Goal: Communication & Community: Share content

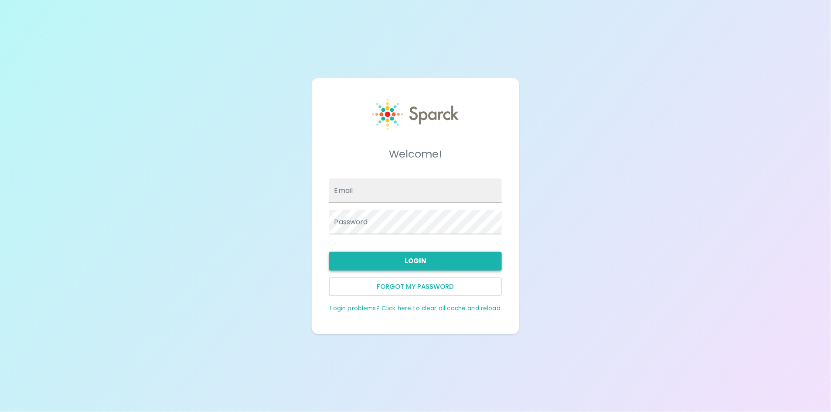
type input "admin@sparckco.com"
click at [427, 256] on button "Login" at bounding box center [415, 261] width 173 height 18
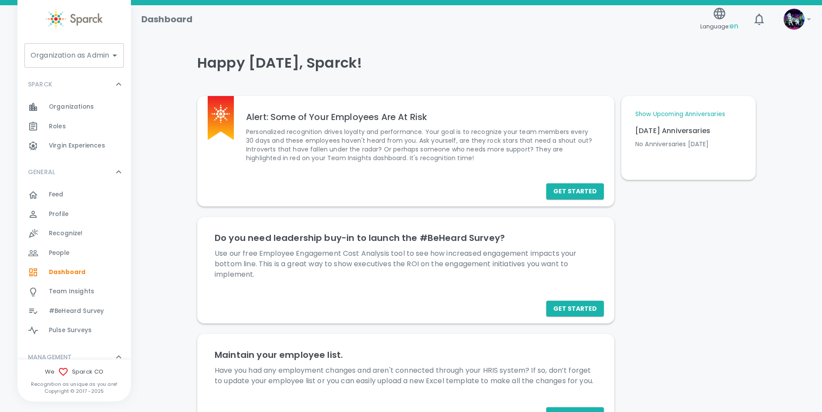
click at [64, 49] on div "Organization as Admin Organization as Admin" at bounding box center [73, 55] width 99 height 24
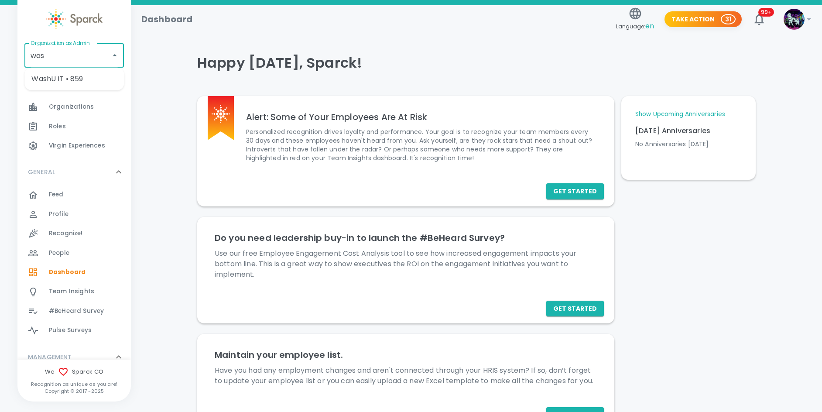
click at [68, 78] on li "WashU IT • 859" at bounding box center [73, 79] width 99 height 16
type input "WashU IT • 859"
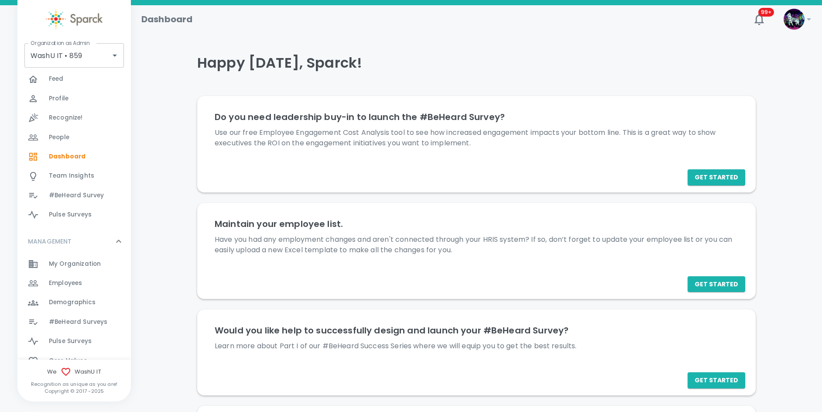
scroll to position [196, 0]
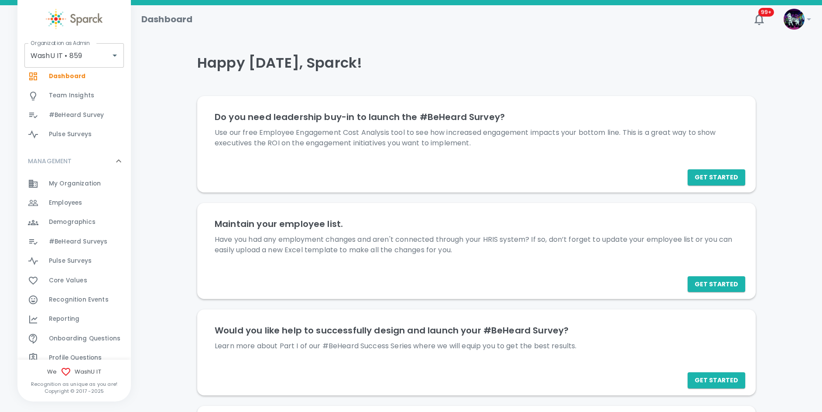
click at [81, 198] on span "Employees" at bounding box center [65, 202] width 33 height 9
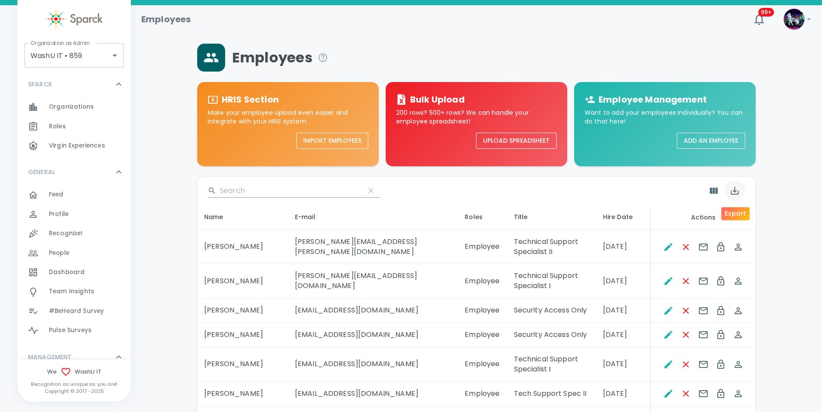
click at [738, 192] on icon "Export" at bounding box center [735, 191] width 8 height 8
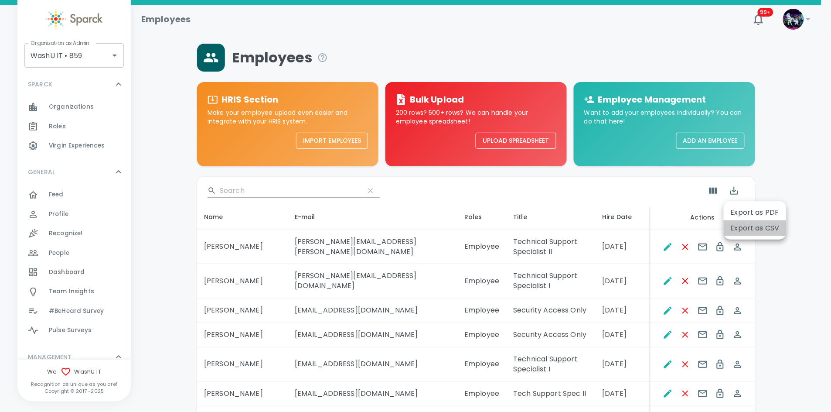
click at [758, 228] on li "Export as CSV" at bounding box center [755, 228] width 63 height 16
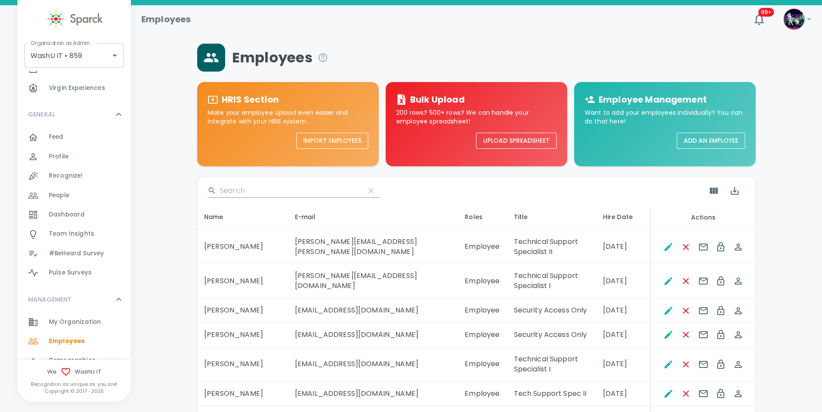
scroll to position [131, 0]
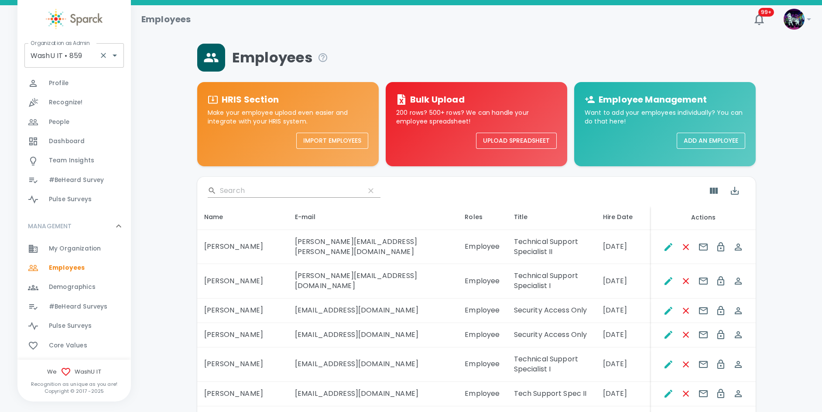
click at [80, 55] on input "WashU IT • 859" at bounding box center [61, 55] width 67 height 17
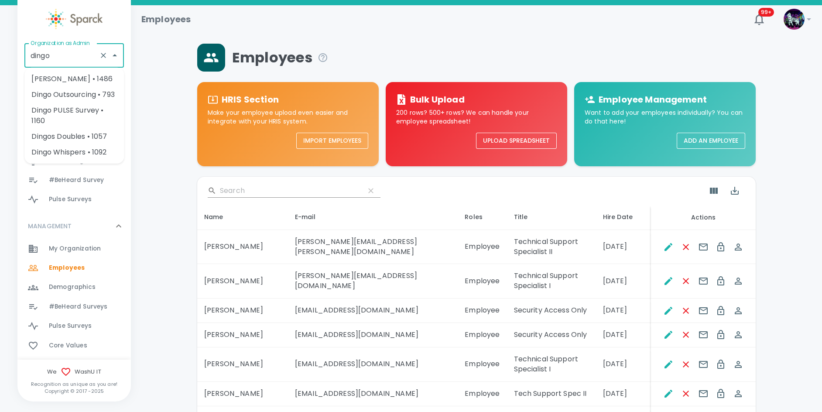
click at [84, 77] on li "[PERSON_NAME] • 1486" at bounding box center [73, 79] width 99 height 16
type input "[PERSON_NAME] • 1486"
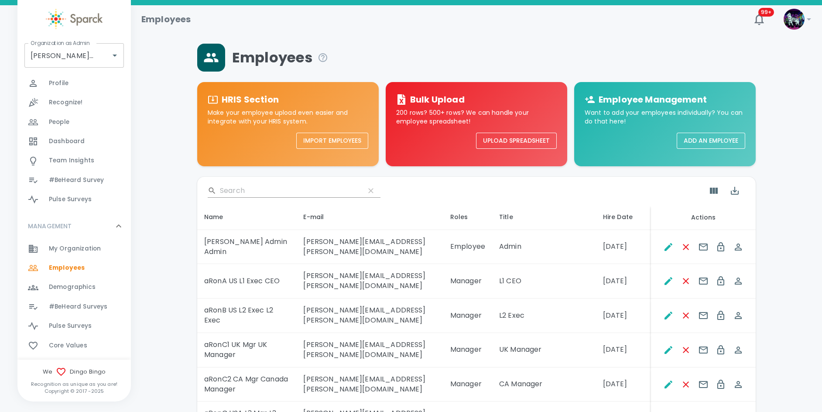
scroll to position [196, 0]
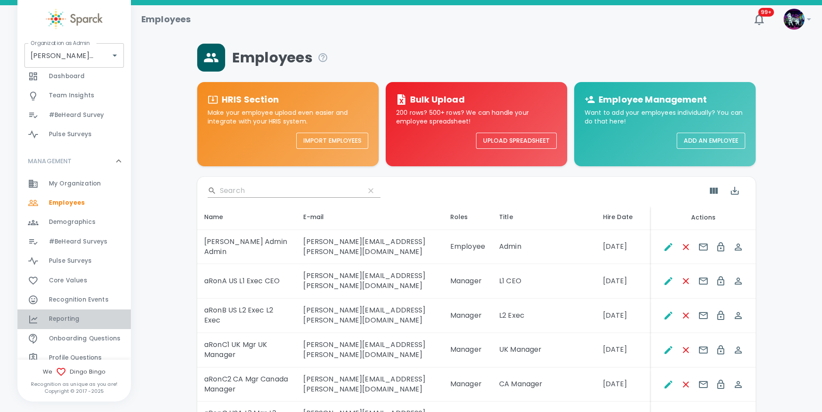
click at [82, 323] on div "Reporting 0" at bounding box center [90, 319] width 82 height 12
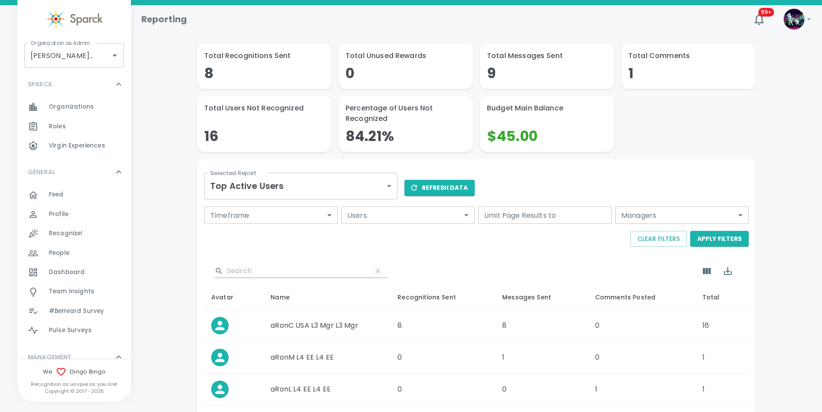
click at [281, 188] on body "Skip Navigation Reporting 99+ ! Organization as Admin Dingo Bingo • 1486 Organi…" at bounding box center [411, 352] width 822 height 704
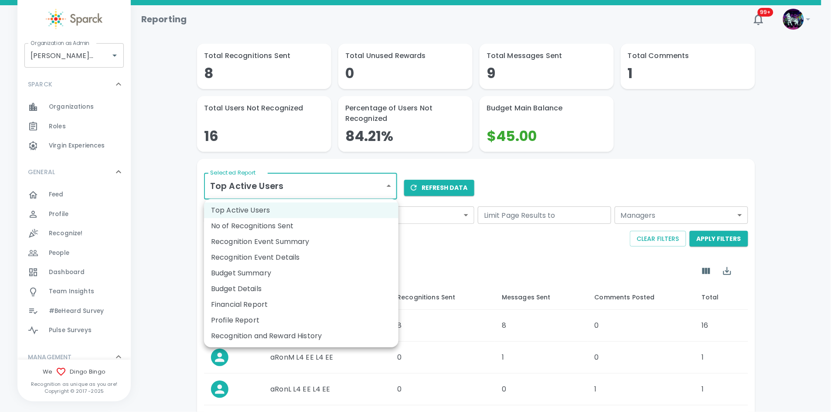
click at [270, 331] on li "Recognition and Reward History" at bounding box center [301, 336] width 195 height 16
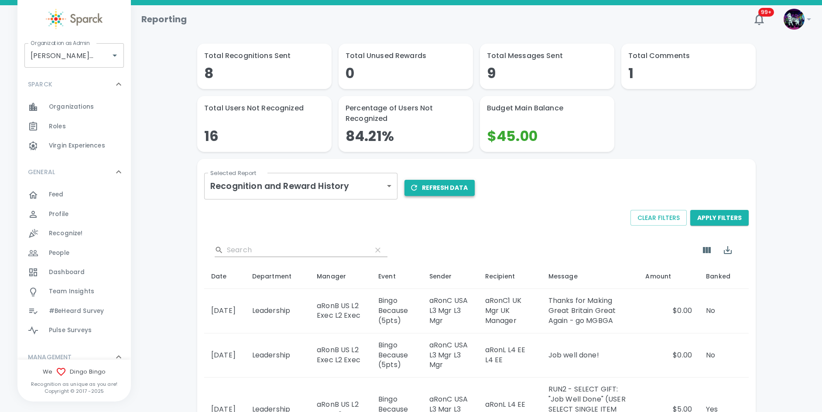
click at [425, 195] on button "Refresh Data" at bounding box center [439, 188] width 70 height 16
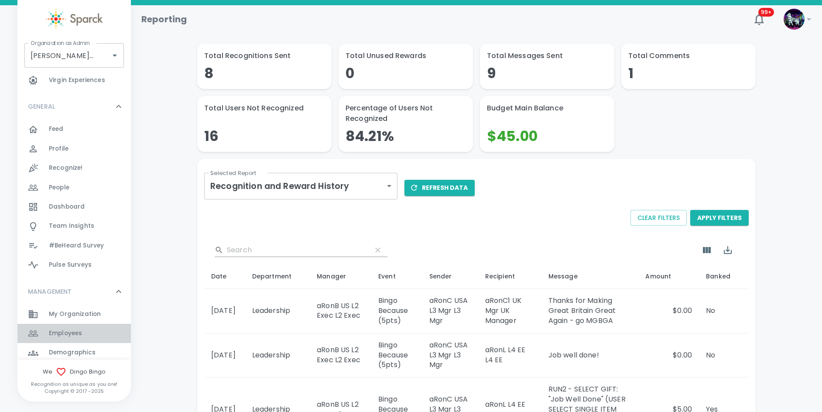
click at [76, 333] on span "Employees" at bounding box center [65, 333] width 33 height 9
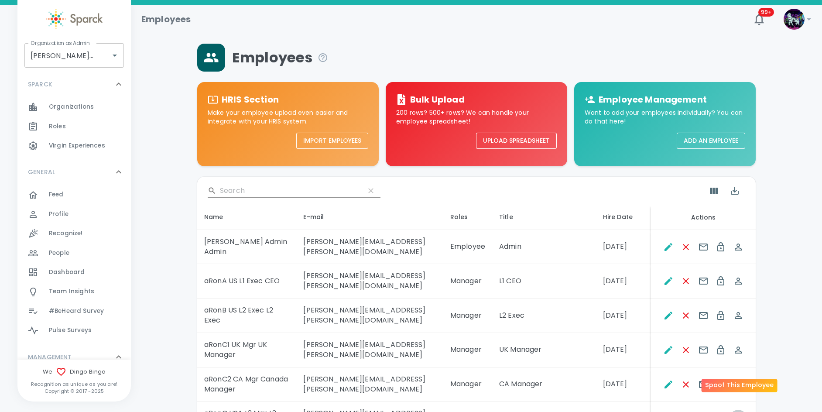
click at [736, 411] on icon "Spoof This Employee" at bounding box center [738, 418] width 10 height 10
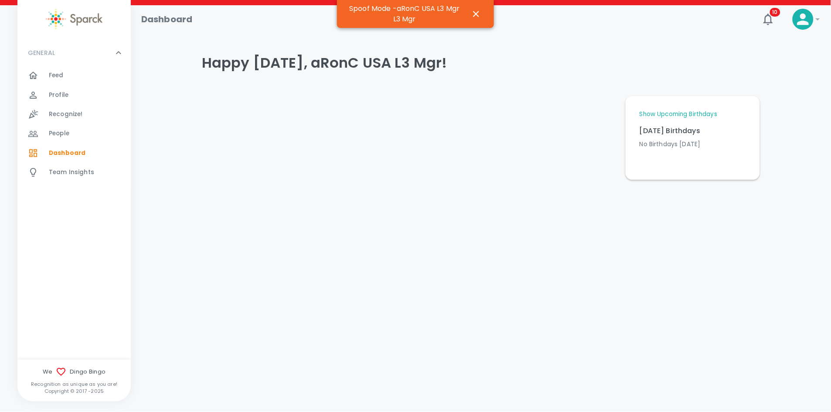
click at [90, 117] on div "Recognize! 0" at bounding box center [90, 114] width 82 height 12
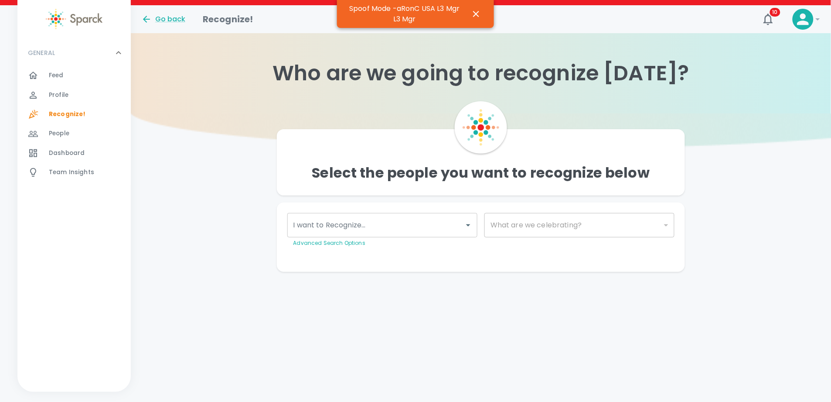
click at [451, 235] on div "I want to Recognize..." at bounding box center [382, 225] width 190 height 24
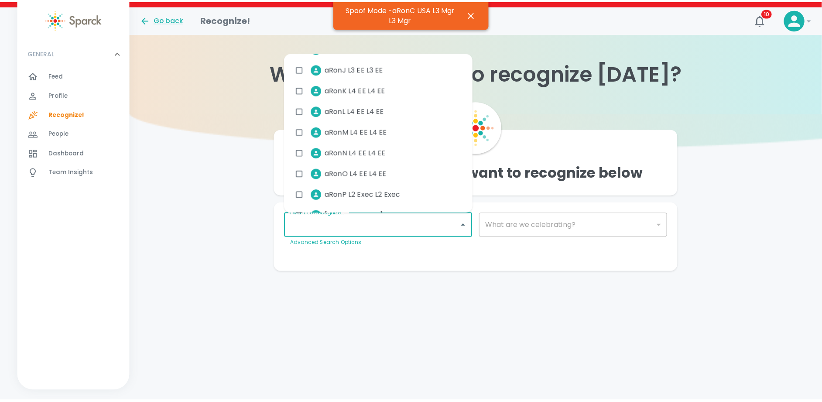
scroll to position [239, 0]
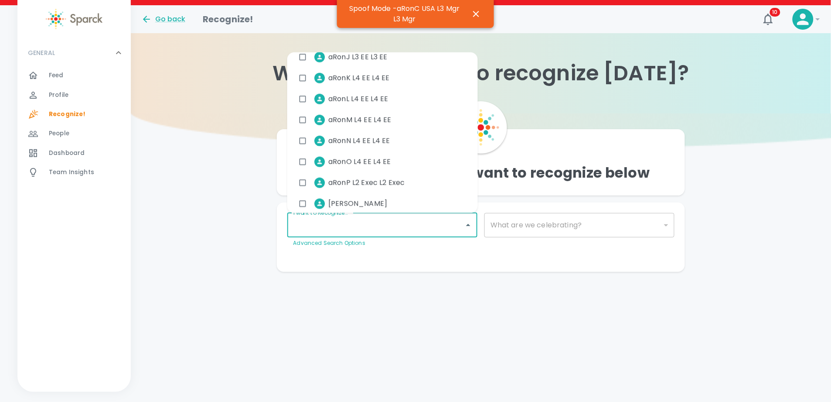
click at [400, 159] on div "aRonO L4 EE L4 EE" at bounding box center [382, 161] width 191 height 21
checkbox input "true"
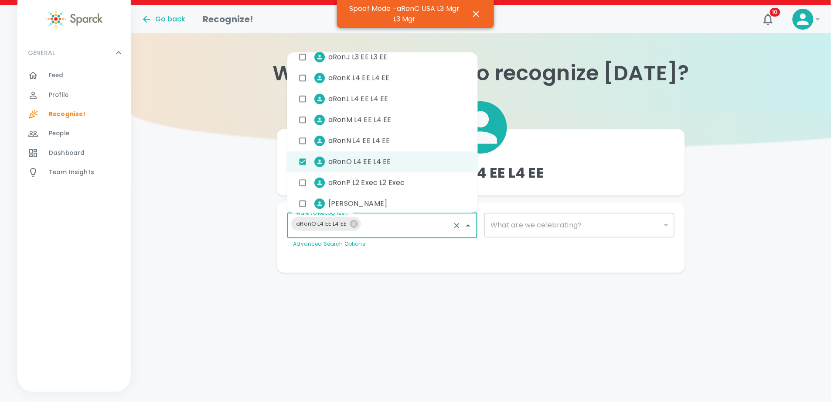
click at [541, 231] on div "​" at bounding box center [580, 225] width 190 height 24
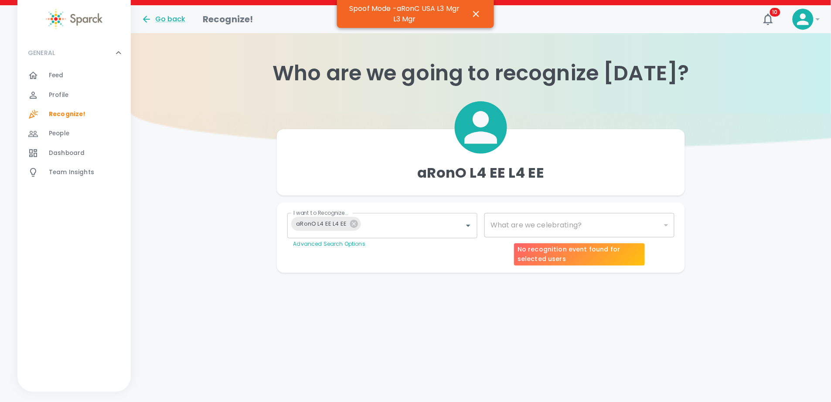
click at [538, 222] on div "​" at bounding box center [580, 225] width 190 height 24
click at [527, 232] on div "​" at bounding box center [580, 225] width 190 height 24
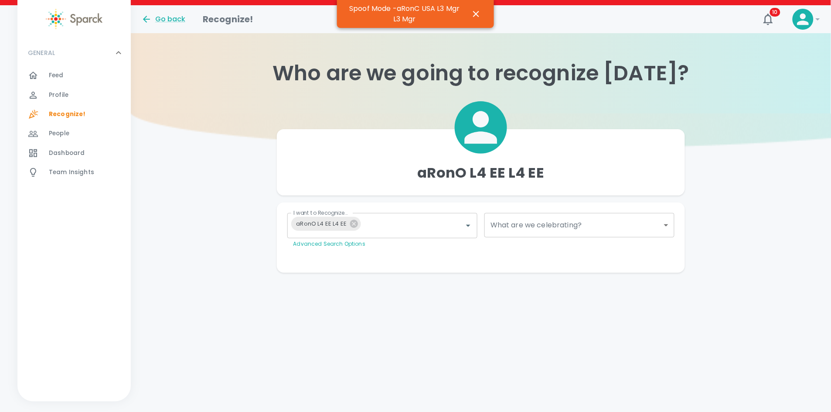
click at [524, 227] on body "Skip Navigation Go back Recognize! 10 ! GENERAL 0 Feed 0 Profile 0 Recognize! 0…" at bounding box center [415, 153] width 831 height 307
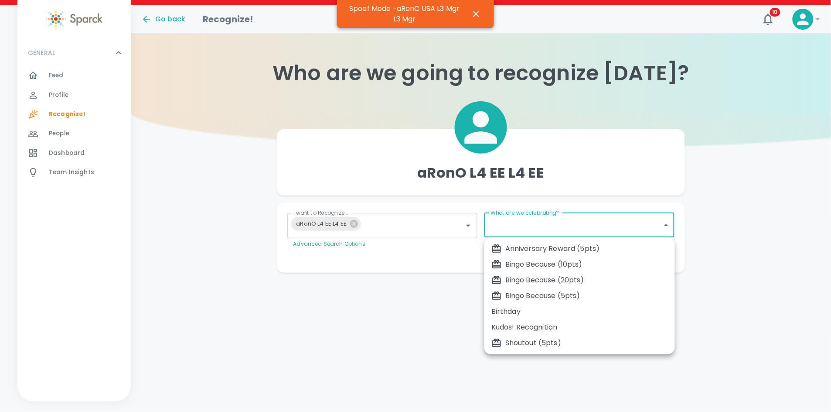
drag, startPoint x: 520, startPoint y: 294, endPoint x: 526, endPoint y: 276, distance: 19.7
click at [526, 276] on ul "Anniversary Reward (5pts) Bingo Because (10pts) Bingo Because (20pts) Bingo Bec…" at bounding box center [580, 295] width 191 height 117
click at [526, 277] on div "Bingo Because (20pts)" at bounding box center [580, 280] width 177 height 10
type input "2343"
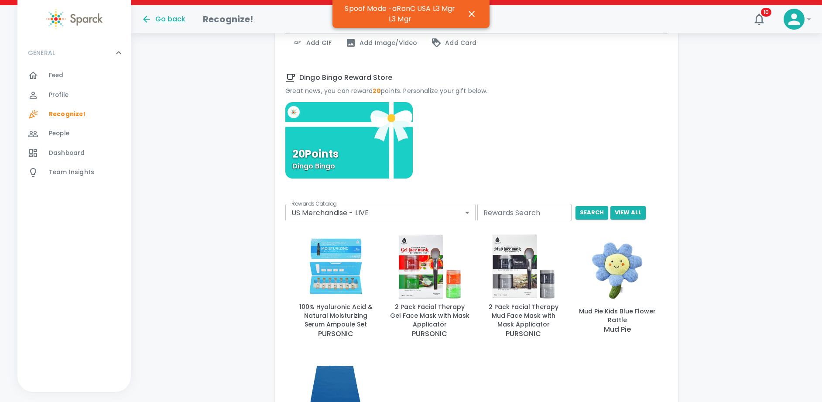
scroll to position [365, 0]
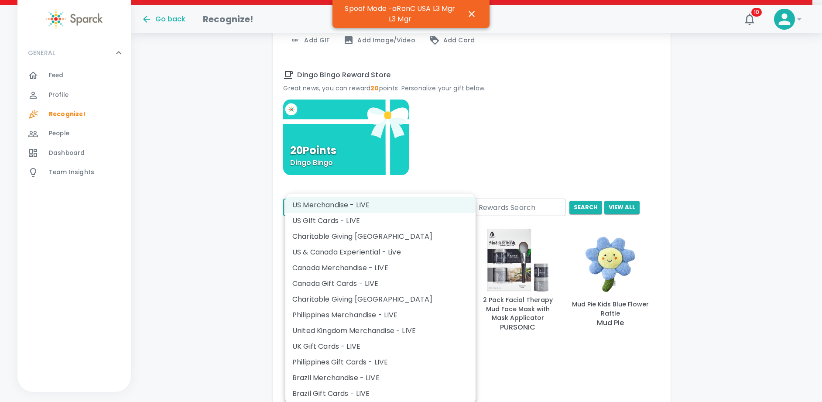
click at [414, 207] on body "Skip Navigation Go back Recognize! 10 ! GENERAL 0 Feed 0 Profile 0 Recognize! 0…" at bounding box center [411, 110] width 822 height 950
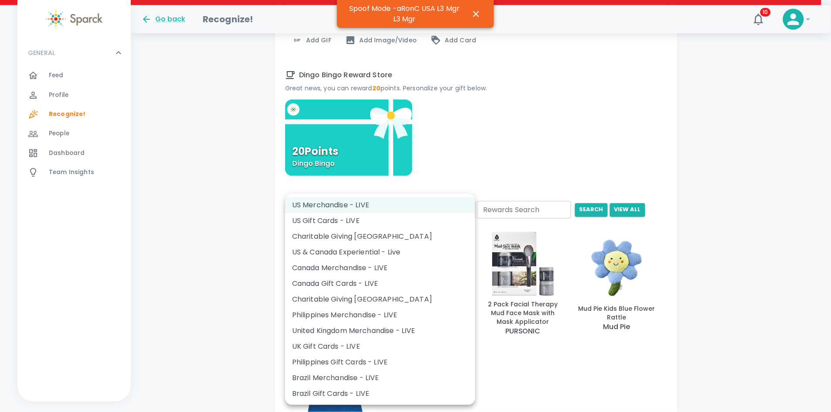
click at [366, 224] on li "US Gift Cards - LIVE" at bounding box center [380, 221] width 190 height 16
type input "877"
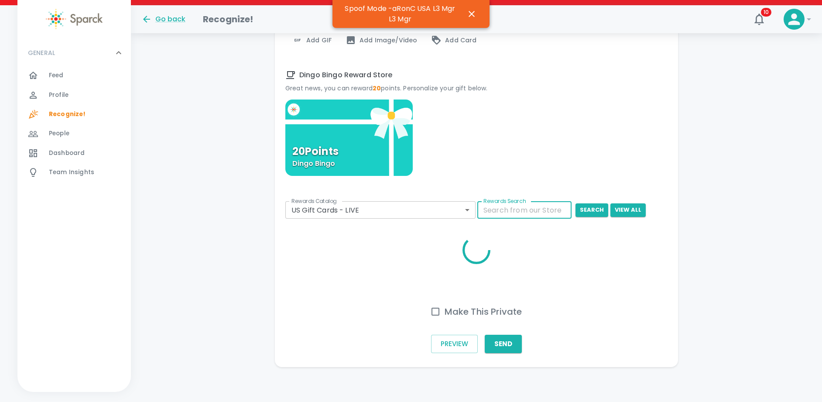
click at [493, 212] on input "Rewards Search" at bounding box center [524, 209] width 94 height 17
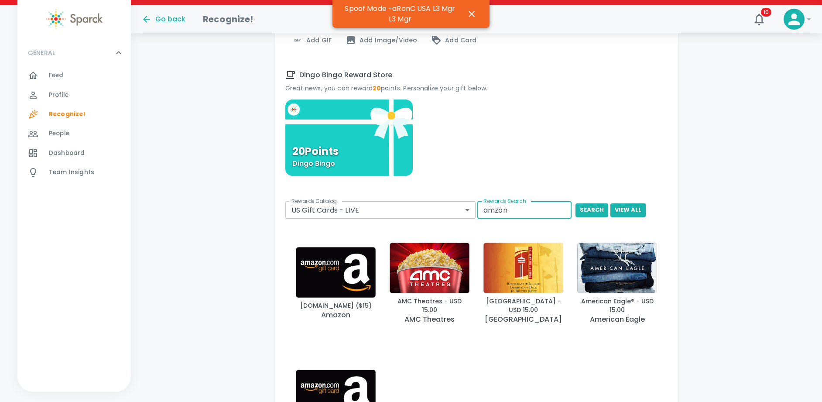
scroll to position [334, 0]
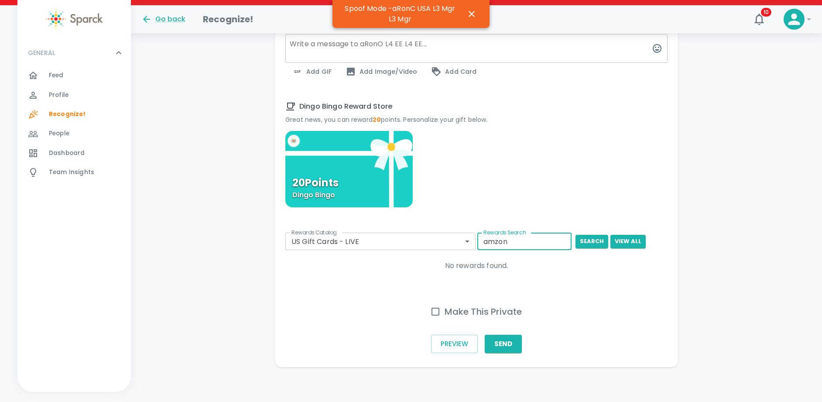
drag, startPoint x: 514, startPoint y: 240, endPoint x: 496, endPoint y: 246, distance: 19.2
click at [496, 247] on input "amzon" at bounding box center [524, 240] width 94 height 17
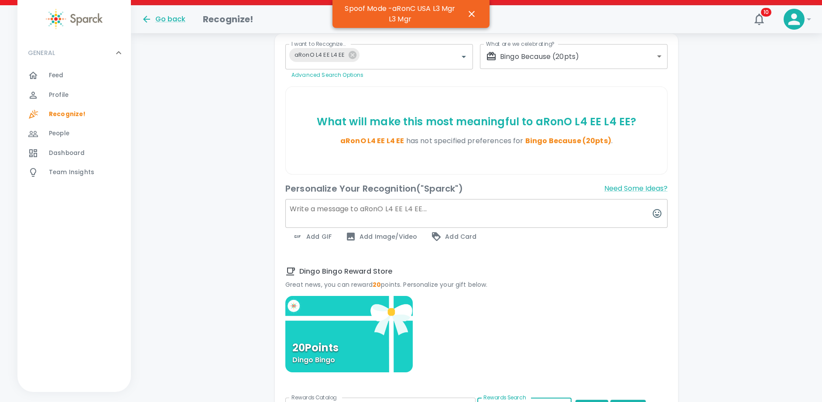
scroll to position [432, 0]
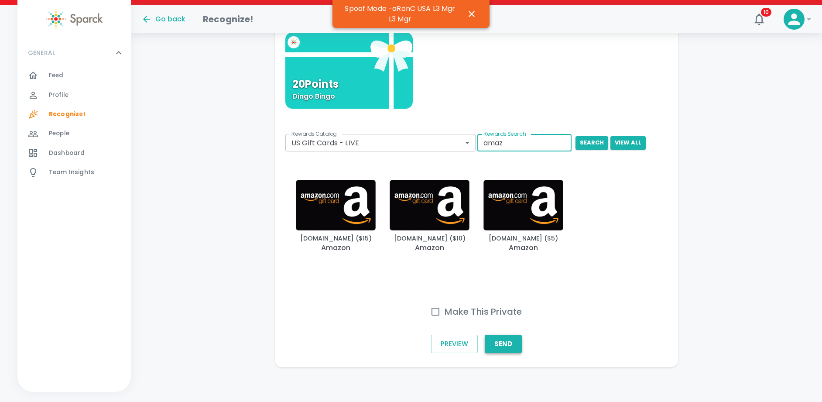
type input "amaz"
click at [504, 347] on button "Send" at bounding box center [503, 344] width 37 height 18
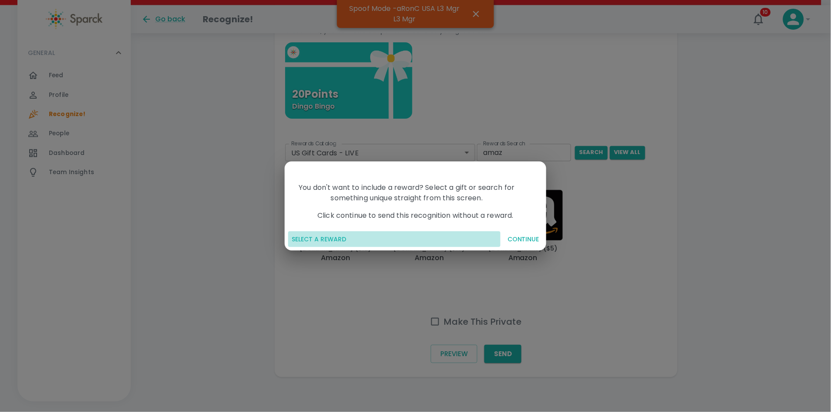
click at [303, 237] on button "SELECT A REWARD" at bounding box center [394, 239] width 212 height 16
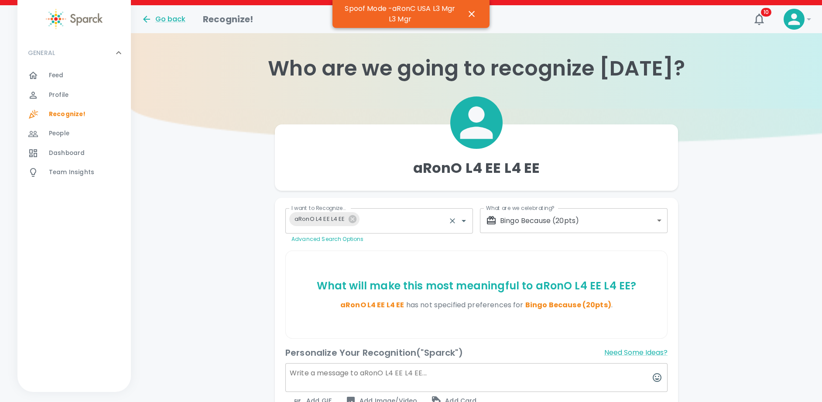
scroll to position [0, 0]
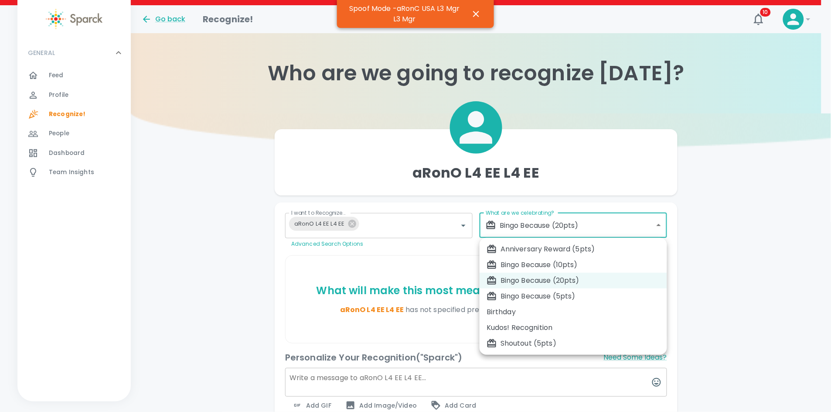
click at [651, 219] on body "Skip Navigation Go back Recognize! 10 ! GENERAL 0 Feed 0 Profile 0 Recognize! 0…" at bounding box center [415, 417] width 831 height 834
click at [564, 295] on div "Bingo Because (5pts)" at bounding box center [574, 296] width 174 height 10
type input "2341"
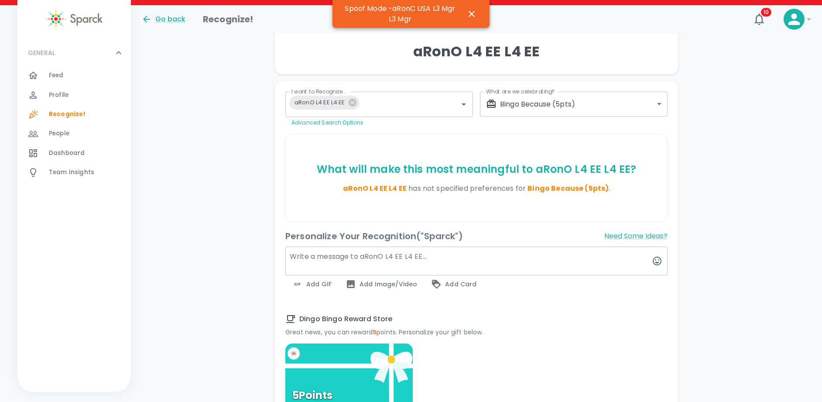
scroll to position [262, 0]
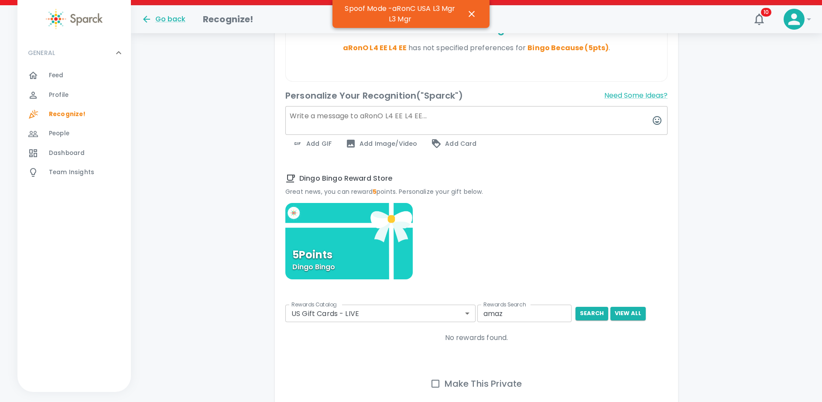
click at [379, 120] on textarea at bounding box center [476, 120] width 382 height 29
type textarea "No catlog items hit - when send no UI alert"
click at [551, 172] on div "Dingo Bingo Reward Store Great news, you can reward 5 points. Personalize your …" at bounding box center [472, 181] width 389 height 30
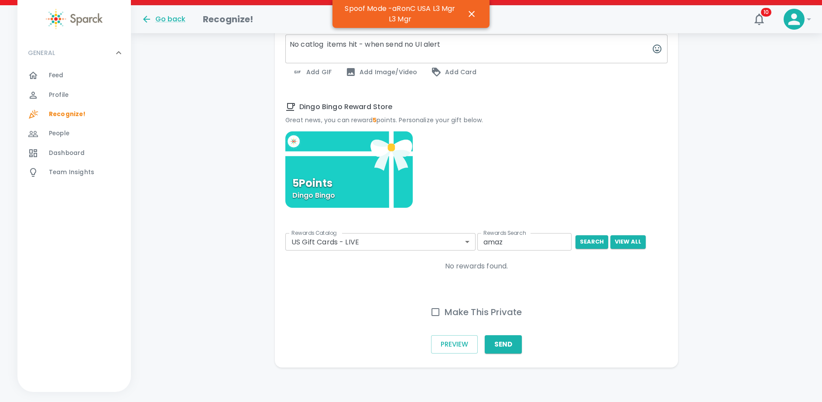
scroll to position [334, 0]
click at [504, 343] on button "Send" at bounding box center [503, 344] width 37 height 18
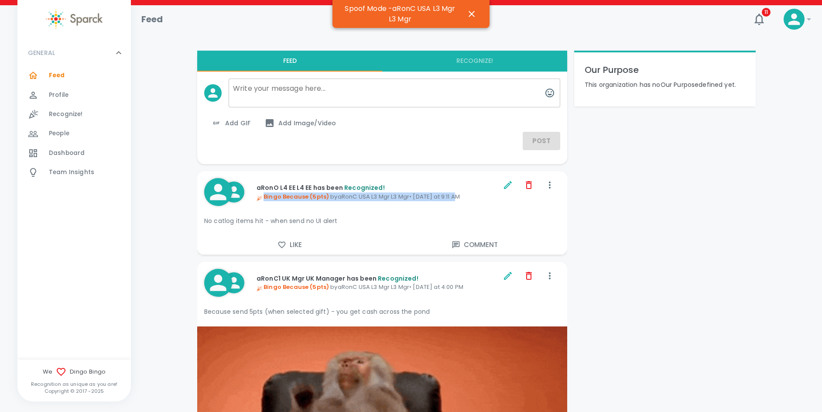
drag, startPoint x: 265, startPoint y: 195, endPoint x: 464, endPoint y: 200, distance: 199.0
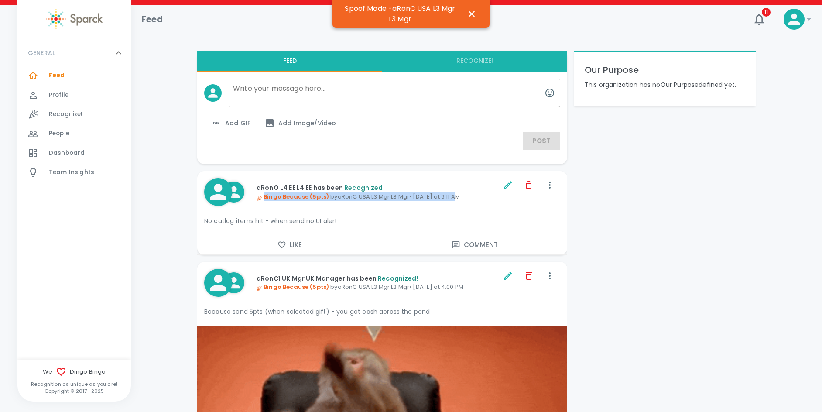
click at [464, 200] on p "Bingo Because (5pts) by aRonC USA L3 Mgr L3 Mgr • today at 9:11 AM" at bounding box center [378, 196] width 244 height 9
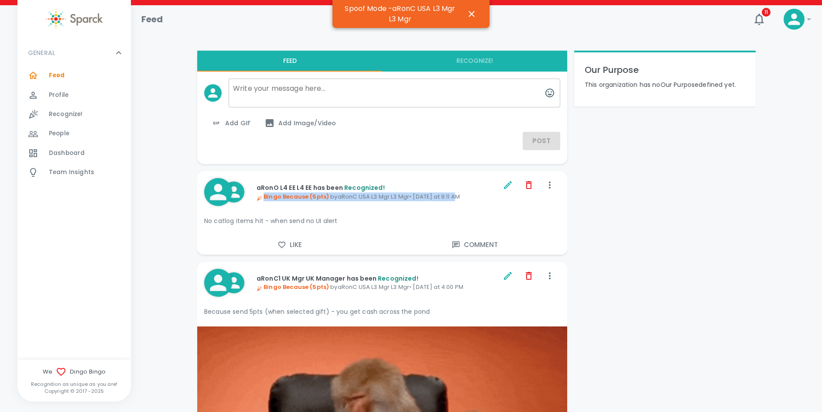
click at [477, 212] on div "aRonO L4 EE L4 EE has been Recognized! Bingo Because (5pts) by aRonC USA L3 Mgr…" at bounding box center [349, 192] width 304 height 42
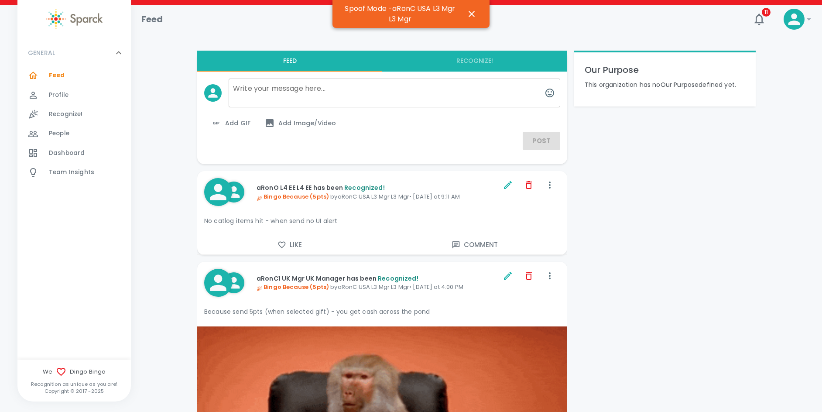
click at [65, 112] on span "Recognize!" at bounding box center [66, 114] width 34 height 9
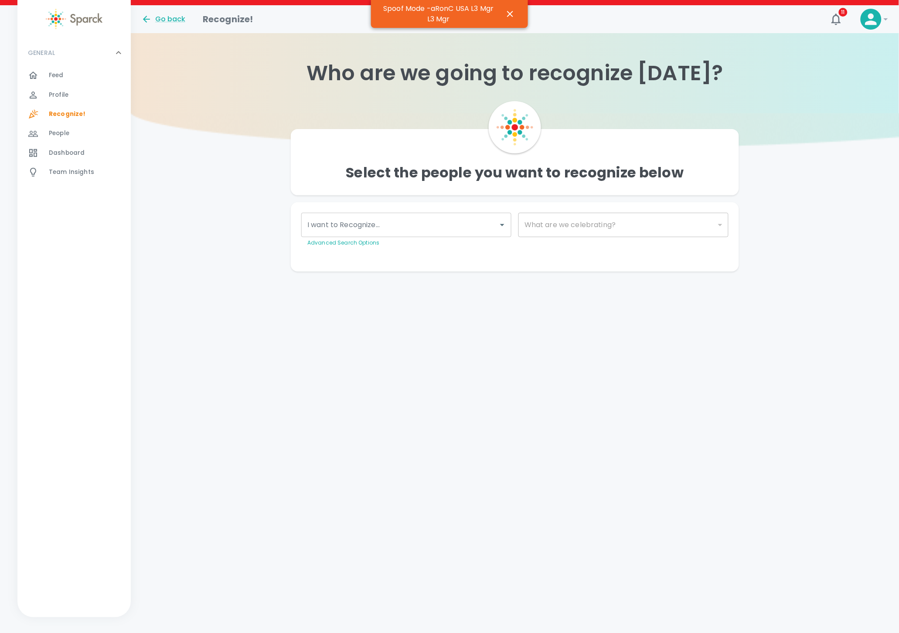
click at [492, 307] on html "Skip Navigation Go back Recognize! 11 ! GENERAL 0 Feed 0 Profile 0 Recognize! 0…" at bounding box center [449, 153] width 899 height 307
click at [452, 224] on input "I want to Recognize..." at bounding box center [399, 225] width 189 height 17
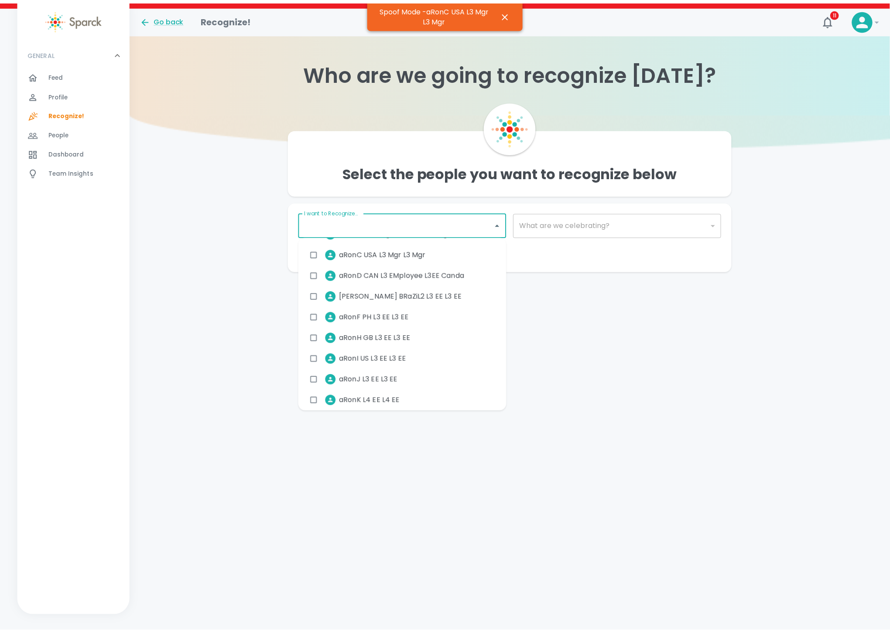
scroll to position [196, 0]
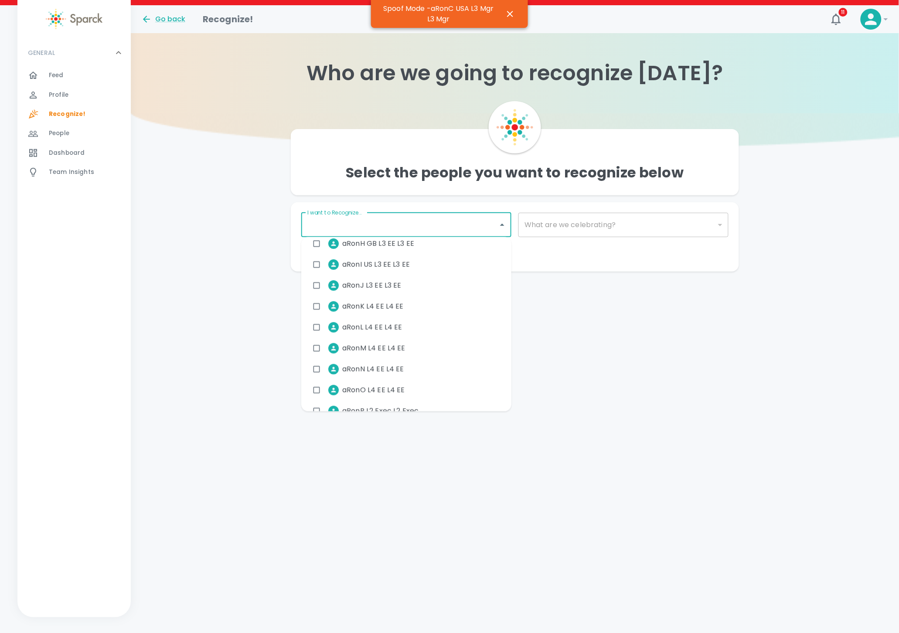
click at [410, 393] on li "aRonO L4 EE L4 EE" at bounding box center [360, 390] width 104 height 22
checkbox input "true"
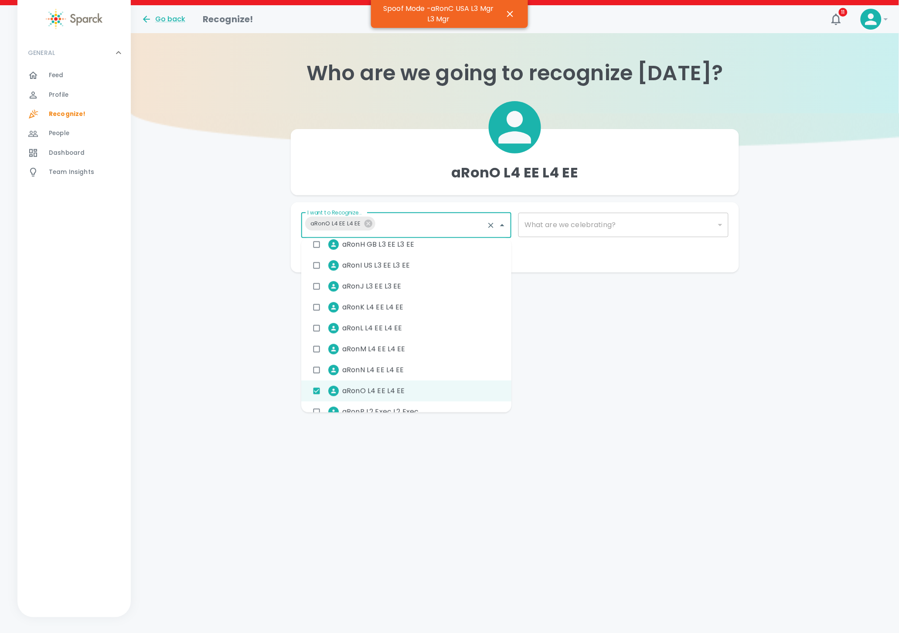
click at [616, 224] on div "​" at bounding box center [624, 225] width 210 height 24
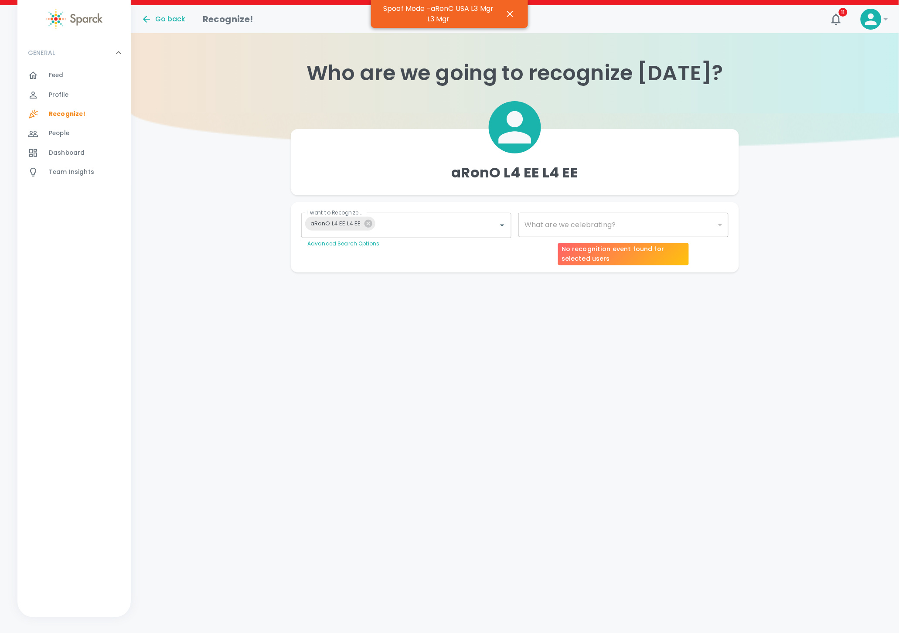
click at [606, 219] on div "​" at bounding box center [624, 225] width 210 height 24
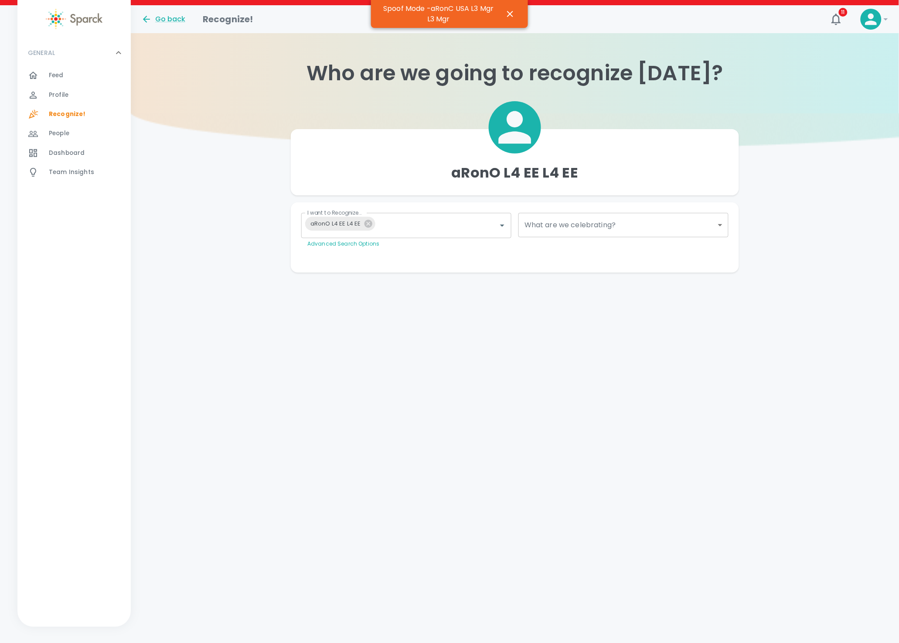
click at [579, 226] on body "Skip Navigation Go back Recognize! 11 ! GENERAL 0 Feed 0 Profile 0 Recognize! 0…" at bounding box center [449, 153] width 899 height 307
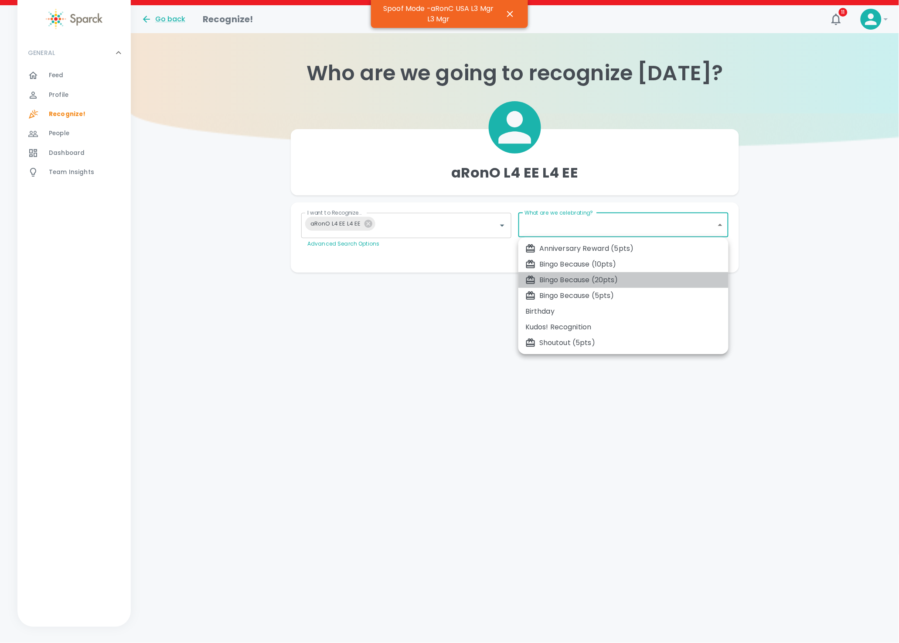
click at [582, 280] on div "Bingo Because (20pts)" at bounding box center [624, 280] width 196 height 10
type input "2343"
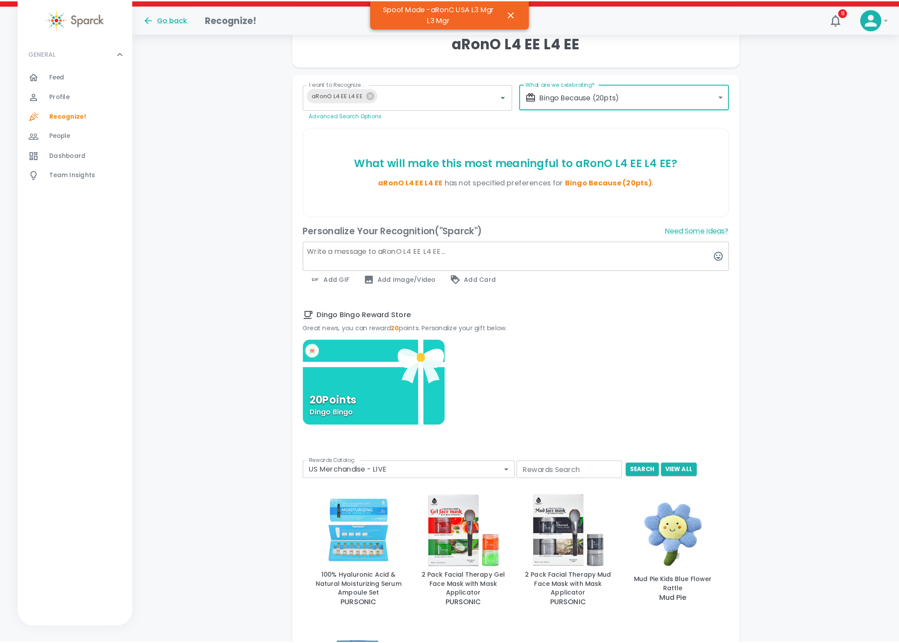
scroll to position [131, 0]
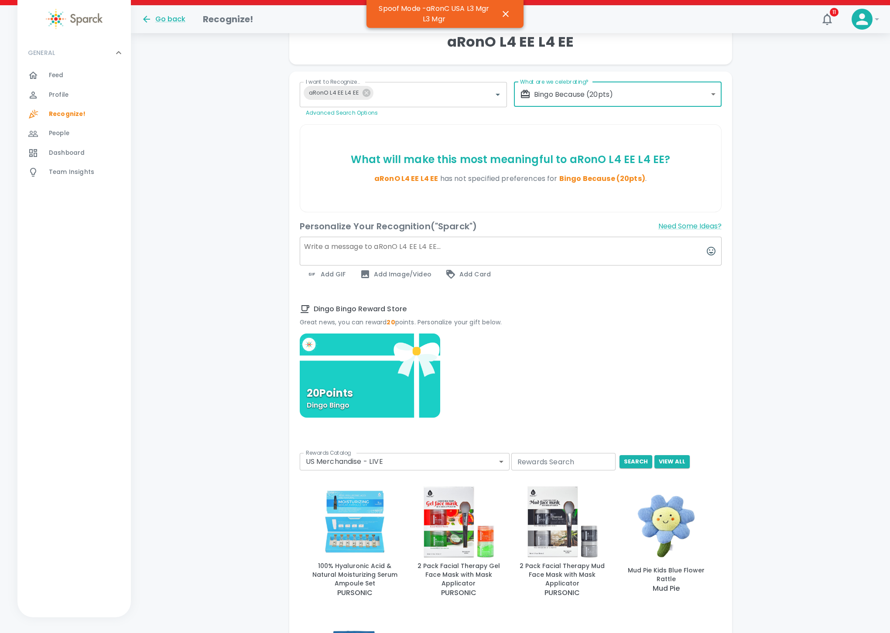
click at [490, 411] on body "Skip Navigation Go back Recognize! 11 ! GENERAL 0 Feed 0 Profile 0 Recognize! 0…" at bounding box center [445, 369] width 890 height 1001
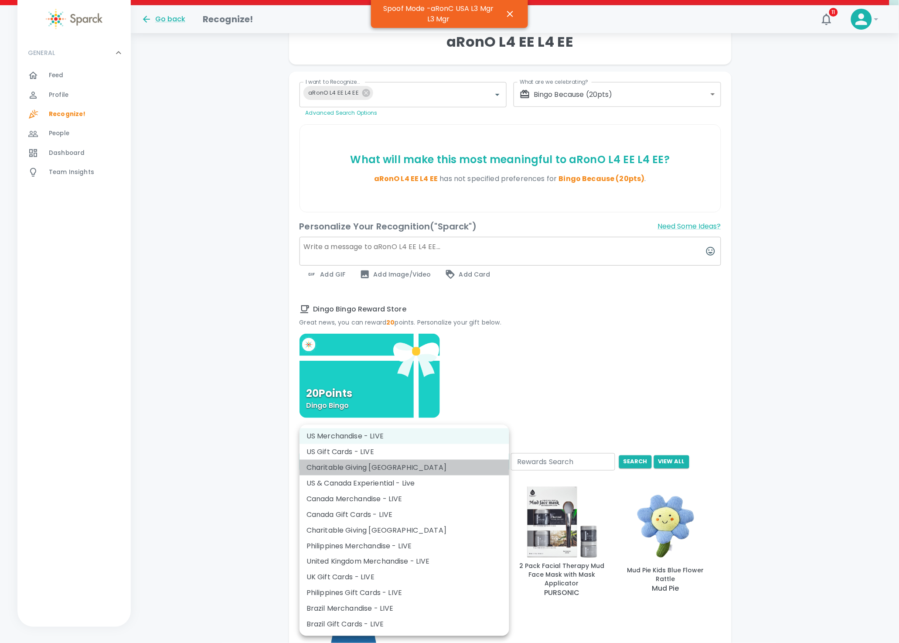
click at [490, 411] on li "Charitable Giving United States" at bounding box center [405, 468] width 210 height 16
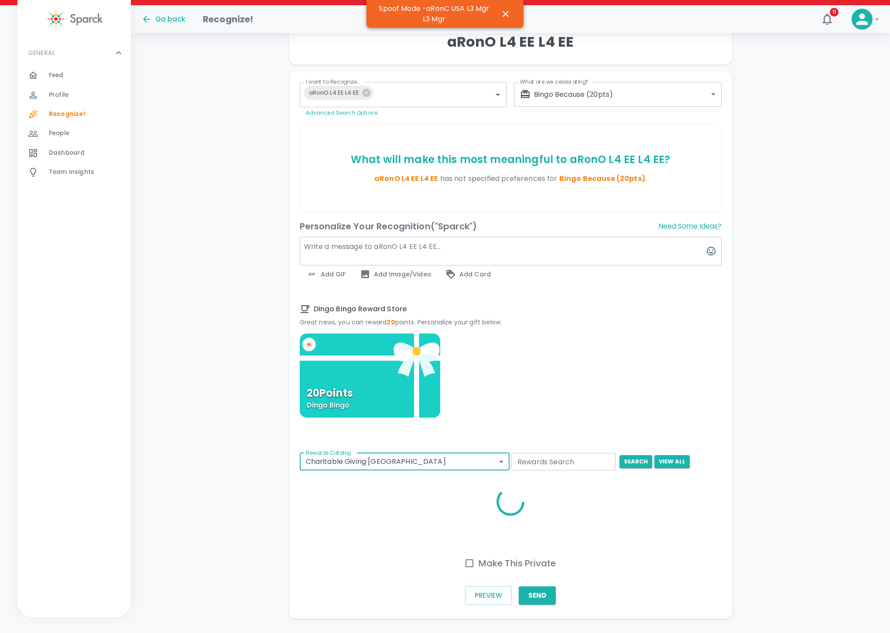
click at [490, 411] on body "Skip Navigation Go back Recognize! 11 ! GENERAL 0 Feed 0 Profile 0 Recognize! 0…" at bounding box center [445, 261] width 890 height 785
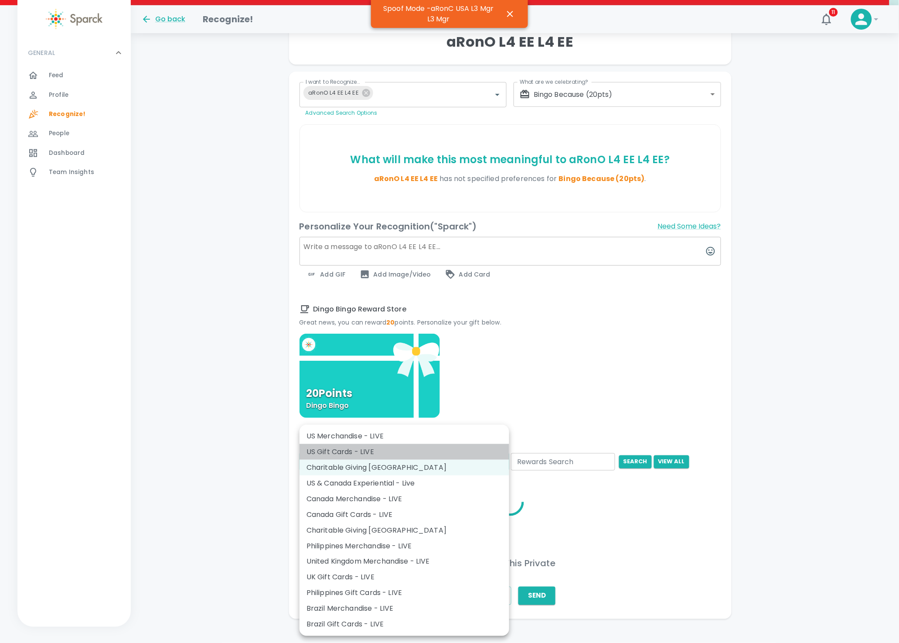
click at [415, 411] on li "US Gift Cards - LIVE" at bounding box center [405, 452] width 210 height 16
type input "877"
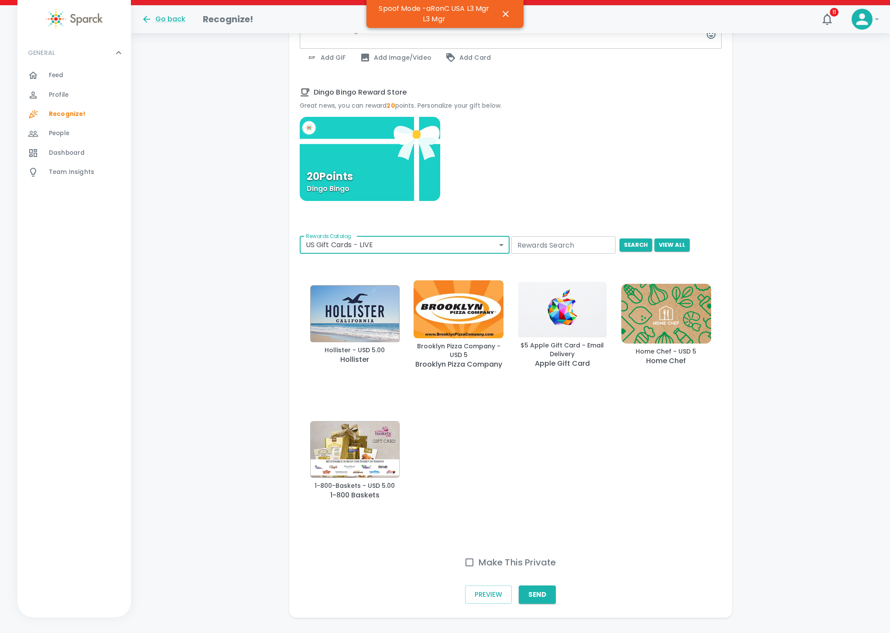
scroll to position [368, 0]
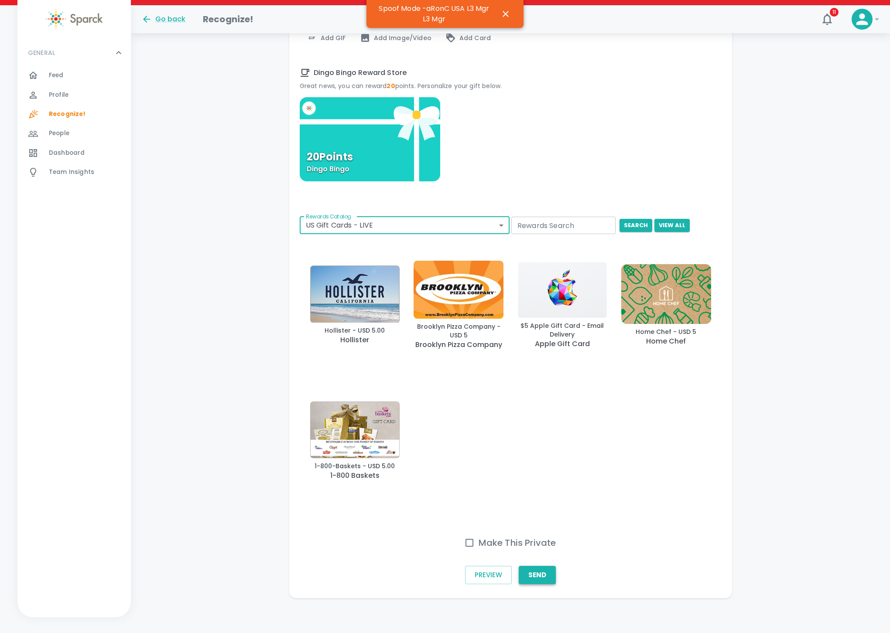
click at [540, 411] on button "Send" at bounding box center [537, 575] width 37 height 18
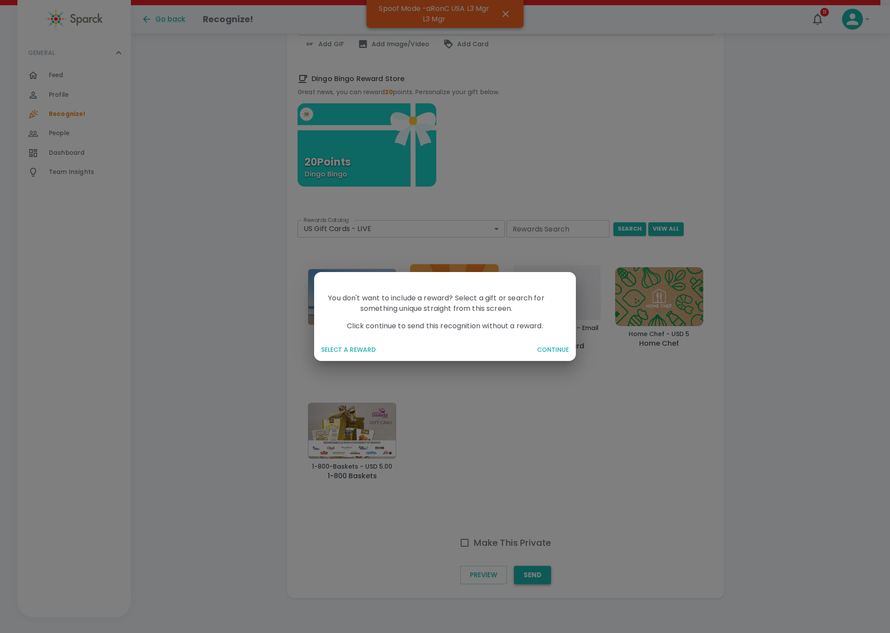
scroll to position [358, 0]
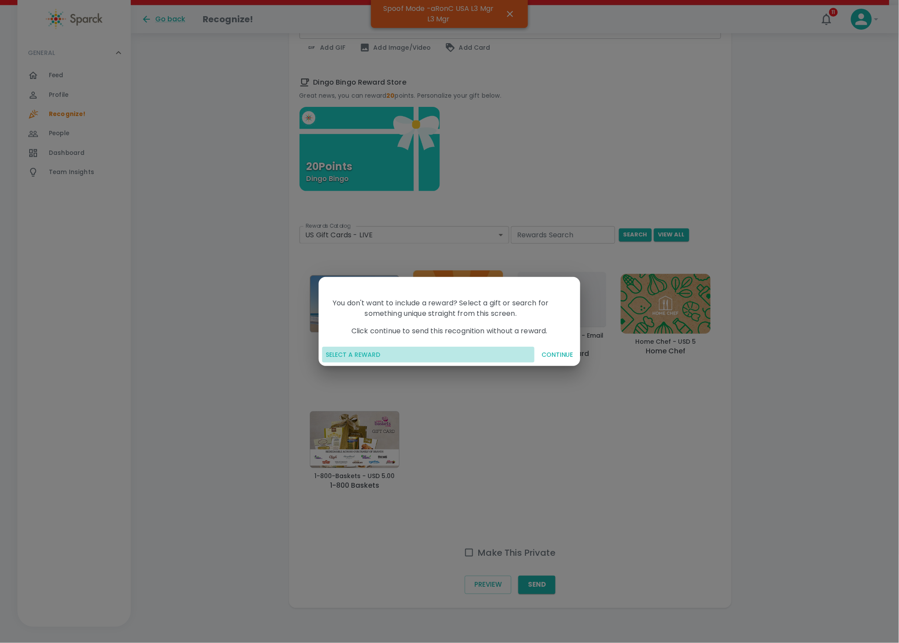
click at [345, 353] on button "SELECT A REWARD" at bounding box center [428, 355] width 212 height 16
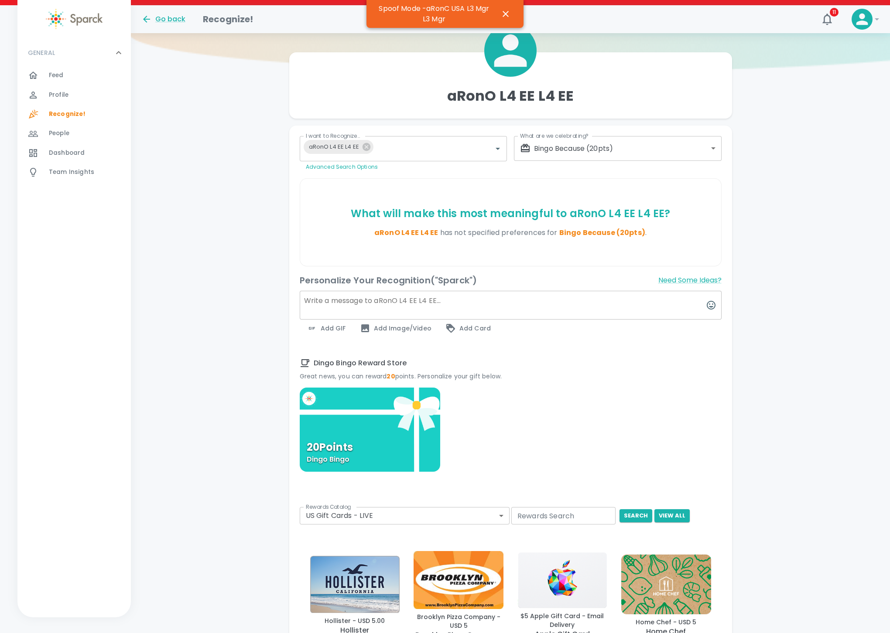
scroll to position [31, 0]
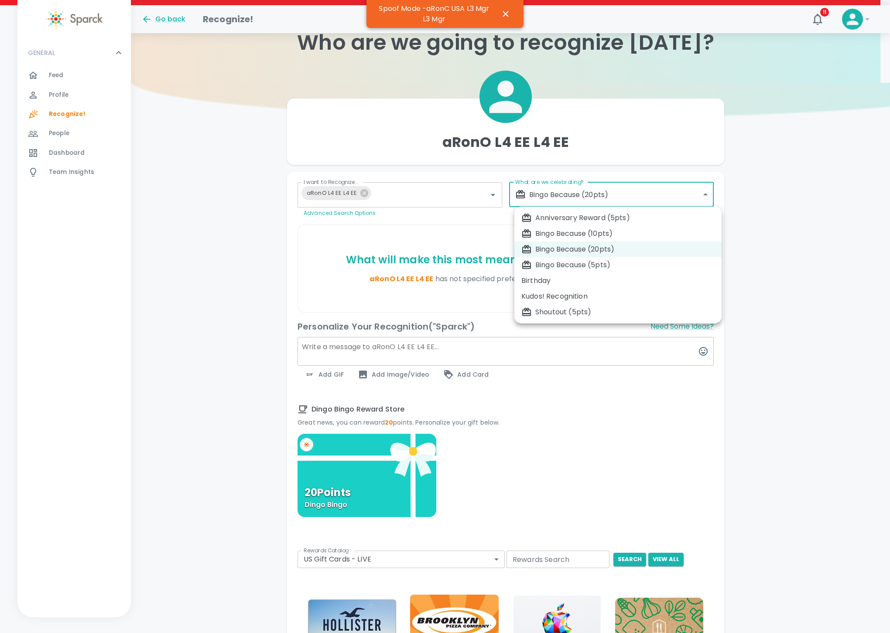
click at [616, 193] on body "Skip Navigation Go back Recognize! 11 ! GENERAL 0 Feed 0 Profile 0 Recognize! 0…" at bounding box center [445, 466] width 890 height 994
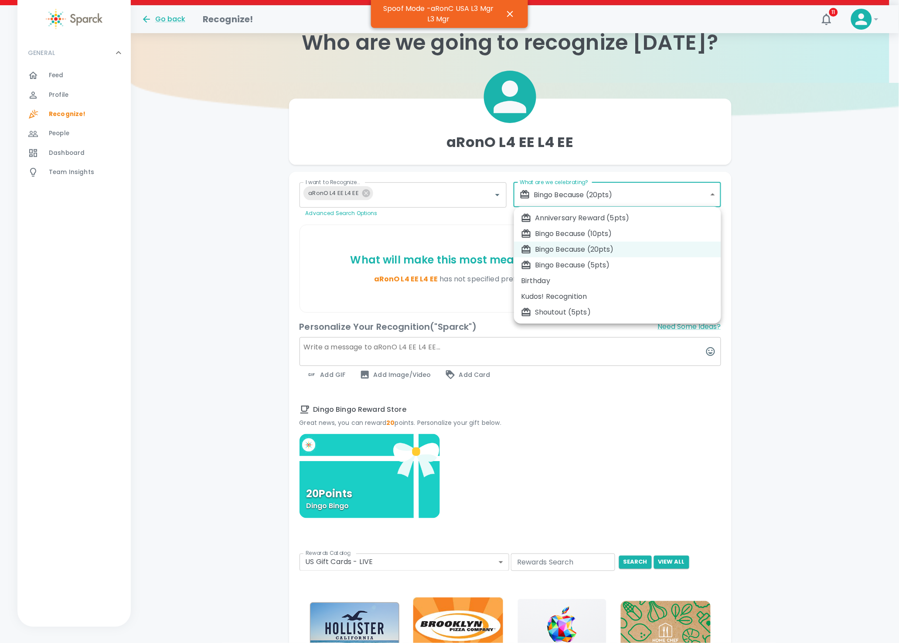
click at [613, 261] on div "Bingo Because (5pts)" at bounding box center [617, 265] width 193 height 10
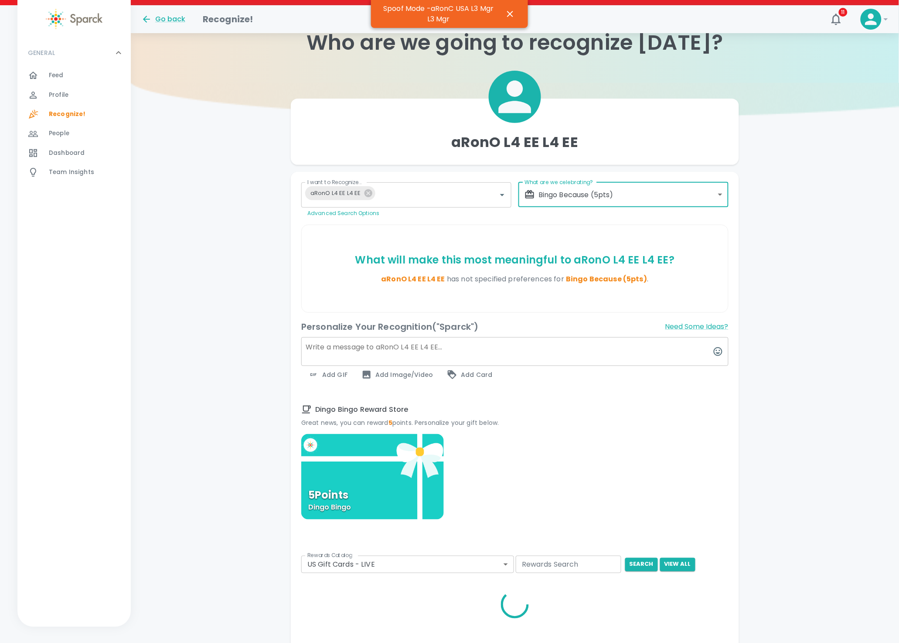
type input "2341"
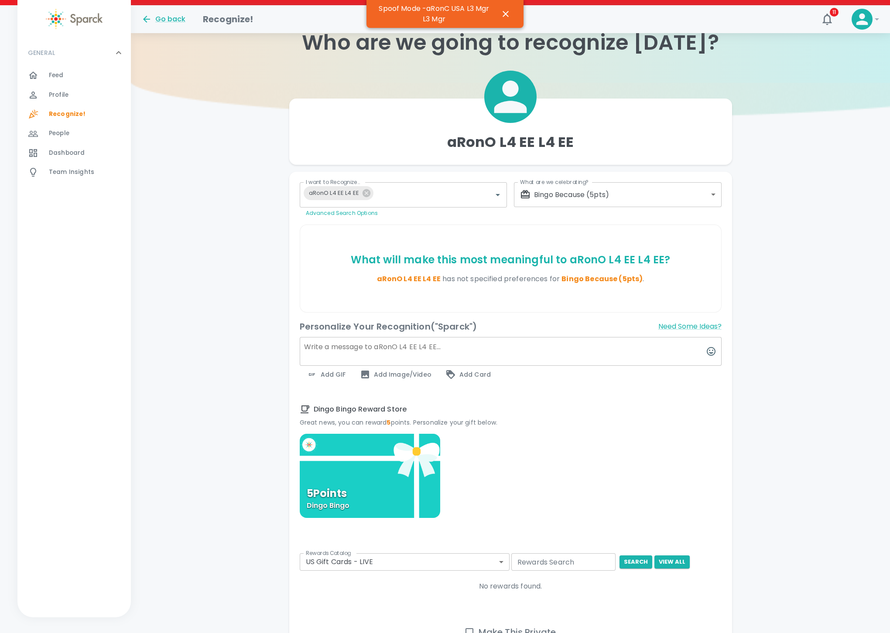
click at [355, 347] on textarea at bounding box center [511, 351] width 422 height 29
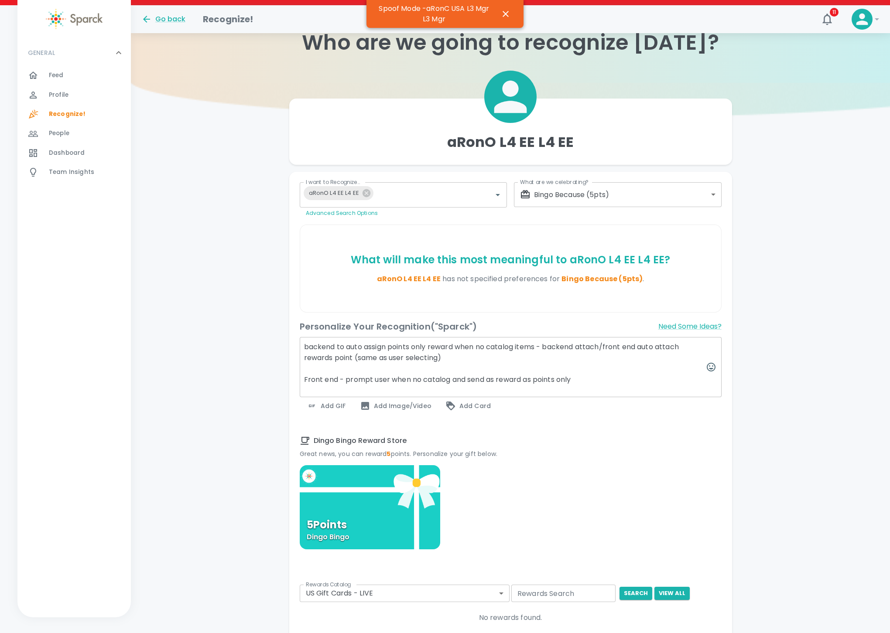
type textarea "backend to auto assign points only reward when no catalog items - backend attac…"
click at [615, 200] on body "Skip Navigation Go back Recognize! 11 ! GENERAL 0 Feed 0 Profile 0 Recognize! 0…" at bounding box center [445, 361] width 890 height 785
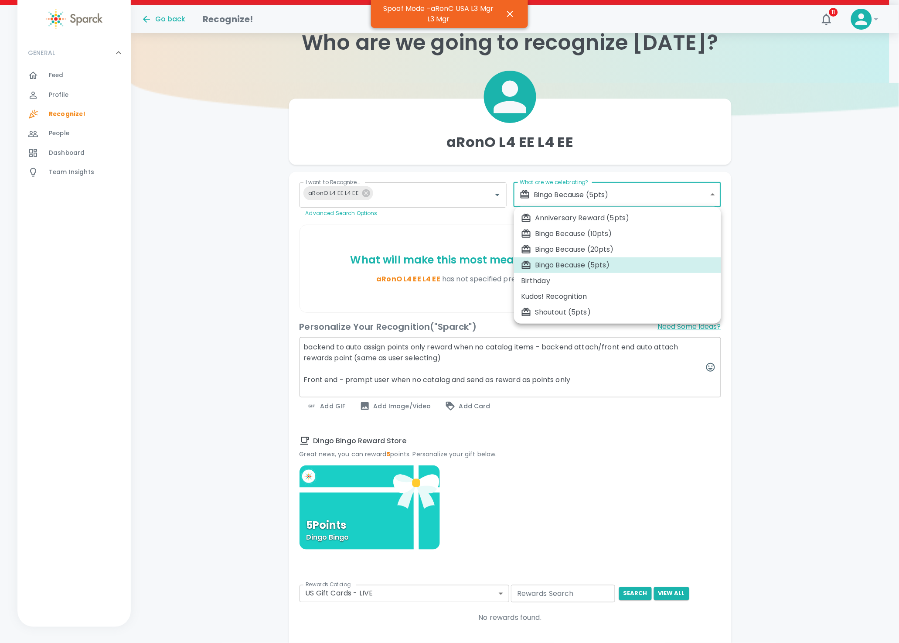
click at [609, 246] on div "Bingo Because (20pts)" at bounding box center [617, 249] width 193 height 10
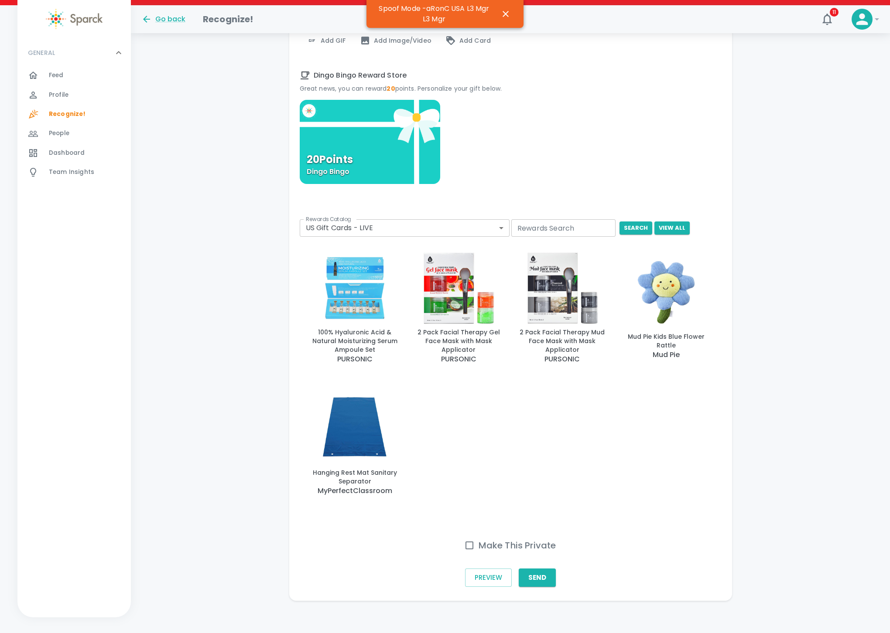
scroll to position [399, 0]
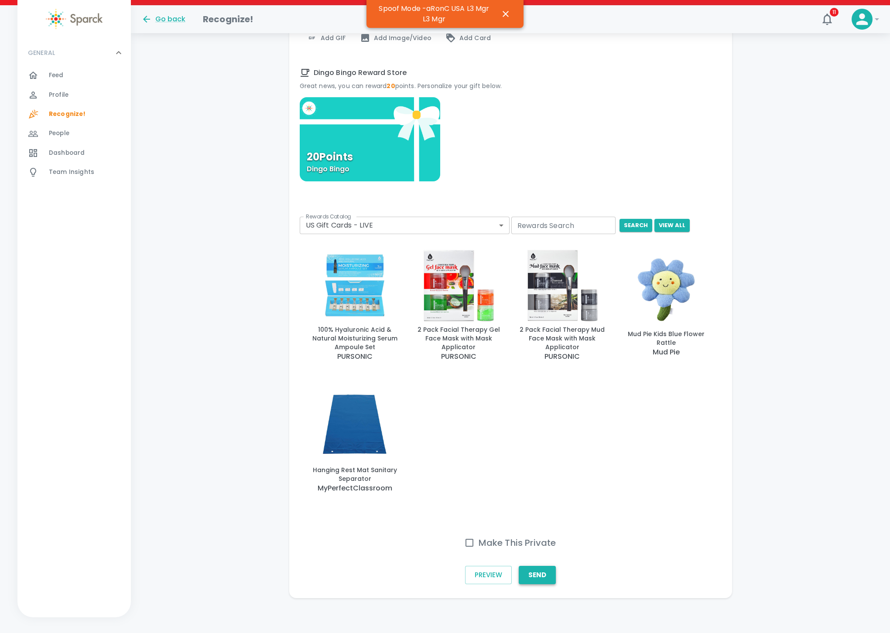
click at [533, 411] on button "Send" at bounding box center [537, 575] width 37 height 18
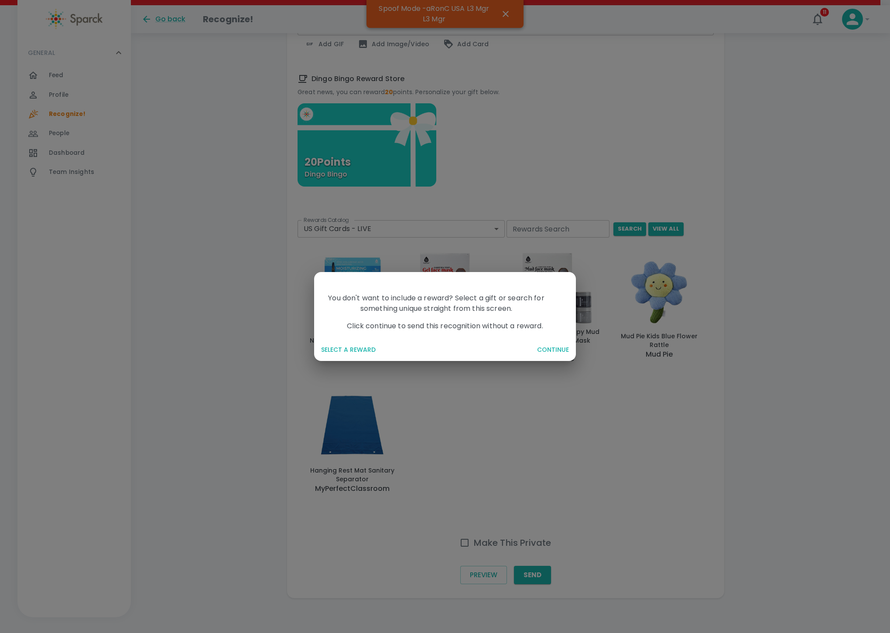
scroll to position [389, 0]
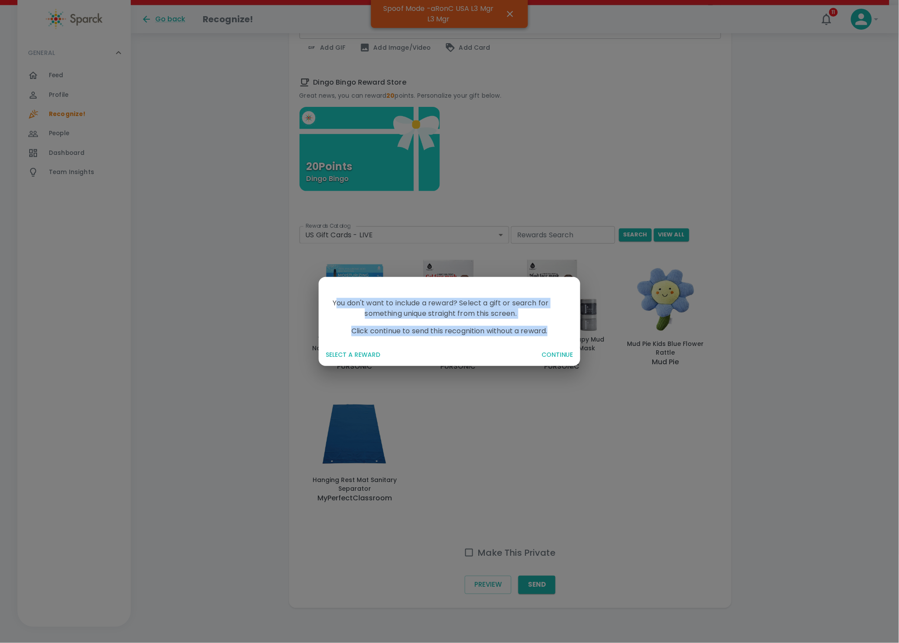
drag, startPoint x: 338, startPoint y: 302, endPoint x: 565, endPoint y: 328, distance: 227.8
click at [573, 328] on div "You don't want to include a reward? Select a gift or search for something uniqu…" at bounding box center [446, 306] width 269 height 73
click at [415, 303] on div "You don't want to include a reward? Select a gift or search for something uniqu…" at bounding box center [446, 305] width 269 height 28
click at [355, 358] on button "SELECT A REWARD" at bounding box center [428, 355] width 212 height 16
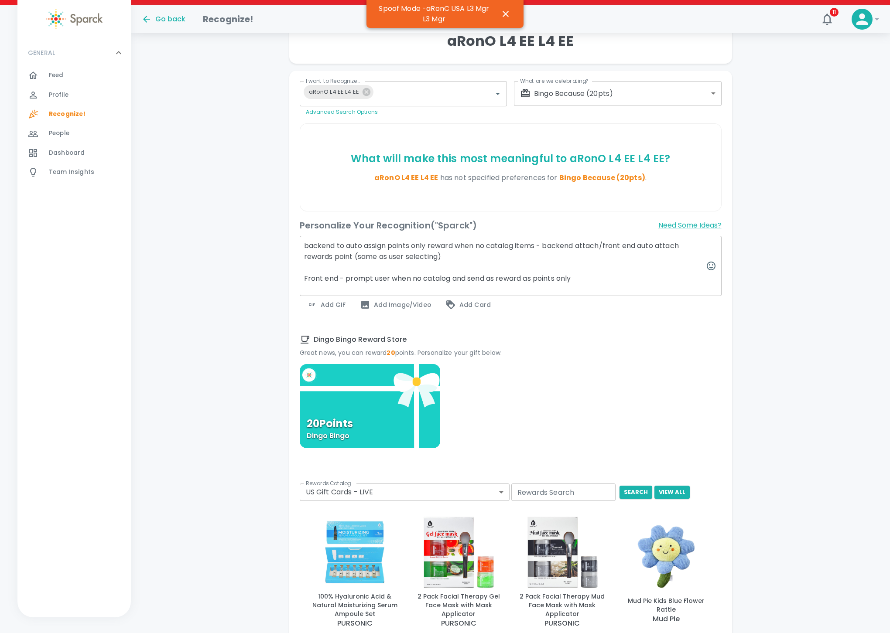
scroll to position [127, 0]
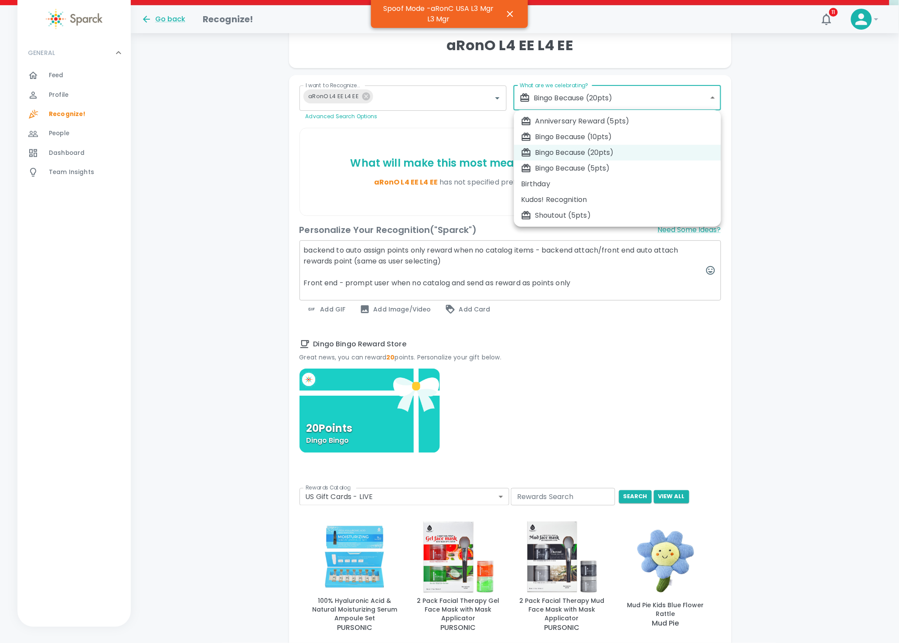
click at [616, 98] on body "Skip Navigation Go back Recognize! 11 ! GENERAL 0 Feed 0 Profile 0 Recognize! 0…" at bounding box center [449, 389] width 899 height 1032
click at [604, 172] on div "Bingo Because (5pts)" at bounding box center [617, 168] width 193 height 10
type input "2341"
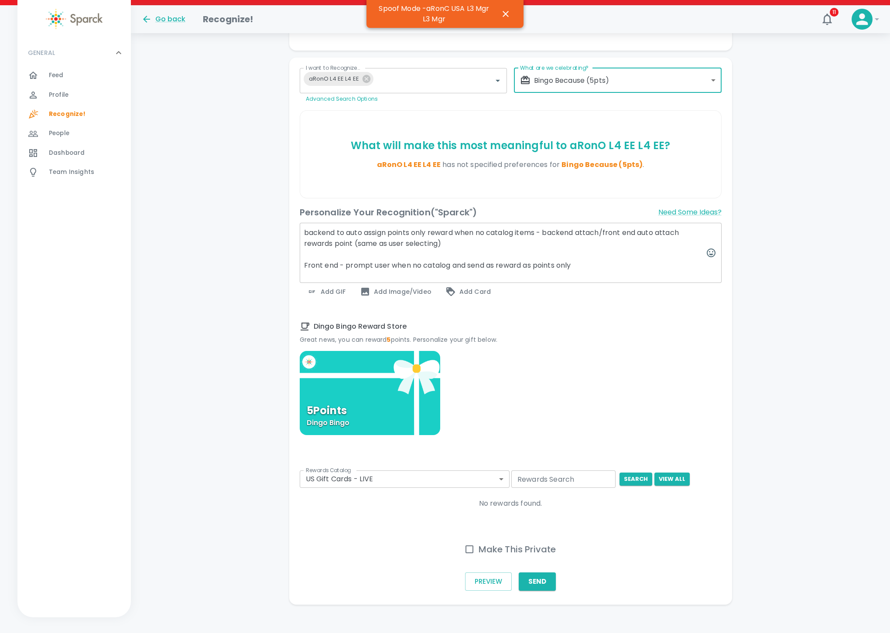
scroll to position [151, 0]
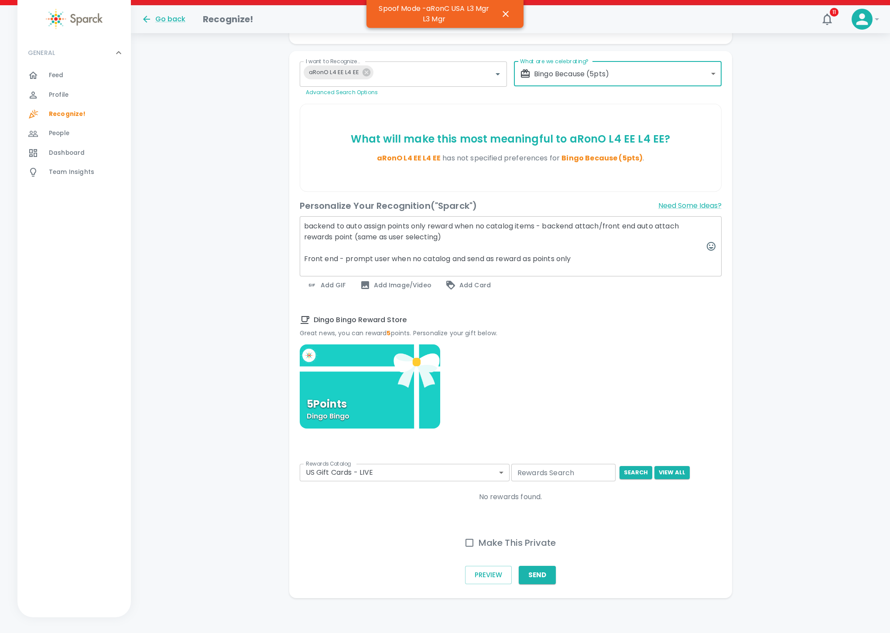
click at [362, 392] on div "5 Points Dingo Bingo" at bounding box center [370, 387] width 140 height 84
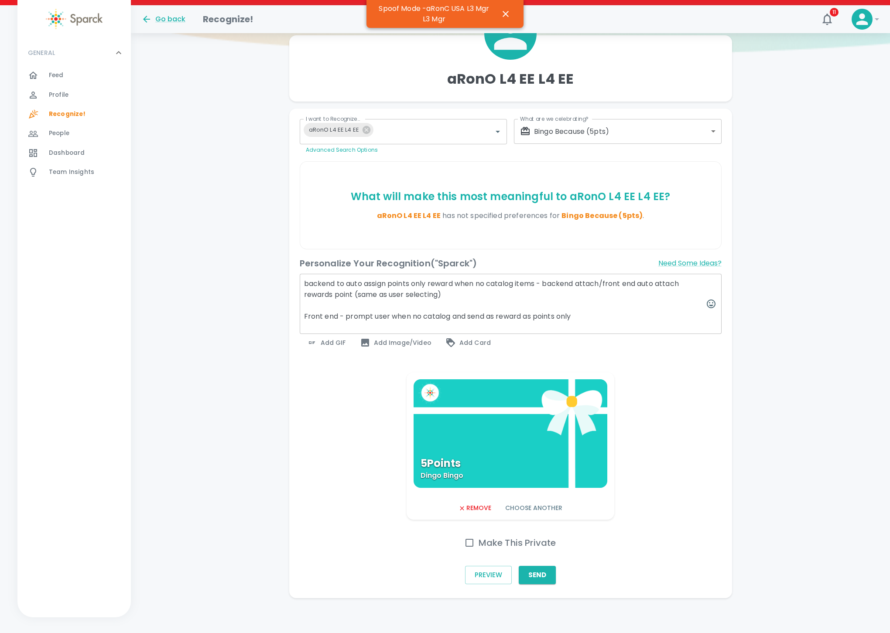
scroll to position [94, 0]
click at [540, 411] on button "Send" at bounding box center [537, 575] width 37 height 18
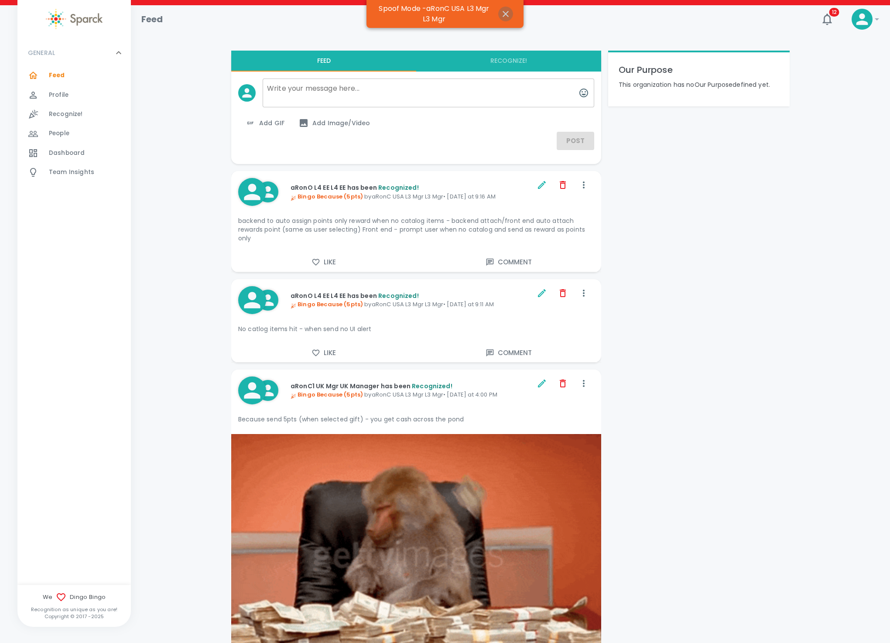
click at [503, 13] on icon "button" at bounding box center [505, 14] width 10 height 10
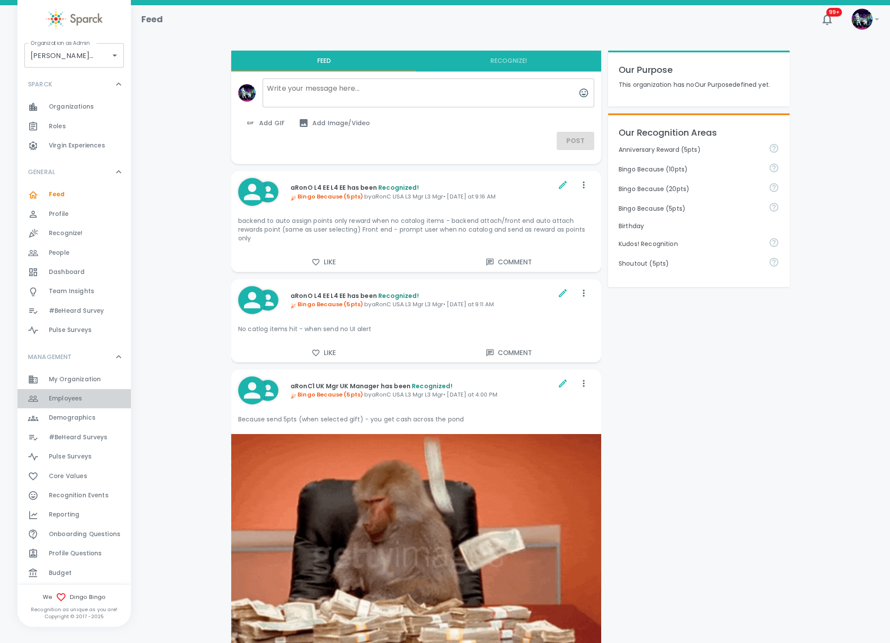
click at [76, 399] on span "Employees" at bounding box center [65, 398] width 33 height 9
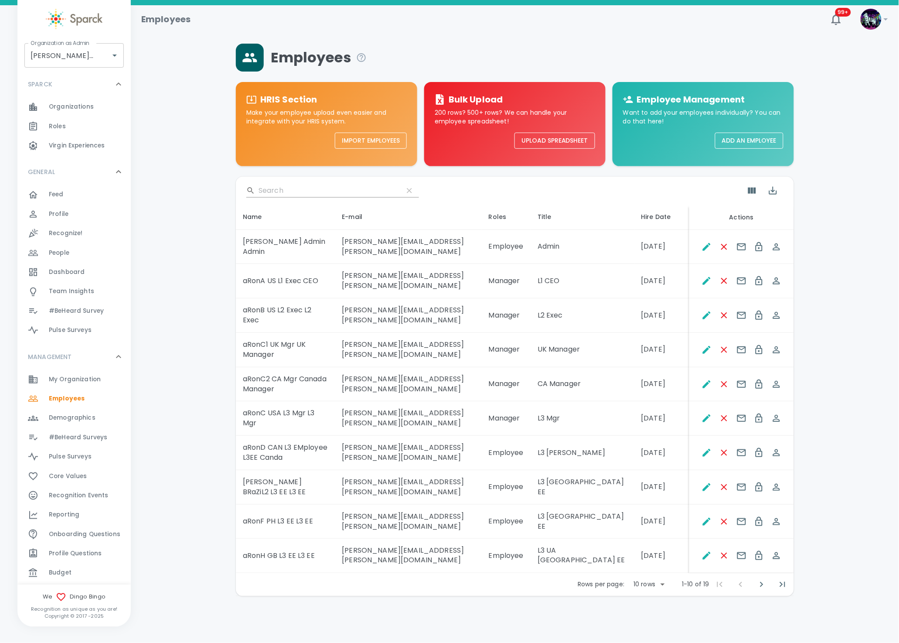
click at [652, 411] on body "Skip Navigation Employees 99+ ! Organization as Admin Dingo Bingo • 1486 Organi…" at bounding box center [449, 321] width 899 height 642
click at [653, 411] on li "50" at bounding box center [649, 551] width 41 height 16
type input "50"
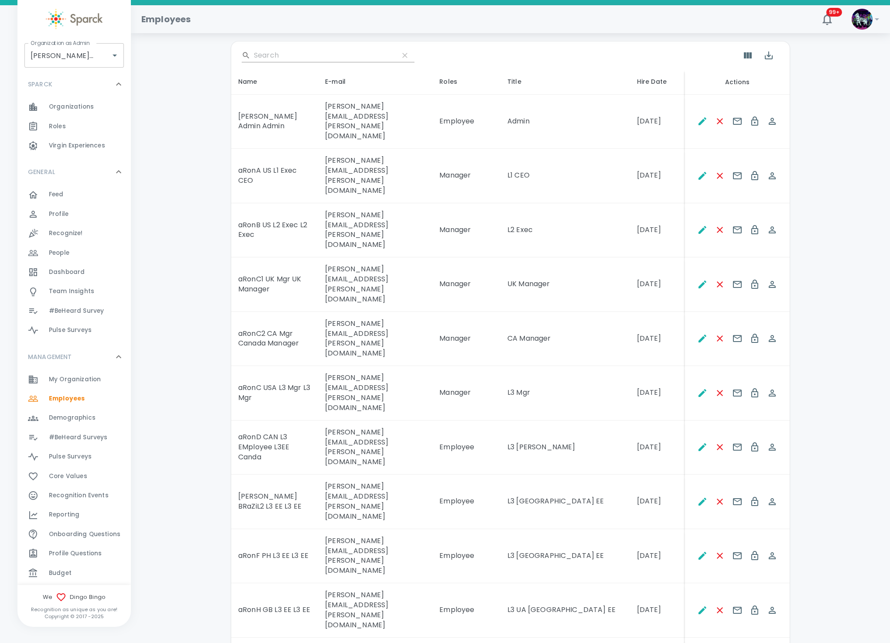
scroll to position [196, 0]
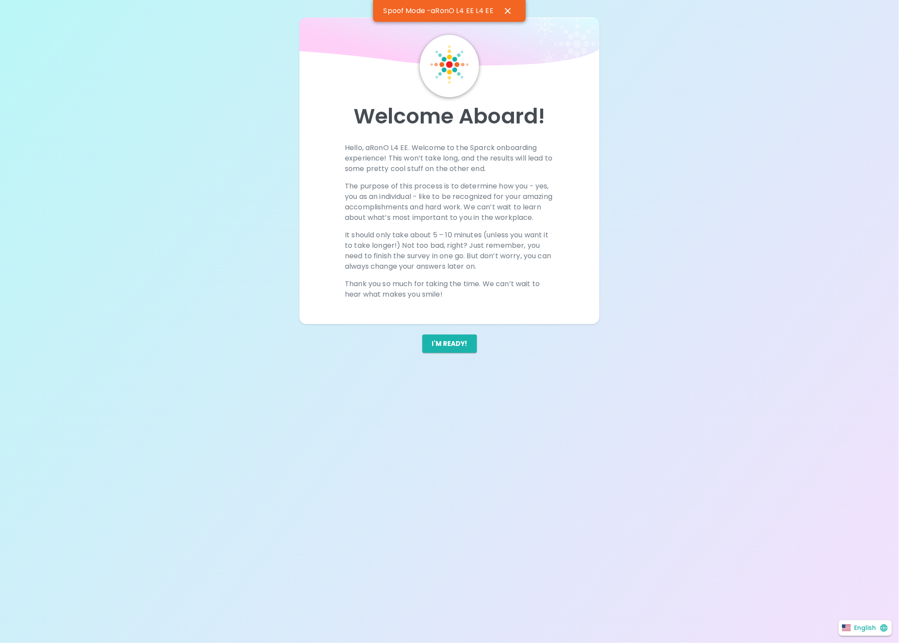
click at [466, 344] on div "I'm ready!" at bounding box center [446, 347] width 61 height 39
click at [457, 353] on button "I'm ready!" at bounding box center [450, 344] width 55 height 18
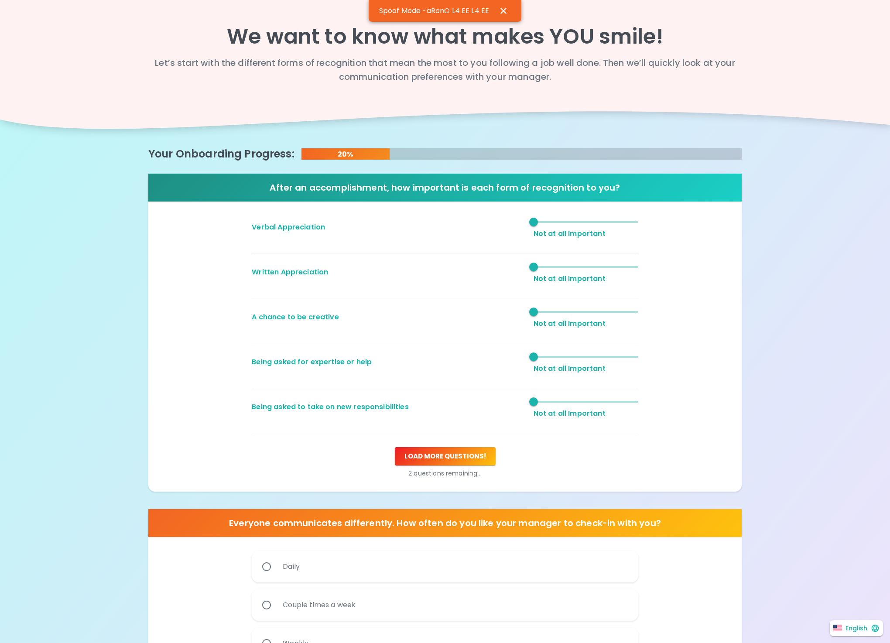
type input "3"
click at [590, 220] on span "1" at bounding box center [585, 221] width 105 height 13
type input "3"
click at [588, 268] on span "1" at bounding box center [585, 266] width 105 height 13
drag, startPoint x: 631, startPoint y: 301, endPoint x: 595, endPoint y: 342, distance: 54.4
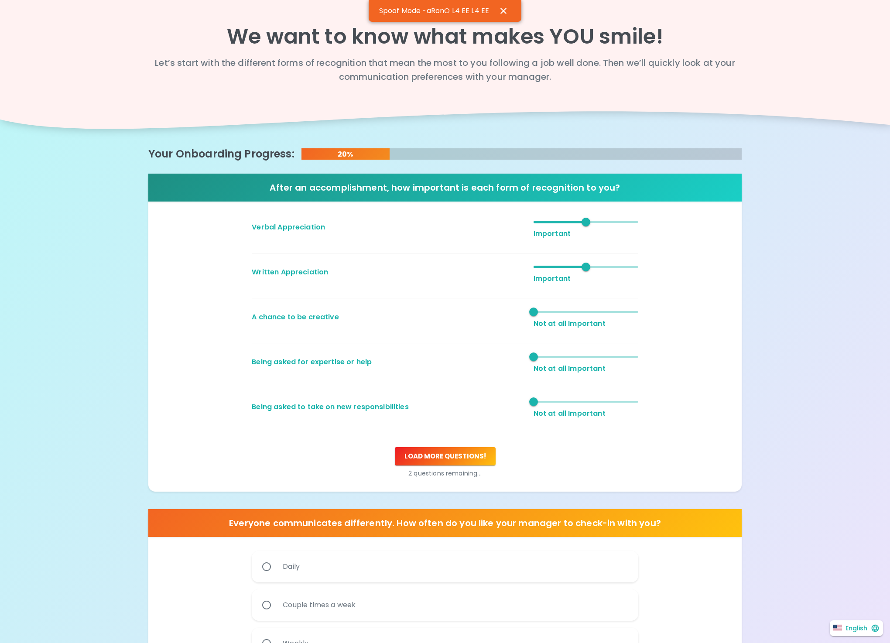
click at [622, 310] on div "1 Not at all Important" at bounding box center [582, 313] width 112 height 31
type input "4"
drag, startPoint x: 619, startPoint y: 314, endPoint x: 612, endPoint y: 319, distance: 8.7
click at [621, 313] on span "1" at bounding box center [585, 311] width 105 height 13
type input "2"
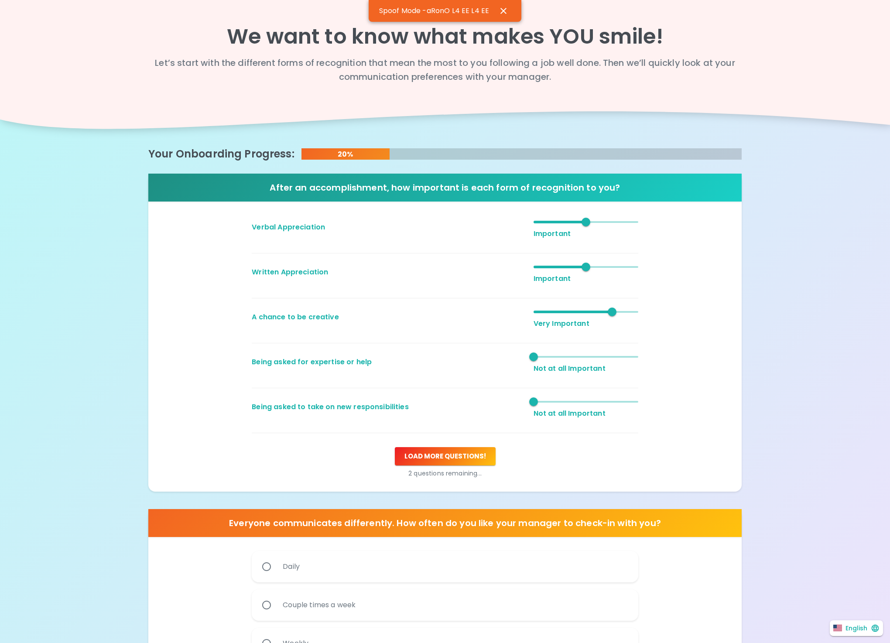
click at [570, 353] on span "1" at bounding box center [585, 356] width 105 height 13
type input "5"
click at [627, 401] on span at bounding box center [585, 402] width 105 height 2
click at [446, 455] on button "Load more questions !" at bounding box center [445, 456] width 101 height 18
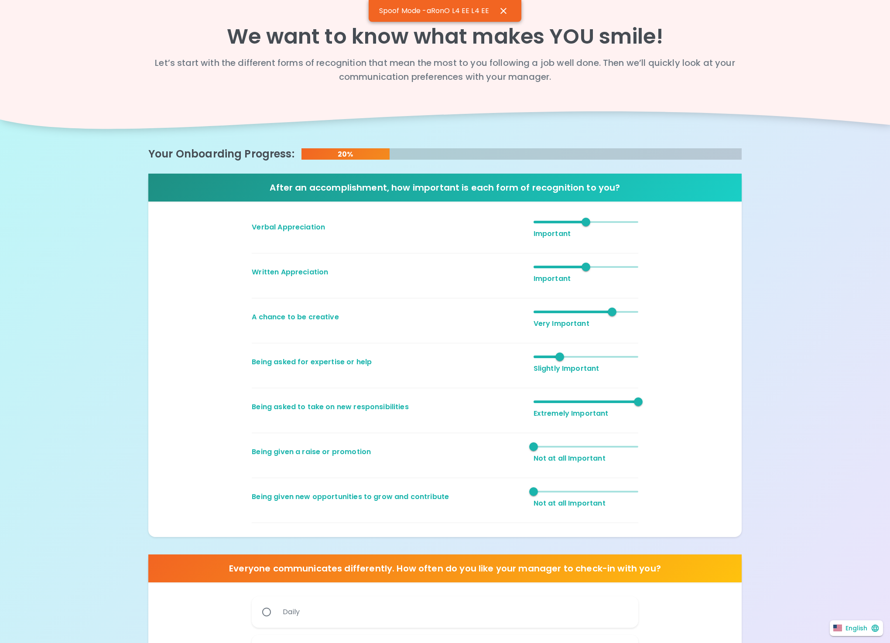
click at [556, 473] on div at bounding box center [441, 474] width 393 height 21
type input "3"
click at [574, 451] on span "1" at bounding box center [585, 446] width 105 height 13
type input "3"
click at [588, 490] on span "1" at bounding box center [585, 491] width 105 height 13
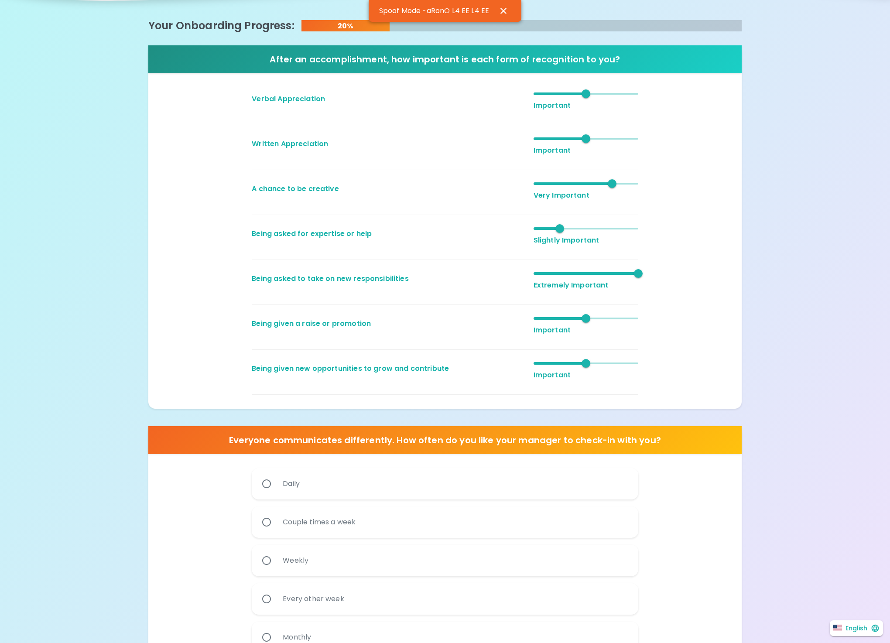
scroll to position [131, 0]
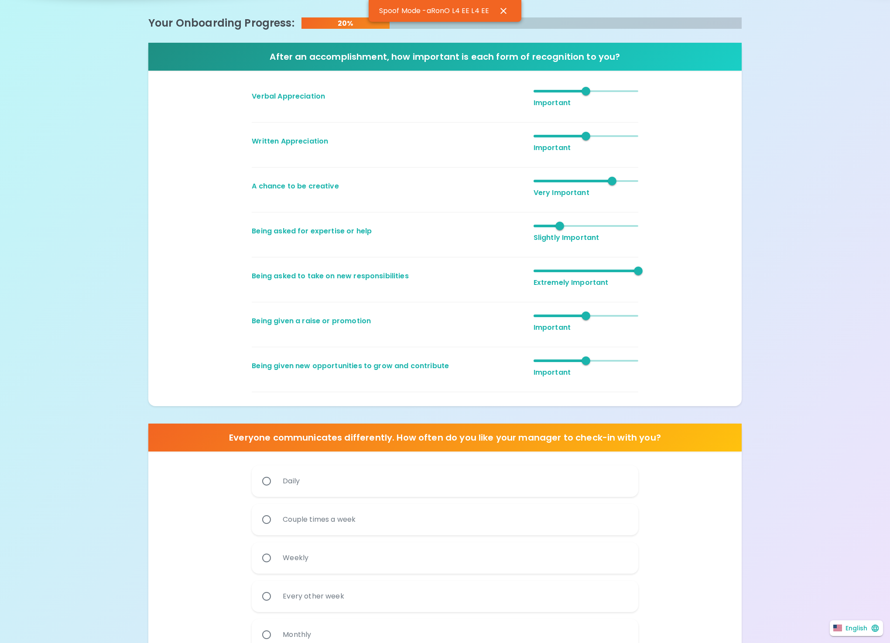
click at [355, 541] on div "Couple times a week" at bounding box center [445, 523] width 386 height 38
click at [368, 564] on label "Weekly" at bounding box center [440, 557] width 386 height 31
click at [276, 564] on input "Weekly" at bounding box center [266, 558] width 18 height 18
radio input "true"
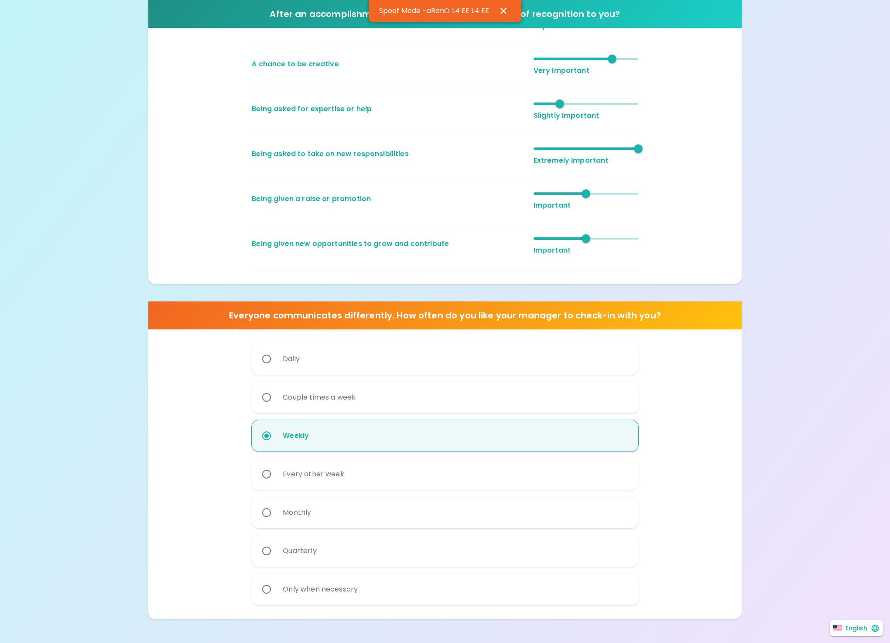
scroll to position [300, 0]
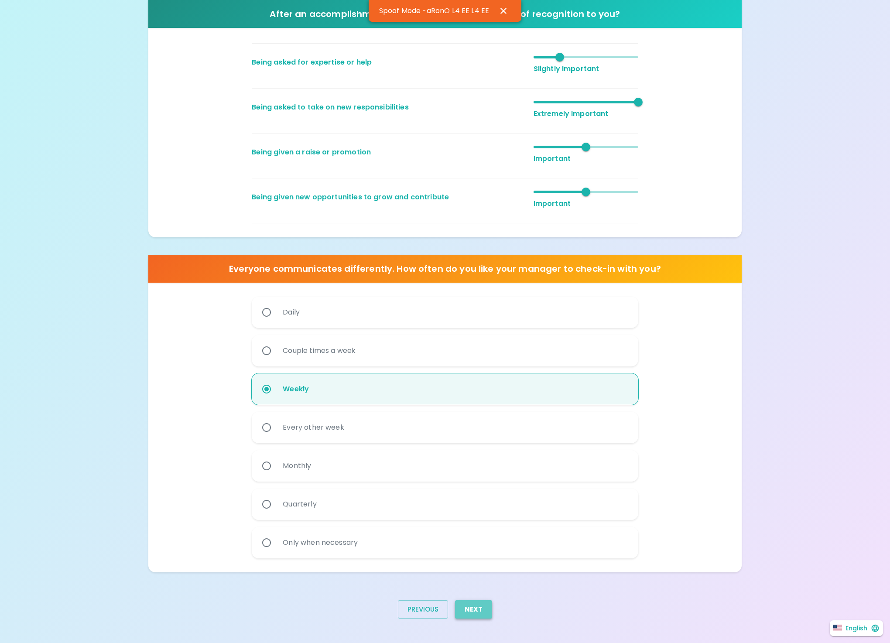
click at [475, 613] on button "Next" at bounding box center [473, 609] width 37 height 18
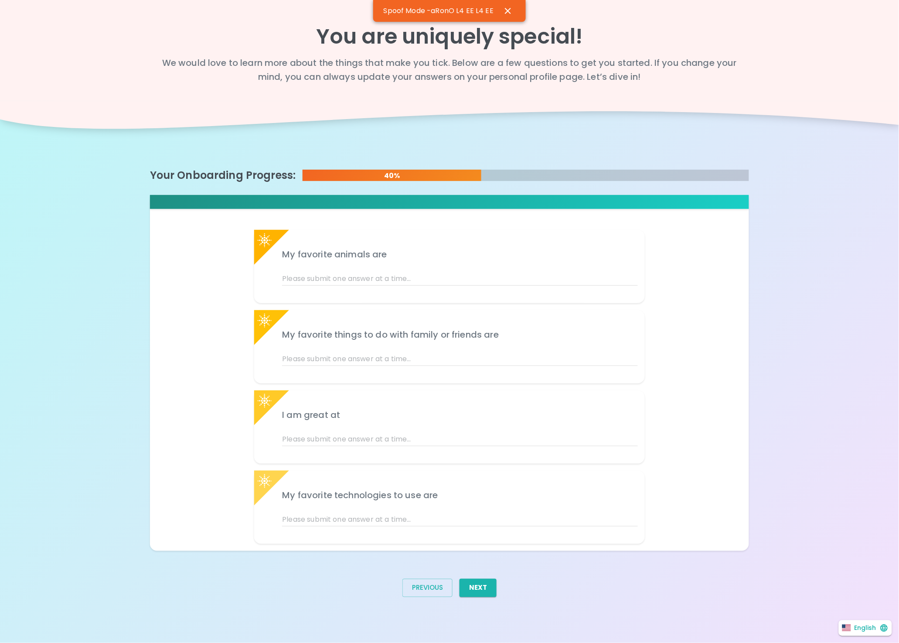
click at [351, 263] on div at bounding box center [455, 273] width 366 height 24
click at [351, 272] on input "text" at bounding box center [459, 279] width 355 height 14
type input "sdv"
click at [307, 361] on input "text" at bounding box center [459, 359] width 355 height 14
type input "zdf"
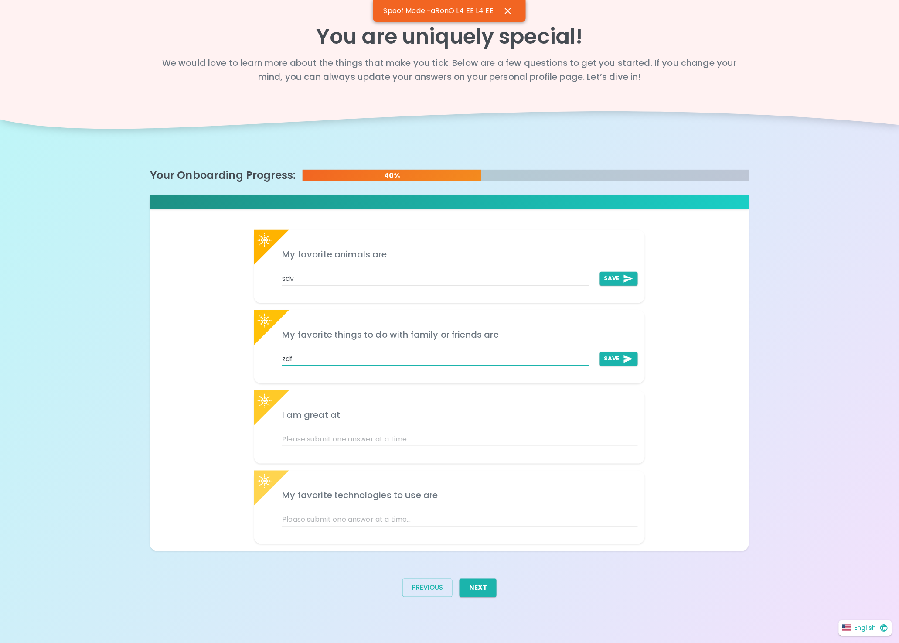
click at [312, 444] on input "text" at bounding box center [459, 439] width 355 height 14
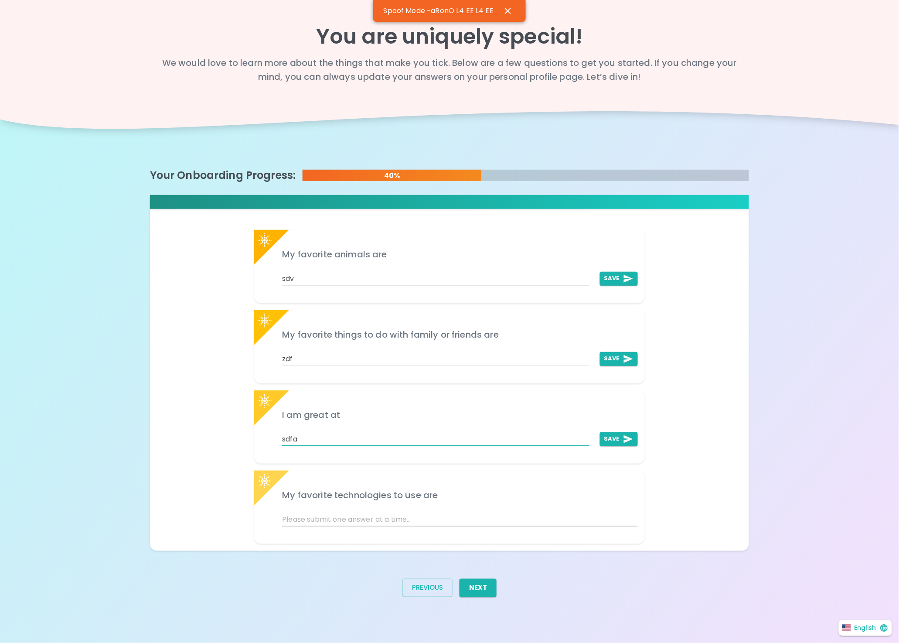
type input "sdfa"
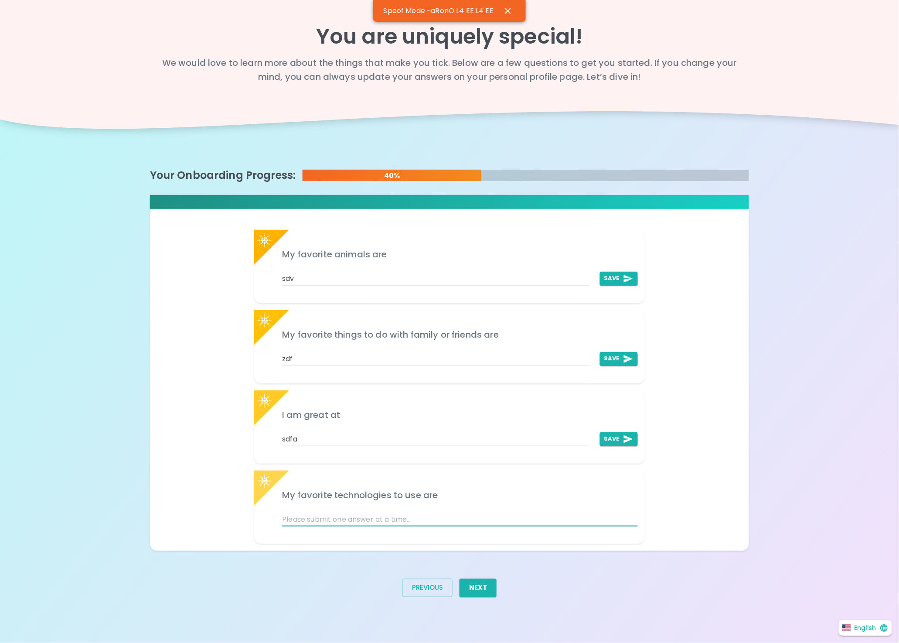
click at [308, 519] on input "text" at bounding box center [459, 519] width 355 height 14
type input "asdf"
click at [618, 515] on button "Save" at bounding box center [619, 519] width 38 height 14
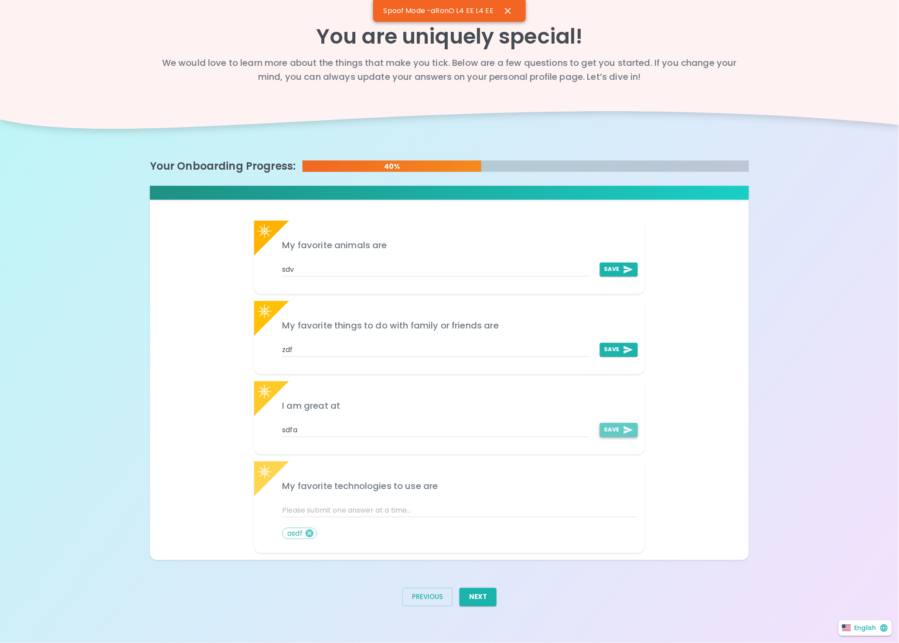
click at [606, 429] on button "Save" at bounding box center [619, 430] width 38 height 14
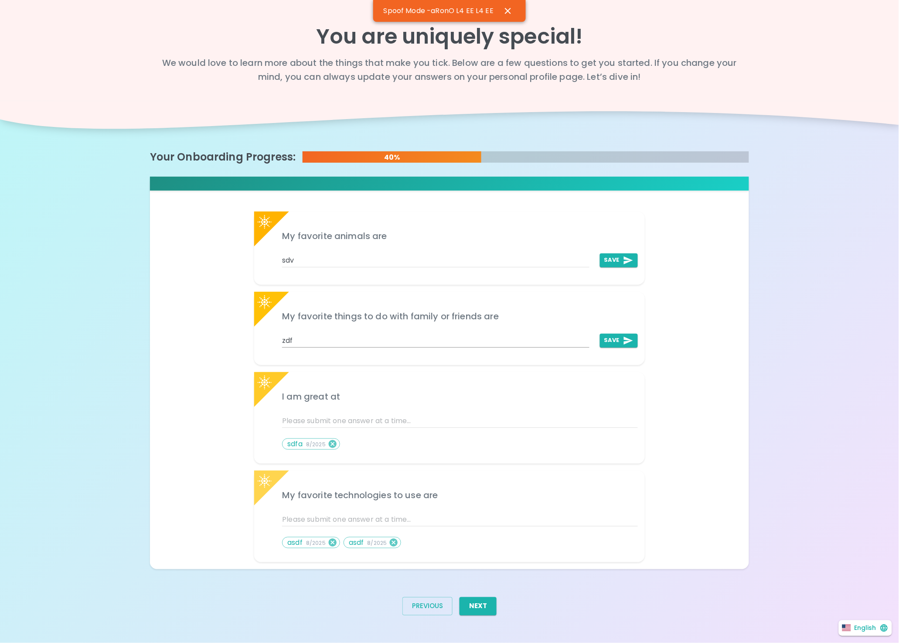
click at [609, 339] on button "Save" at bounding box center [619, 341] width 38 height 14
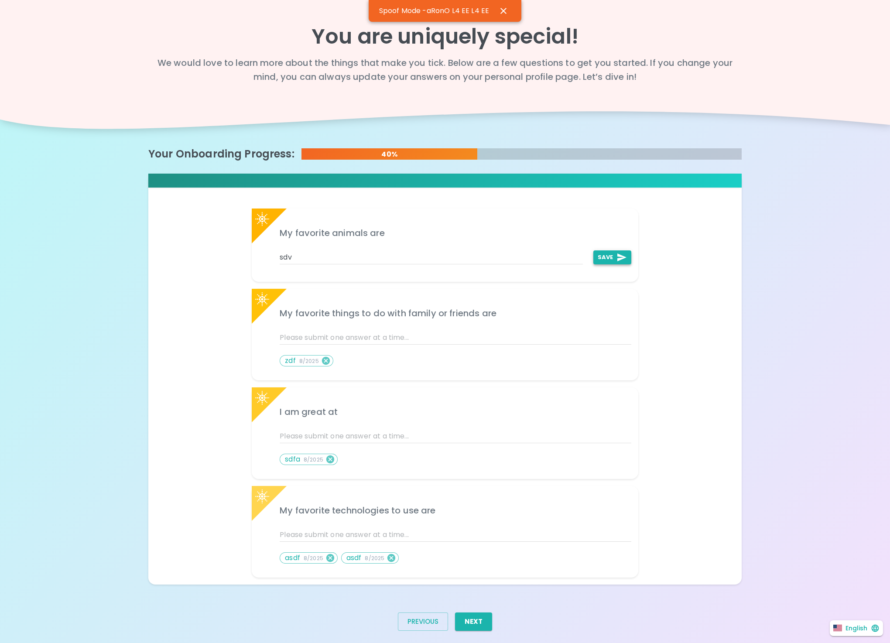
click at [604, 258] on button "Save" at bounding box center [612, 257] width 38 height 14
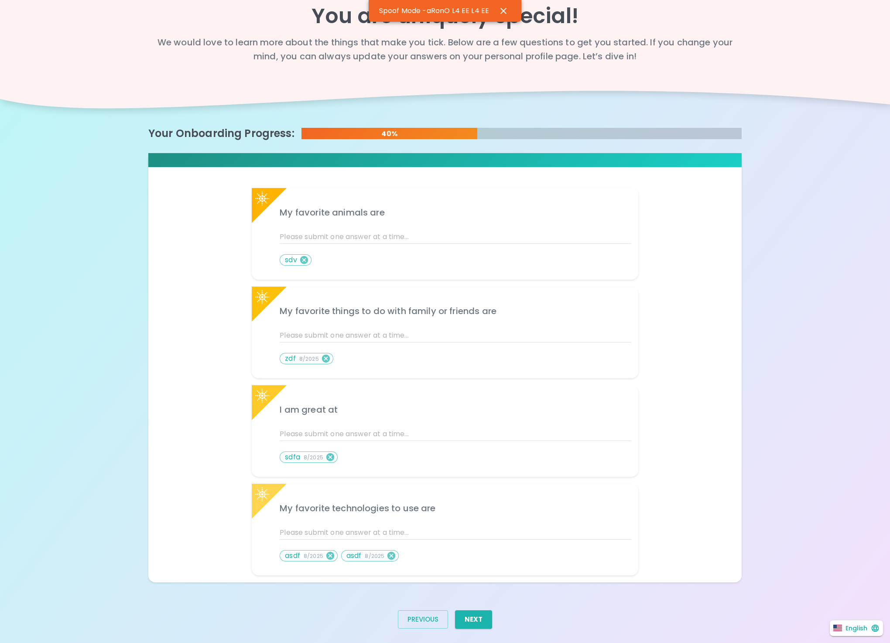
scroll to position [31, 0]
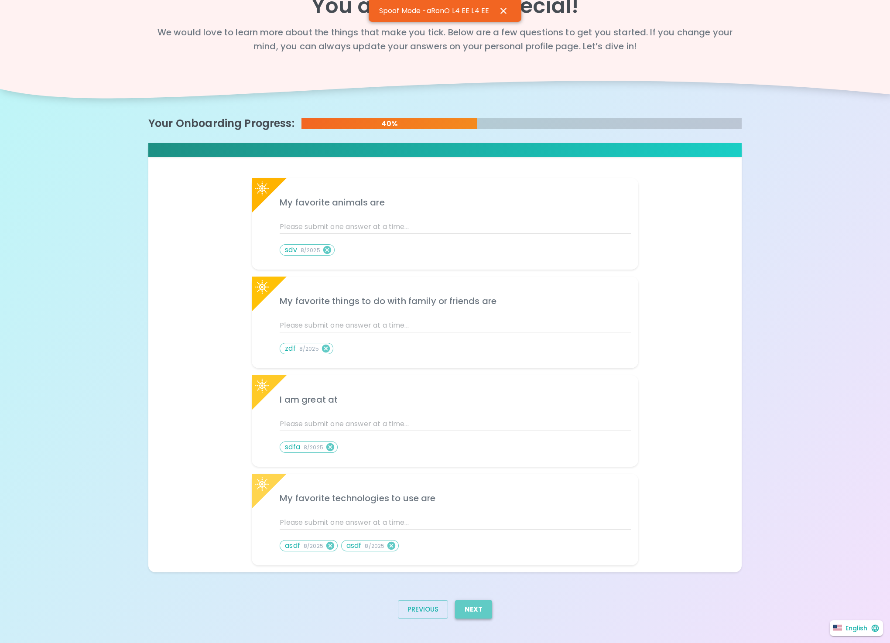
click at [463, 607] on button "Next" at bounding box center [473, 609] width 37 height 18
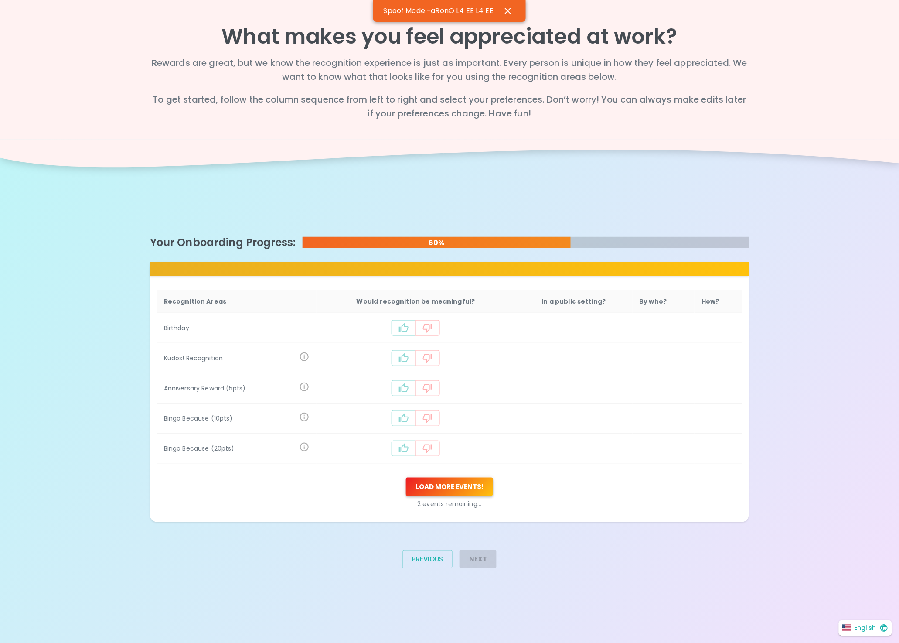
drag, startPoint x: 415, startPoint y: 476, endPoint x: 415, endPoint y: 482, distance: 6.1
click at [415, 478] on div "Load more events ! 2 events remaining..." at bounding box center [450, 493] width 586 height 44
click at [414, 489] on button "Load more events !" at bounding box center [449, 487] width 87 height 18
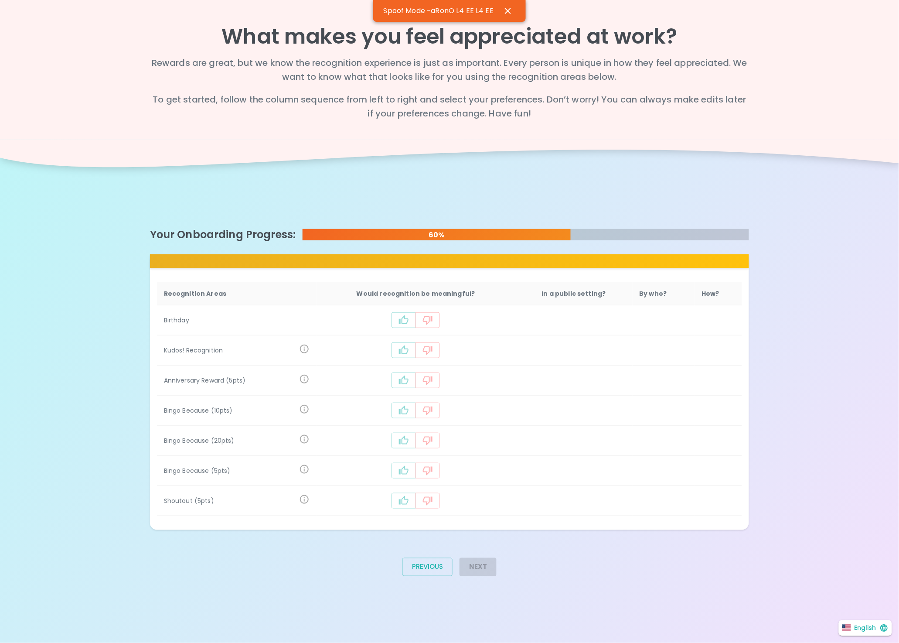
click at [405, 498] on icon "recognition-1124" at bounding box center [404, 500] width 10 height 10
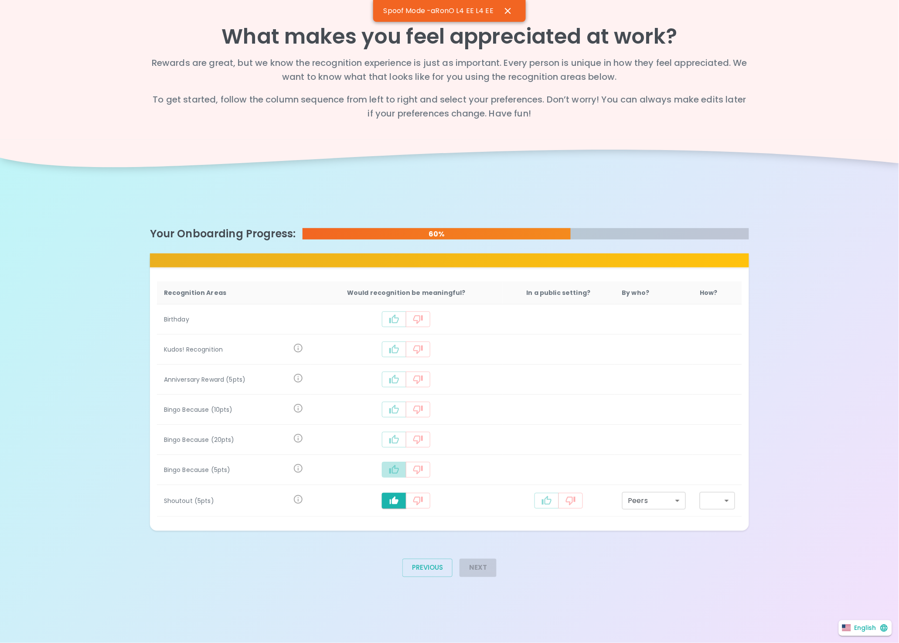
click at [397, 471] on icon "recognition-1124" at bounding box center [394, 470] width 10 height 10
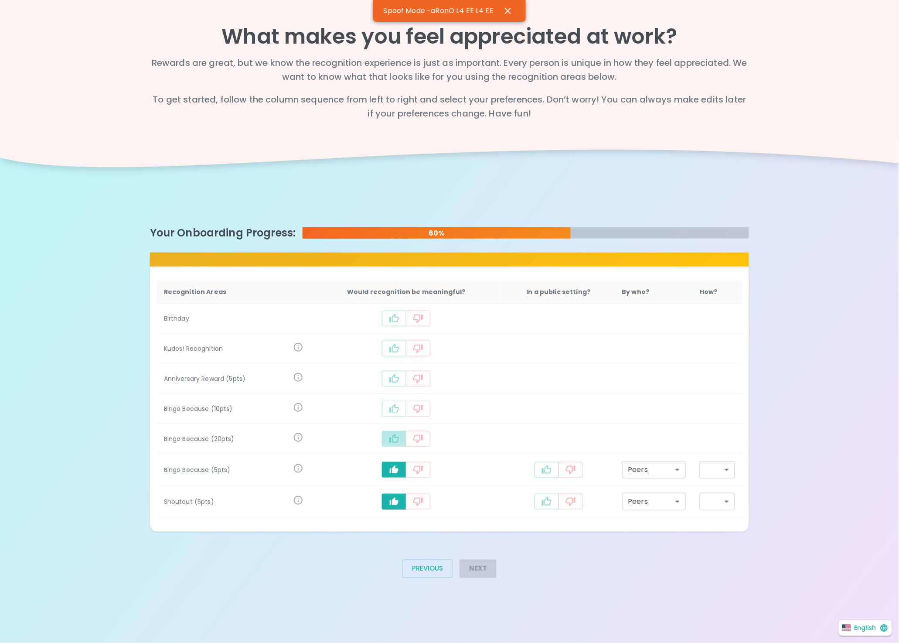
click at [397, 441] on icon "recognition-1124" at bounding box center [394, 439] width 10 height 10
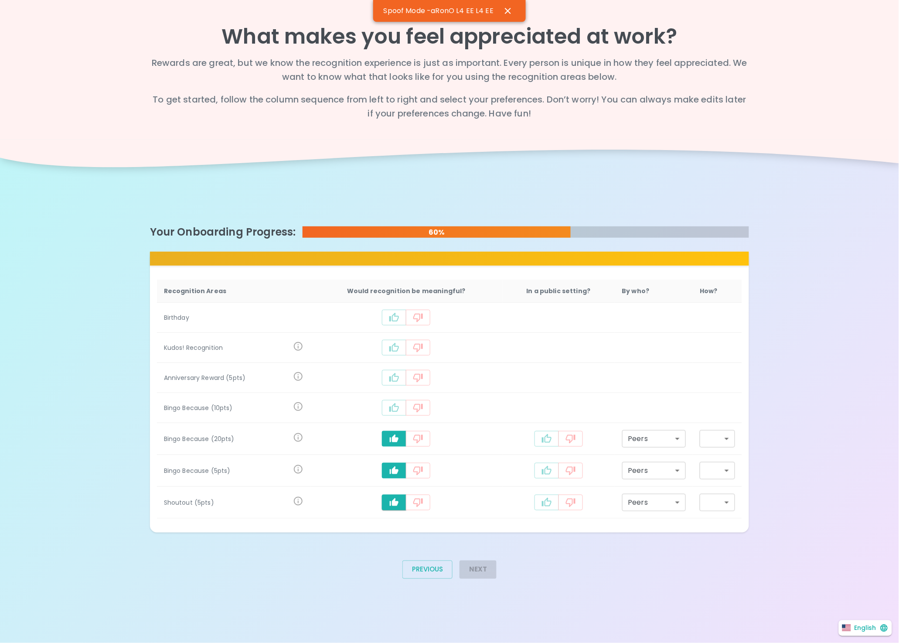
click at [393, 410] on icon "recognition-1124" at bounding box center [394, 407] width 10 height 9
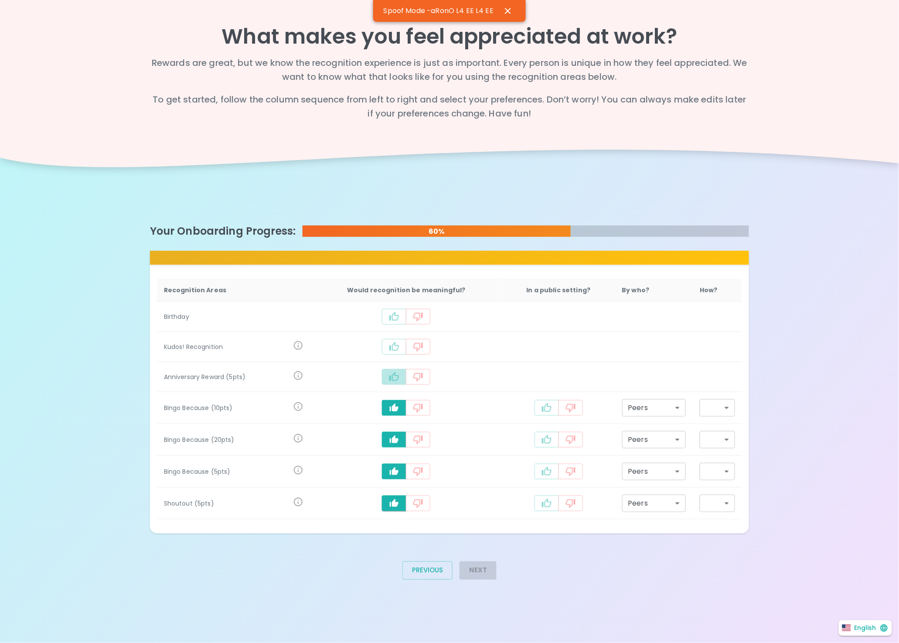
click at [395, 374] on icon "recognition-1124" at bounding box center [394, 377] width 10 height 10
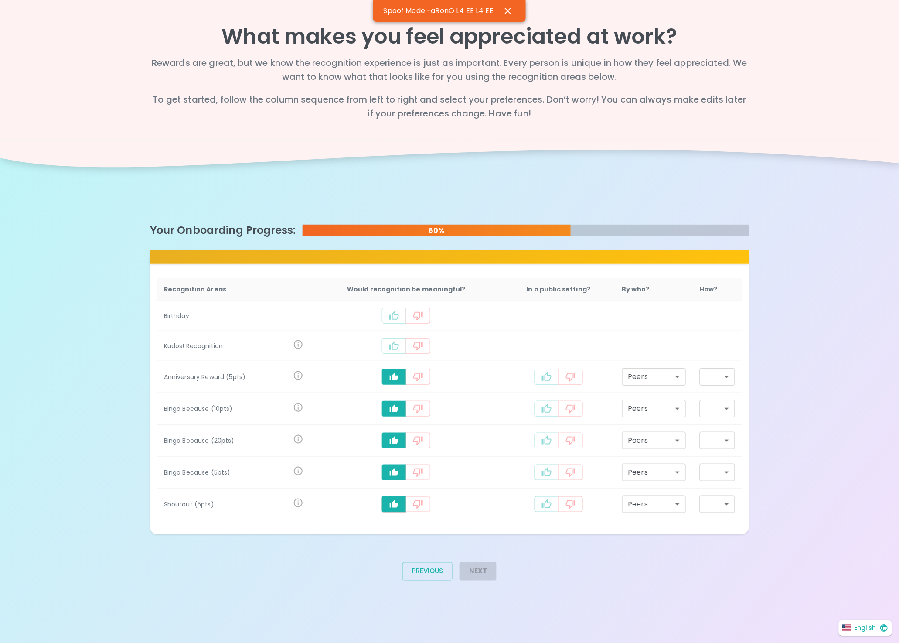
click at [389, 353] on td "recognition-1124" at bounding box center [406, 346] width 191 height 30
drag, startPoint x: 389, startPoint y: 346, endPoint x: 389, endPoint y: 340, distance: 6.2
click at [389, 345] on button "recognition-1124" at bounding box center [394, 346] width 24 height 16
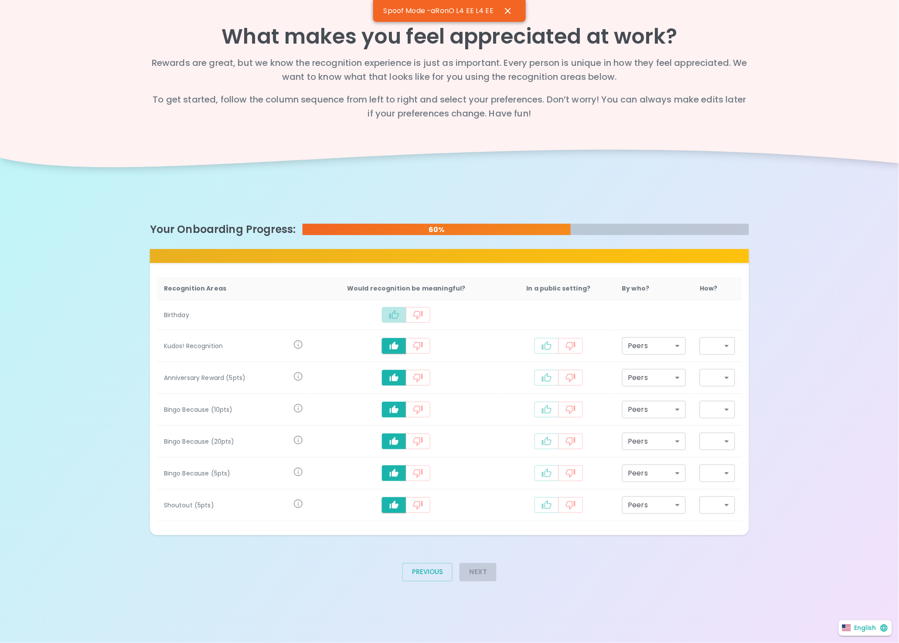
click at [389, 312] on button "recognition-1124" at bounding box center [394, 315] width 24 height 16
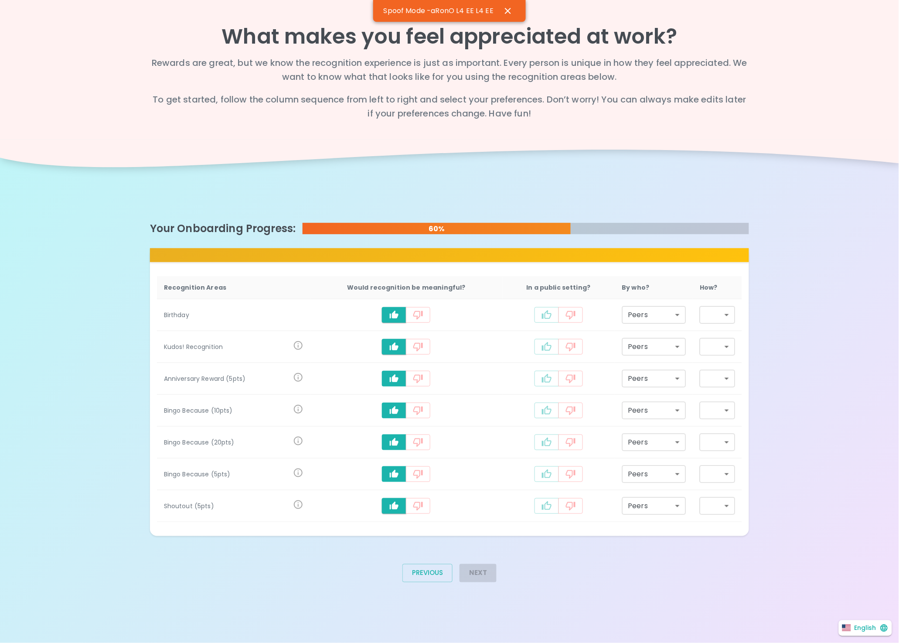
click at [543, 316] on icon "recognition-1124" at bounding box center [547, 315] width 10 height 10
type input "staff_meeting"
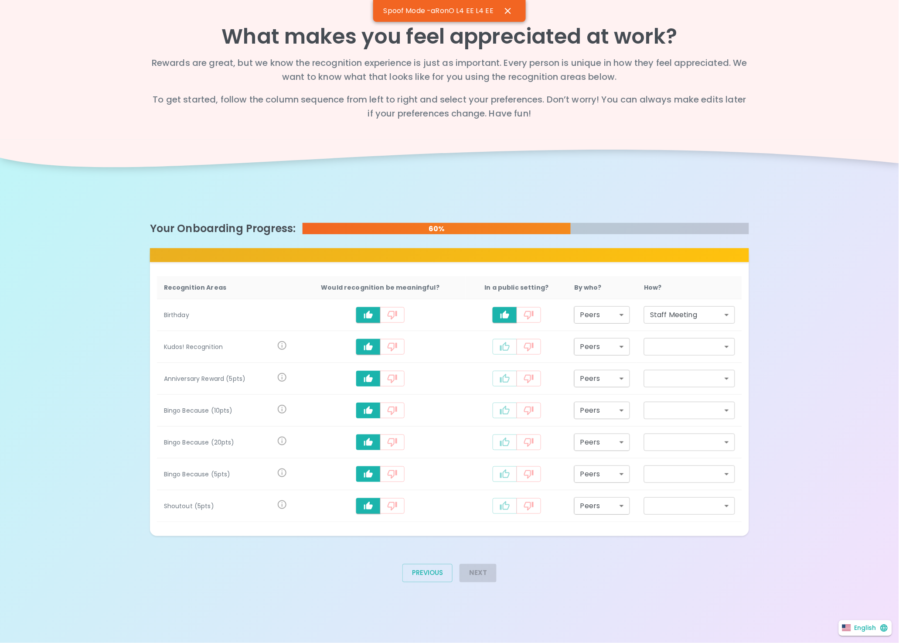
click at [503, 352] on button "recognition-1124" at bounding box center [505, 347] width 24 height 16
type input "staff_meeting"
click at [501, 379] on icon "recognition-1124" at bounding box center [505, 378] width 10 height 10
type input "staff_meeting"
click at [500, 415] on icon "recognition-1124" at bounding box center [505, 410] width 10 height 10
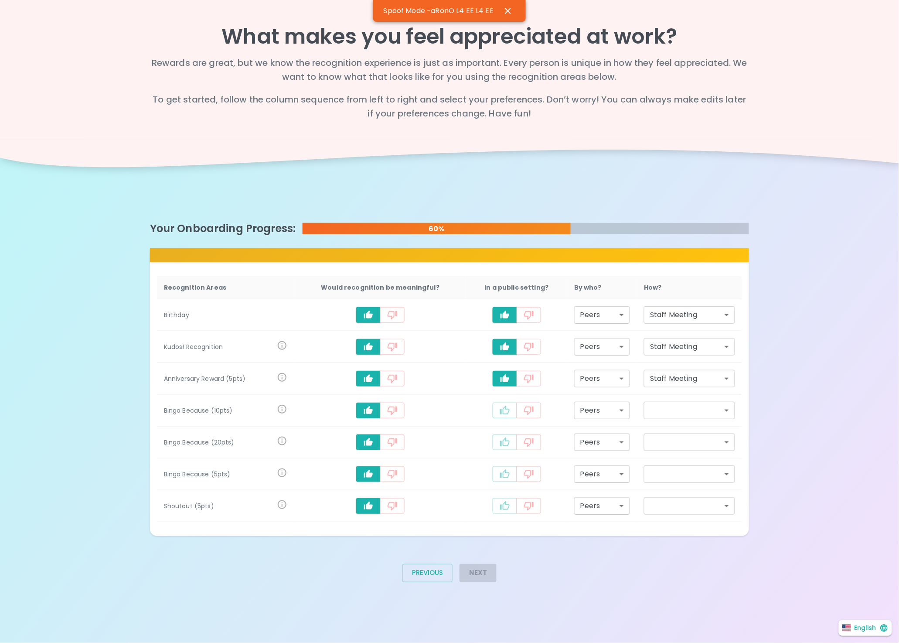
type input "staff_meeting"
click at [499, 450] on td "recognition-1124" at bounding box center [516, 442] width 101 height 32
click at [496, 474] on button "recognition-1124" at bounding box center [505, 474] width 24 height 16
type input "staff_meeting"
drag, startPoint x: 505, startPoint y: 440, endPoint x: 502, endPoint y: 506, distance: 66.3
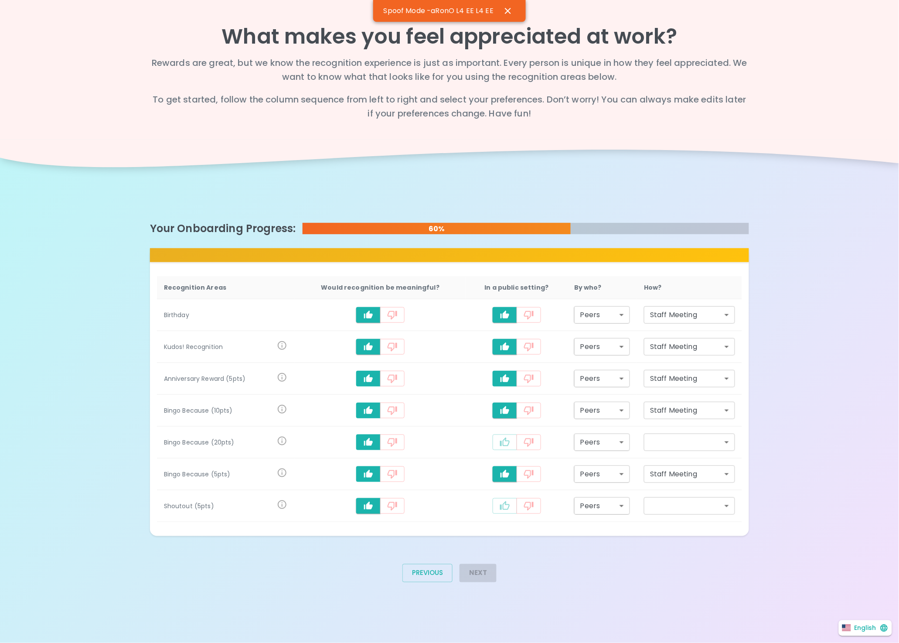
click at [507, 444] on icon "recognition-1124" at bounding box center [505, 442] width 10 height 10
type input "staff_meeting"
click at [502, 509] on icon "recognition-1124" at bounding box center [505, 506] width 10 height 10
type input "staff_meeting"
click at [485, 575] on button "Next" at bounding box center [478, 573] width 37 height 18
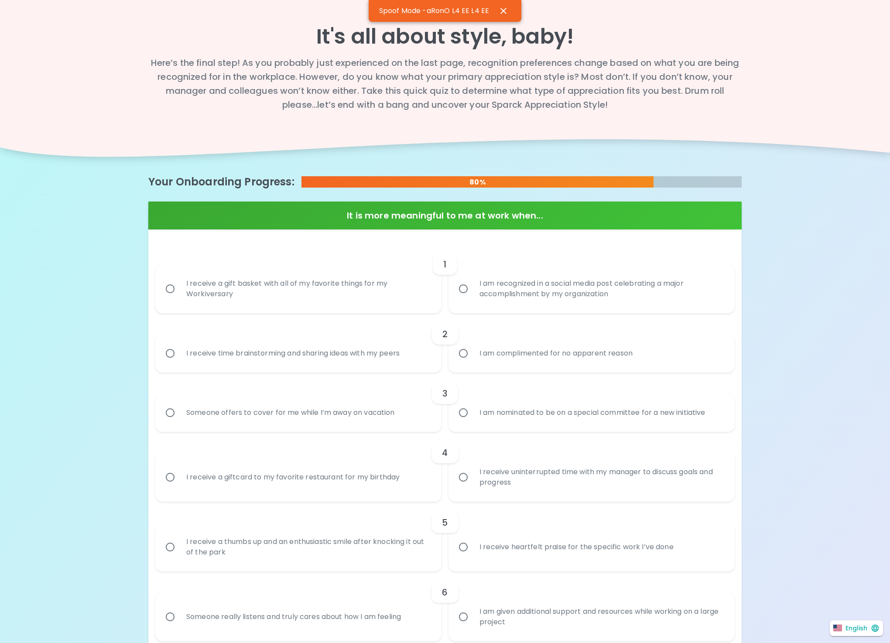
click at [299, 293] on div "I receive a gift basket with all of my favorite things for my Workiversary" at bounding box center [307, 289] width 257 height 42
click at [179, 293] on input "I receive a gift basket with all of my favorite things for my Workiversary" at bounding box center [170, 289] width 18 height 18
radio input "true"
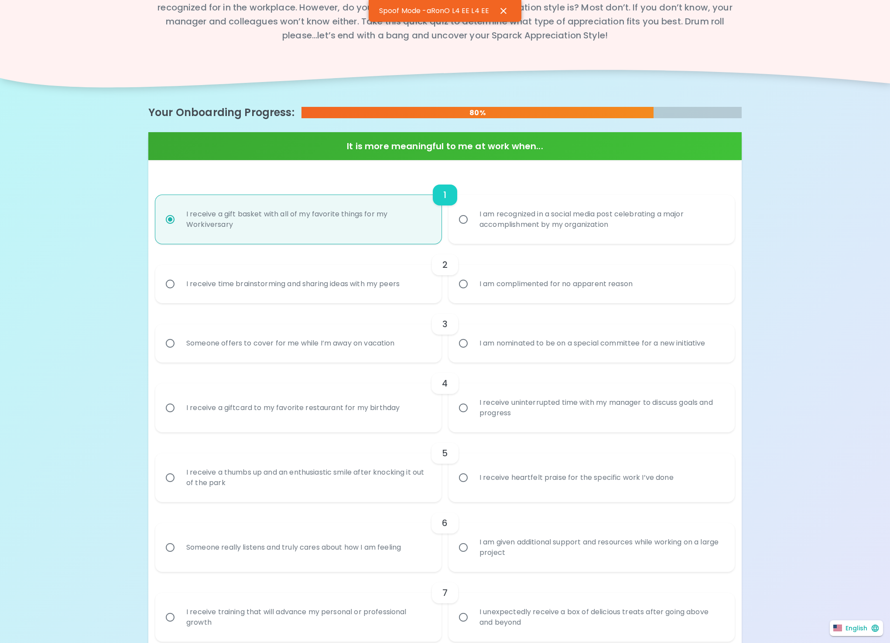
click at [284, 311] on div "3 Someone offers to cover for me while I’m away on vacation I am nominated to b…" at bounding box center [444, 332] width 579 height 59
click at [291, 284] on div "I receive time brainstorming and sharing ideas with my peers" at bounding box center [292, 283] width 227 height 31
click at [179, 284] on input "I receive time brainstorming and sharing ideas with my peers" at bounding box center [170, 284] width 18 height 18
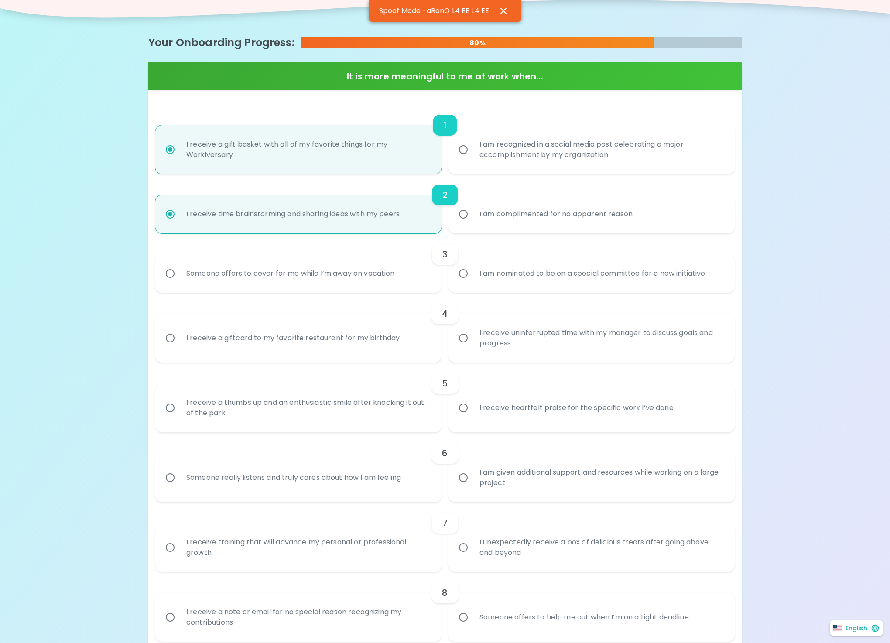
radio input "true"
click at [287, 283] on div "Someone offers to cover for me while I’m away on vacation" at bounding box center [290, 273] width 222 height 31
click at [179, 283] on input "Someone offers to cover for me while I’m away on vacation" at bounding box center [170, 273] width 18 height 18
radio input "false"
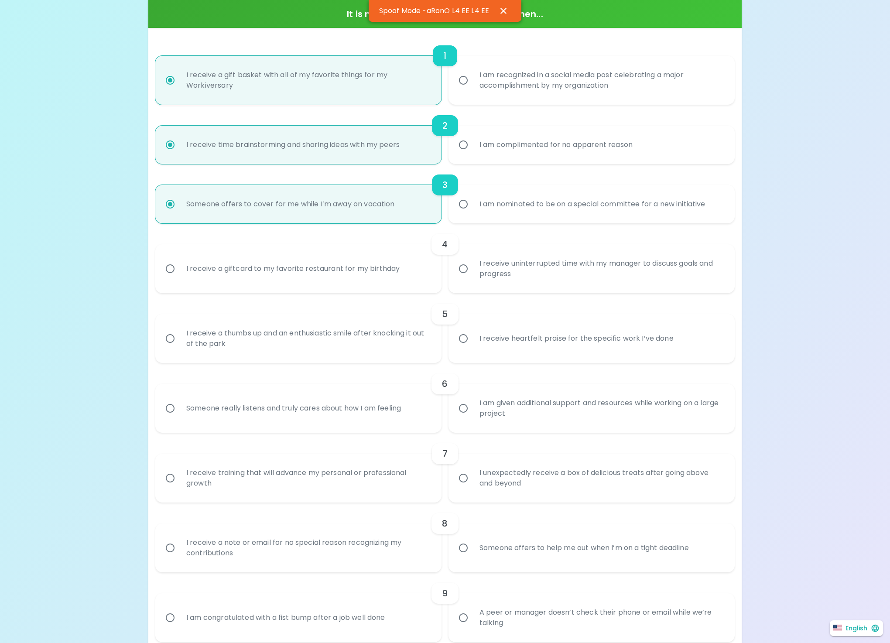
radio input "true"
click at [287, 277] on div "I receive a giftcard to my favorite restaurant for my birthday" at bounding box center [292, 268] width 227 height 31
click at [179, 277] on input "I receive a giftcard to my favorite restaurant for my birthday" at bounding box center [170, 269] width 18 height 18
radio input "false"
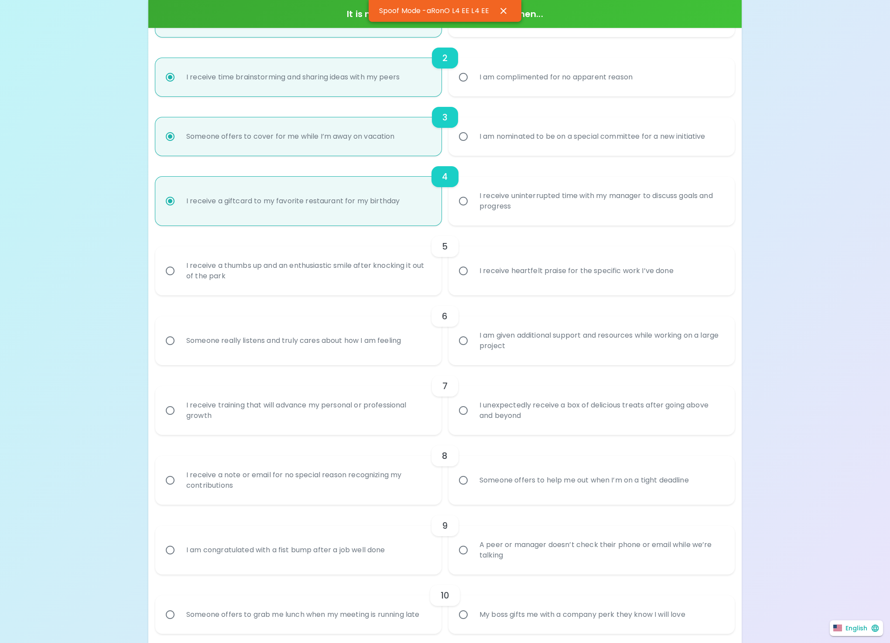
radio input "true"
click at [287, 277] on div "I receive a thumbs up and an enthusiastic smile after knocking it out of the pa…" at bounding box center [307, 269] width 257 height 42
click at [179, 277] on input "I receive a thumbs up and an enthusiastic smile after knocking it out of the pa…" at bounding box center [170, 269] width 18 height 18
radio input "false"
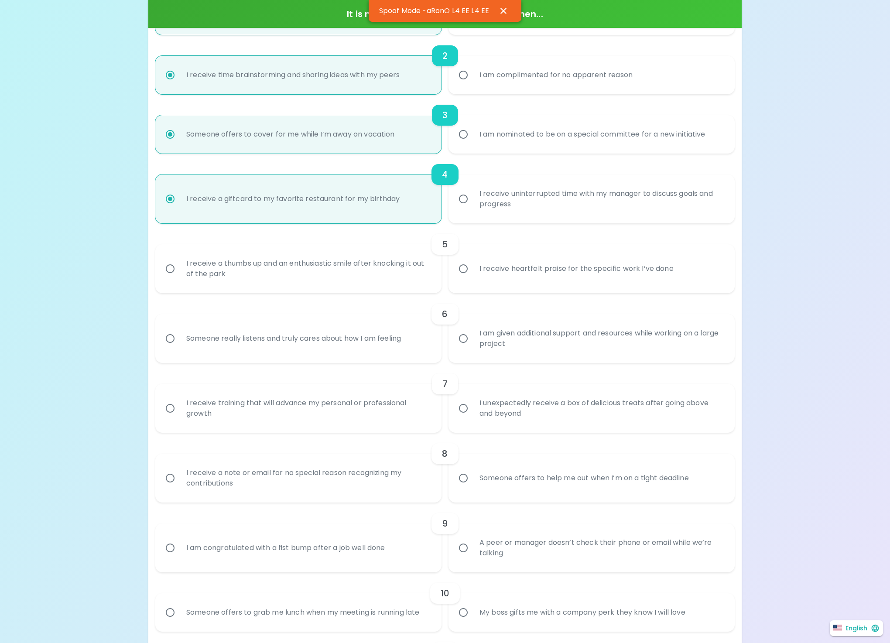
radio input "false"
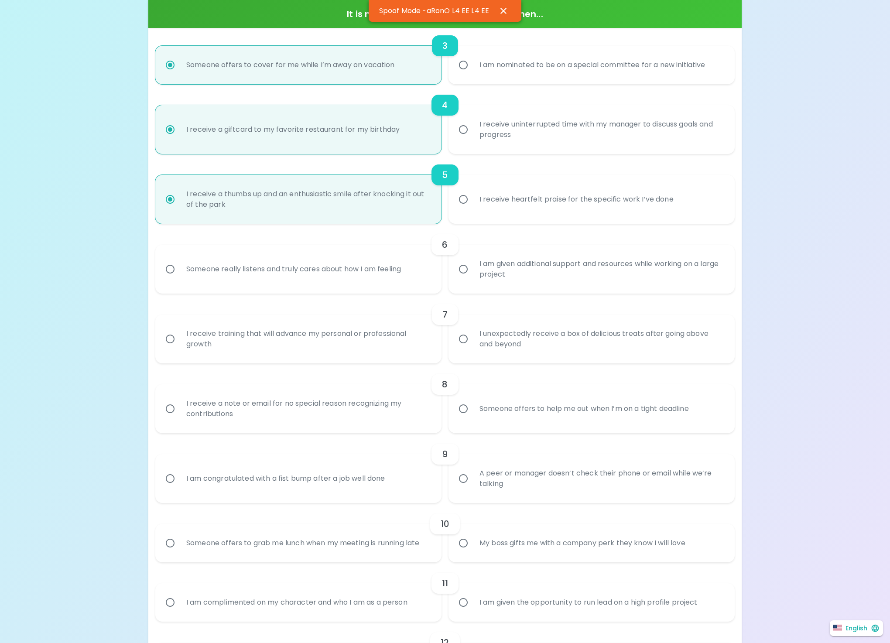
radio input "true"
click at [287, 276] on div "Someone really listens and truly cares about how I am feeling" at bounding box center [293, 268] width 229 height 31
click at [179, 276] on input "Someone really listens and truly cares about how I am feeling" at bounding box center [170, 269] width 18 height 18
radio input "false"
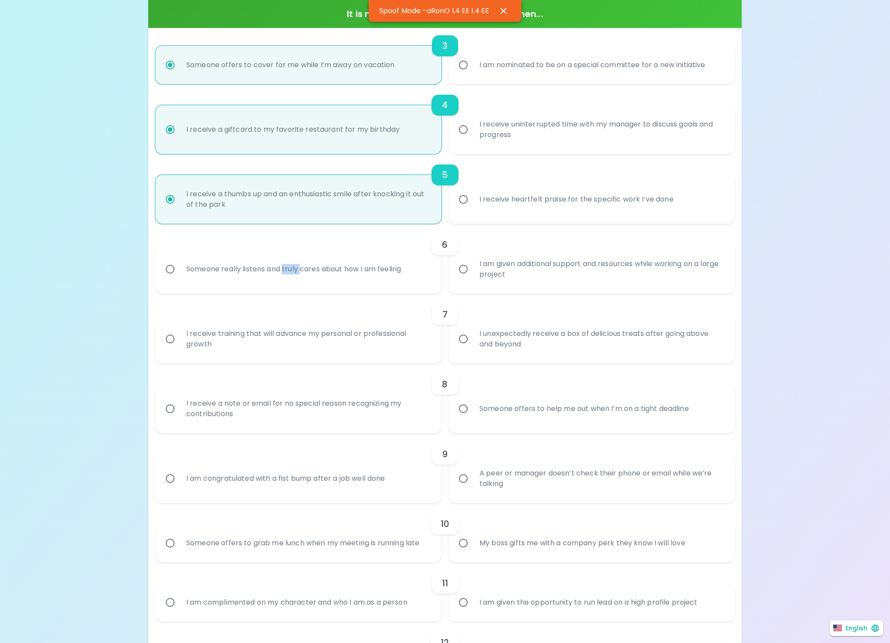
radio input "false"
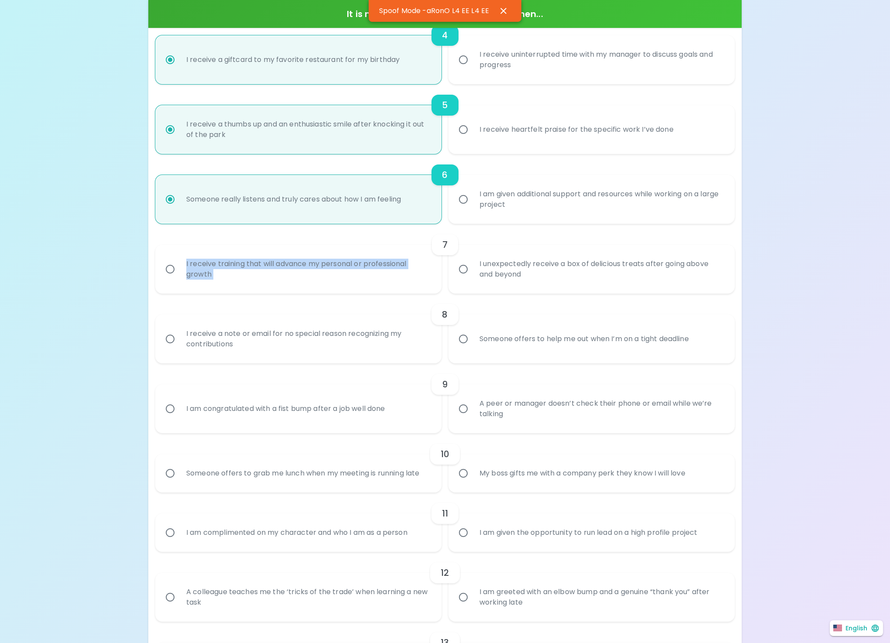
click at [287, 276] on div "I receive training that will advance my personal or professional growth" at bounding box center [307, 269] width 257 height 42
click at [179, 276] on input "I receive training that will advance my personal or professional growth" at bounding box center [170, 269] width 18 height 18
radio input "false"
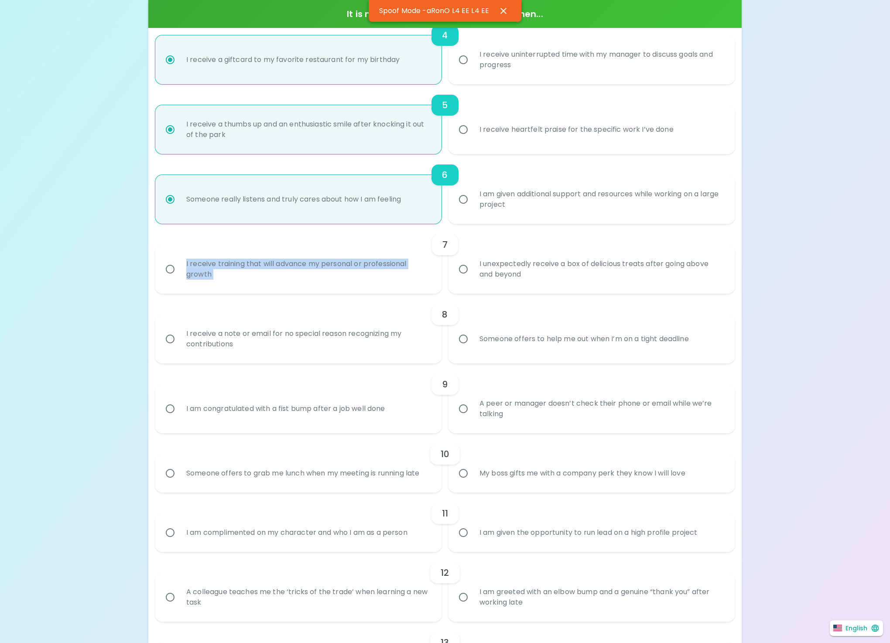
radio input "false"
radio input "true"
radio input "false"
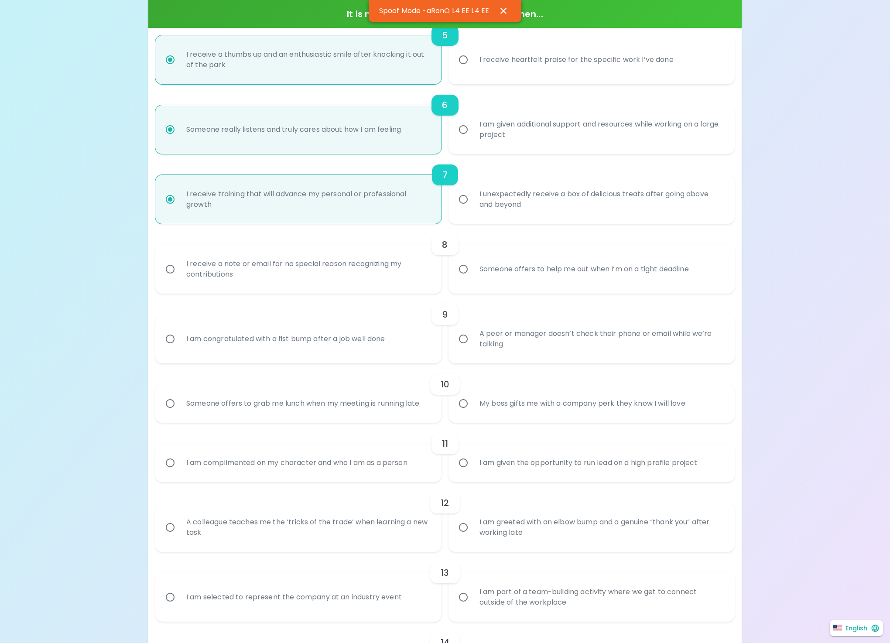
click at [286, 279] on div "I receive a note or email for no special reason recognizing my contributions" at bounding box center [307, 269] width 257 height 42
click at [179, 278] on input "I receive a note or email for no special reason recognizing my contributions" at bounding box center [170, 269] width 18 height 18
radio input "false"
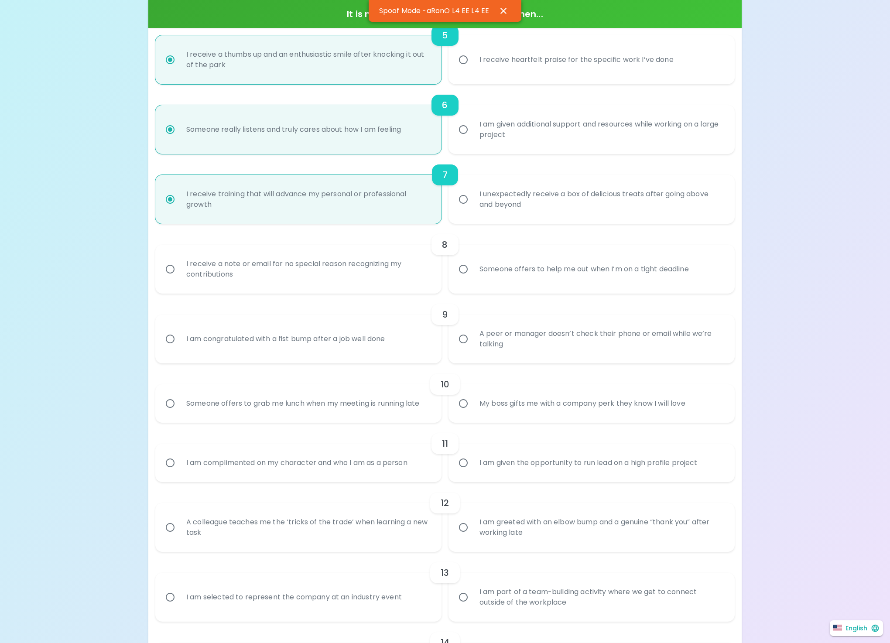
radio input "false"
radio input "true"
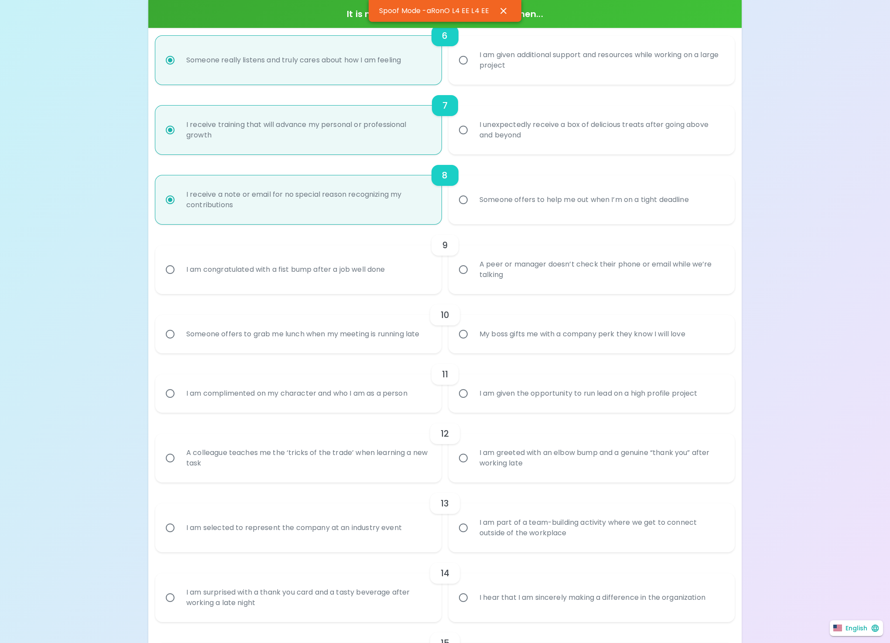
radio input "true"
click at [284, 284] on div "I am congratulated with a fist bump after a job well done" at bounding box center [285, 269] width 213 height 31
click at [179, 279] on input "I am congratulated with a fist bump after a job well done" at bounding box center [170, 269] width 18 height 18
radio input "false"
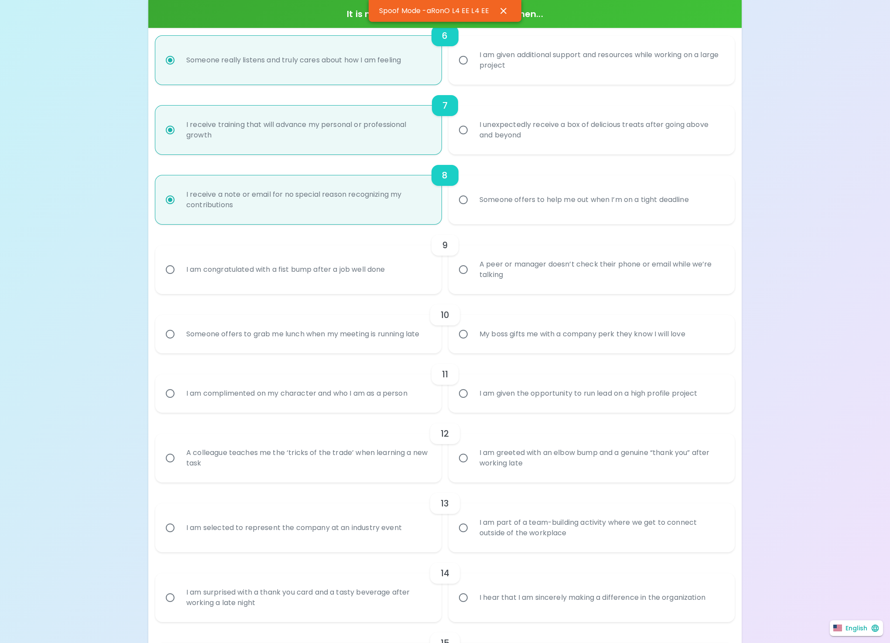
radio input "false"
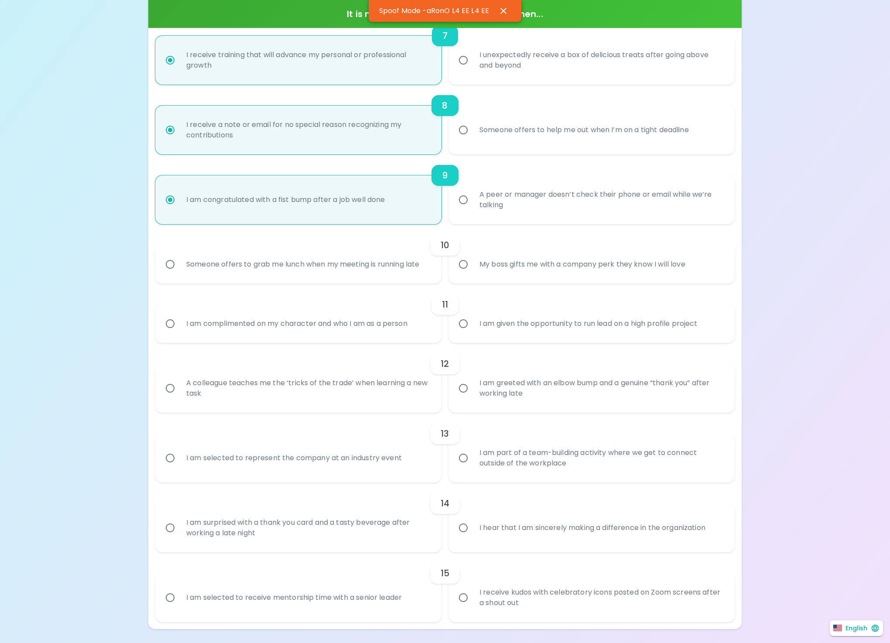
radio input "true"
click at [283, 287] on div "11 I am complimented on my character and who I am as a person I am given the op…" at bounding box center [444, 313] width 579 height 59
click at [294, 262] on div "Someone offers to grab me lunch when my meeting is running late" at bounding box center [302, 264] width 247 height 31
click at [179, 262] on input "Someone offers to grab me lunch when my meeting is running late" at bounding box center [170, 264] width 18 height 18
radio input "false"
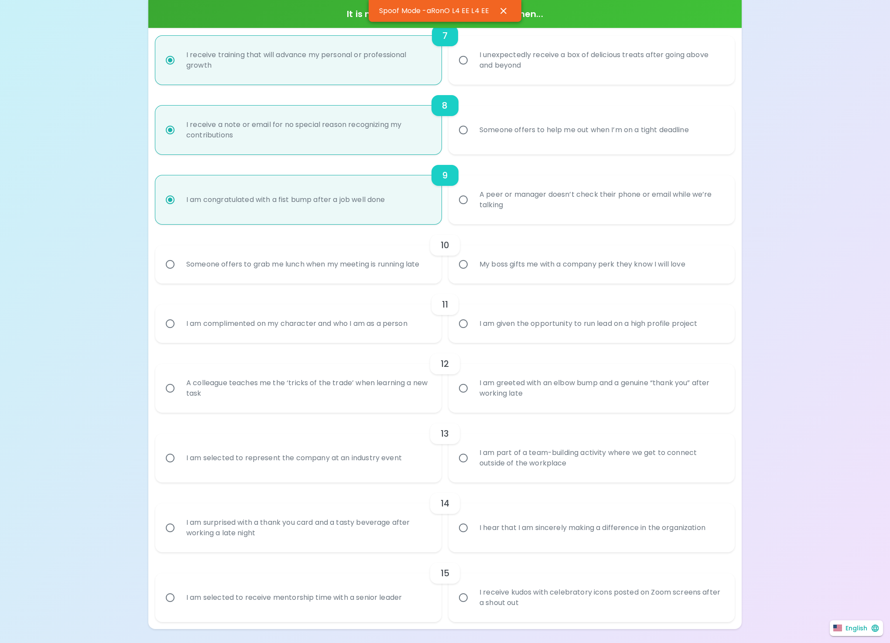
radio input "false"
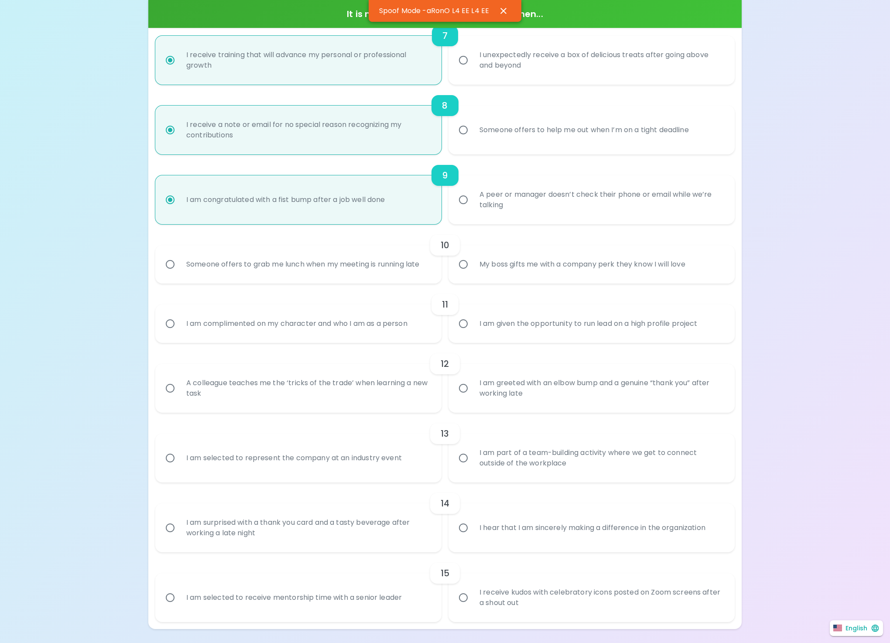
radio input "false"
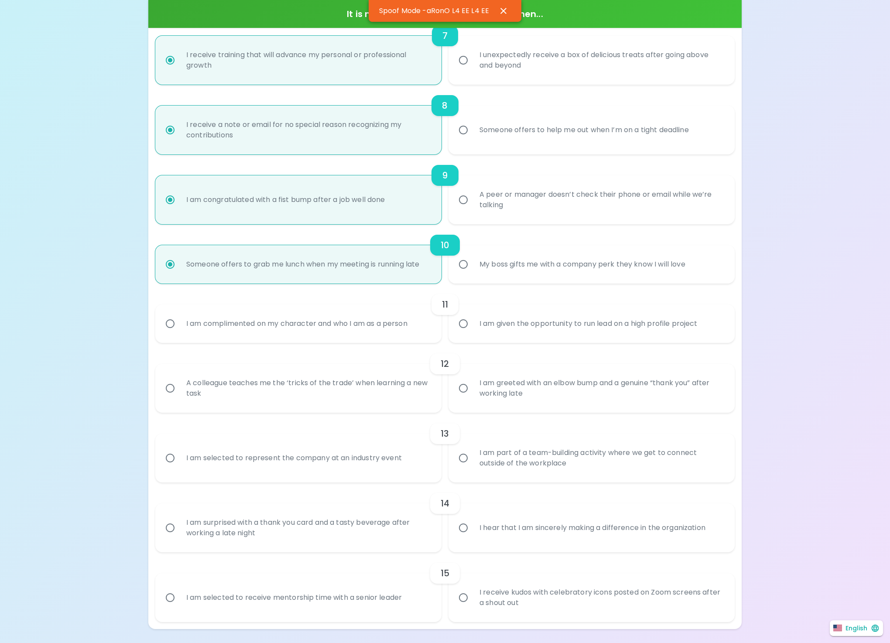
scroll to position [682, 0]
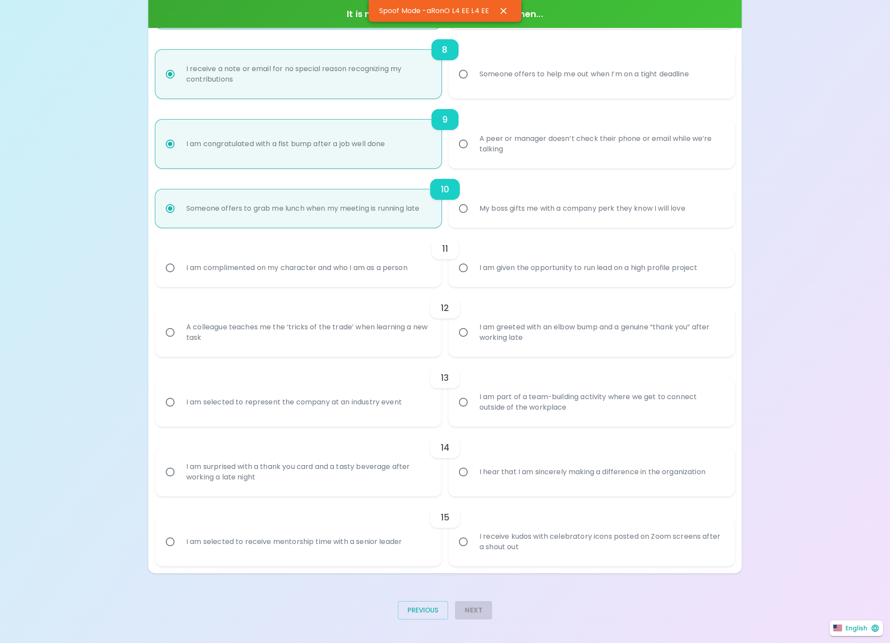
radio input "true"
click at [281, 287] on div "12 A colleague teaches me the ‘tricks of the trade’ when learning a new task I …" at bounding box center [444, 322] width 579 height 70
click at [287, 278] on div "I am complimented on my character and who I am as a person" at bounding box center [296, 267] width 235 height 31
click at [179, 277] on input "I am complimented on my character and who I am as a person" at bounding box center [170, 268] width 18 height 18
radio input "false"
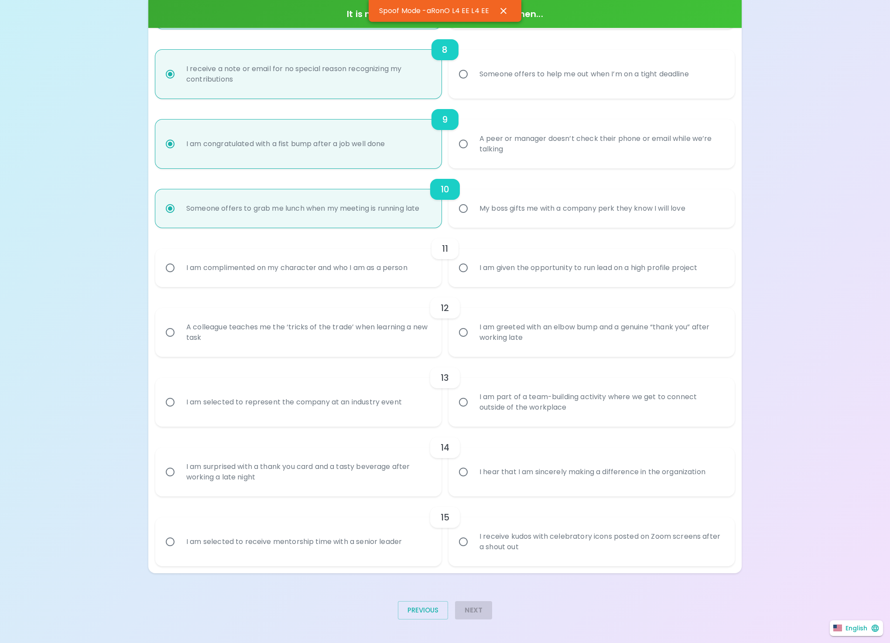
radio input "false"
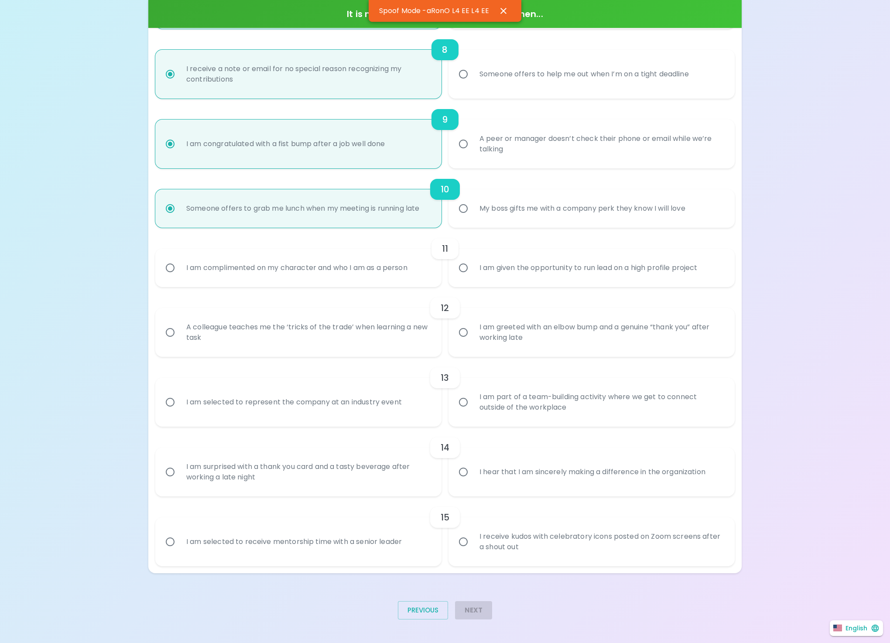
radio input "false"
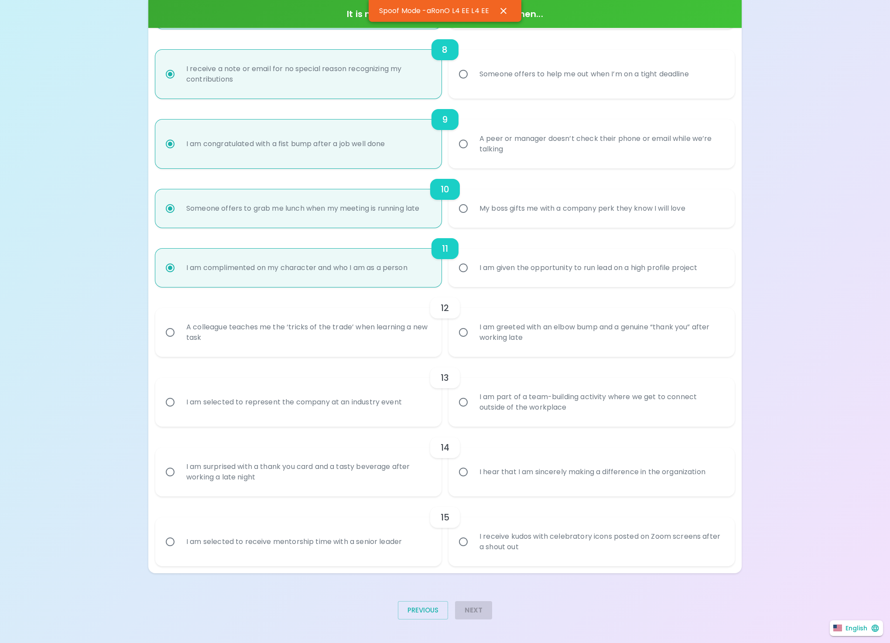
radio input "true"
click at [277, 309] on div "12" at bounding box center [444, 307] width 579 height 21
click at [263, 336] on div "A colleague teaches me the ‘tricks of the trade’ when learning a new task" at bounding box center [307, 332] width 257 height 42
click at [179, 336] on input "A colleague teaches me the ‘tricks of the trade’ when learning a new task" at bounding box center [170, 332] width 18 height 18
radio input "false"
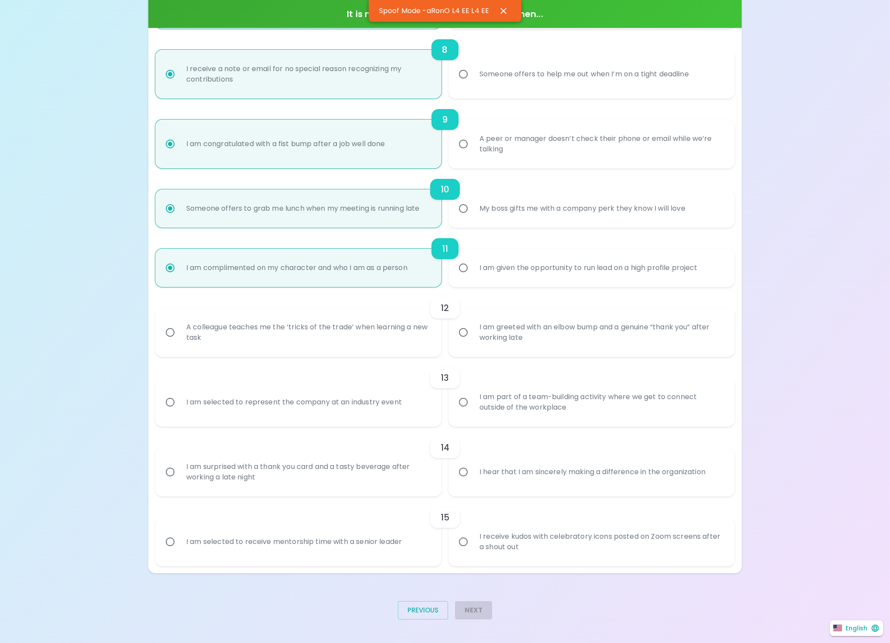
radio input "false"
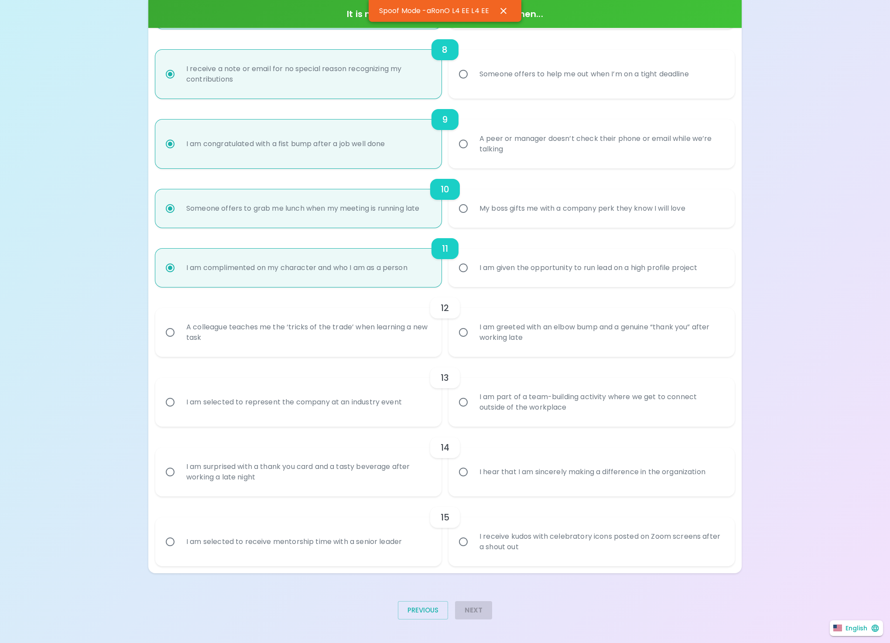
radio input "false"
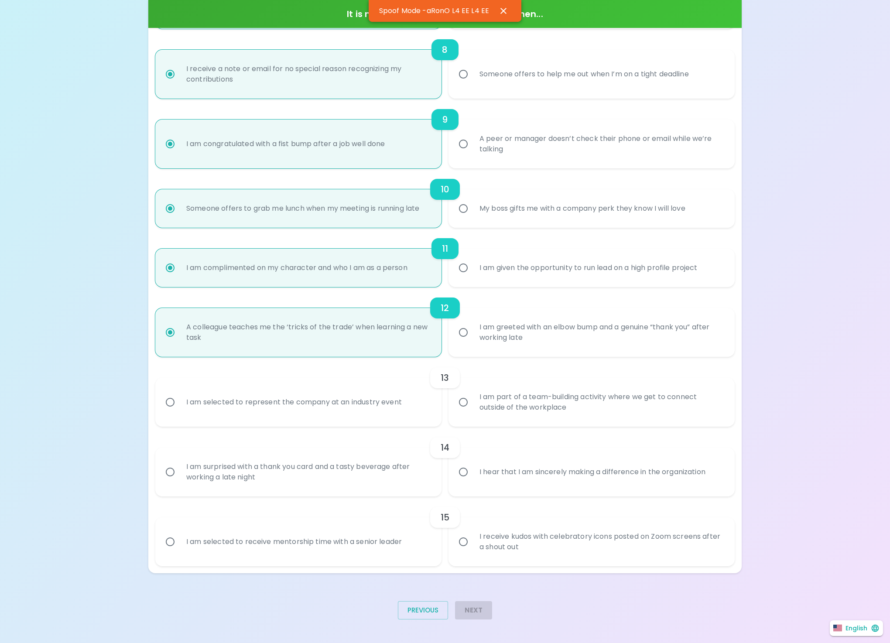
radio input "true"
click at [245, 389] on div "I am selected to represent the company at an industry event" at bounding box center [293, 401] width 229 height 31
click at [179, 393] on input "I am selected to represent the company at an industry event" at bounding box center [170, 402] width 18 height 18
radio input "false"
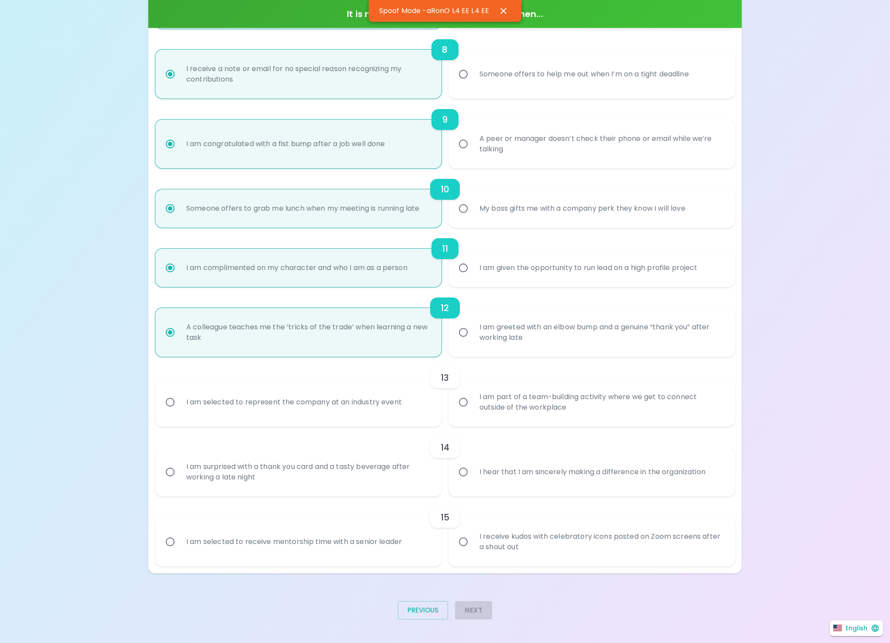
radio input "false"
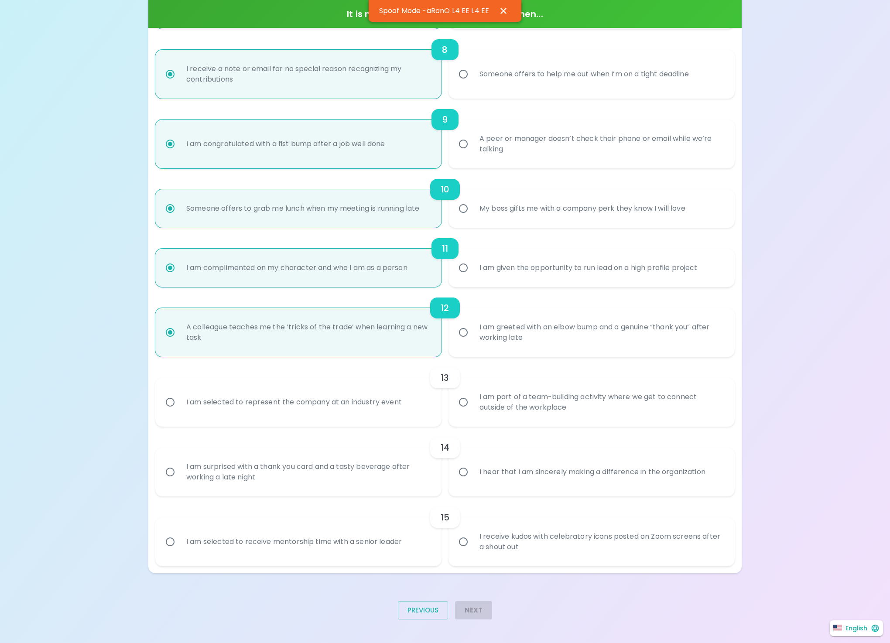
radio input "false"
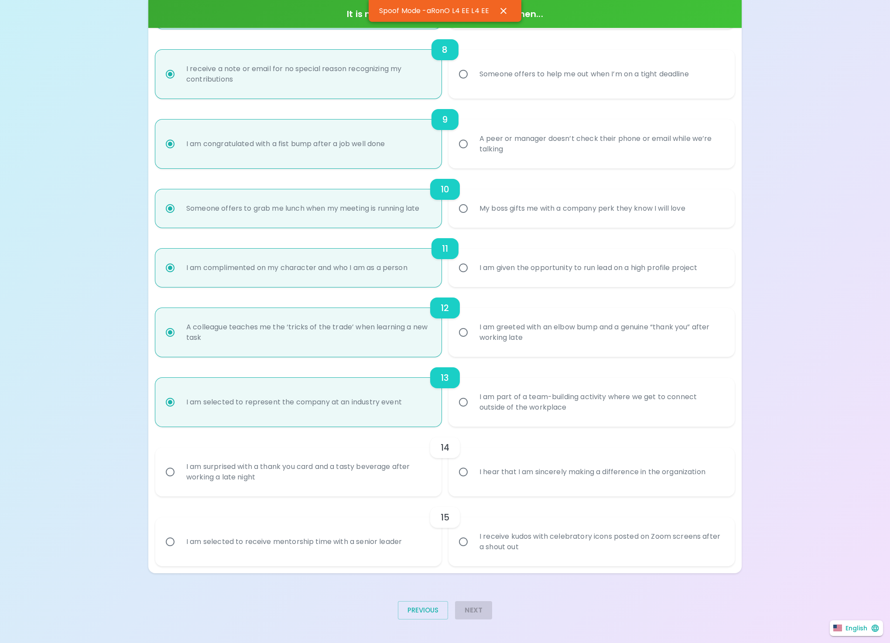
radio input "true"
click at [242, 396] on div "I am selected to represent the company at an industry event" at bounding box center [293, 401] width 229 height 31
click at [179, 396] on input "I am selected to represent the company at an industry event" at bounding box center [170, 402] width 18 height 18
click at [239, 470] on div "I am surprised with a thank you card and a tasty beverage after working a late …" at bounding box center [307, 472] width 257 height 42
click at [179, 470] on input "I am surprised with a thank you card and a tasty beverage after working a late …" at bounding box center [170, 472] width 18 height 18
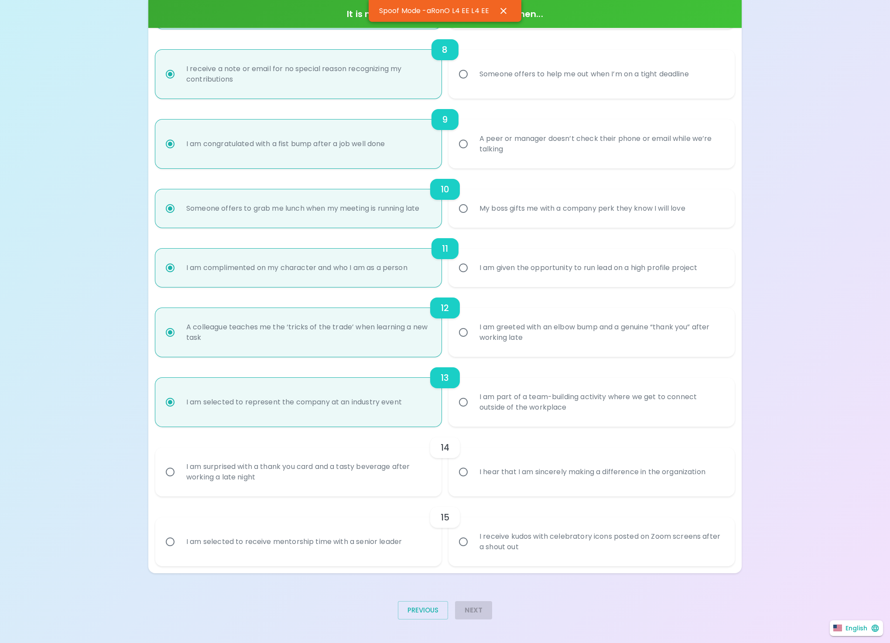
radio input "false"
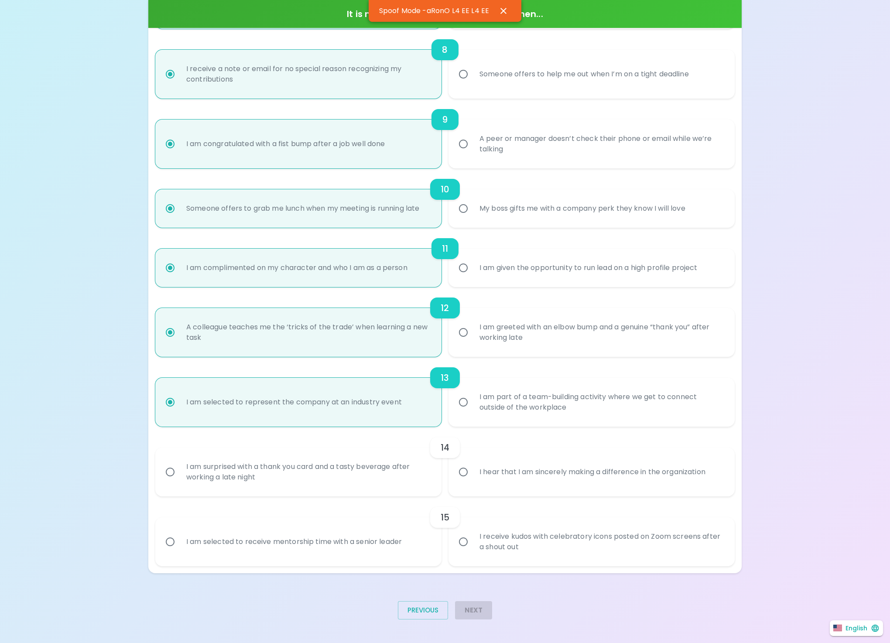
radio input "false"
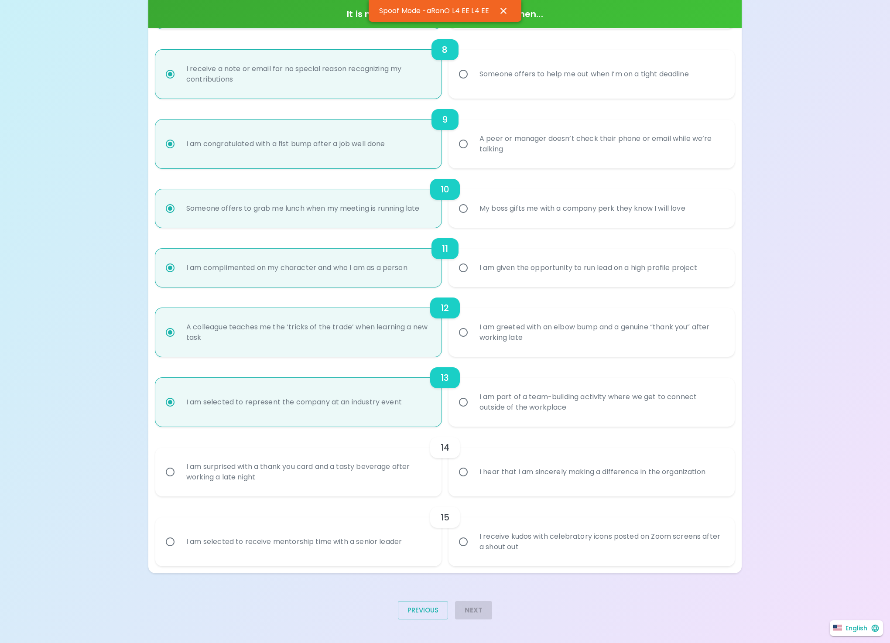
radio input "false"
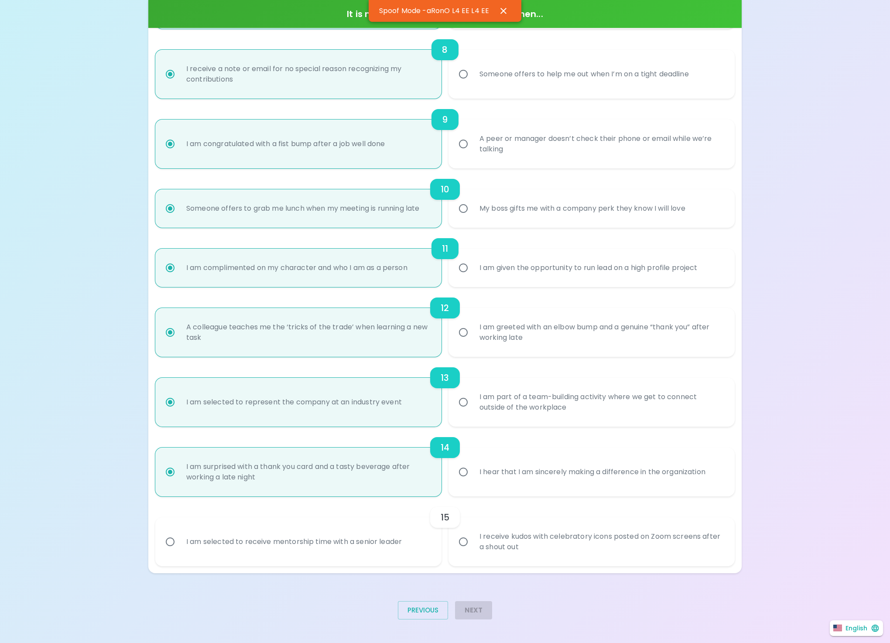
radio input "true"
click at [236, 528] on div "I am selected to receive mentorship time with a senior leader" at bounding box center [293, 541] width 229 height 31
click at [179, 533] on input "I am selected to receive mentorship time with a senior leader" at bounding box center [170, 542] width 18 height 18
radio input "false"
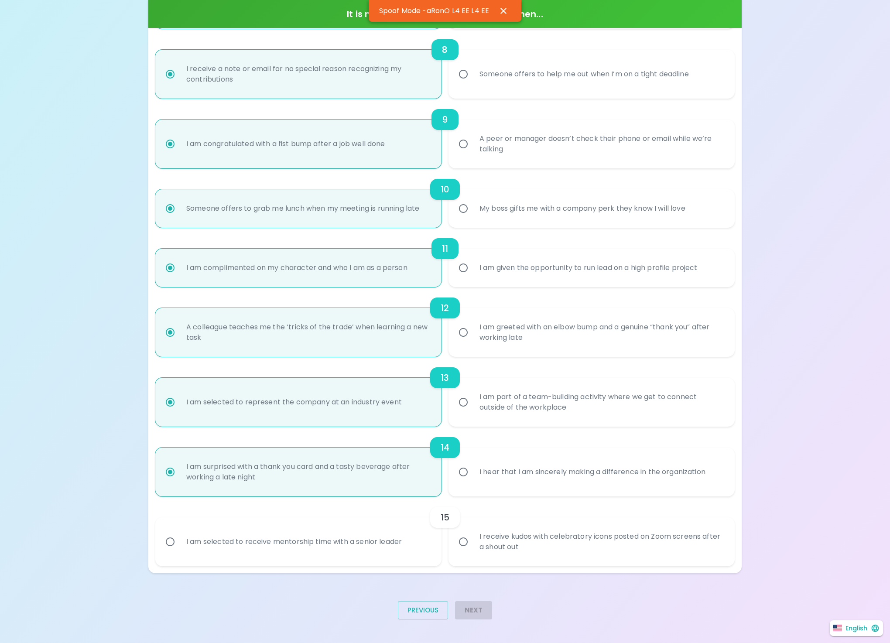
radio input "false"
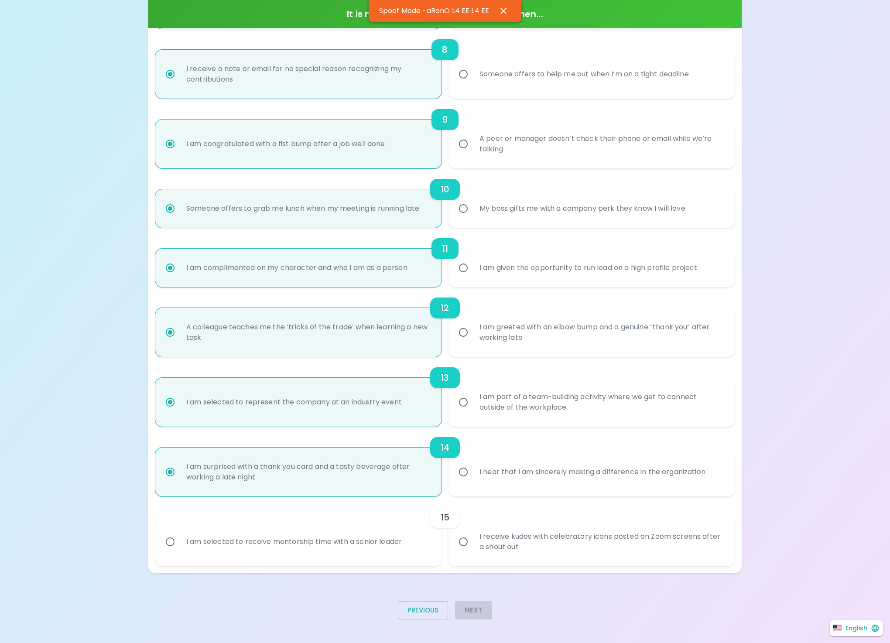
radio input "false"
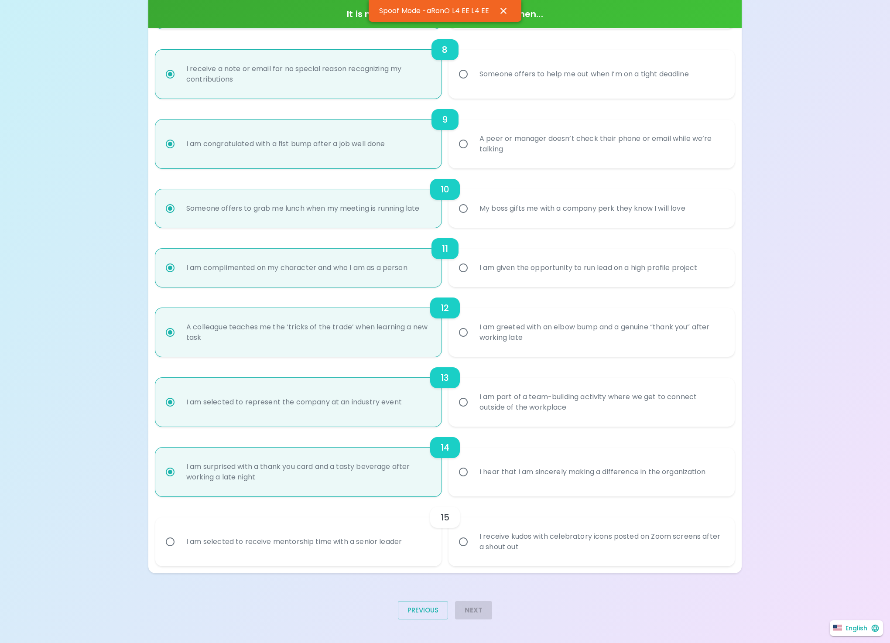
radio input "false"
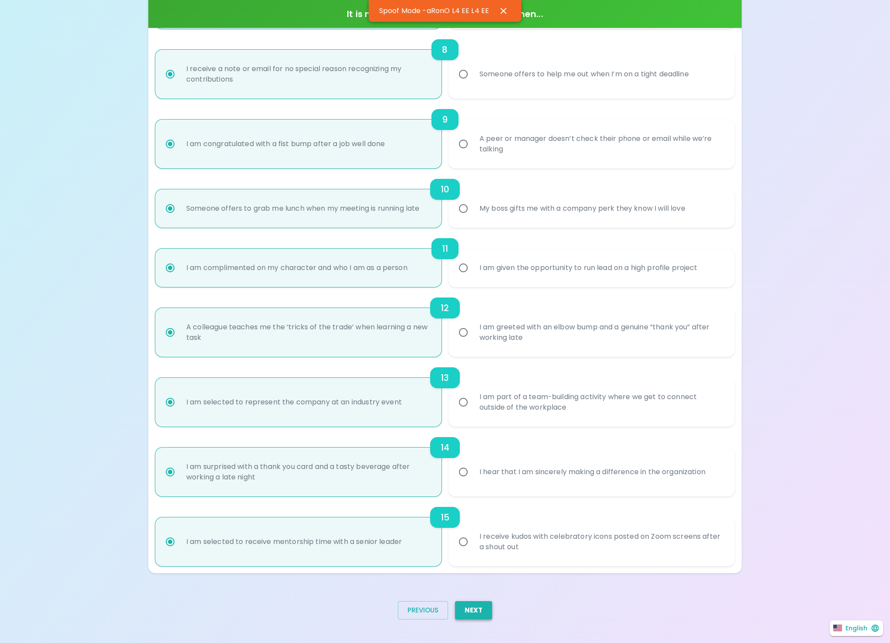
radio input "true"
click at [472, 610] on button "Next" at bounding box center [473, 610] width 37 height 18
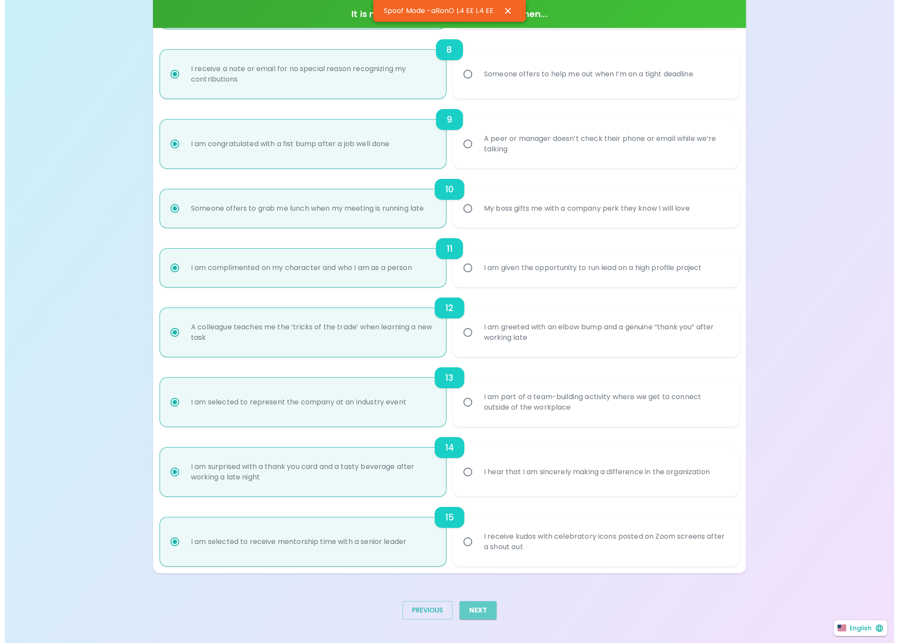
scroll to position [0, 0]
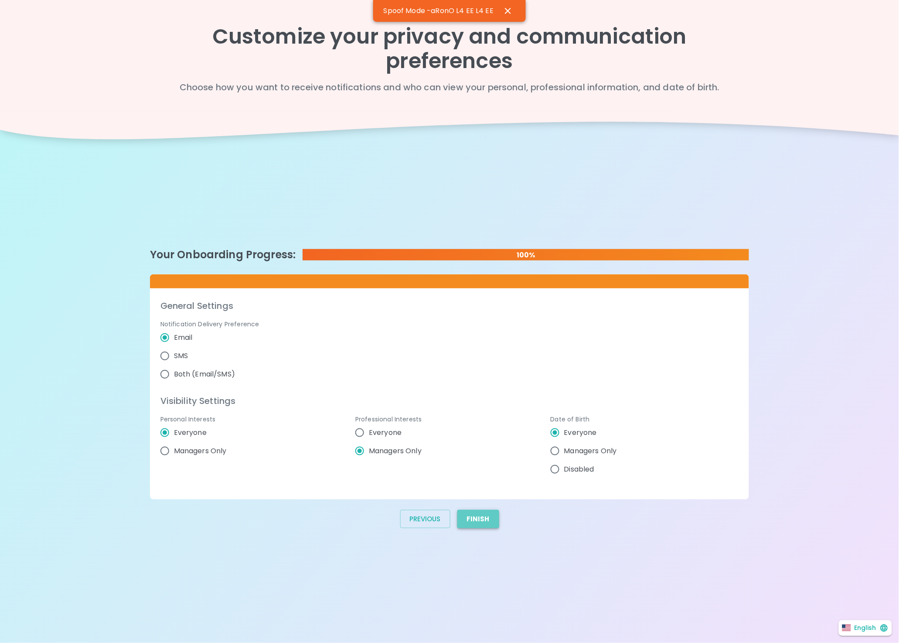
click at [485, 522] on button "Finish" at bounding box center [479, 519] width 42 height 18
radio input "false"
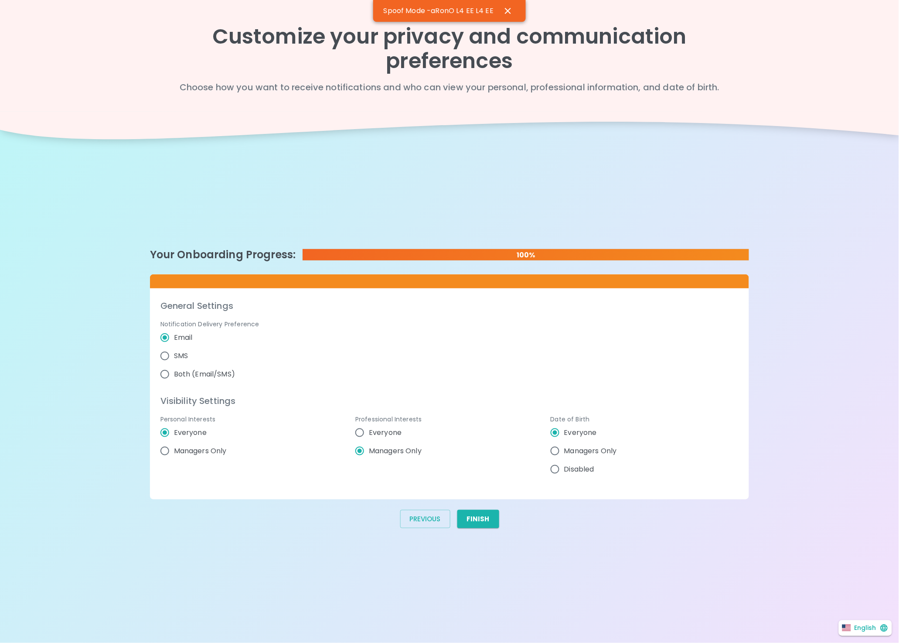
radio input "false"
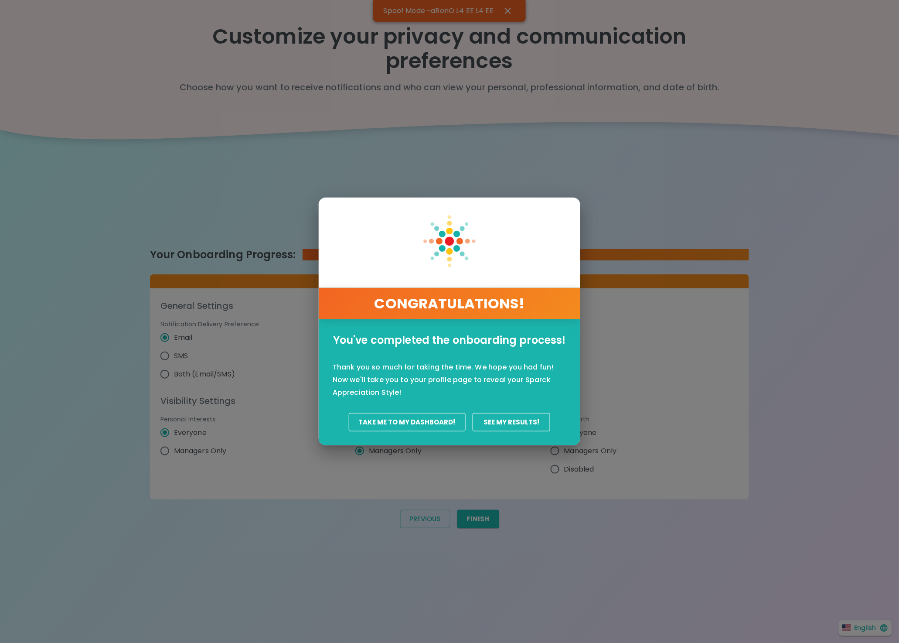
click at [391, 423] on button "Take Me To My Dashboard!" at bounding box center [407, 422] width 117 height 18
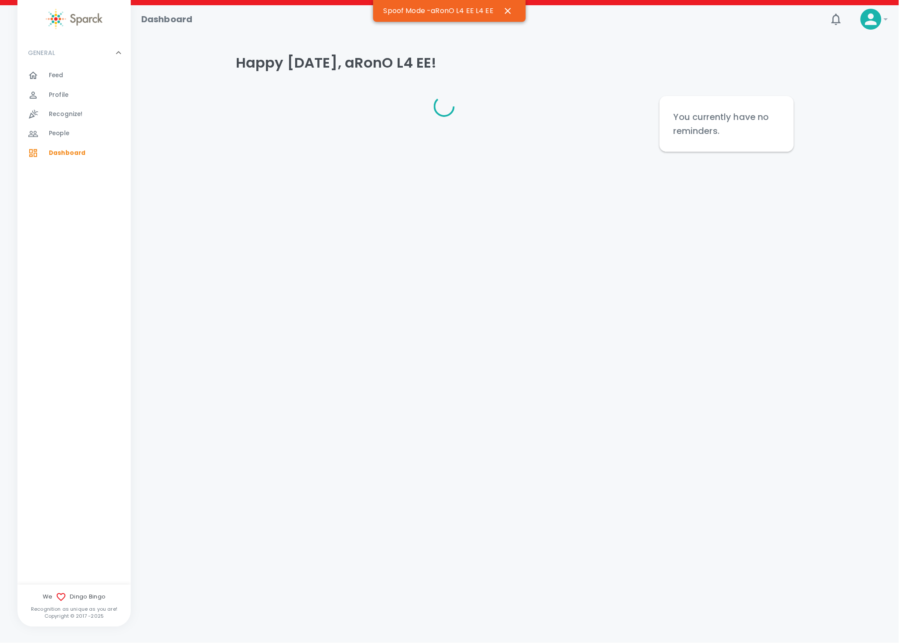
click at [45, 94] on div at bounding box center [38, 95] width 21 height 10
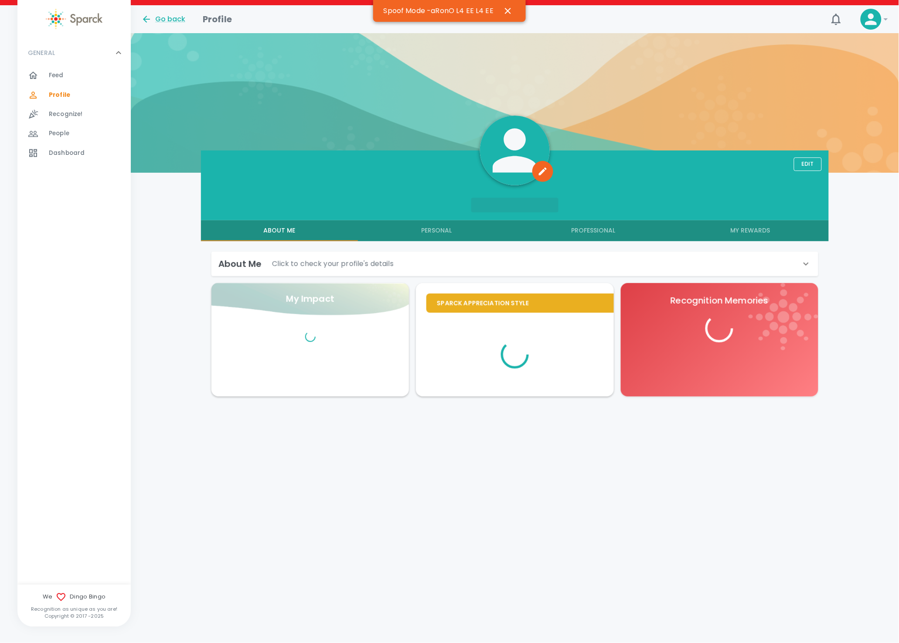
click at [769, 222] on button "My Rewards" at bounding box center [750, 230] width 157 height 21
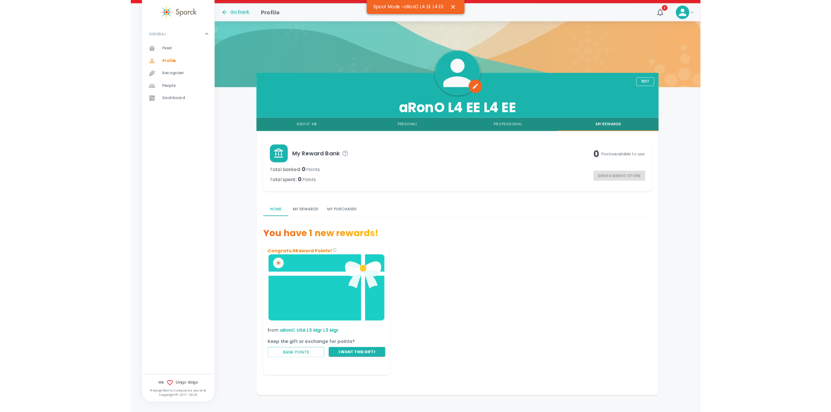
scroll to position [45, 0]
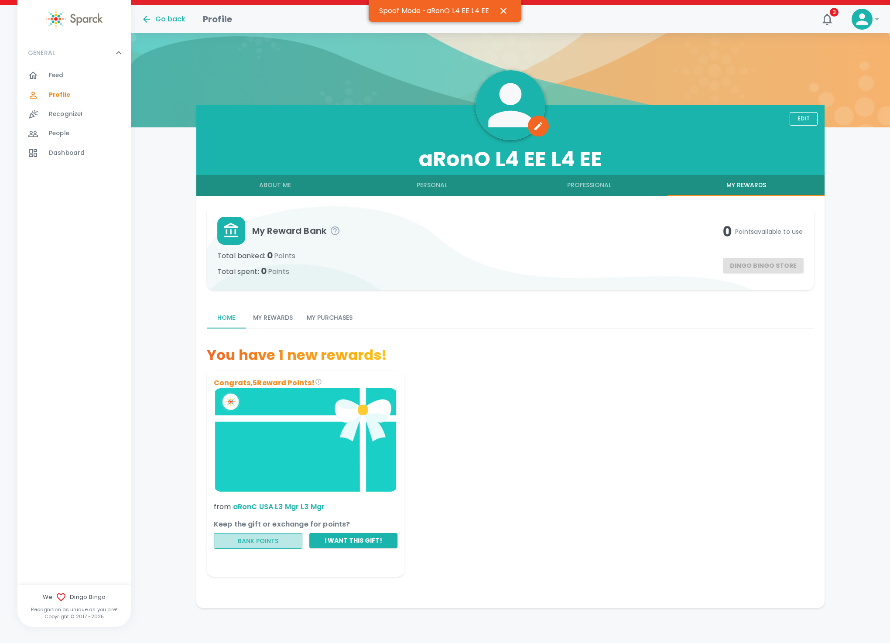
click at [247, 539] on button "Bank Points" at bounding box center [258, 541] width 89 height 16
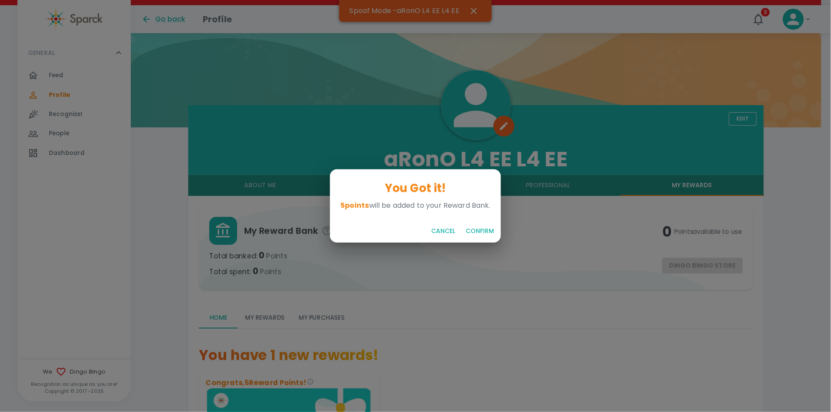
click at [491, 232] on button "Confirm" at bounding box center [479, 231] width 35 height 16
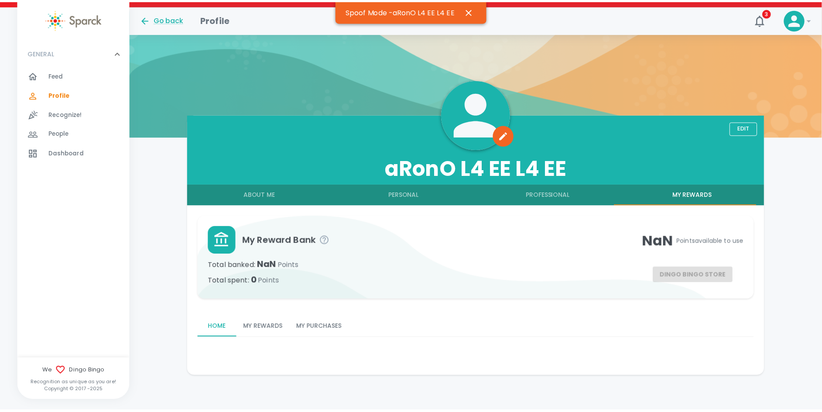
scroll to position [35, 0]
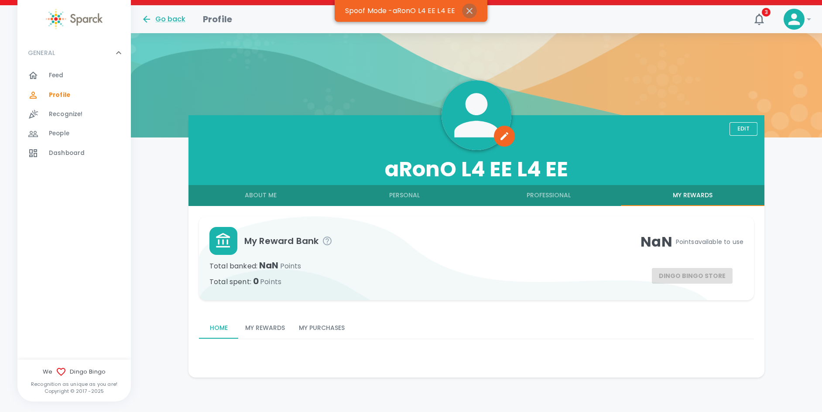
click at [465, 7] on icon "button" at bounding box center [469, 11] width 10 height 10
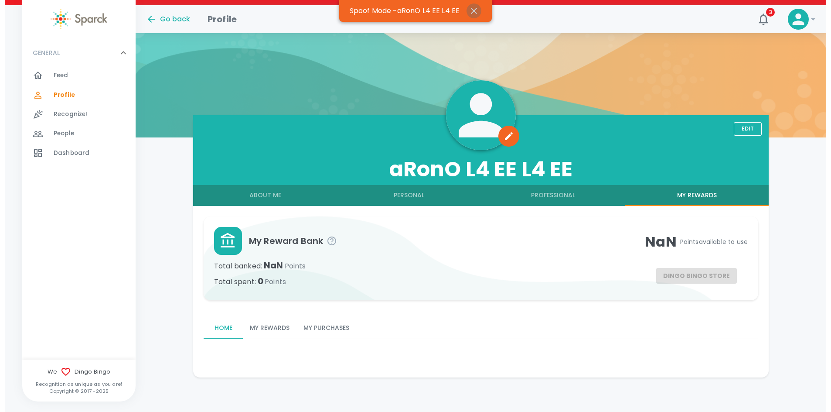
scroll to position [0, 0]
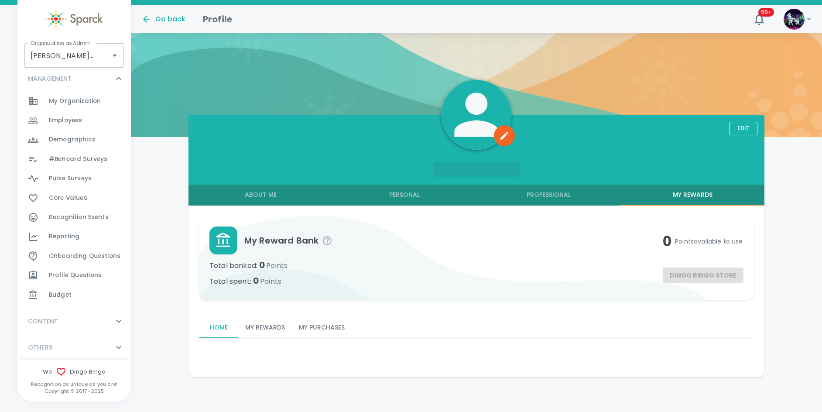
scroll to position [35, 0]
click at [101, 114] on div "Employees 0" at bounding box center [90, 120] width 82 height 12
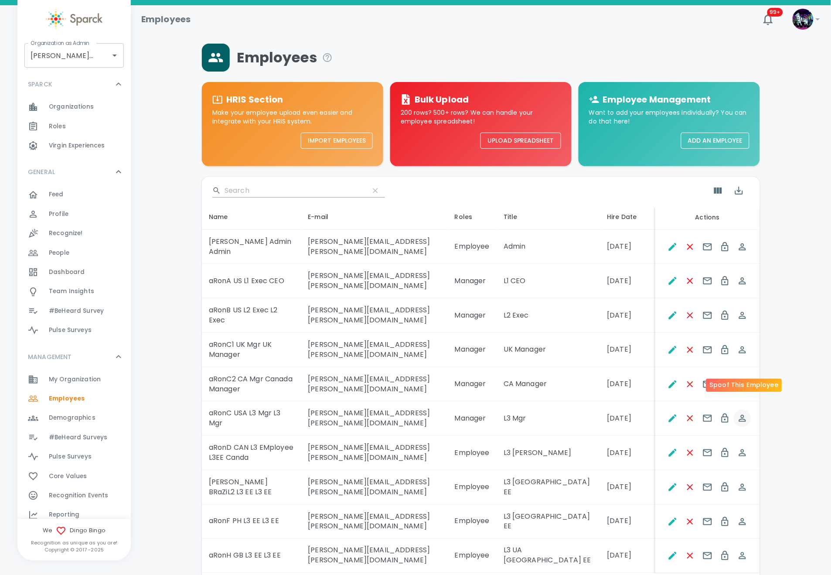
click at [747, 411] on icon "Spoof This Employee" at bounding box center [743, 418] width 10 height 10
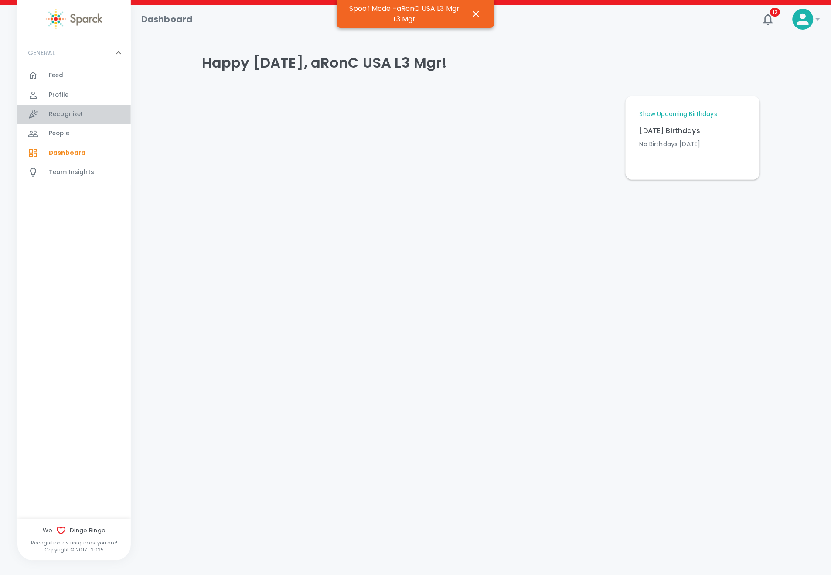
click at [76, 115] on span "Recognize!" at bounding box center [66, 114] width 34 height 9
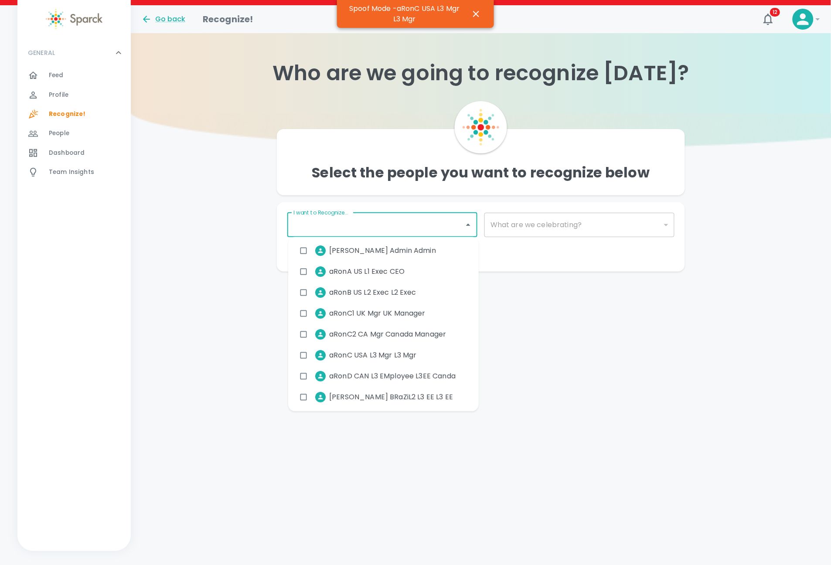
click at [412, 223] on input "I want to Recognize..." at bounding box center [375, 225] width 169 height 17
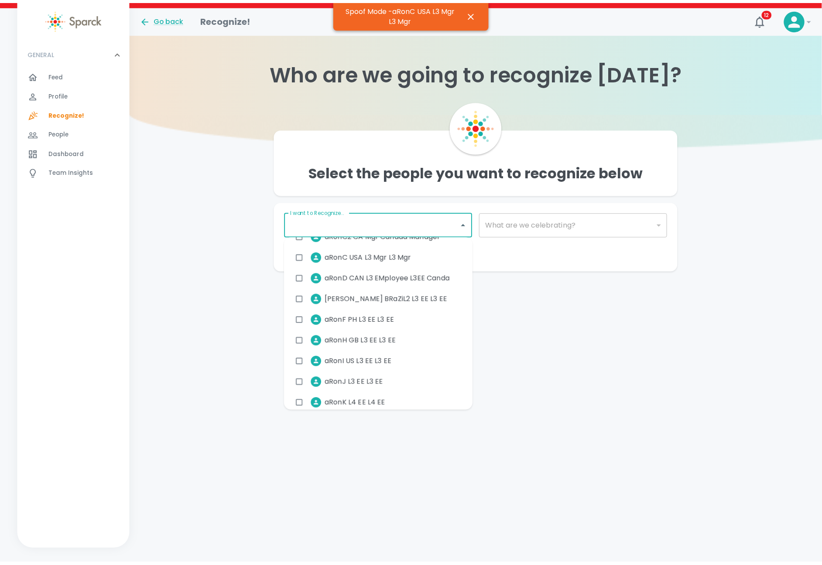
scroll to position [196, 0]
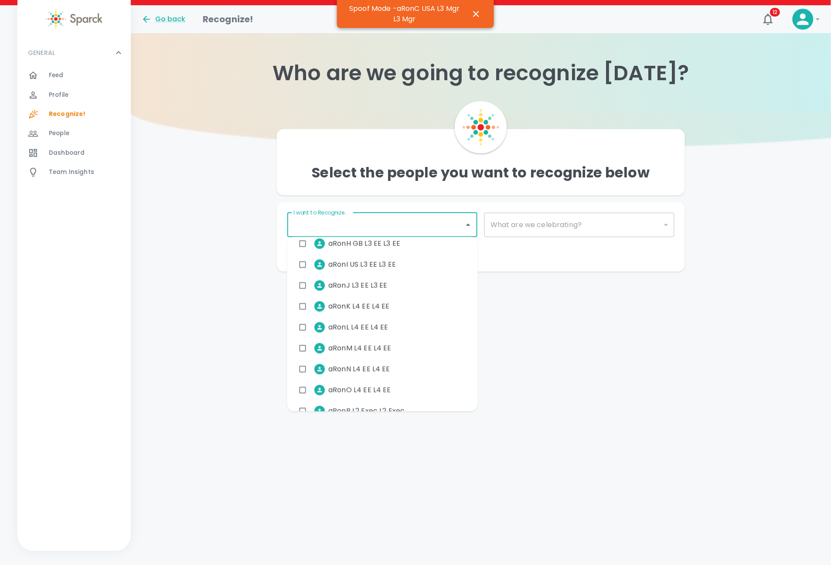
click at [376, 389] on span "aRonO L4 EE L4 EE" at bounding box center [359, 390] width 63 height 10
checkbox input "true"
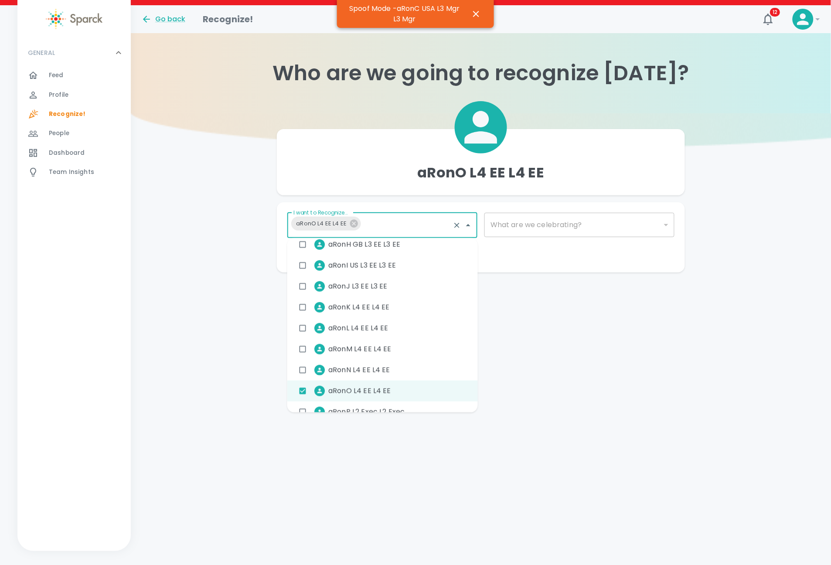
click at [568, 287] on div "Go back Recognize! 12 ! GENERAL 0 Feed 0 Profile 0 Recognize! 0 People 0 Dashbo…" at bounding box center [415, 156] width 831 height 302
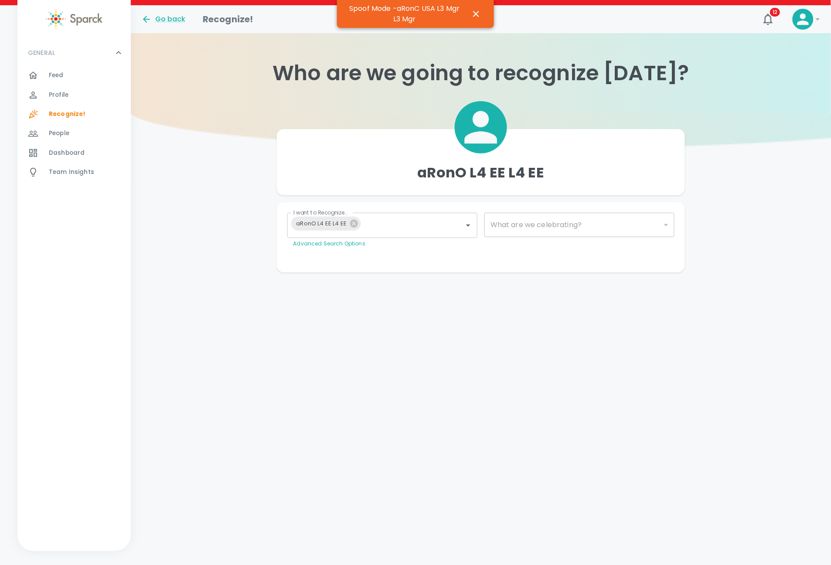
click at [564, 208] on div "What are we celebrating? ​ What are we celebrating?" at bounding box center [576, 227] width 197 height 42
click at [549, 219] on div "​" at bounding box center [580, 225] width 190 height 24
click at [545, 224] on body "Skip Navigation Go back Recognize! 12 ! GENERAL 0 Feed 0 Profile 0 Recognize! 0…" at bounding box center [415, 153] width 831 height 307
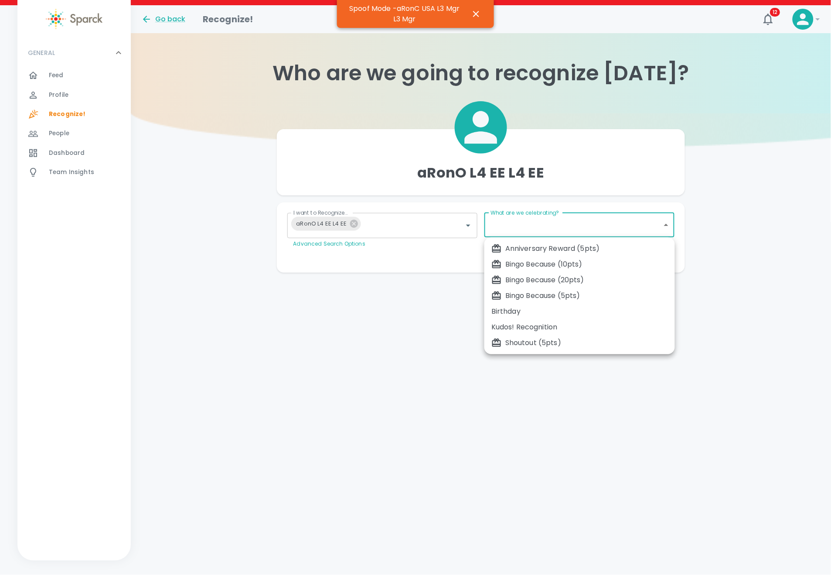
click at [559, 289] on li "Bingo Because (5pts)" at bounding box center [580, 296] width 191 height 16
type input "2341"
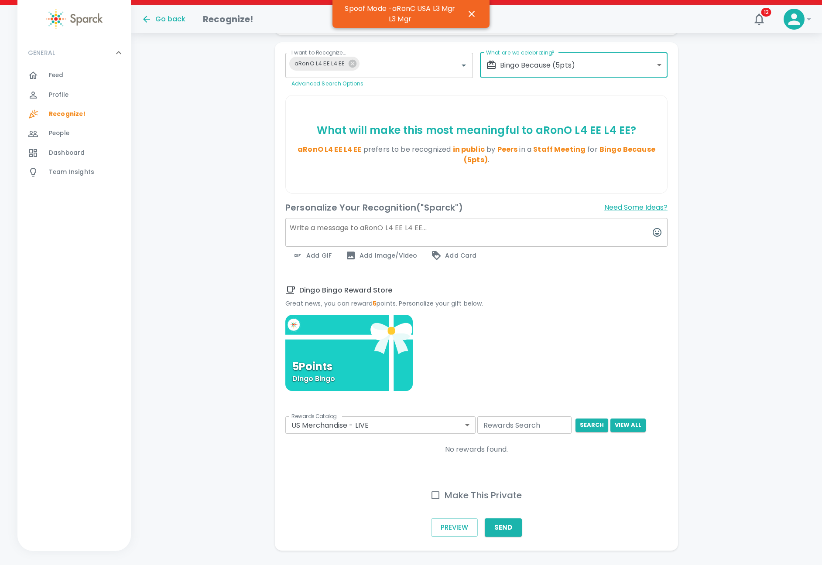
scroll to position [181, 0]
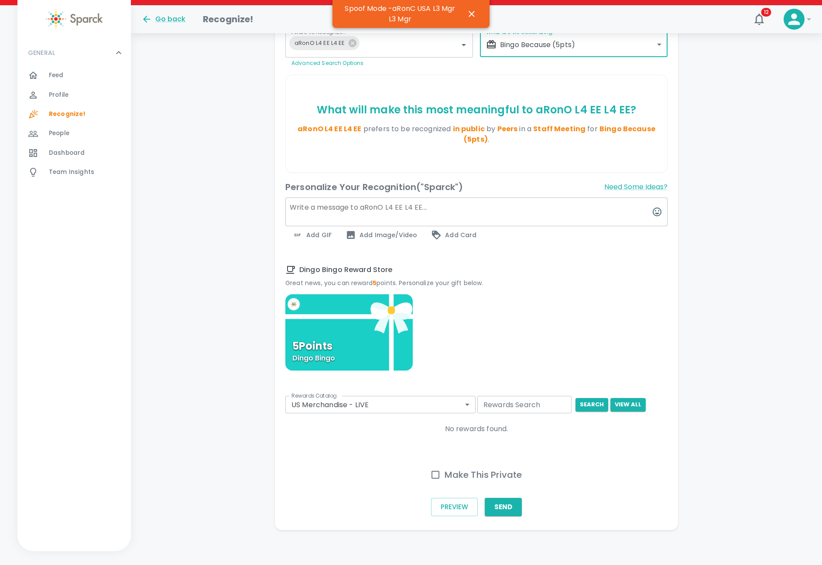
click at [393, 203] on textarea at bounding box center [476, 212] width 382 height 29
type textarea "message"
click at [527, 291] on div "Dingo Bingo Reward Store Great news, you can reward 5 points. Personalize your …" at bounding box center [476, 339] width 382 height 149
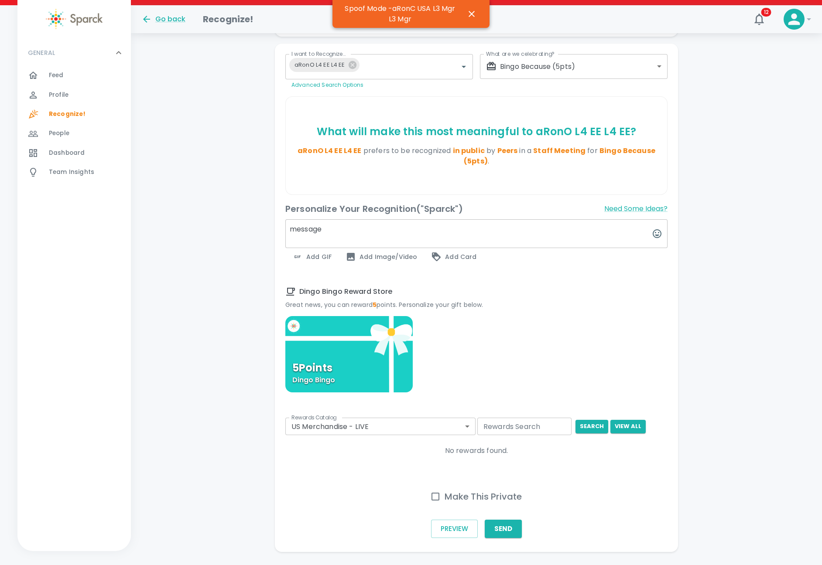
scroll to position [116, 0]
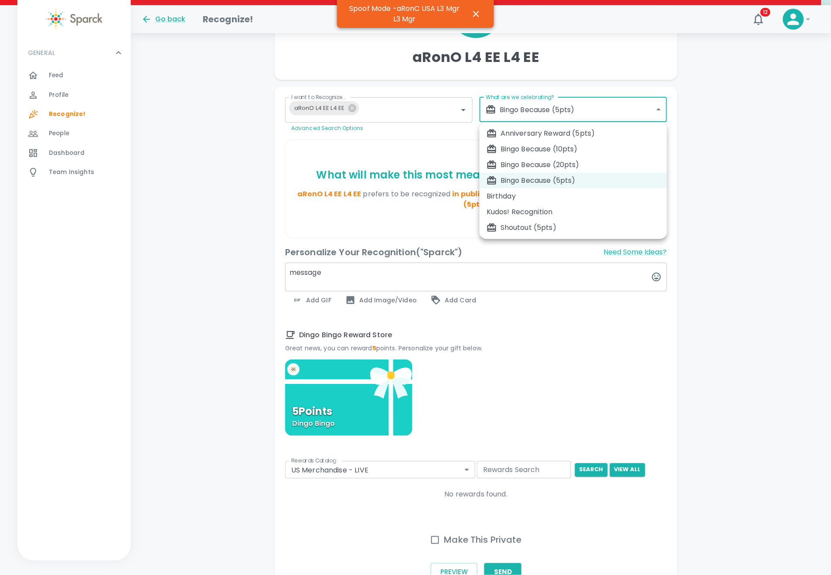
click at [574, 109] on body "Skip Navigation Go back Recognize! 12 ! GENERAL 0 Feed 0 Profile 0 Recognize! 0…" at bounding box center [415, 257] width 831 height 746
click at [572, 161] on div "Bingo Because (20pts)" at bounding box center [574, 165] width 174 height 10
type input "2343"
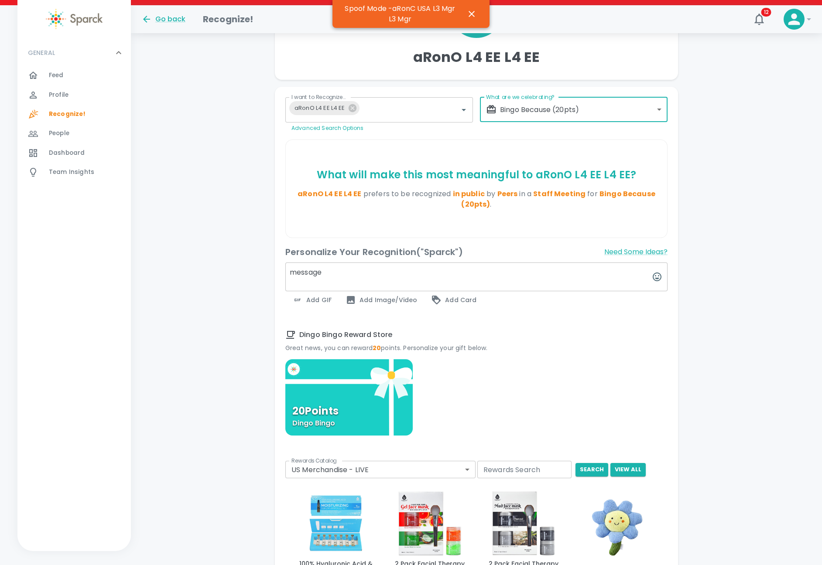
click at [64, 167] on span "Team Insights 0" at bounding box center [71, 172] width 45 height 12
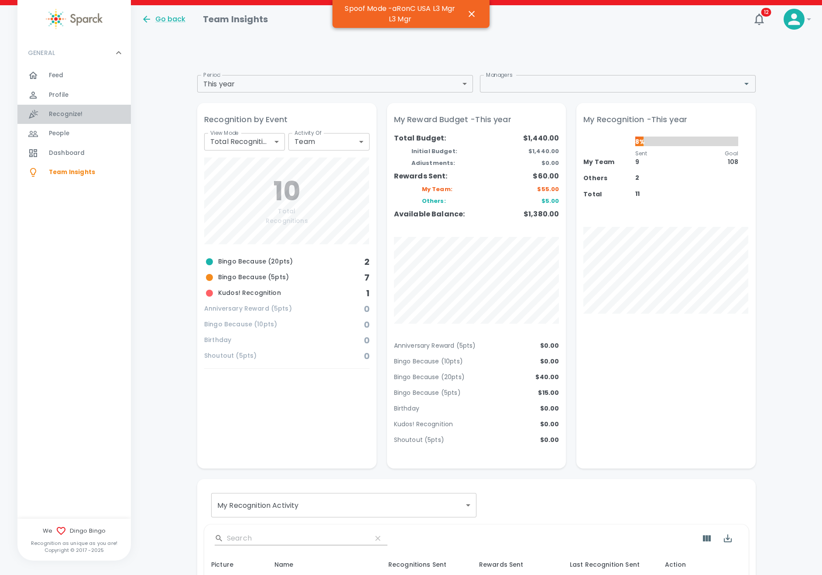
click at [89, 113] on div "Recognize! 0" at bounding box center [90, 114] width 82 height 12
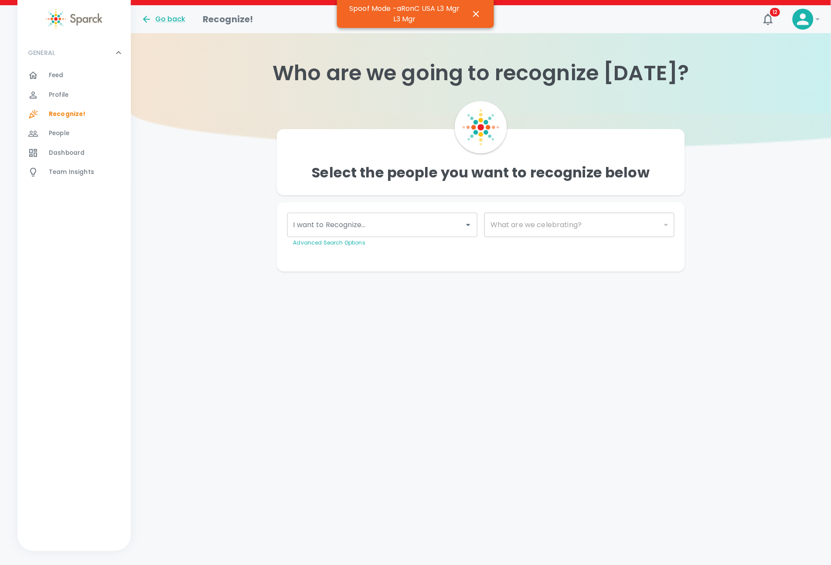
click at [422, 235] on div "I want to Recognize..." at bounding box center [382, 225] width 190 height 24
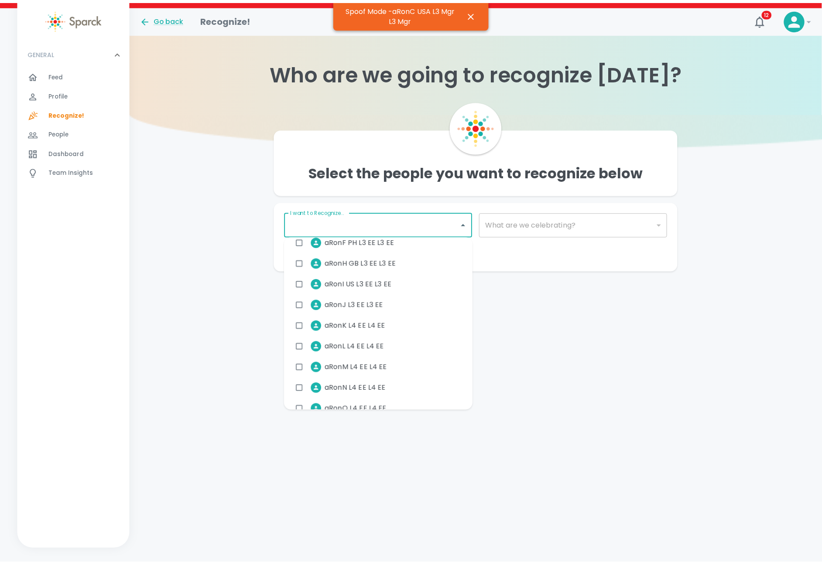
scroll to position [196, 0]
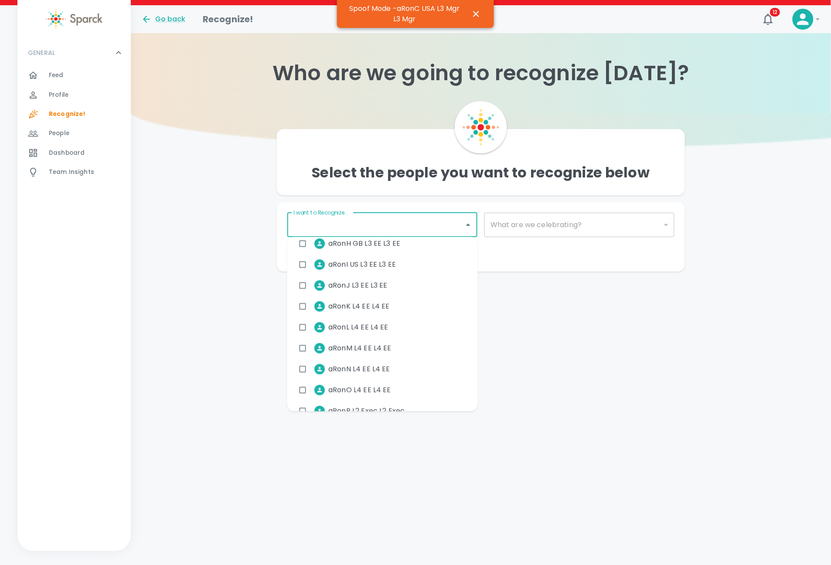
click at [371, 385] on span "aRonO L4 EE L4 EE" at bounding box center [359, 390] width 63 height 10
checkbox input "true"
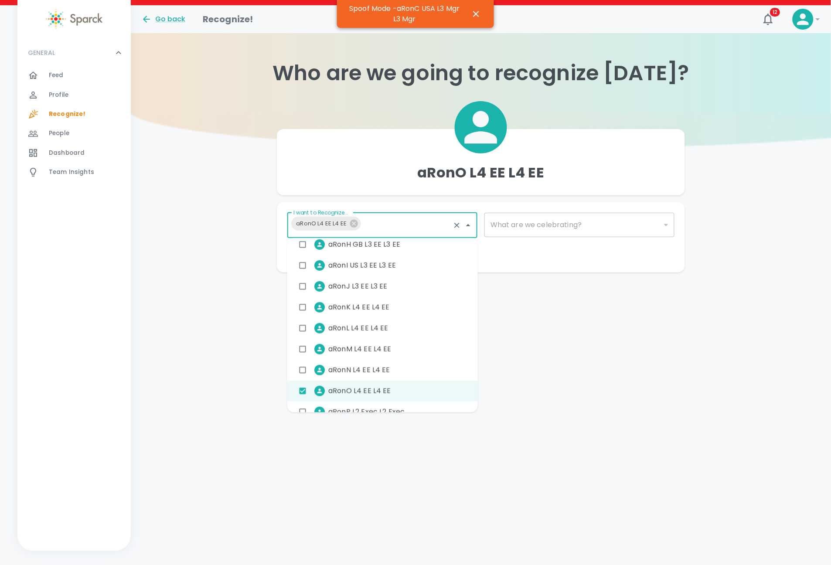
click at [551, 237] on div "What are we celebrating? ​ What are we celebrating?" at bounding box center [576, 227] width 197 height 42
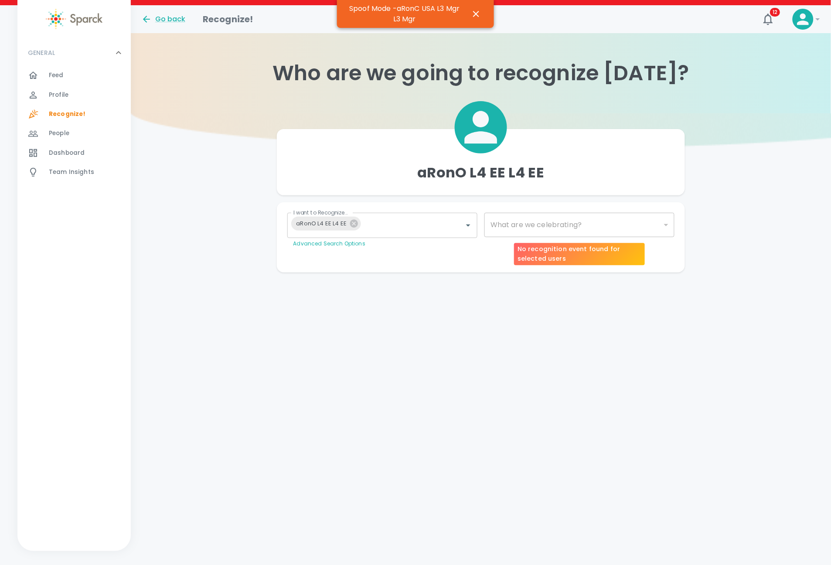
click at [532, 225] on div "​" at bounding box center [580, 225] width 190 height 24
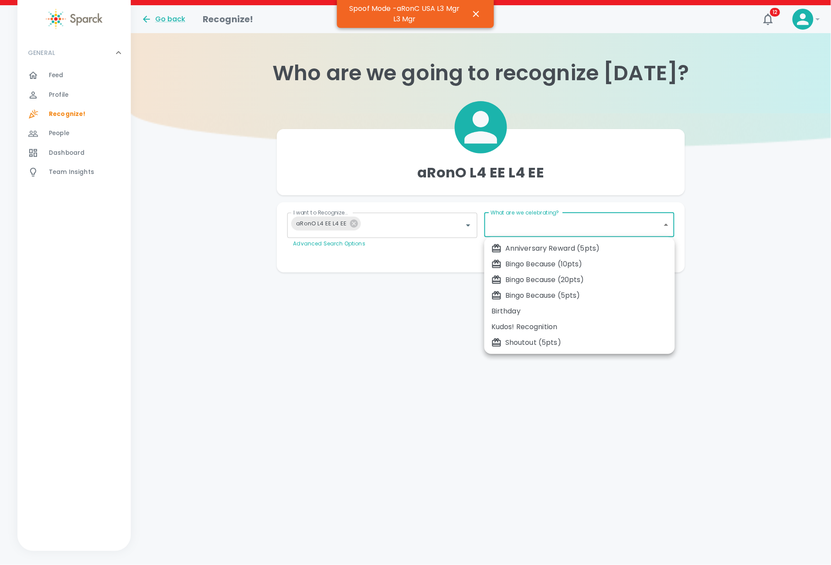
click at [511, 230] on body "Skip Navigation Go back Recognize! 12 ! GENERAL 0 Feed 0 Profile 0 Recognize! 0…" at bounding box center [415, 153] width 831 height 307
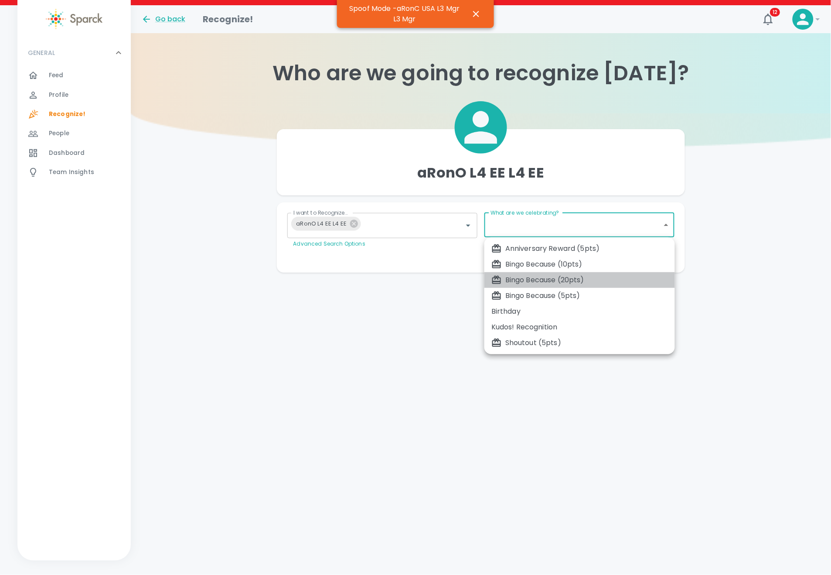
click at [521, 277] on div "Bingo Because (20pts)" at bounding box center [580, 280] width 177 height 10
type input "2343"
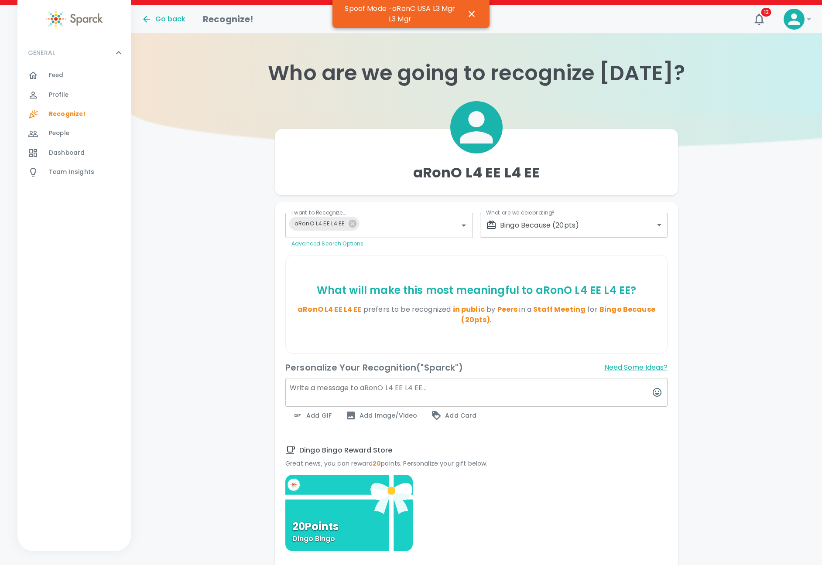
click at [316, 400] on textarea at bounding box center [476, 392] width 382 height 29
type textarea "message"
click at [552, 439] on div "Dingo Bingo Reward Store Great news, you can reward 20 points. Personalize your…" at bounding box center [472, 453] width 389 height 30
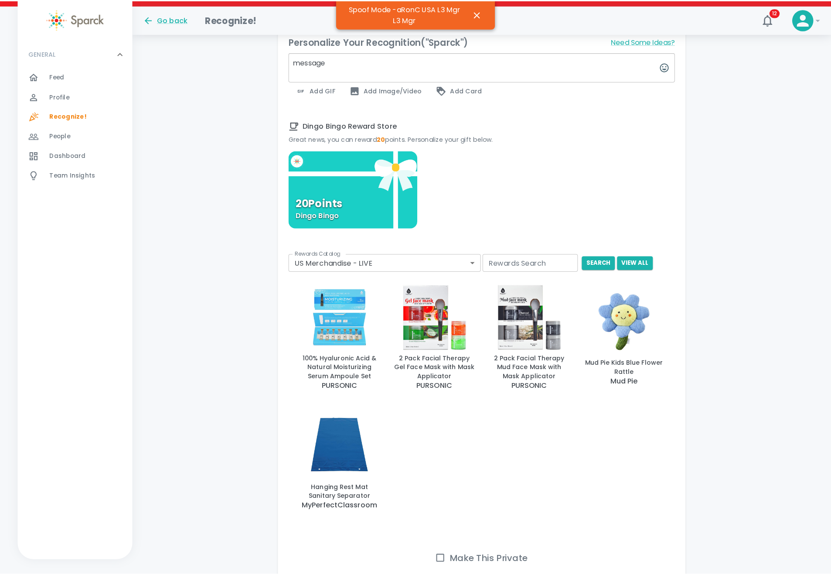
scroll to position [392, 0]
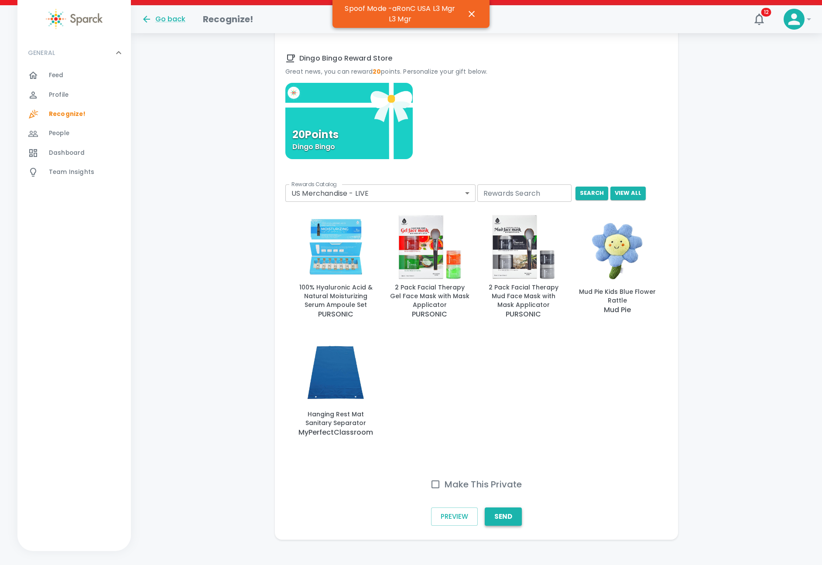
click at [515, 516] on button "Send" at bounding box center [503, 517] width 37 height 18
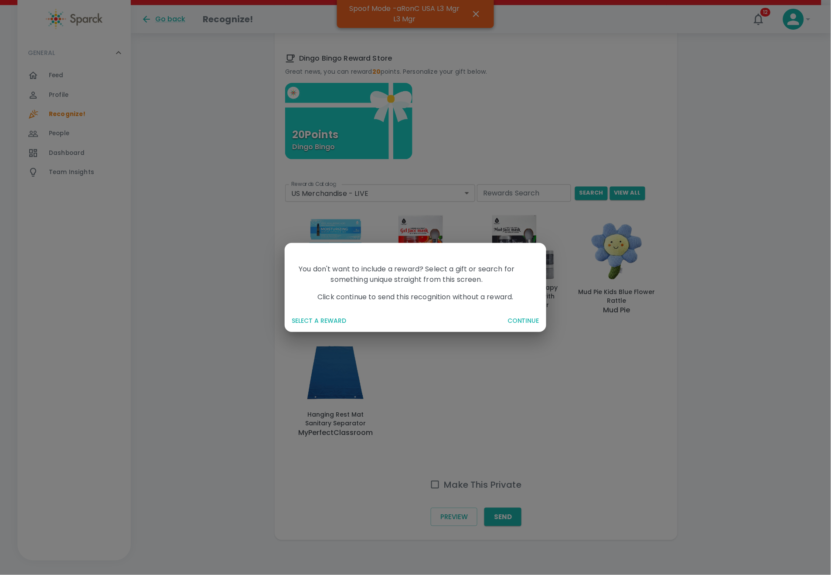
click at [324, 298] on div "Click continue to send this recognition without a reward." at bounding box center [412, 293] width 269 height 17
drag, startPoint x: 395, startPoint y: 296, endPoint x: 481, endPoint y: 305, distance: 86.9
click at [481, 305] on div "You don't want to include a reward? Select a gift or search for something uniqu…" at bounding box center [412, 272] width 269 height 73
click at [485, 303] on div "You don't want to include a reward? Select a gift or search for something uniqu…" at bounding box center [412, 272] width 269 height 73
drag, startPoint x: 315, startPoint y: 298, endPoint x: 522, endPoint y: 301, distance: 206.8
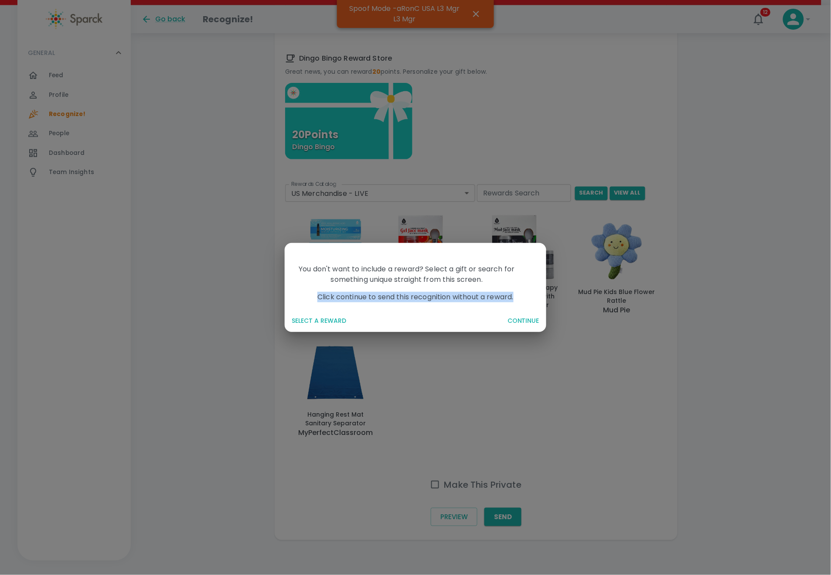
click at [522, 301] on div "Click continue to send this recognition without a reward." at bounding box center [412, 293] width 269 height 17
click at [323, 325] on button "SELECT A REWARD" at bounding box center [394, 321] width 212 height 16
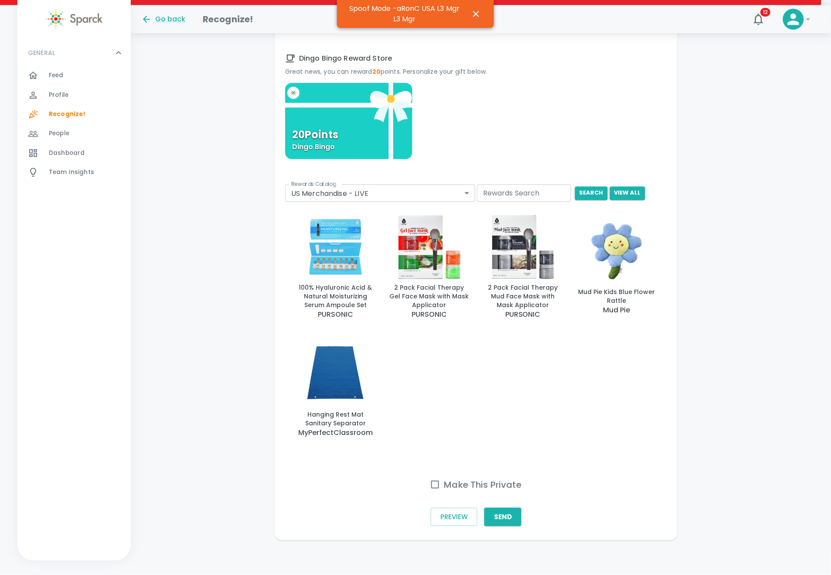
scroll to position [388, 0]
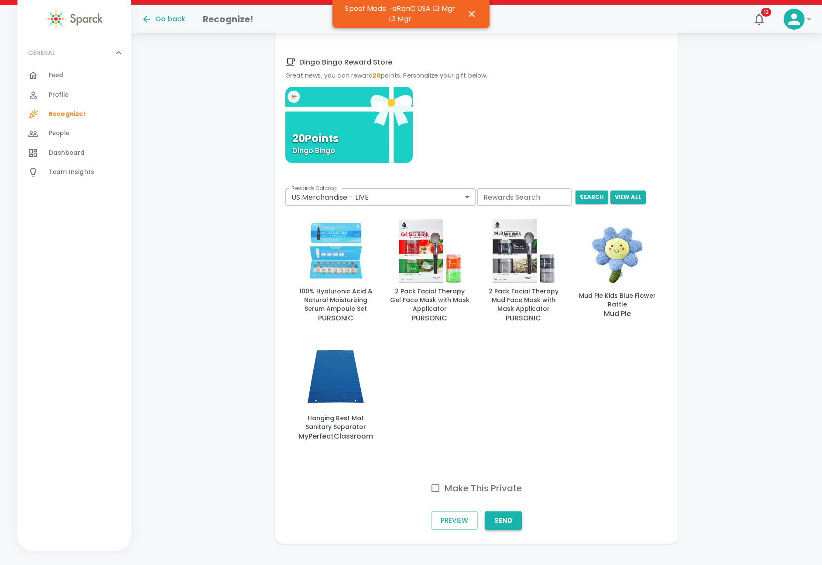
click at [508, 518] on button "Send" at bounding box center [503, 521] width 37 height 18
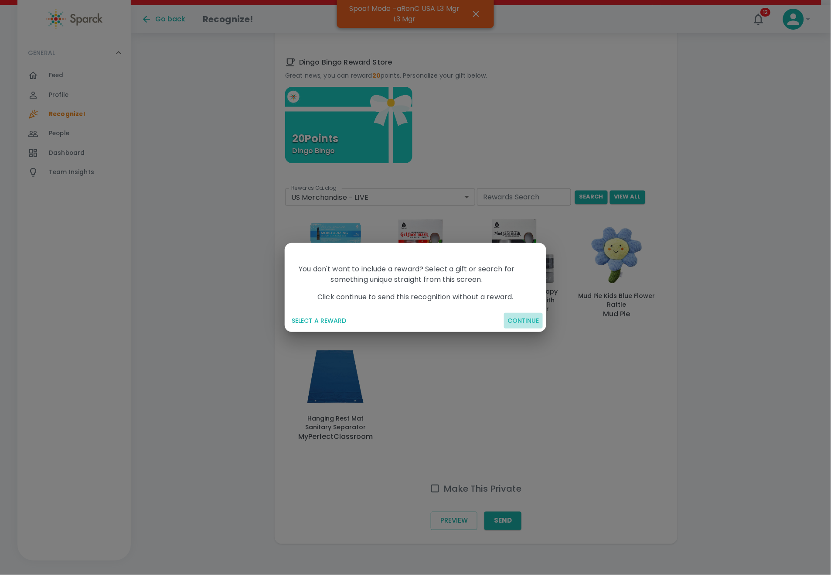
click at [519, 325] on button "CONTINUE" at bounding box center [523, 321] width 39 height 16
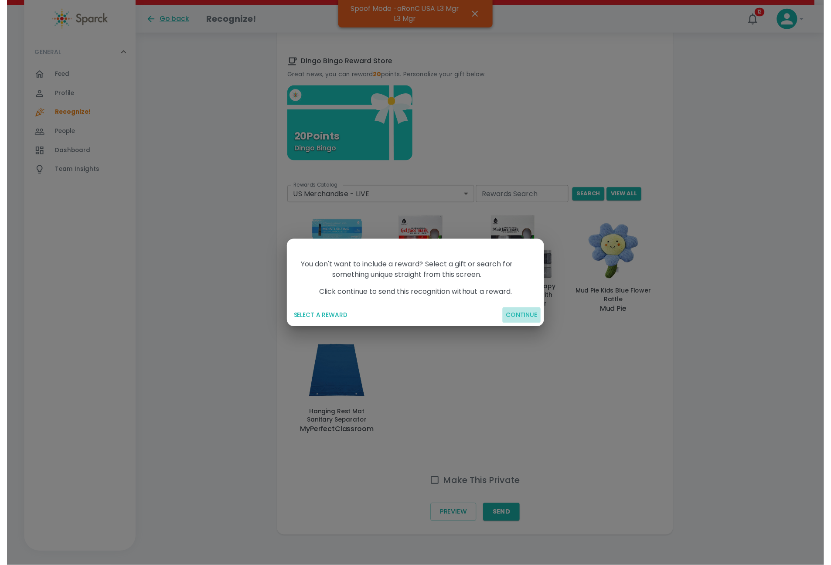
scroll to position [0, 0]
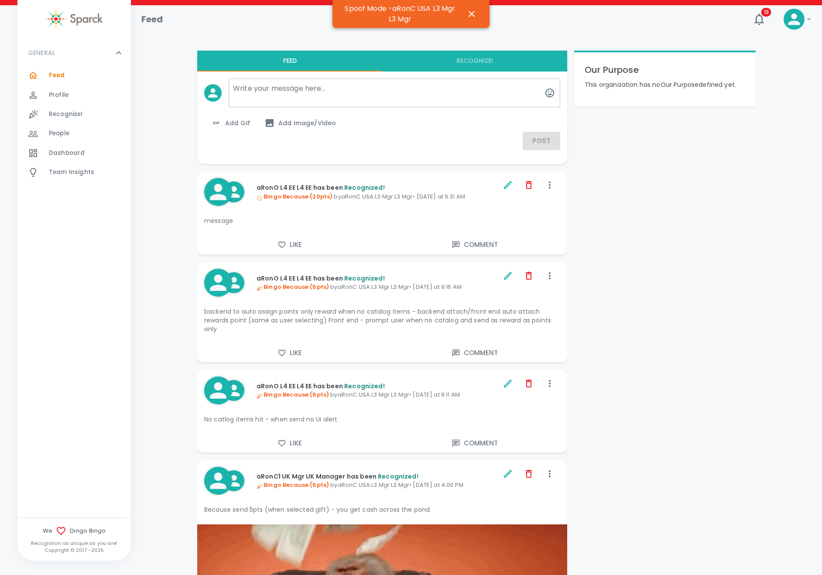
click at [72, 113] on span "Recognize!" at bounding box center [66, 114] width 34 height 9
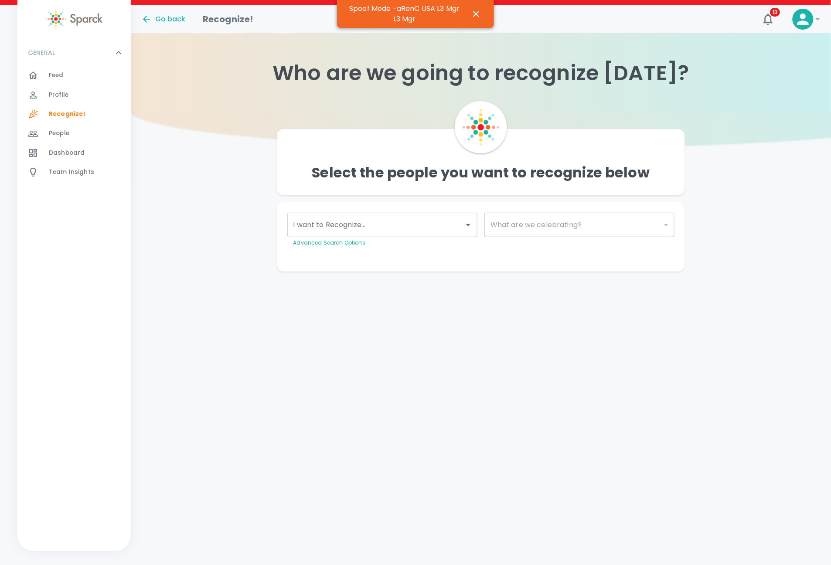
click at [423, 222] on input "I want to Recognize..." at bounding box center [375, 225] width 169 height 17
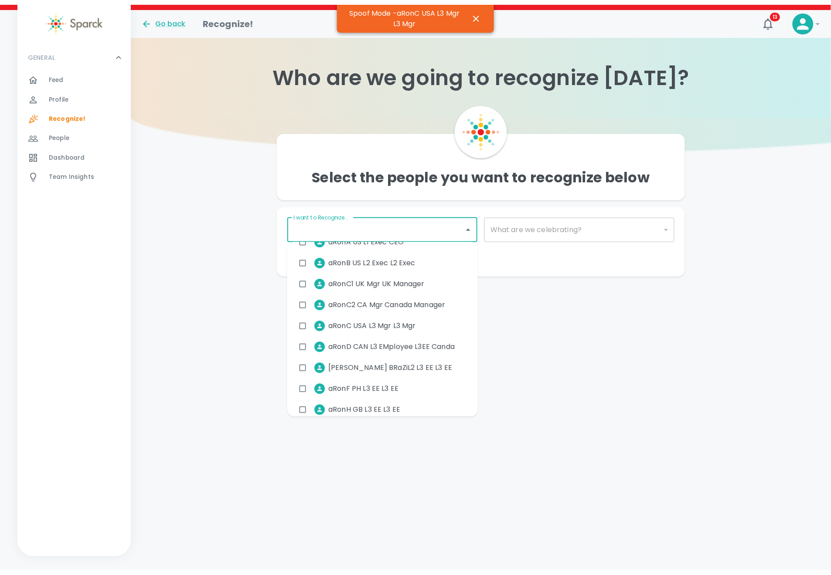
scroll to position [65, 0]
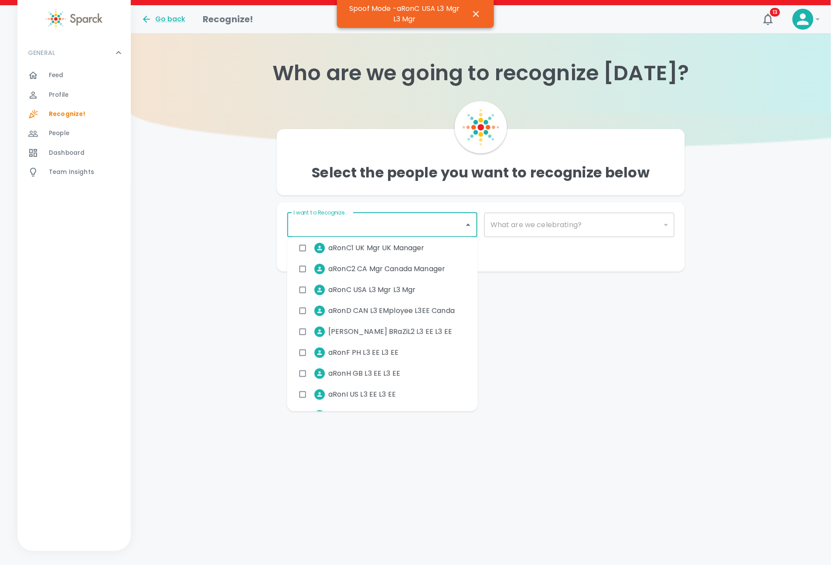
click at [365, 392] on span "aRonI US L3 EE L3 EE" at bounding box center [362, 395] width 68 height 10
checkbox input "true"
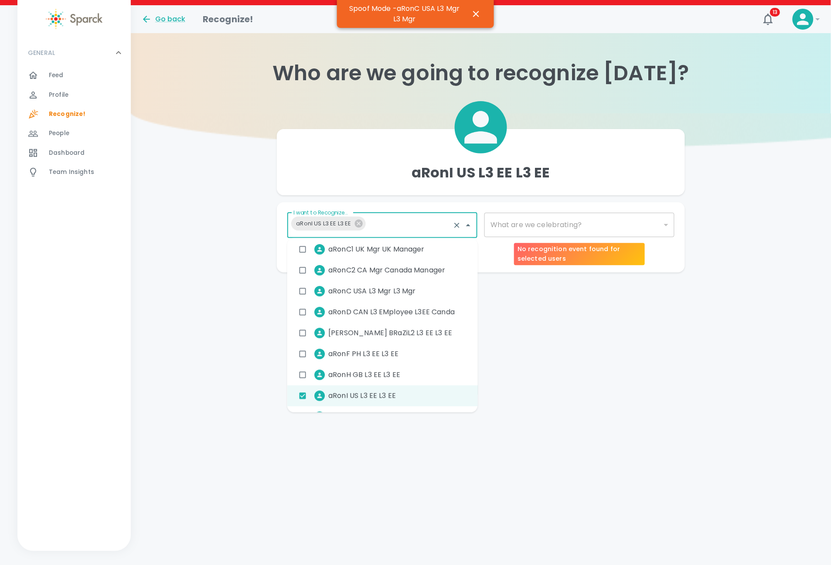
click at [564, 219] on div "​" at bounding box center [580, 225] width 190 height 24
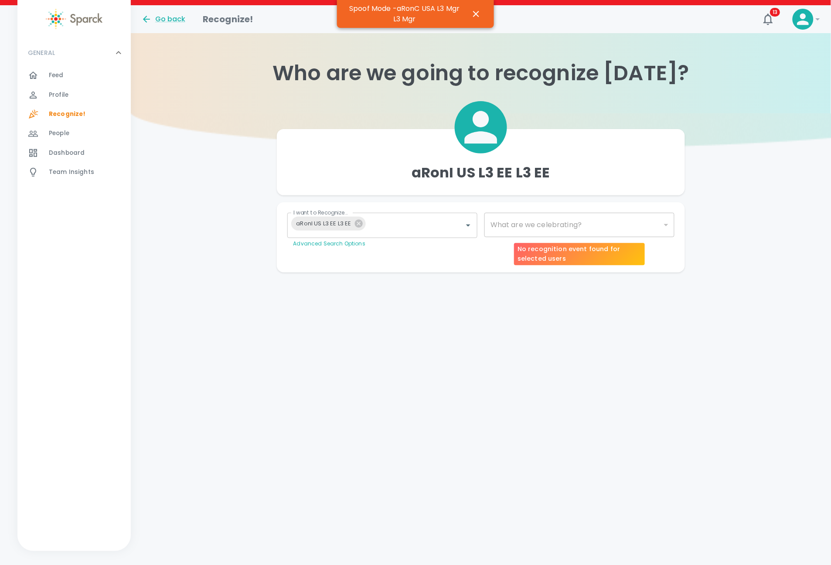
click at [541, 226] on div "​" at bounding box center [580, 225] width 190 height 24
click at [523, 229] on div "​" at bounding box center [580, 225] width 190 height 24
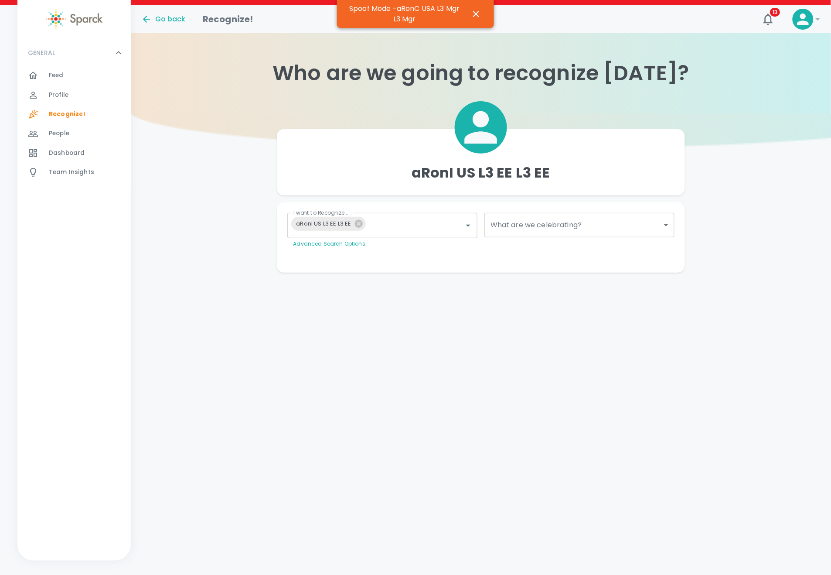
click at [518, 230] on body "Skip Navigation Go back Recognize! 13 ! GENERAL 0 Feed 0 Profile 0 Recognize! 0…" at bounding box center [415, 153] width 831 height 307
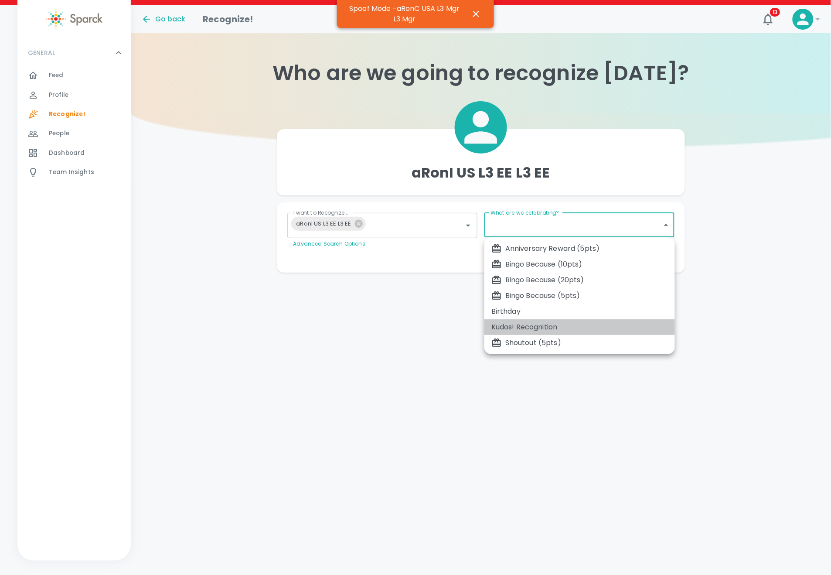
click at [510, 323] on div "Kudos! Recognition" at bounding box center [580, 327] width 177 height 10
type input "2345"
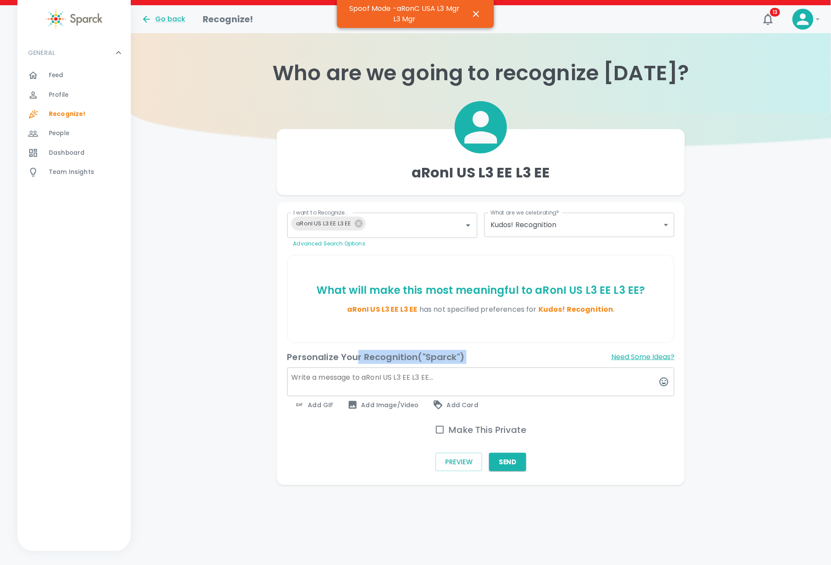
click at [357, 368] on div "Personalize Your Recognition ("Sparck") Need Some Ideas? Add GIF Add Image/Vide…" at bounding box center [481, 382] width 388 height 64
click at [328, 379] on textarea at bounding box center [481, 382] width 388 height 29
type textarea "shoutout no reward"
click at [509, 461] on button "Send" at bounding box center [507, 462] width 37 height 18
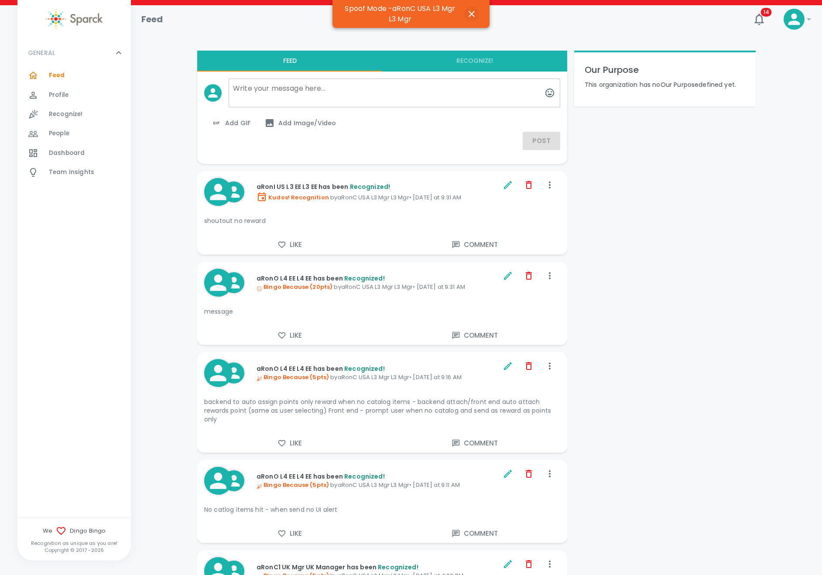
click at [470, 12] on icon "button" at bounding box center [471, 14] width 10 height 10
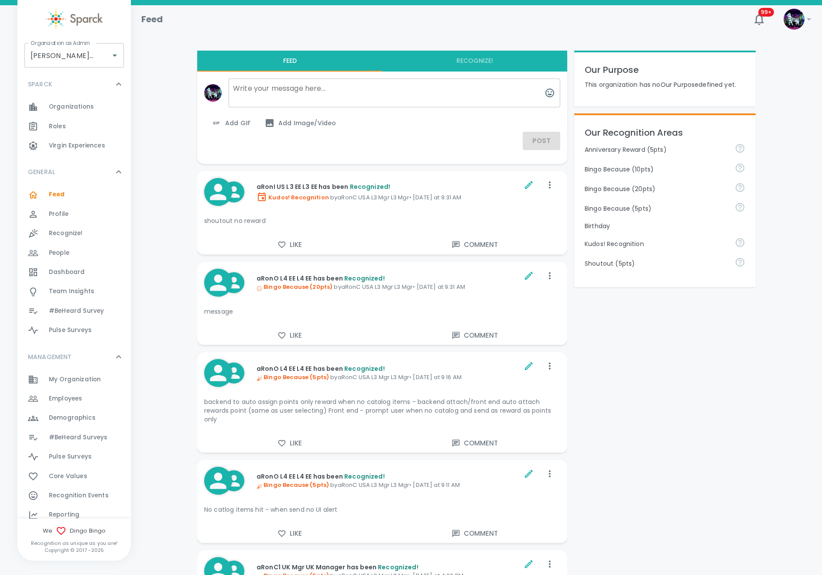
click at [89, 401] on div "Employees 0" at bounding box center [90, 399] width 82 height 12
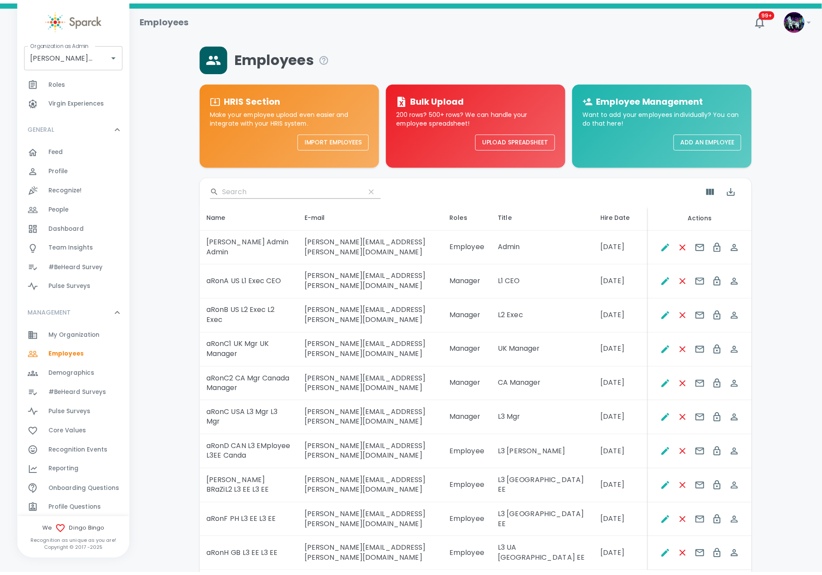
scroll to position [65, 0]
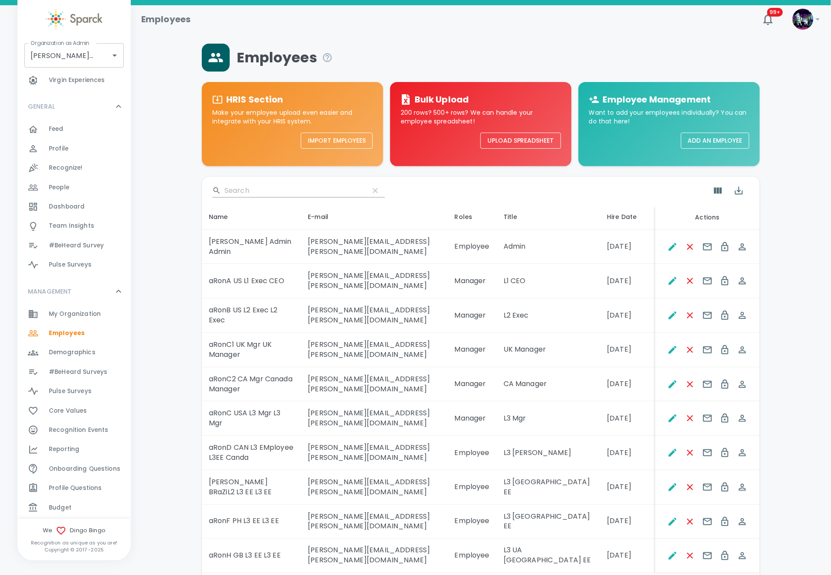
click at [79, 512] on div "Budget 0" at bounding box center [90, 508] width 82 height 12
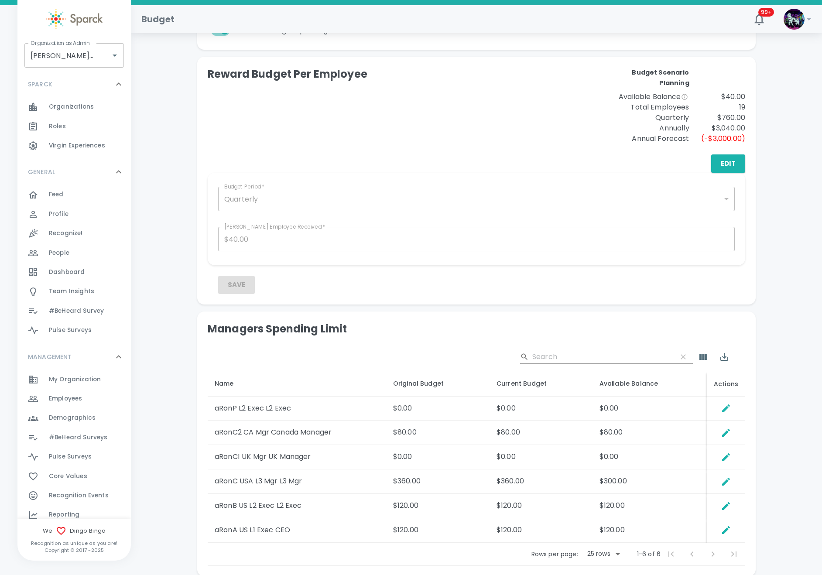
scroll to position [280, 0]
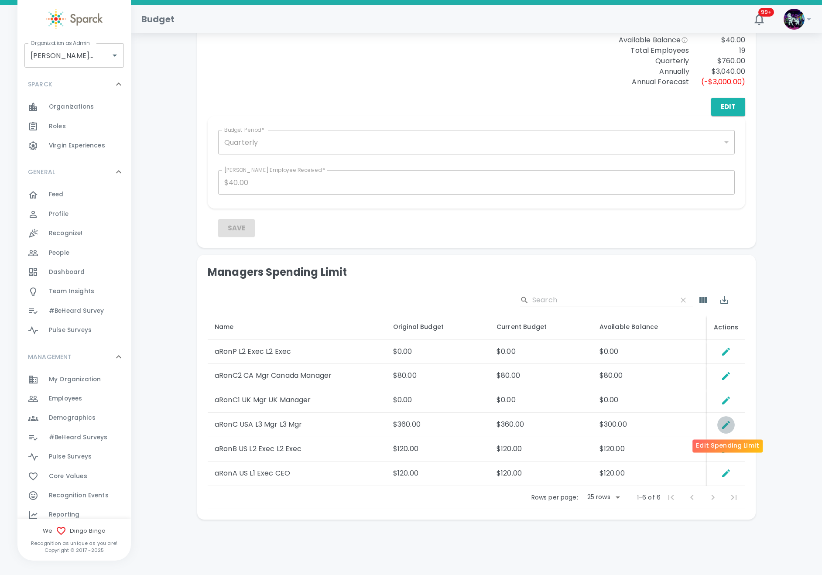
click at [731, 427] on icon "Edit Spending Limit" at bounding box center [726, 425] width 10 height 10
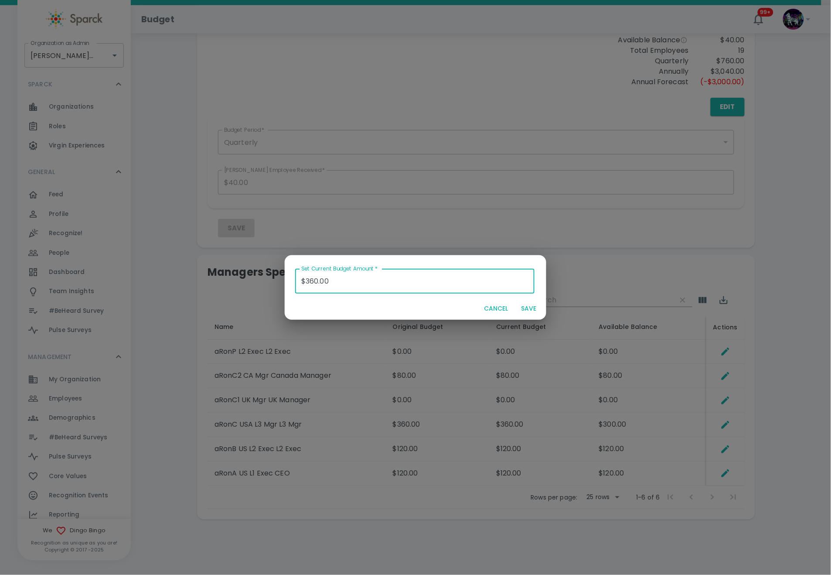
drag, startPoint x: 337, startPoint y: 285, endPoint x: 211, endPoint y: 274, distance: 126.1
click at [211, 274] on div "Set Current Budget Amount   * $360.00 Set Current Budget Amount   * CANCEL SAVE" at bounding box center [415, 287] width 831 height 575
type input "$0.00"
click at [529, 305] on button "SAVE" at bounding box center [529, 309] width 28 height 16
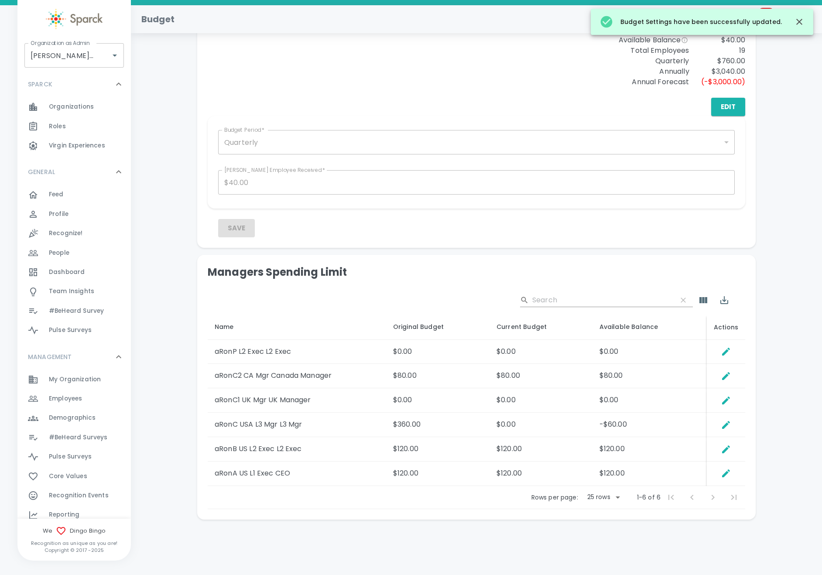
click at [68, 395] on span "Employees" at bounding box center [65, 398] width 33 height 9
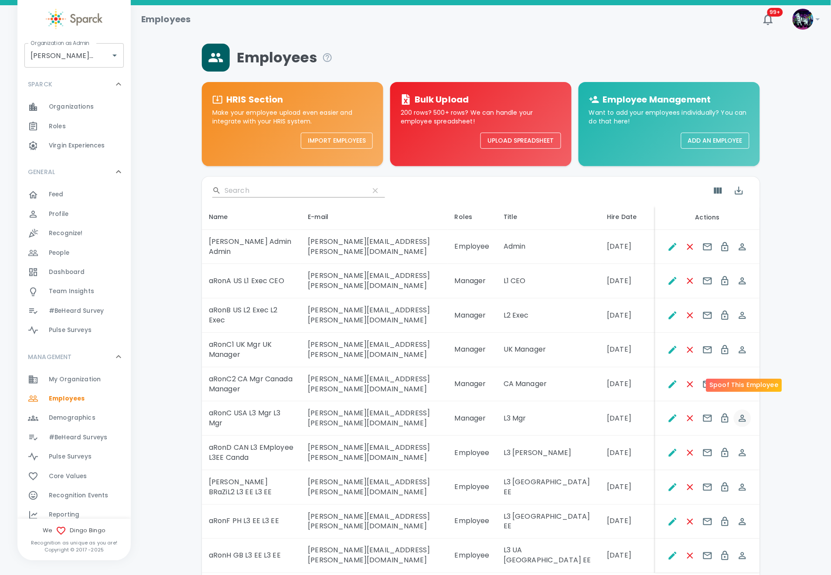
click at [740, 413] on icon "Spoof This Employee" at bounding box center [743, 418] width 10 height 10
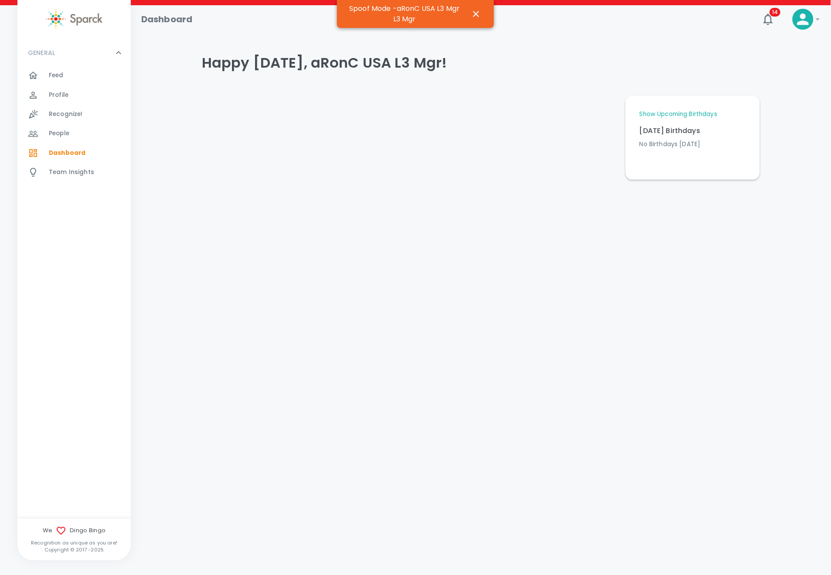
click at [65, 109] on span "Recognize! 0" at bounding box center [66, 114] width 34 height 12
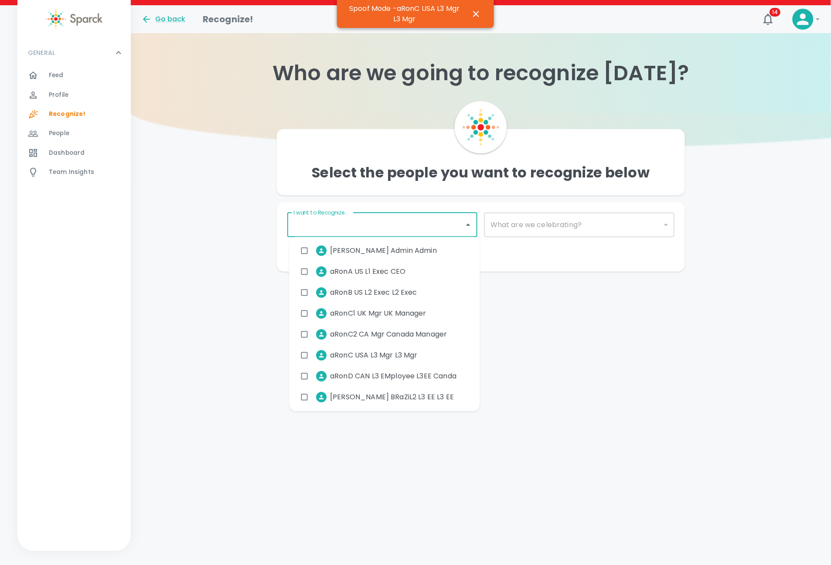
click at [405, 228] on input "I want to Recognize..." at bounding box center [375, 225] width 169 height 17
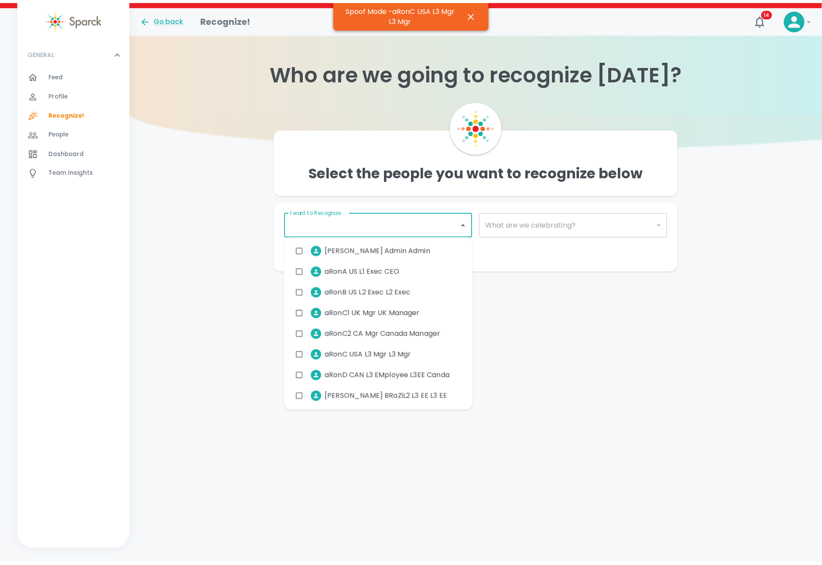
scroll to position [196, 0]
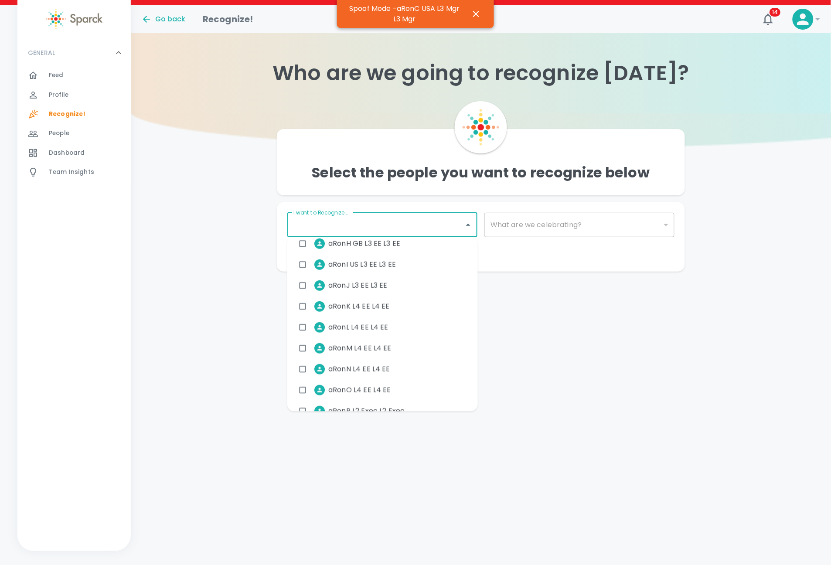
click at [380, 371] on span "aRonN L4 EE L4 EE" at bounding box center [359, 369] width 62 height 10
checkbox input "true"
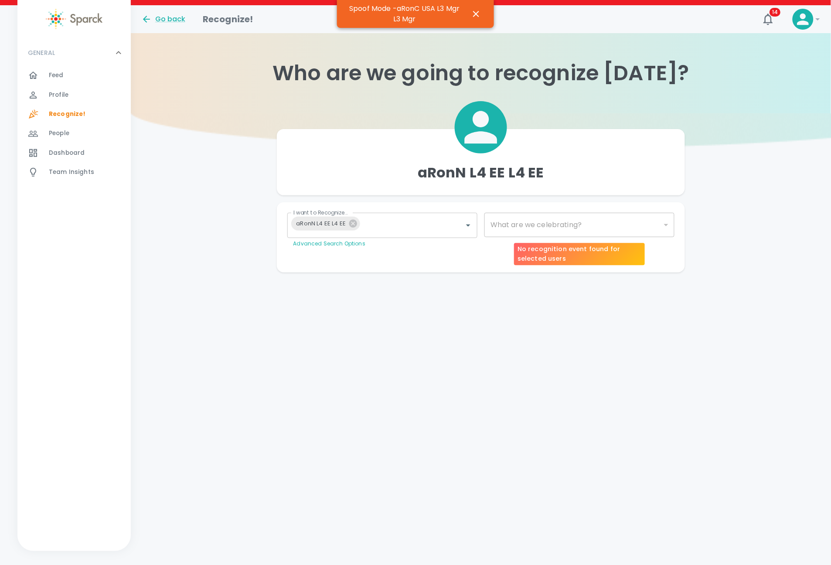
click at [516, 235] on div "​" at bounding box center [580, 225] width 190 height 24
click at [514, 225] on div "​" at bounding box center [580, 225] width 190 height 24
click at [507, 227] on div "​" at bounding box center [580, 225] width 190 height 24
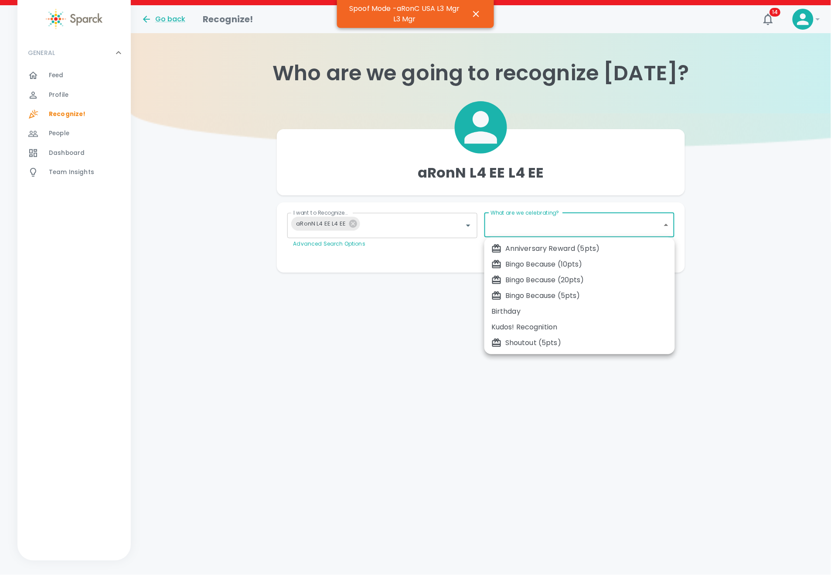
click at [499, 227] on body "Skip Navigation Go back Recognize! 14 ! GENERAL 0 Feed 0 Profile 0 Recognize! 0…" at bounding box center [415, 153] width 831 height 307
click at [519, 282] on div "Bingo Because (20pts)" at bounding box center [580, 280] width 177 height 10
type input "2343"
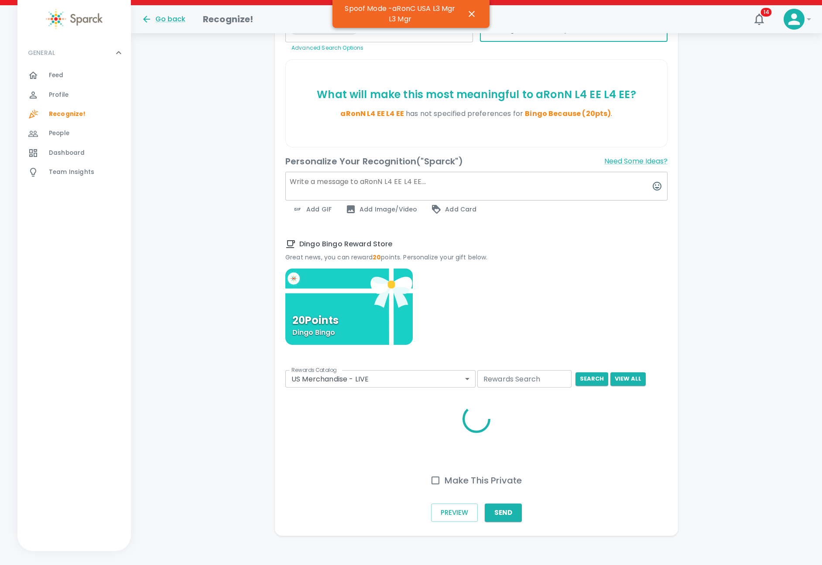
click at [399, 186] on textarea at bounding box center [476, 186] width 382 height 29
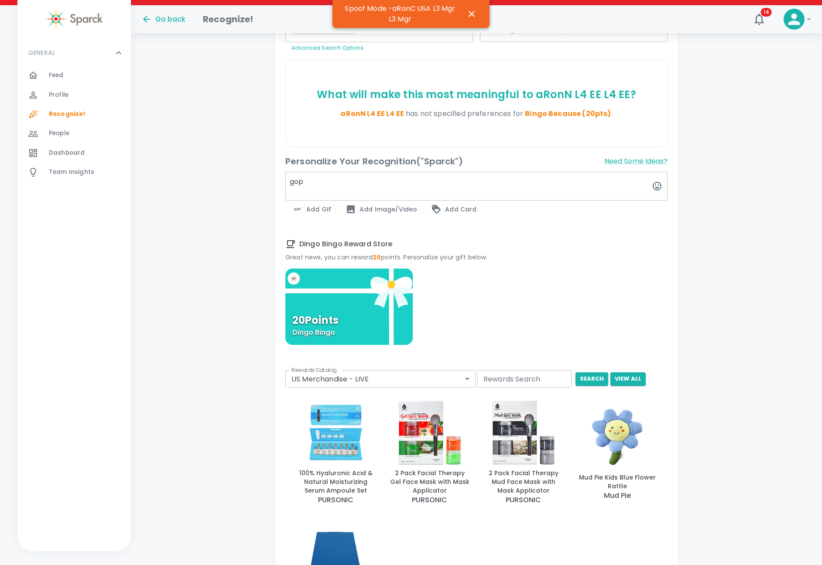
type textarea "gop"
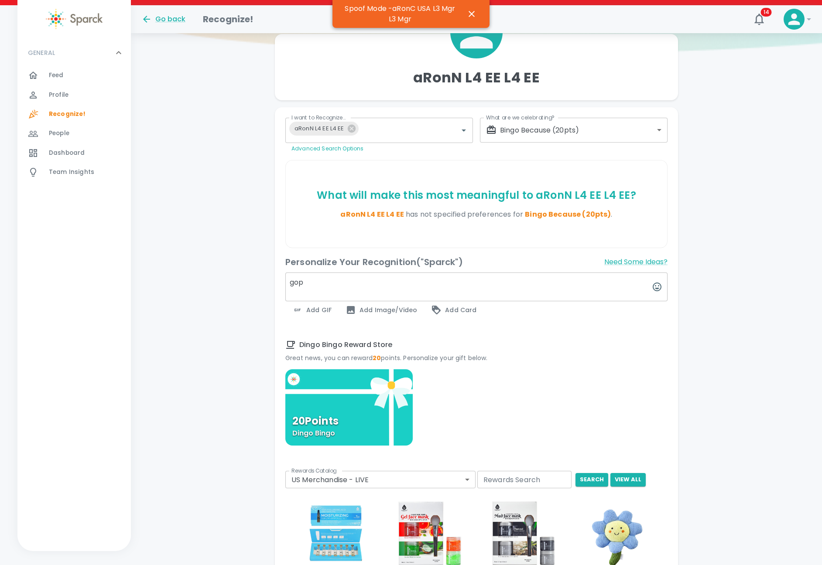
scroll to position [0, 0]
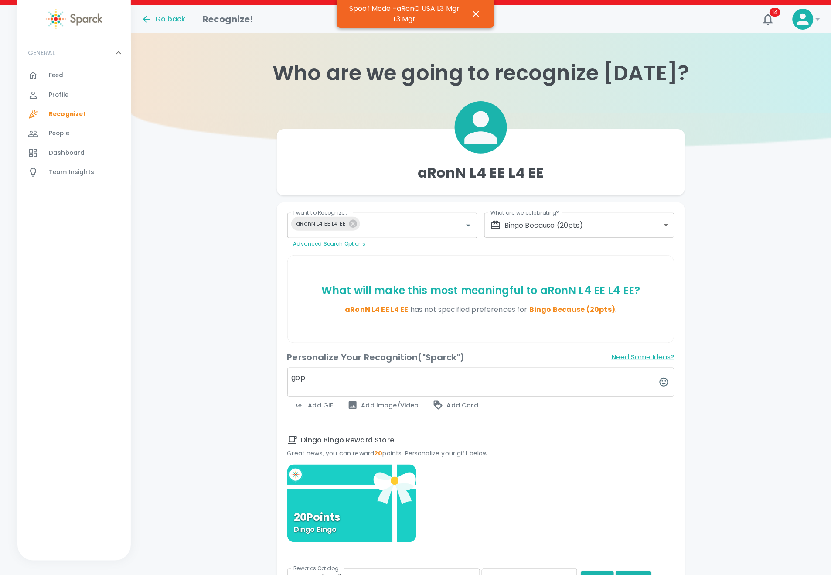
click at [532, 229] on body "Skip Navigation Go back Recognize! 14 ! GENERAL 0 Feed 0 Profile 0 Recognize! 0…" at bounding box center [415, 481] width 831 height 963
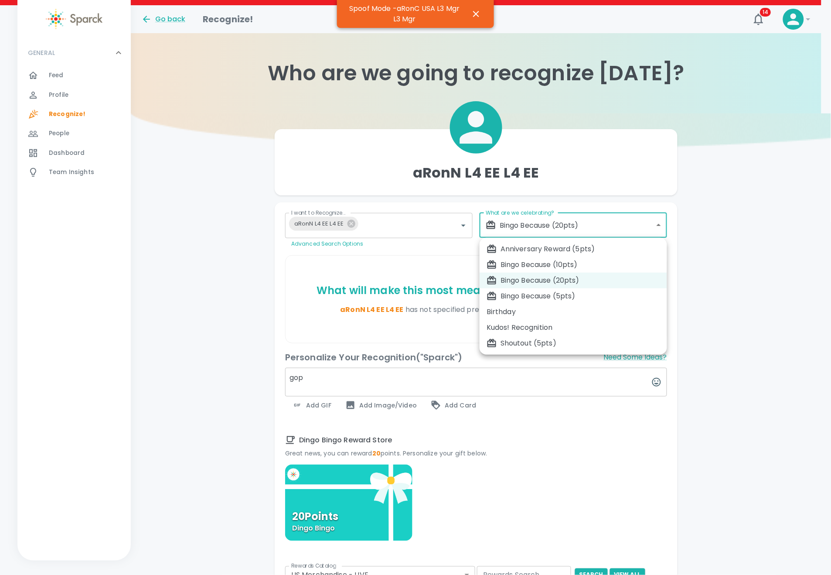
click at [527, 283] on div "Bingo Because (20pts)" at bounding box center [574, 280] width 174 height 10
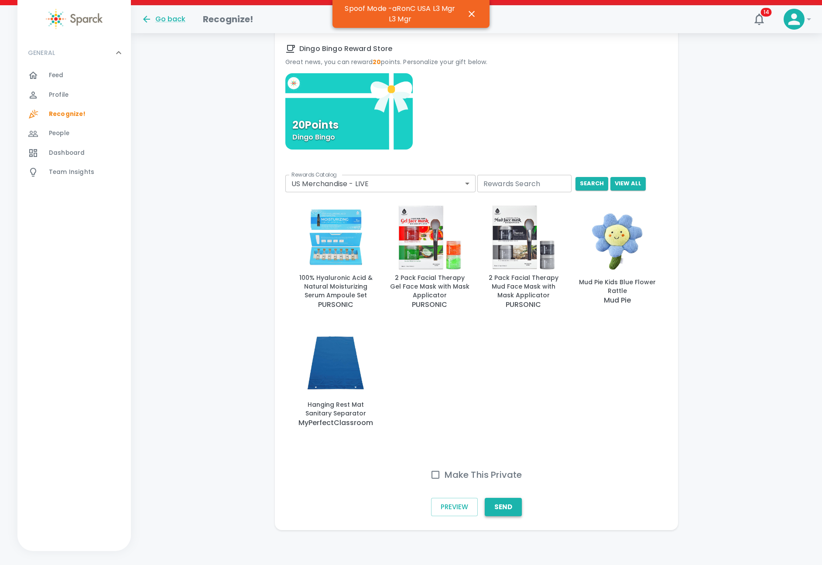
click at [495, 510] on button "Send" at bounding box center [503, 507] width 37 height 18
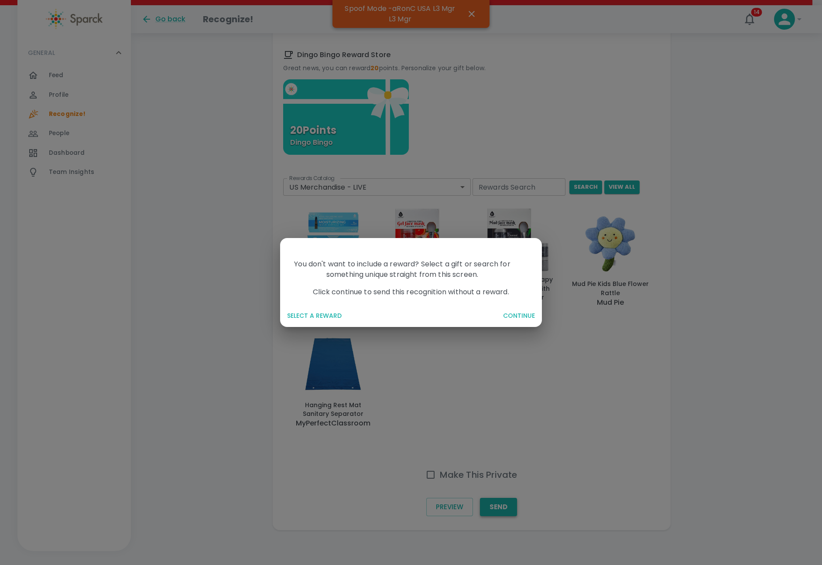
scroll to position [382, 0]
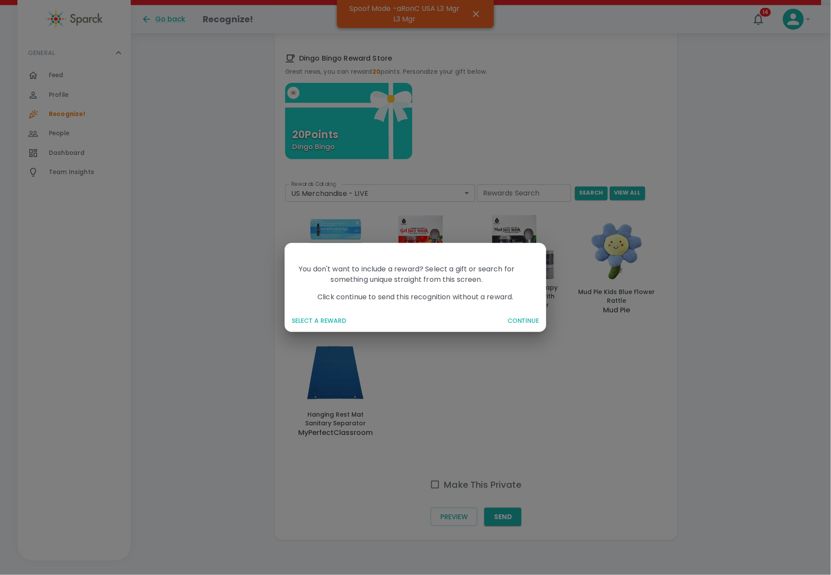
click at [331, 315] on button "SELECT A REWARD" at bounding box center [394, 321] width 212 height 16
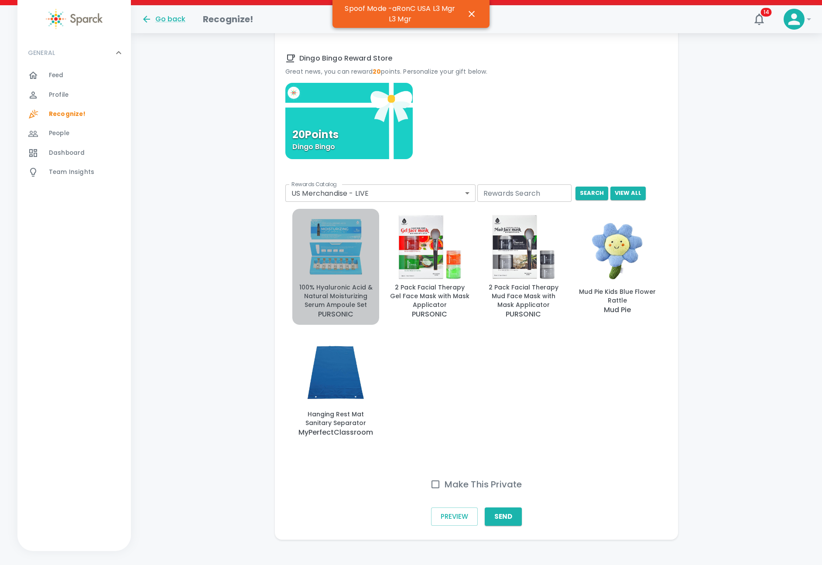
click at [335, 244] on img "button" at bounding box center [336, 246] width 80 height 65
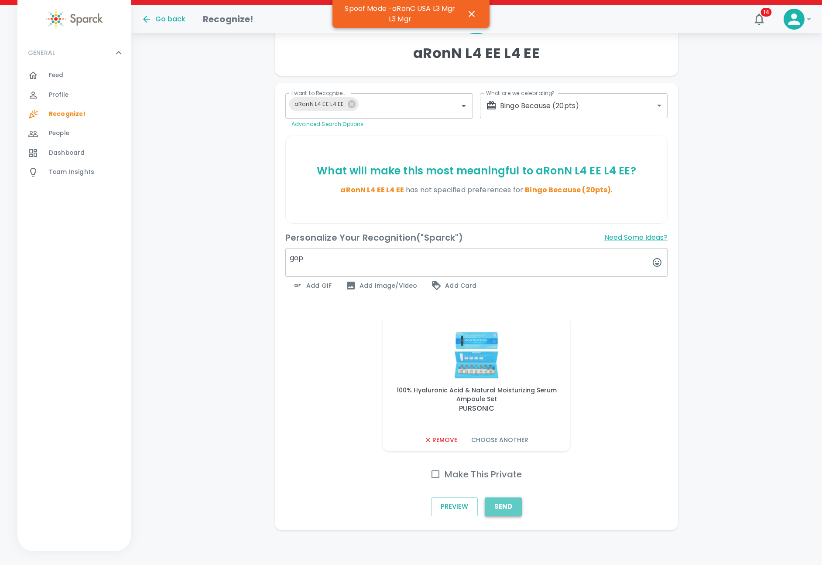
drag, startPoint x: 515, startPoint y: 502, endPoint x: 511, endPoint y: 504, distance: 4.7
click at [511, 504] on button "Send" at bounding box center [503, 507] width 37 height 18
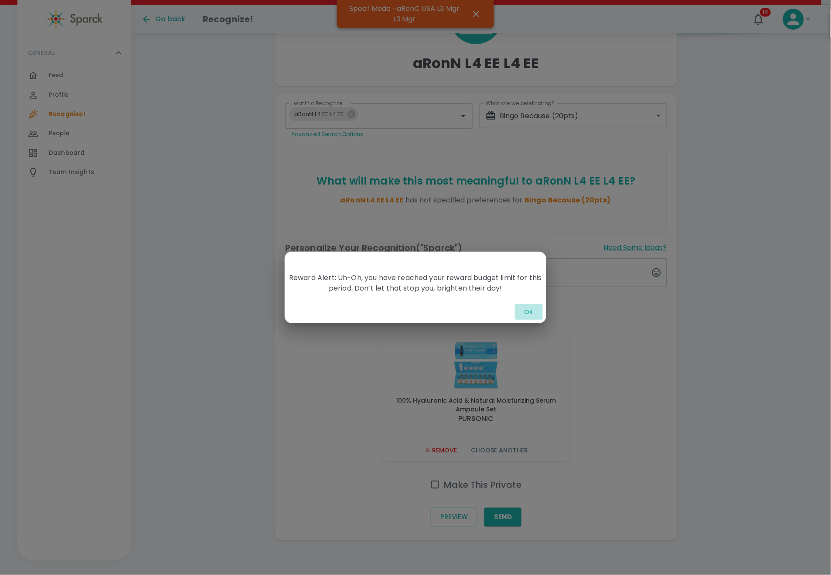
click at [525, 308] on button "OK" at bounding box center [529, 312] width 28 height 16
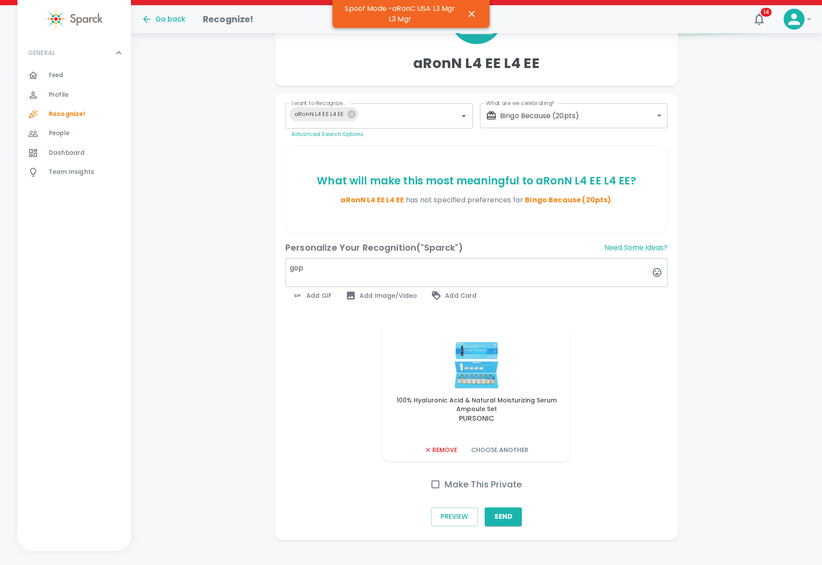
click at [446, 451] on button "Remove" at bounding box center [441, 450] width 40 height 16
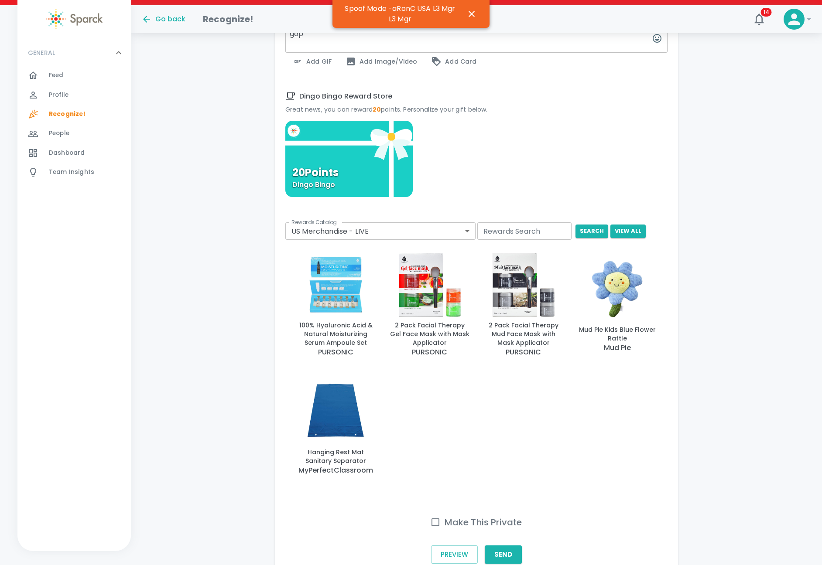
scroll to position [391, 0]
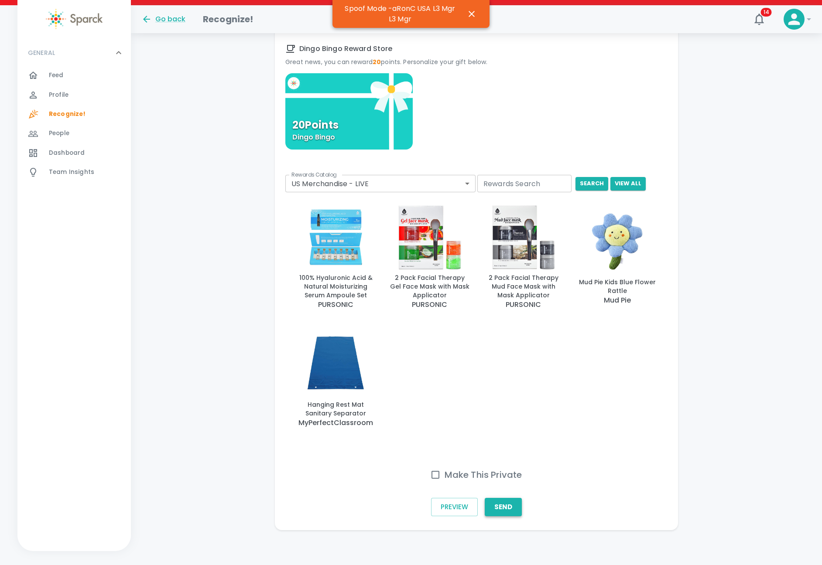
click at [512, 509] on button "Send" at bounding box center [503, 507] width 37 height 18
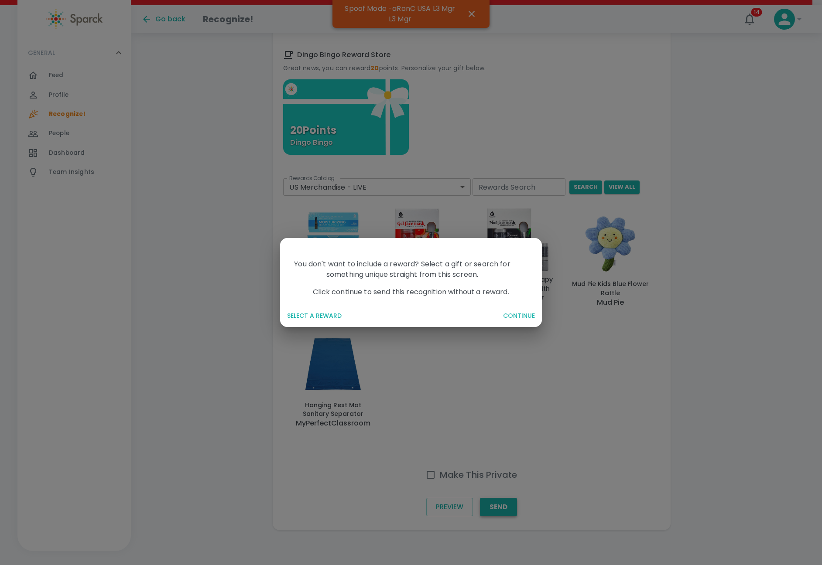
scroll to position [382, 0]
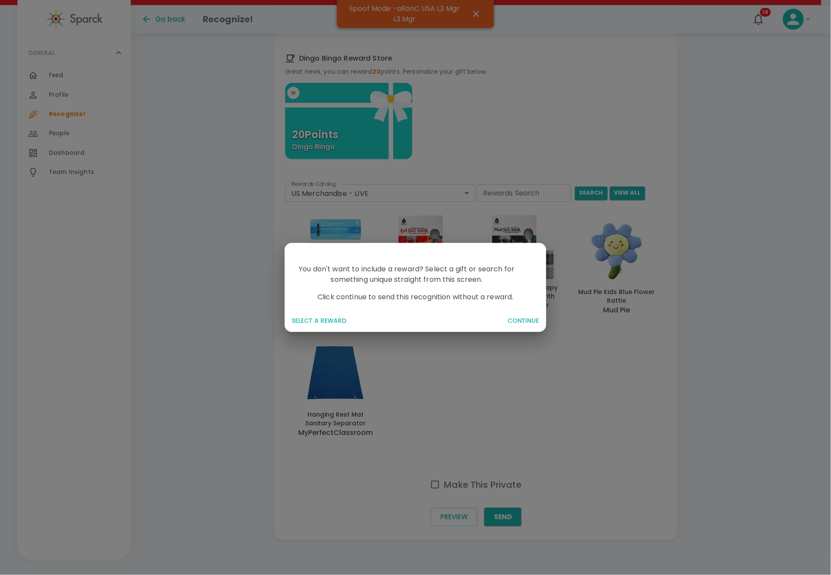
click at [308, 315] on button "SELECT A REWARD" at bounding box center [394, 321] width 212 height 16
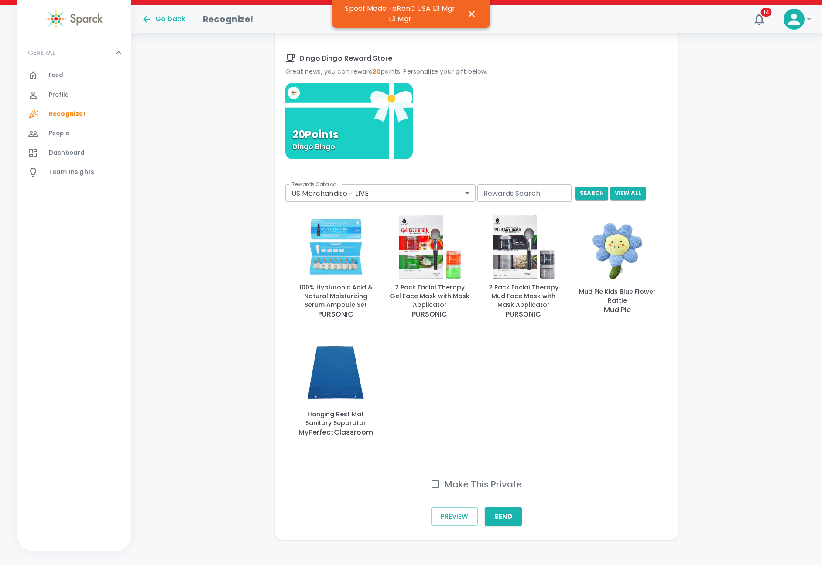
click at [342, 266] on img "button" at bounding box center [336, 246] width 80 height 65
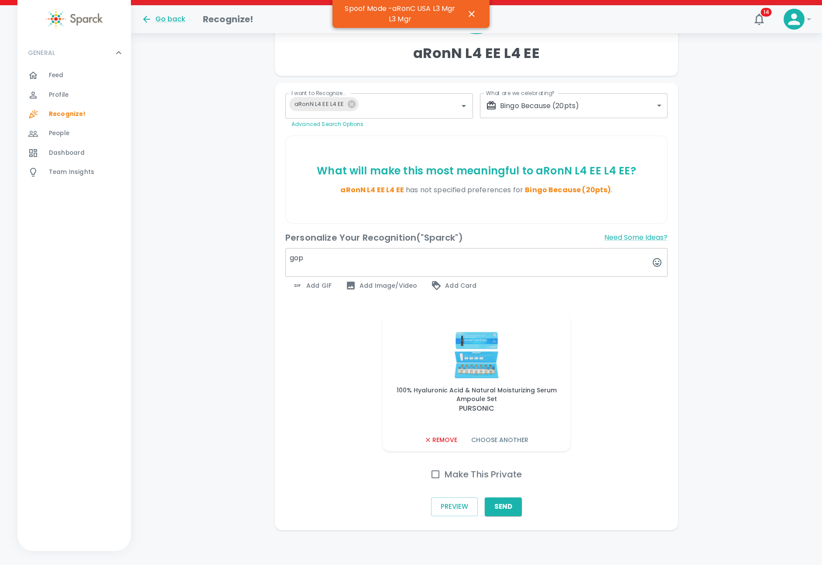
scroll to position [120, 0]
click at [509, 507] on button "Send" at bounding box center [503, 507] width 37 height 18
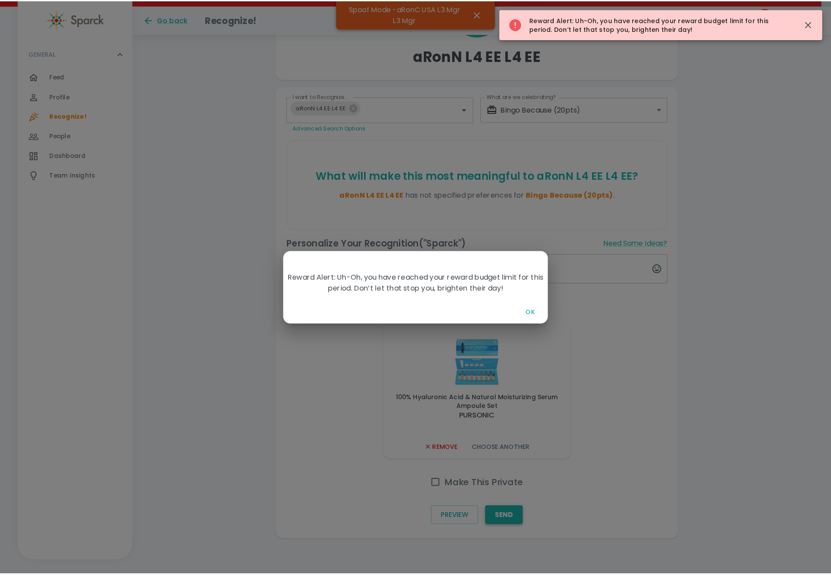
scroll to position [109, 0]
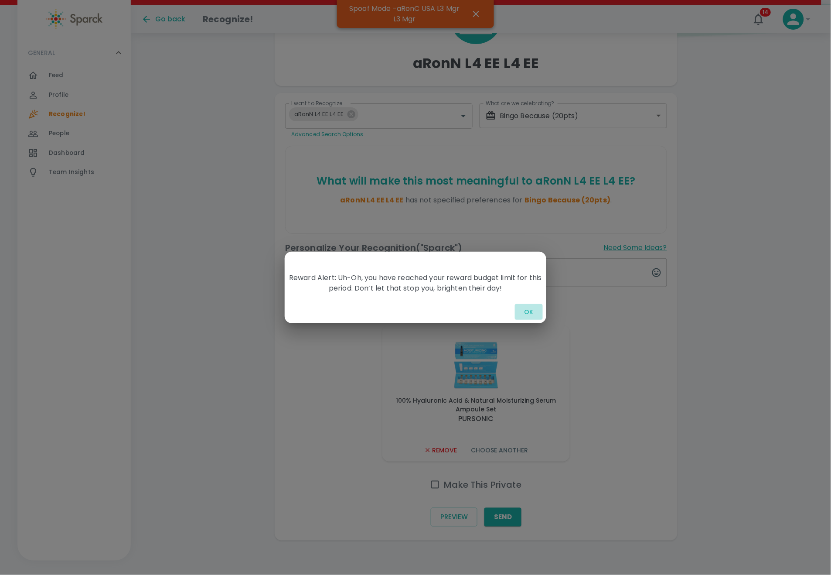
click at [524, 313] on button "OK" at bounding box center [529, 312] width 28 height 16
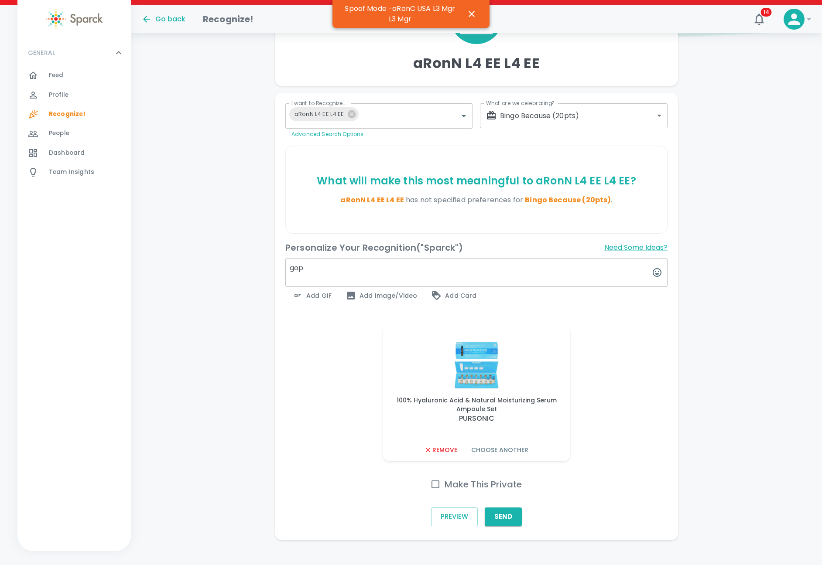
click at [577, 112] on body "Skip Navigation Go back Recognize! 14 ! GENERAL 0 Feed 0 Profile 0 Recognize! 0…" at bounding box center [411, 233] width 822 height 685
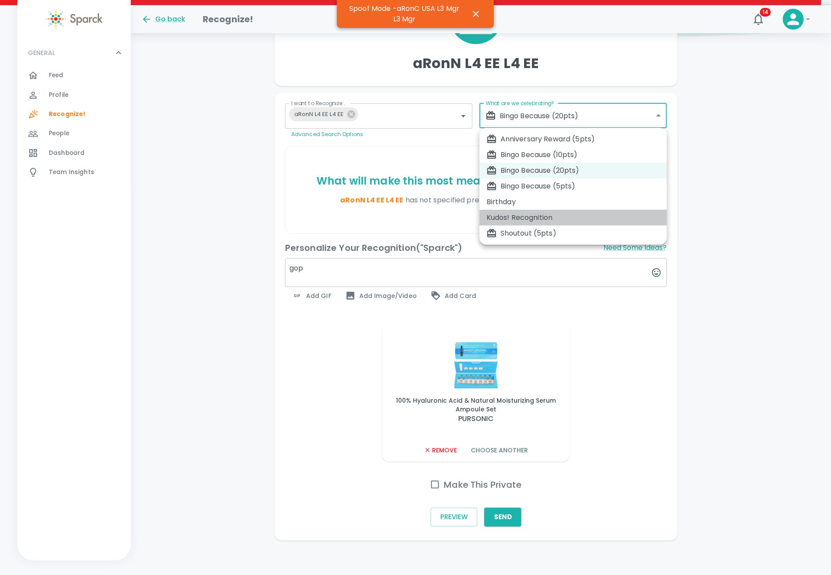
click at [534, 219] on div "Kudos! Recognition" at bounding box center [574, 217] width 174 height 10
type input "2345"
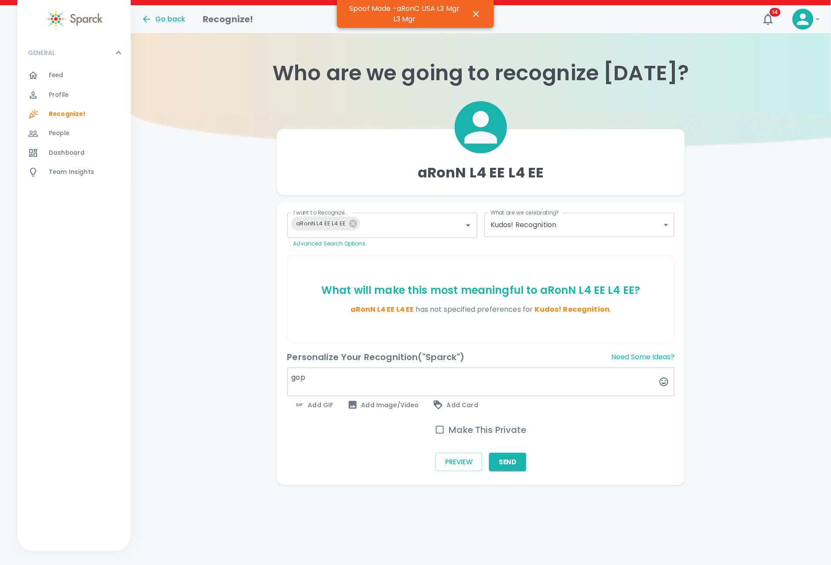
drag, startPoint x: 319, startPoint y: 382, endPoint x: 290, endPoint y: 378, distance: 29.1
click at [290, 378] on textarea "gop" at bounding box center [481, 382] width 388 height 29
type textarea "greatness among us"
click at [317, 406] on span "Add GIF" at bounding box center [313, 405] width 39 height 10
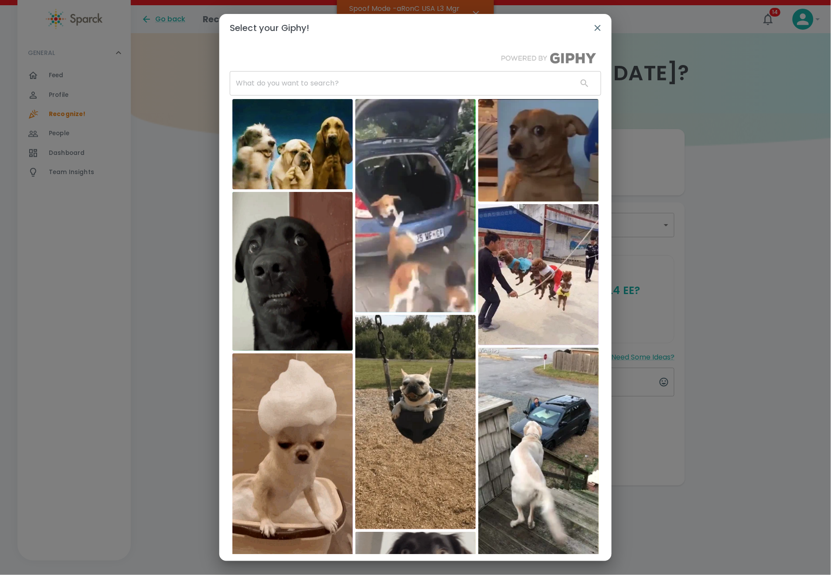
click at [322, 75] on input "text" at bounding box center [400, 83] width 341 height 24
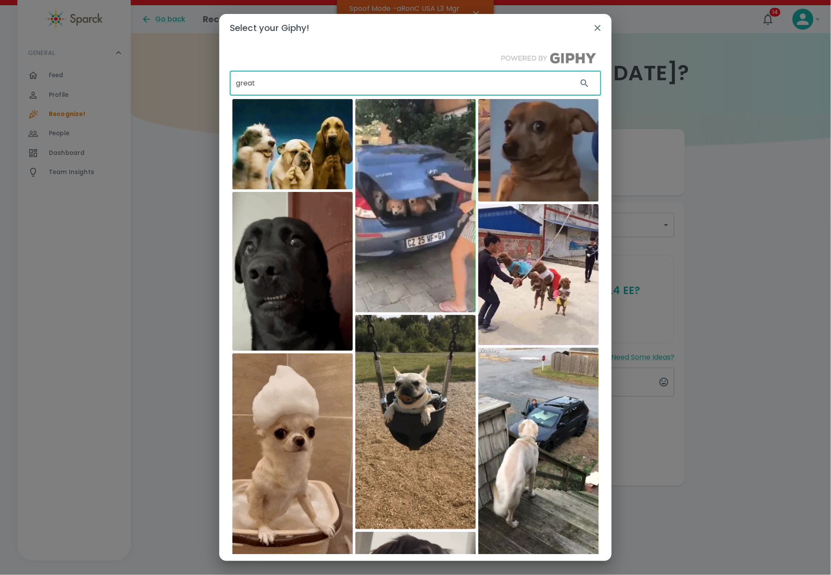
type input "great"
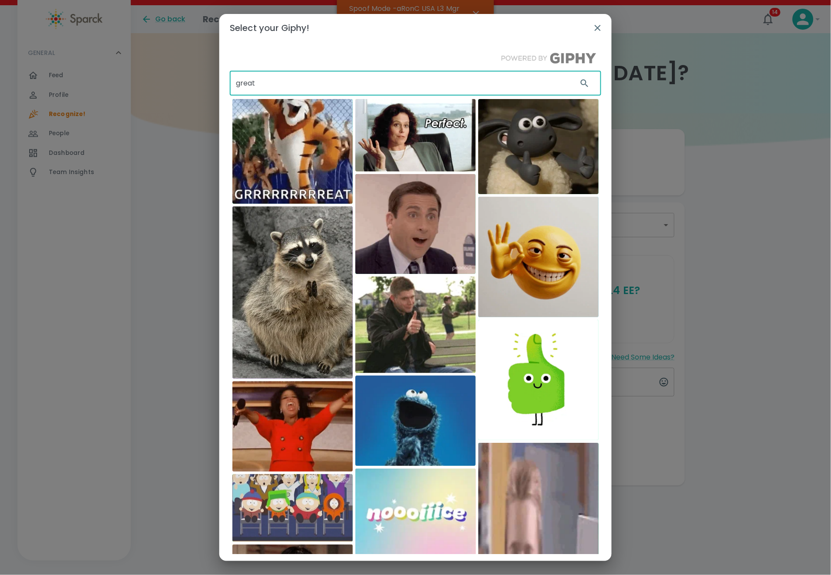
click at [302, 321] on img at bounding box center [292, 292] width 120 height 172
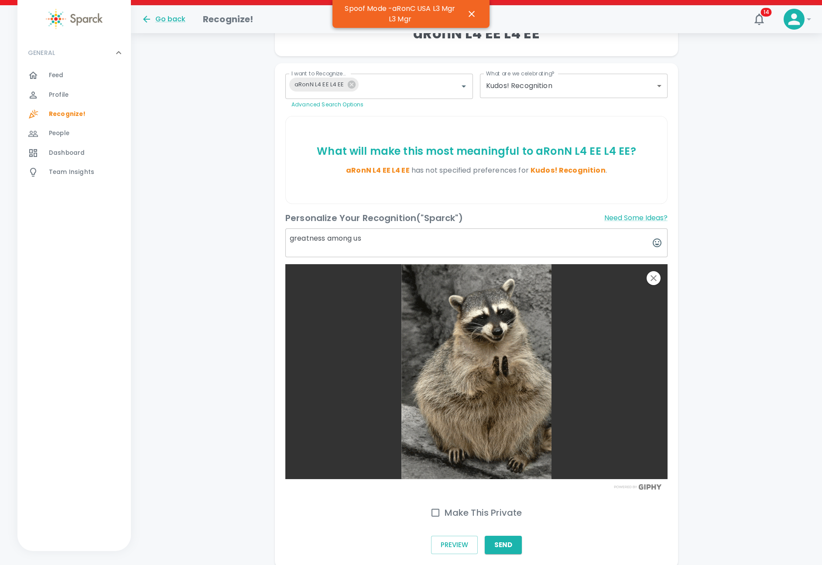
scroll to position [177, 0]
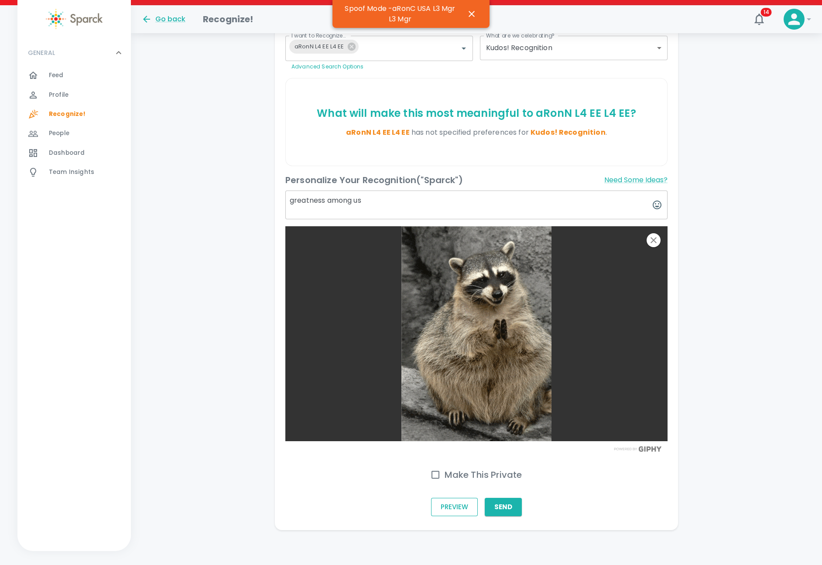
click at [449, 504] on button "Preview" at bounding box center [454, 507] width 47 height 18
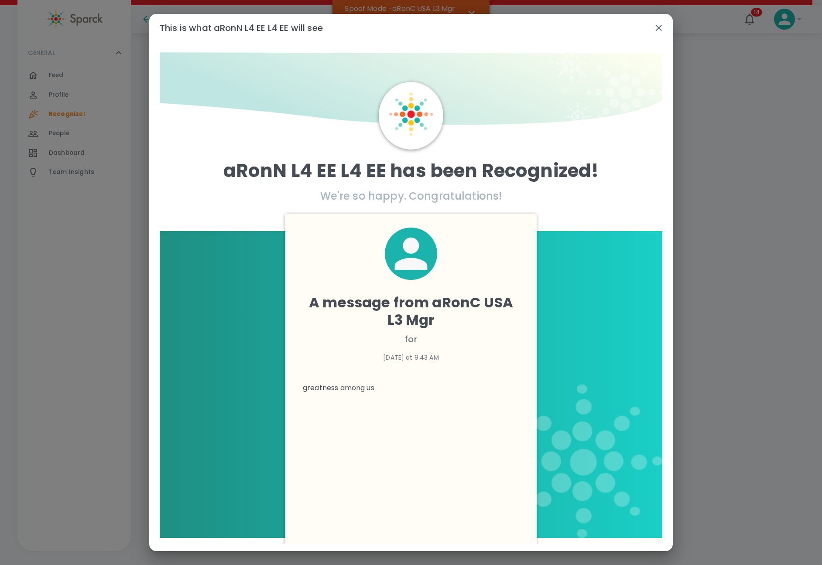
scroll to position [167, 0]
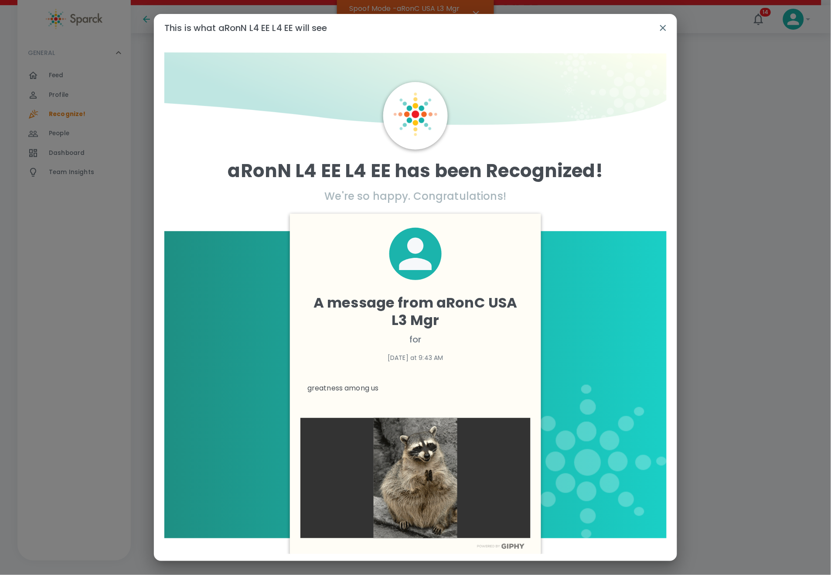
click at [660, 26] on icon "button" at bounding box center [663, 28] width 10 height 10
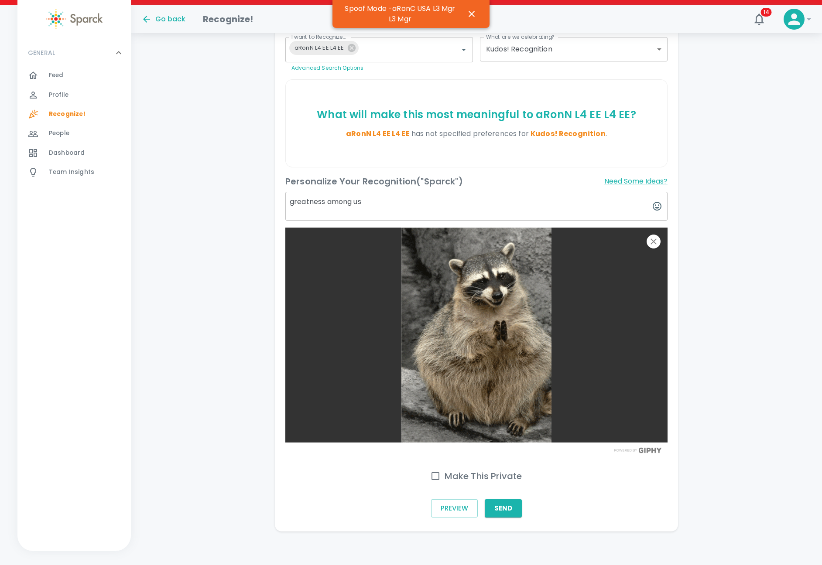
scroll to position [177, 0]
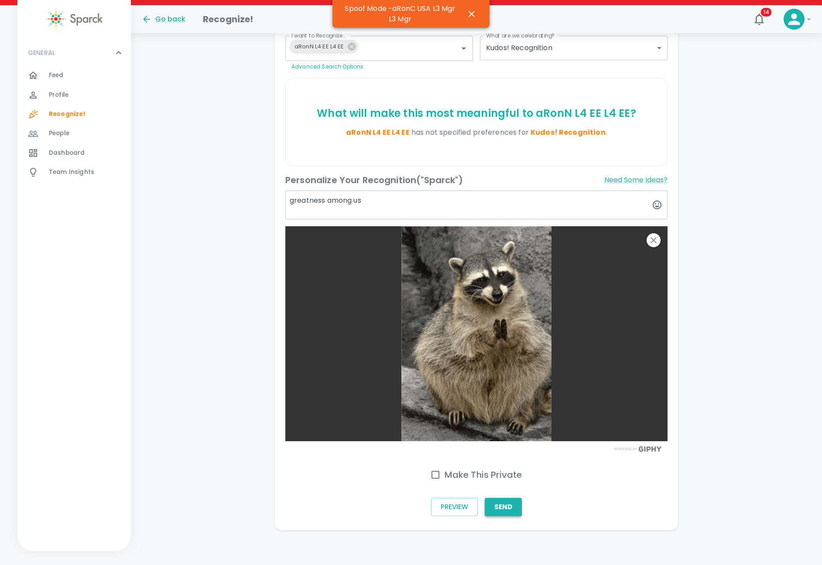
click at [495, 509] on button "Send" at bounding box center [503, 507] width 37 height 18
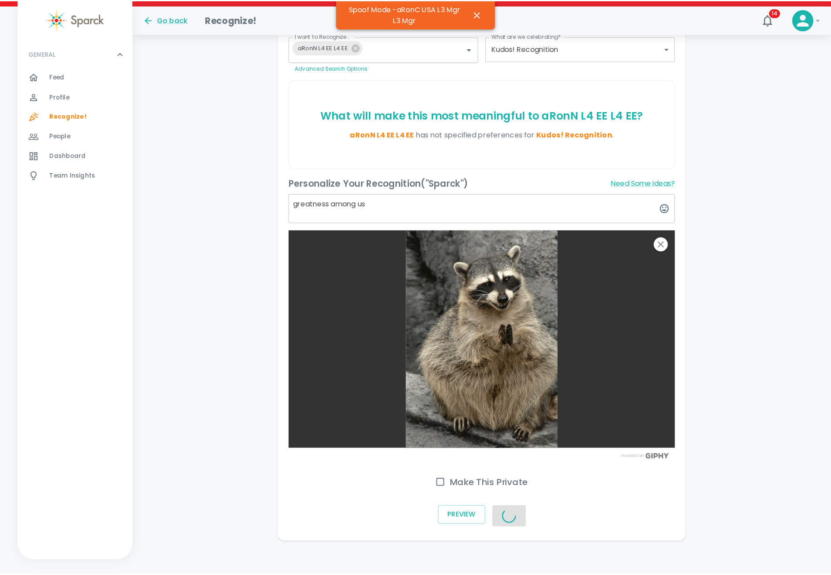
scroll to position [167, 0]
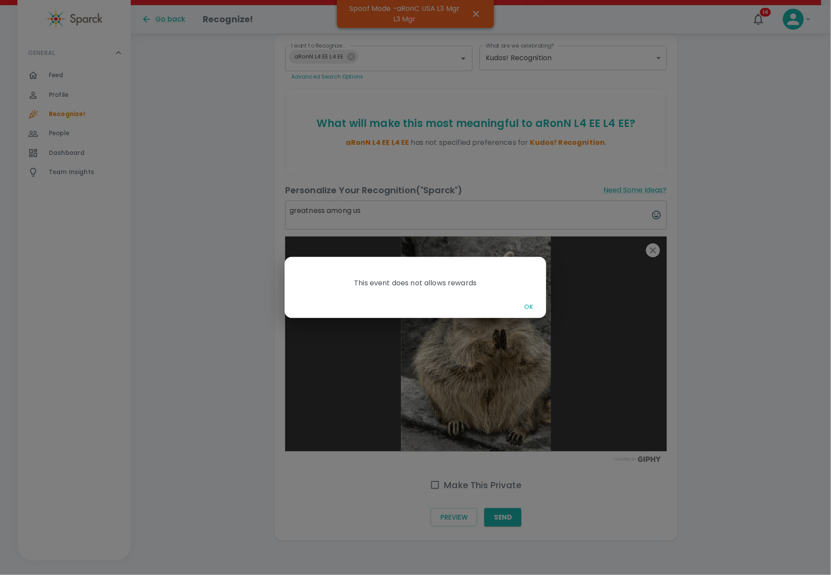
click at [531, 308] on button "OK" at bounding box center [529, 307] width 28 height 16
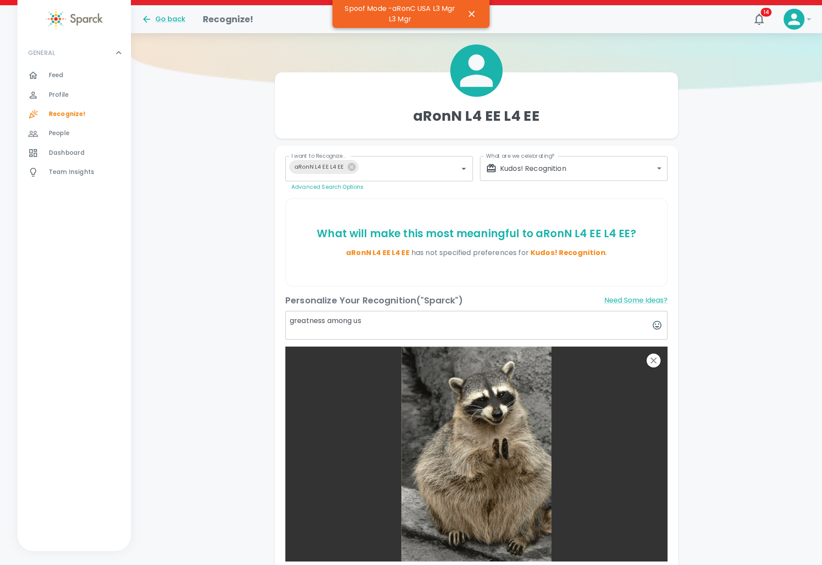
scroll to position [39, 0]
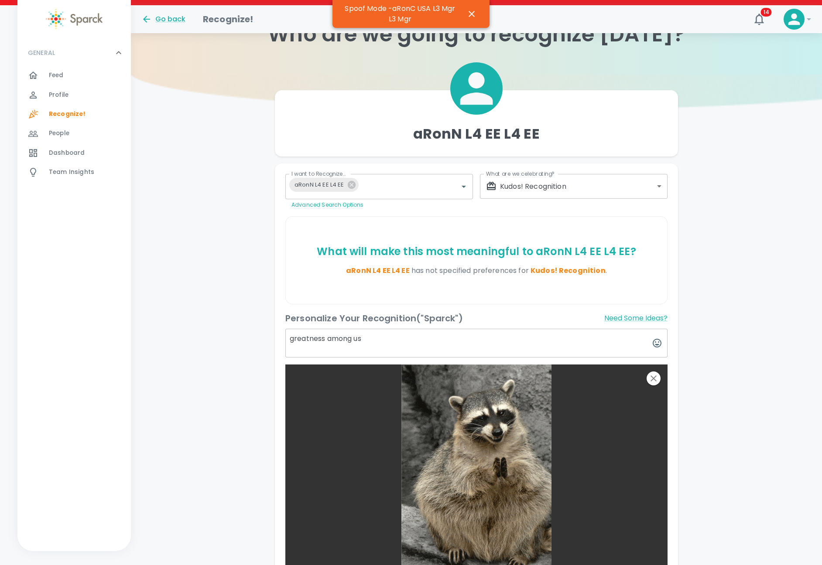
click at [594, 236] on div "What will make this most meaningful to aRonN L4 EE L4 EE ? aRonN L4 EE L4 EE ha…" at bounding box center [476, 260] width 381 height 87
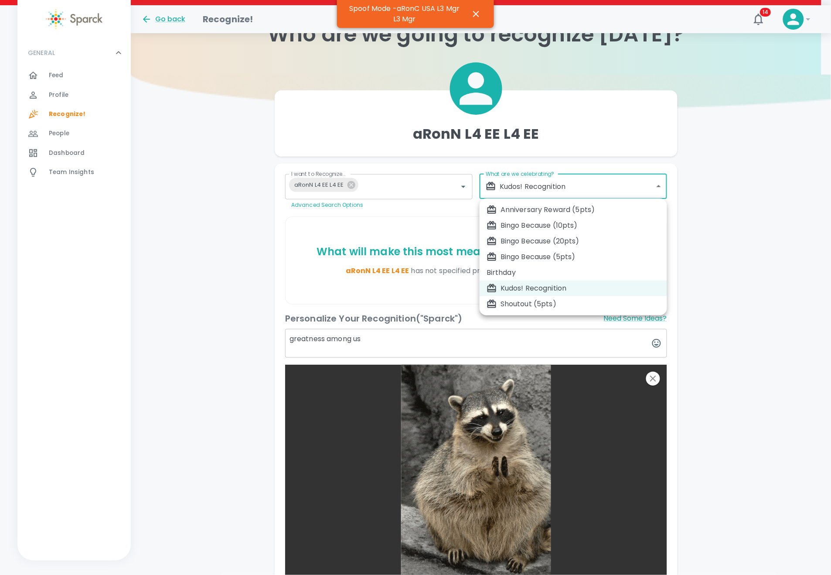
click at [599, 185] on body "Skip Navigation Go back Recognize! 14 ! GENERAL 0 Feed 0 Profile 0 Recognize! 0…" at bounding box center [415, 414] width 831 height 906
click at [549, 265] on li "Birthday" at bounding box center [574, 273] width 188 height 16
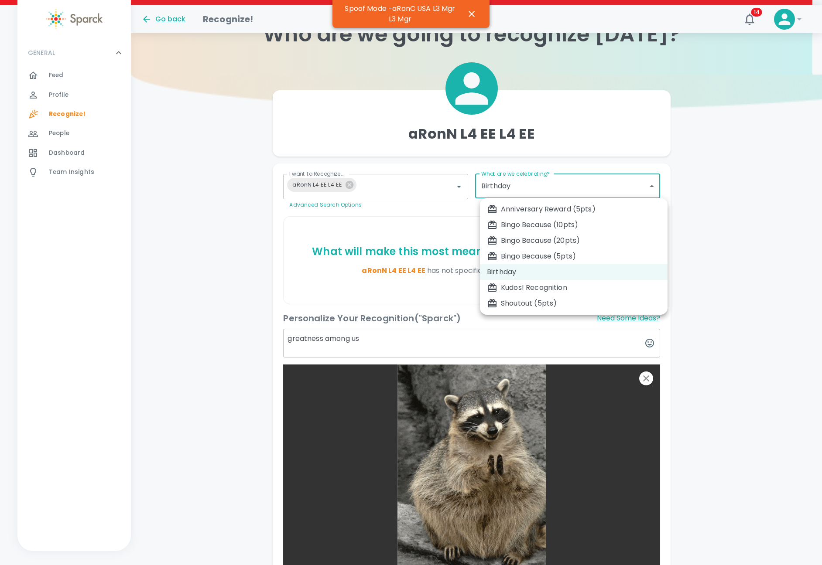
click at [548, 185] on body "Skip Navigation Go back Recognize! 14 ! GENERAL 0 Feed 0 Profile 0 Recognize! 0…" at bounding box center [411, 330] width 822 height 739
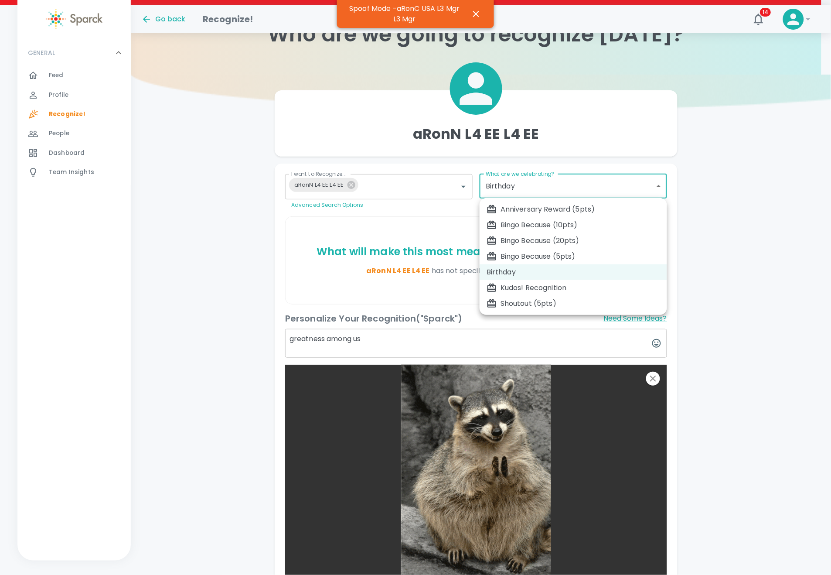
click at [524, 291] on div "Kudos! Recognition" at bounding box center [574, 288] width 174 height 10
type input "2345"
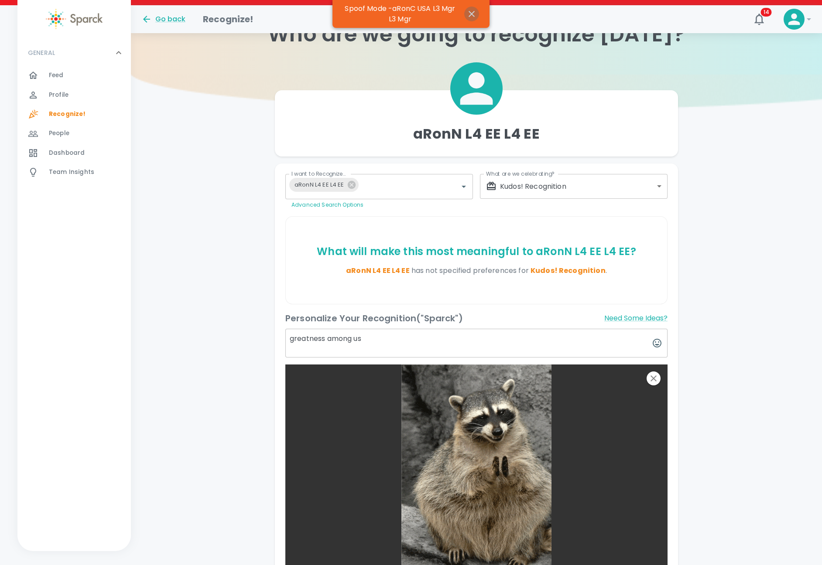
click at [471, 12] on icon "button" at bounding box center [471, 14] width 10 height 10
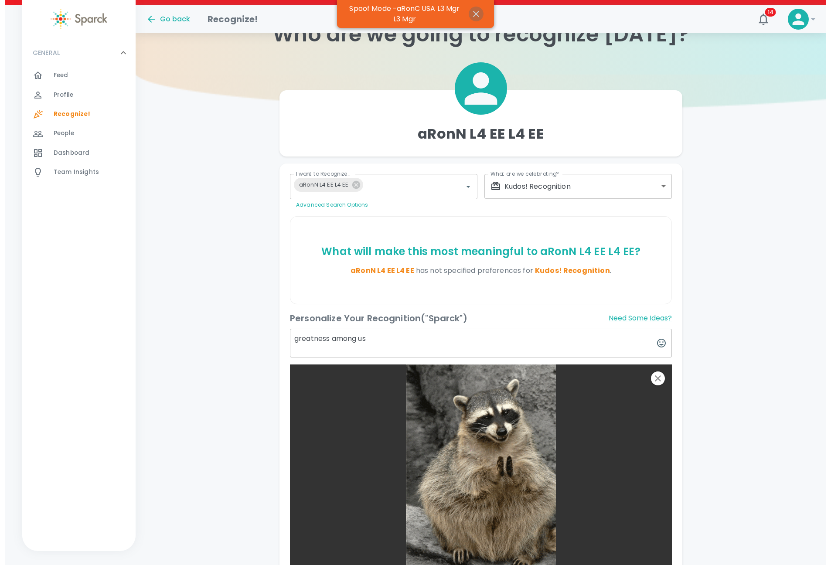
scroll to position [0, 0]
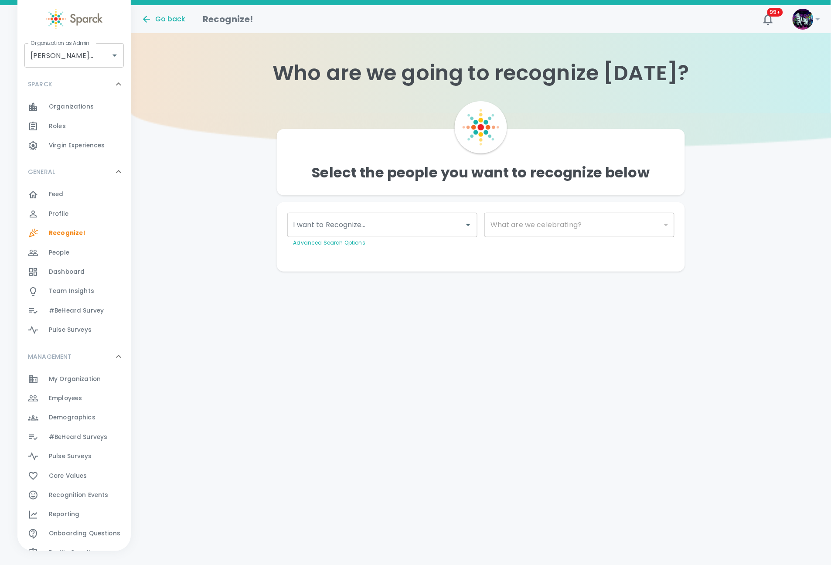
click at [87, 500] on span "Recognition Events 0" at bounding box center [79, 495] width 60 height 12
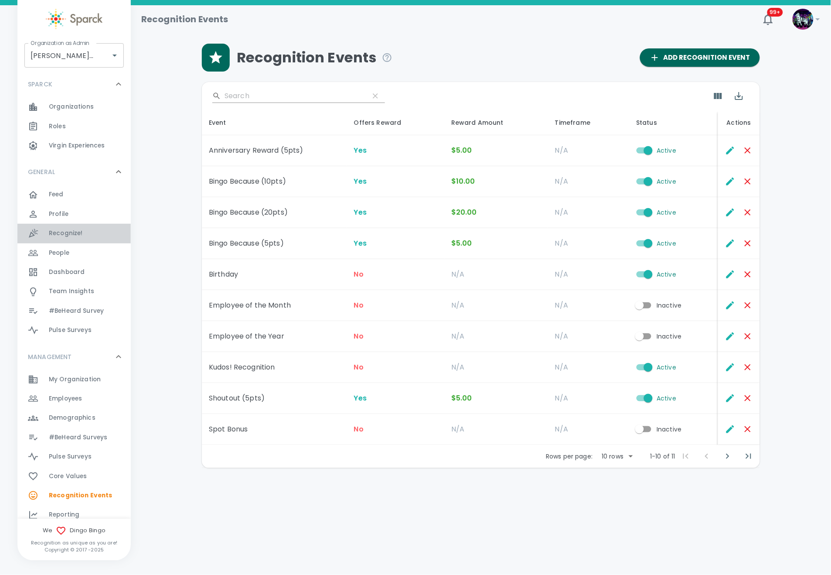
click at [93, 225] on div "Recognize! 0" at bounding box center [73, 233] width 113 height 19
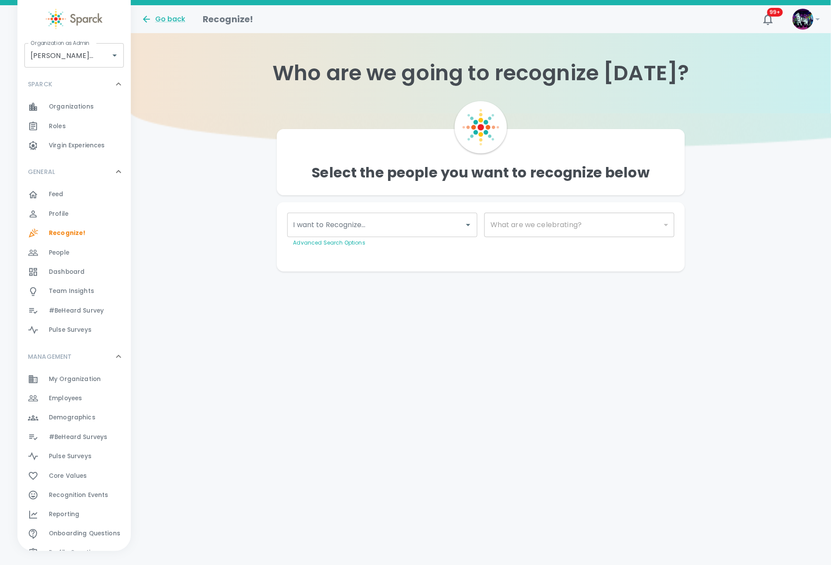
click at [349, 225] on input "I want to Recognize..." at bounding box center [375, 225] width 169 height 17
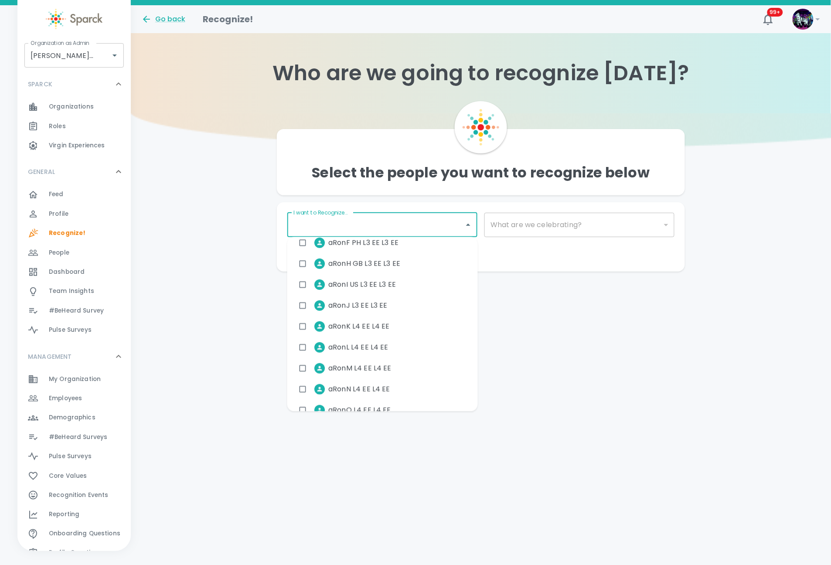
scroll to position [230, 0]
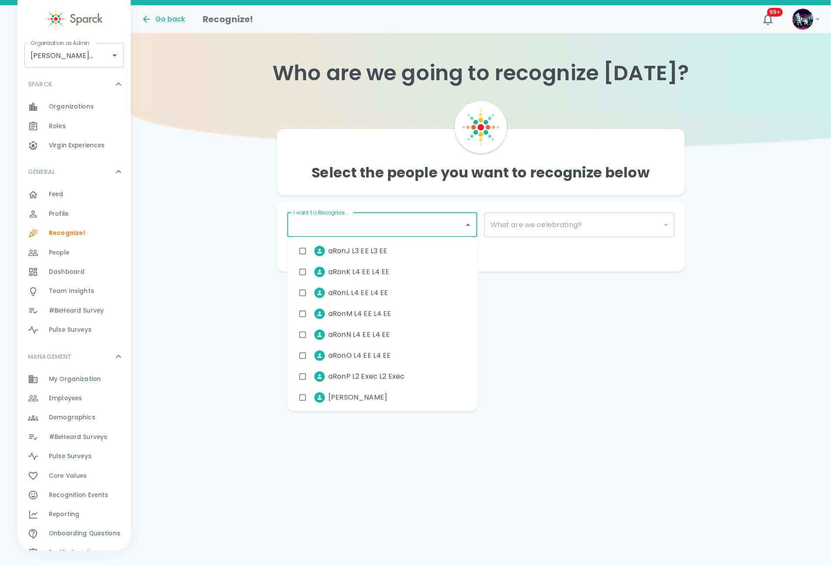
click at [372, 374] on span "aRonP L2 Exec L2 Exec" at bounding box center [366, 377] width 76 height 10
checkbox input "true"
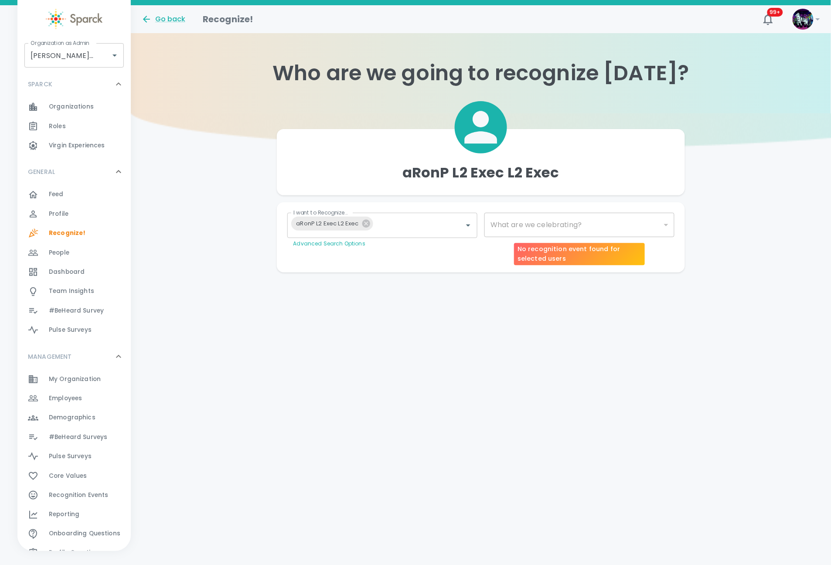
click at [497, 230] on div "​" at bounding box center [580, 225] width 190 height 24
click at [504, 227] on div "​" at bounding box center [580, 225] width 190 height 24
click at [506, 219] on div "​" at bounding box center [580, 225] width 190 height 24
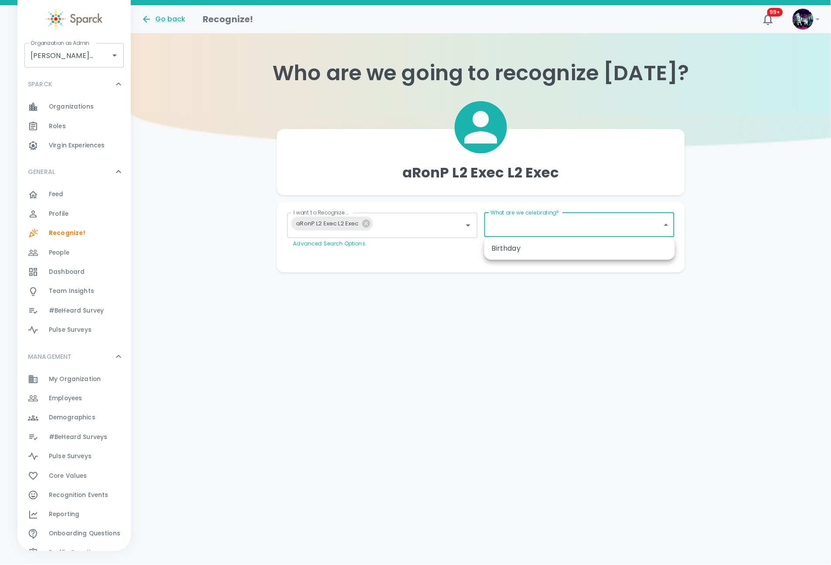
click at [499, 227] on body "Skip Navigation Go back Recognize! 99+ ! Organization as Admin Dingo Bingo • 14…" at bounding box center [415, 153] width 831 height 307
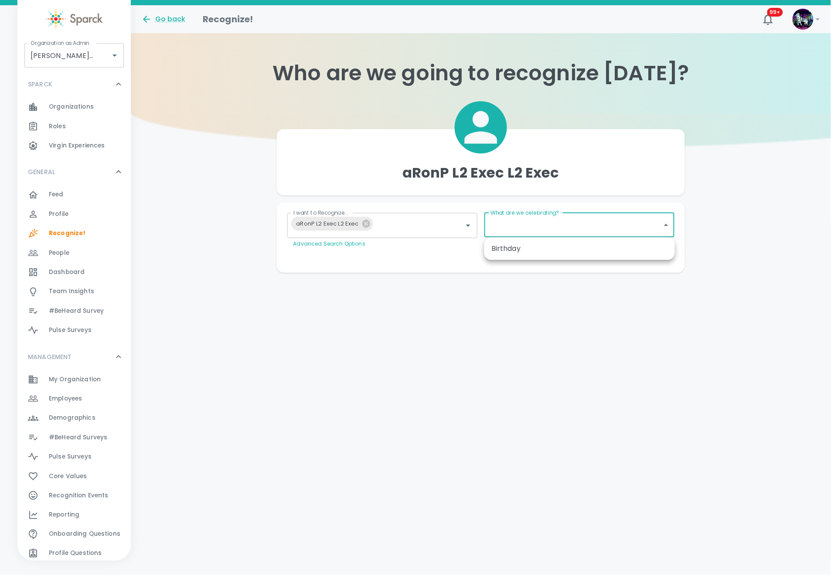
click at [523, 215] on div at bounding box center [415, 287] width 831 height 575
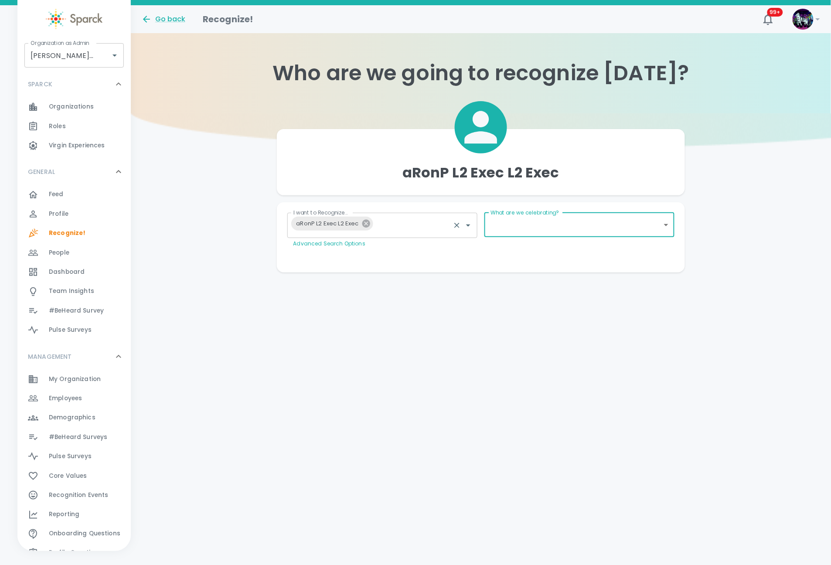
click at [362, 222] on icon at bounding box center [367, 224] width 10 height 10
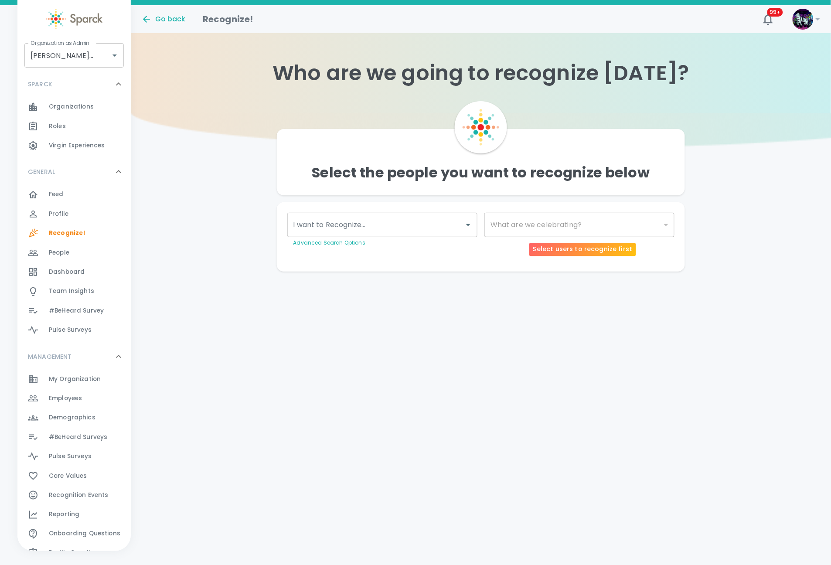
click at [380, 227] on input "I want to Recognize..." at bounding box center [375, 225] width 169 height 17
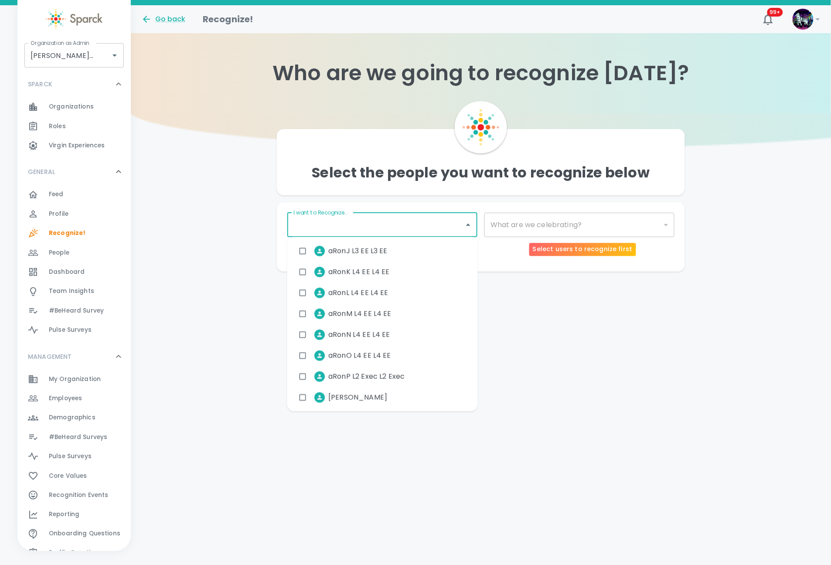
click at [368, 316] on span "aRonM L4 EE L4 EE" at bounding box center [359, 314] width 63 height 10
checkbox input "true"
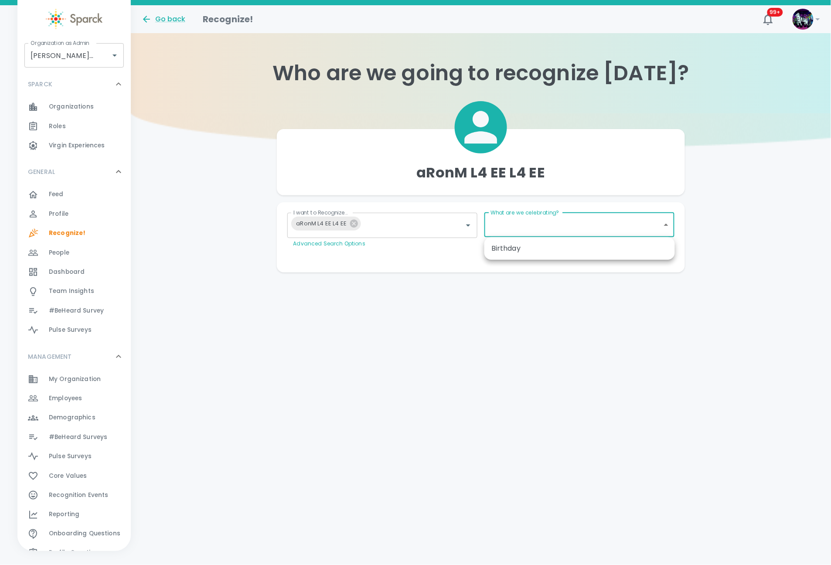
click at [548, 229] on body "Skip Navigation Go back Recognize! 99+ ! Organization as Admin Dingo Bingo • 14…" at bounding box center [415, 153] width 831 height 307
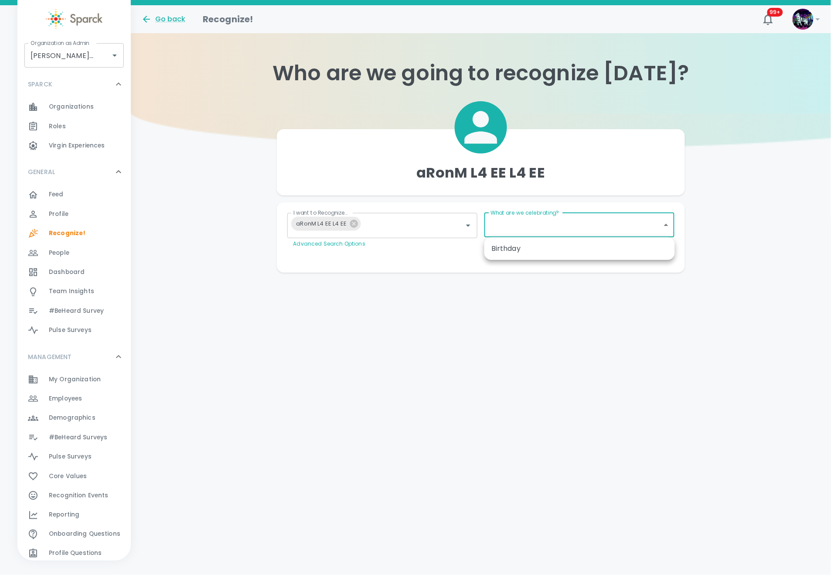
click at [444, 215] on div at bounding box center [415, 287] width 831 height 575
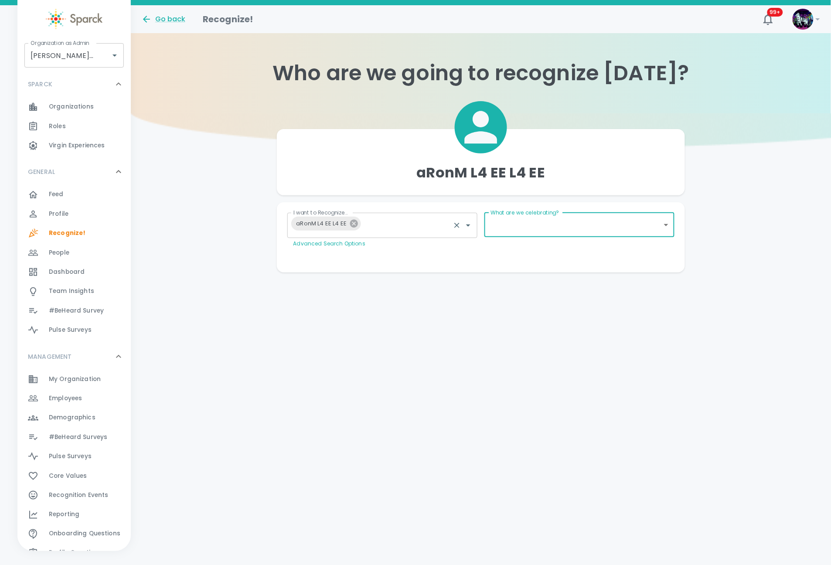
click at [353, 222] on icon at bounding box center [354, 224] width 8 height 8
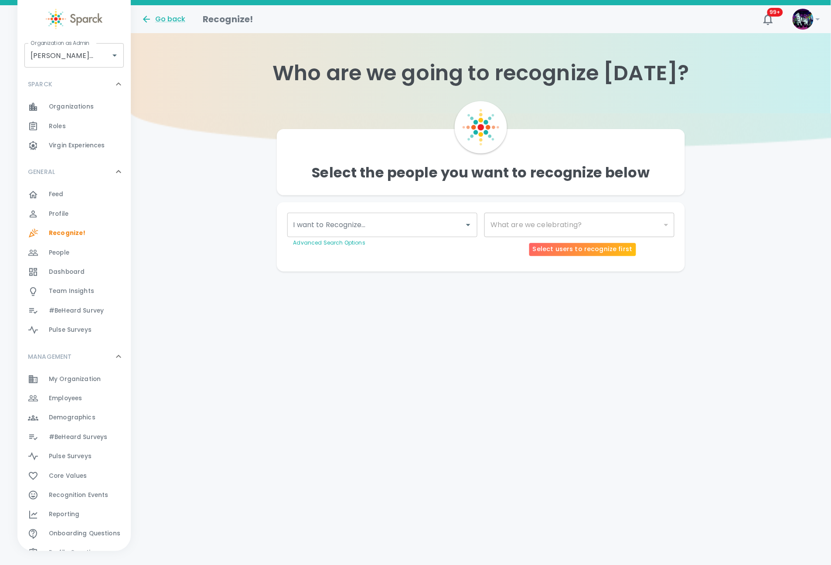
click at [57, 403] on span "Employees 0" at bounding box center [65, 399] width 33 height 12
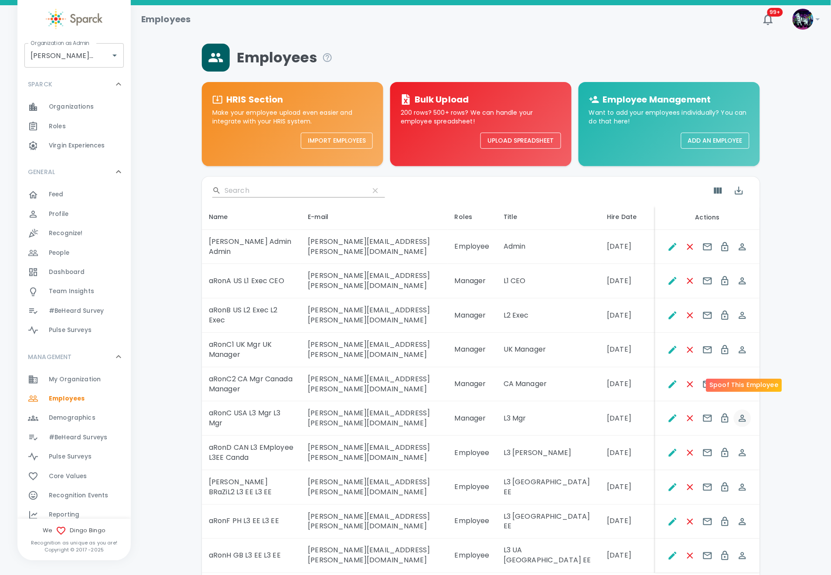
click at [742, 415] on icon "Spoof This Employee" at bounding box center [742, 418] width 7 height 7
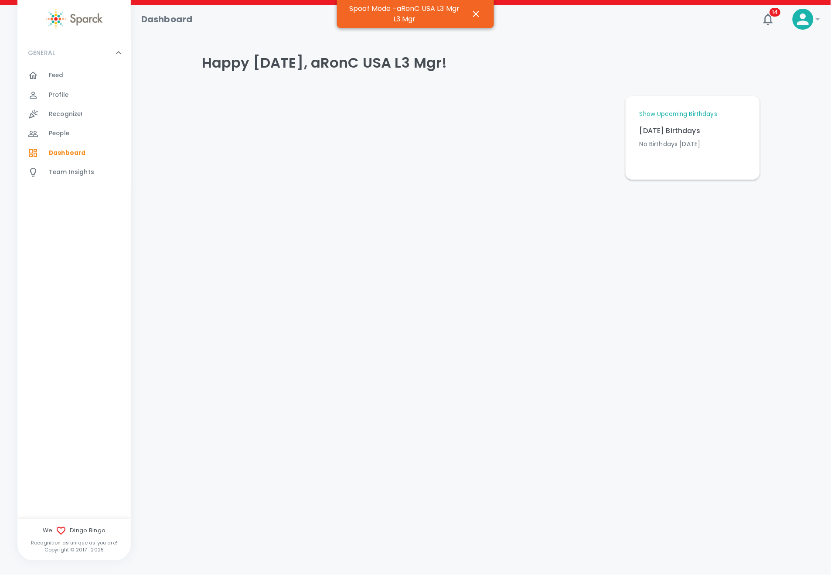
click at [70, 117] on span "Recognize!" at bounding box center [66, 114] width 34 height 9
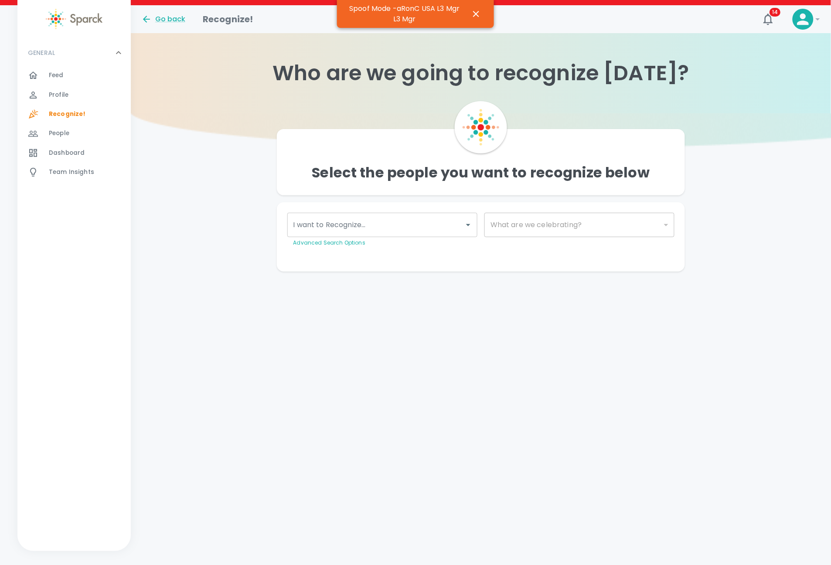
click at [446, 233] on div "I want to Recognize..." at bounding box center [382, 225] width 190 height 24
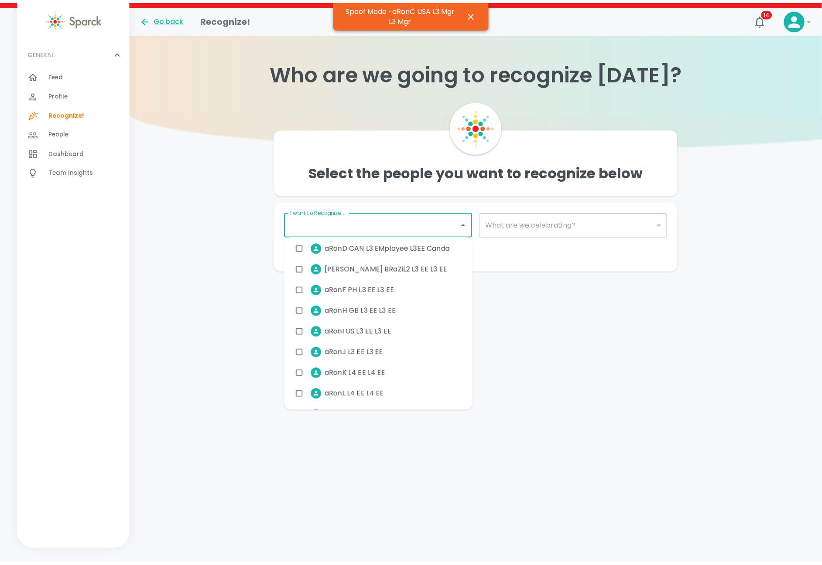
scroll to position [131, 0]
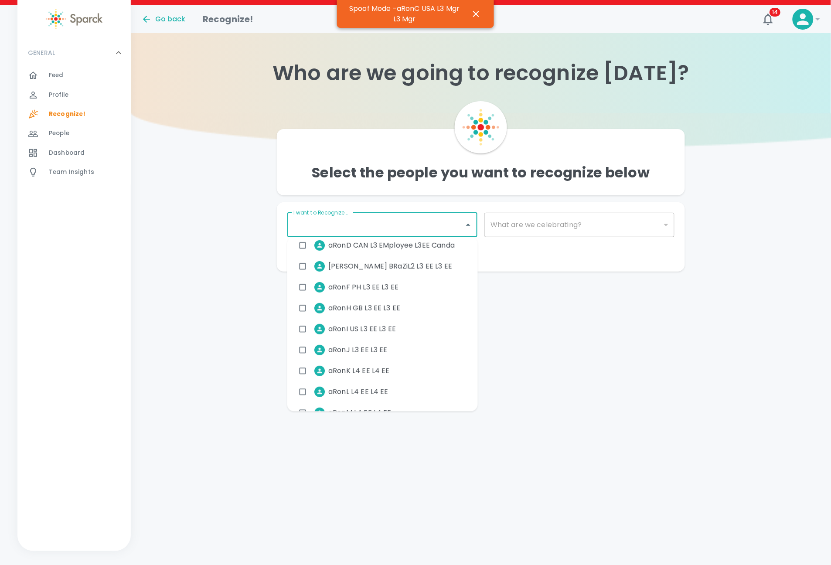
click at [362, 396] on span "aRonL L4 EE L4 EE" at bounding box center [358, 392] width 60 height 10
checkbox input "true"
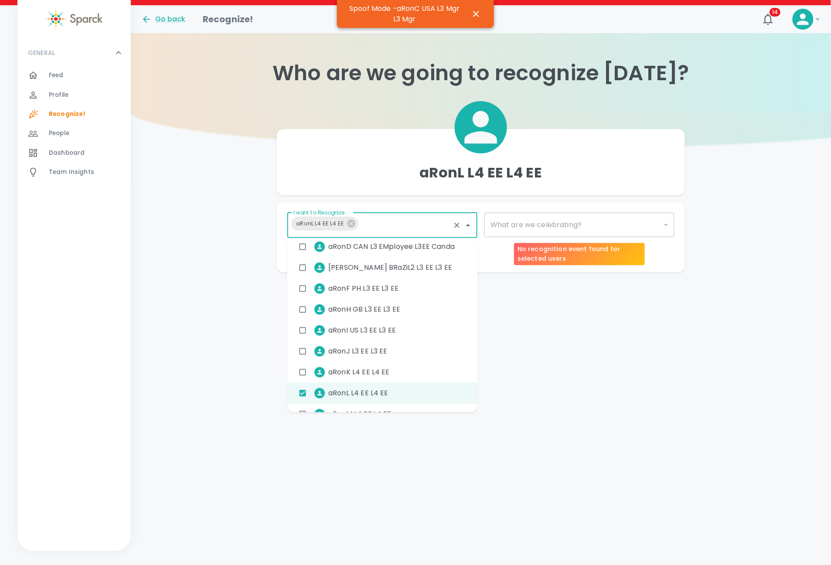
click at [538, 230] on div "​" at bounding box center [580, 225] width 190 height 24
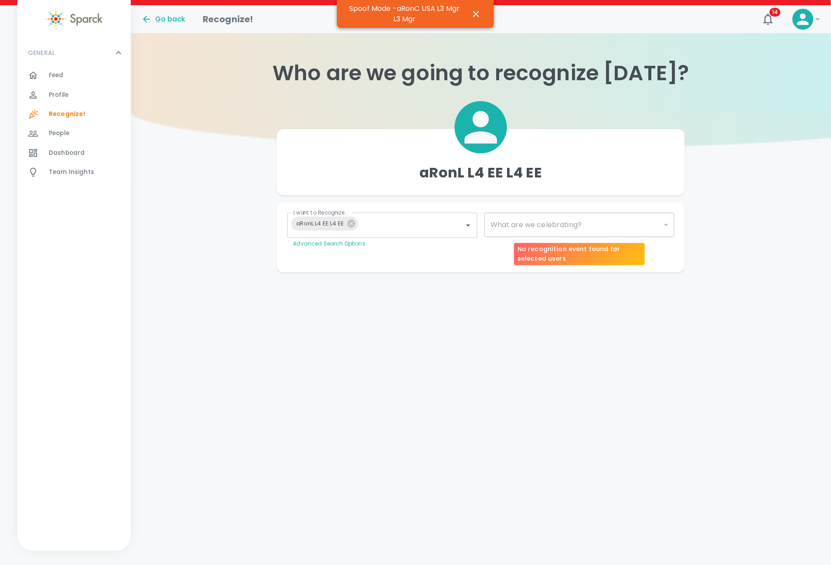
drag, startPoint x: 535, startPoint y: 217, endPoint x: 526, endPoint y: 233, distance: 18.4
click at [535, 219] on div "​" at bounding box center [580, 225] width 190 height 24
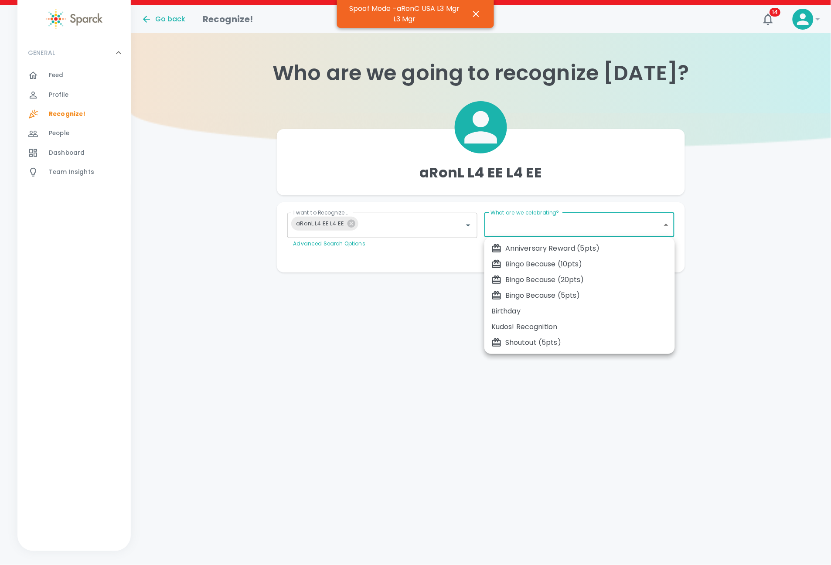
click at [526, 224] on body "Skip Navigation Go back Recognize! 14 ! GENERAL 0 Feed 0 Profile 0 Recognize! 0…" at bounding box center [415, 153] width 831 height 307
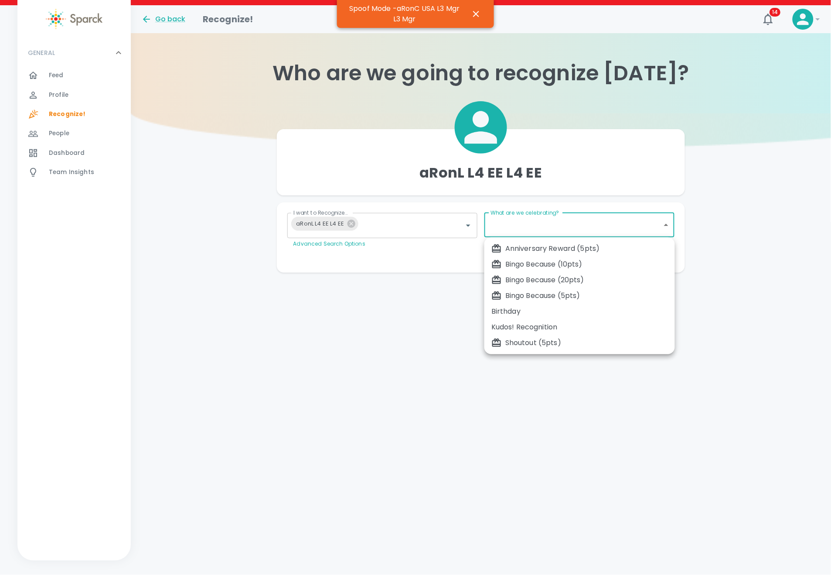
click at [520, 328] on div "Kudos! Recognition" at bounding box center [580, 327] width 177 height 10
type input "2345"
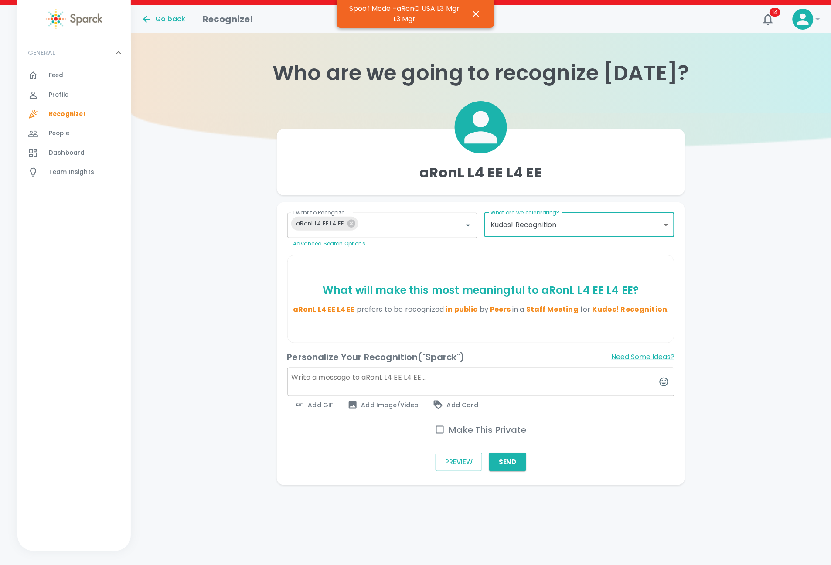
click at [332, 373] on textarea at bounding box center [481, 382] width 388 height 29
type textarea "great job"
click at [324, 403] on span "Add GIF" at bounding box center [313, 405] width 39 height 10
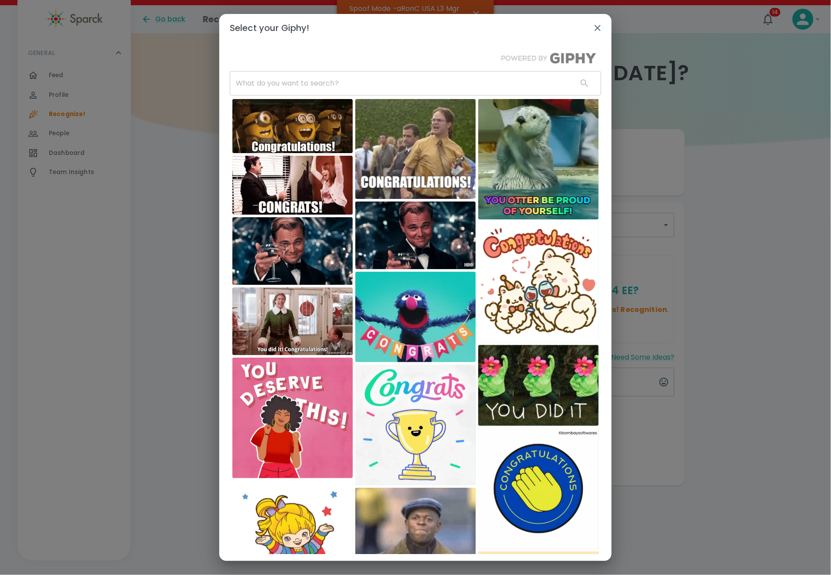
click at [263, 87] on input "text" at bounding box center [400, 83] width 341 height 24
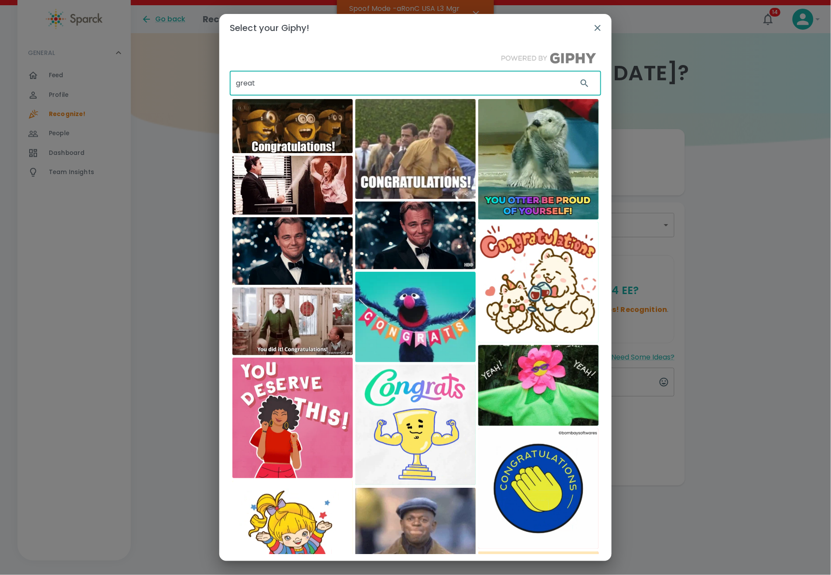
type input "great"
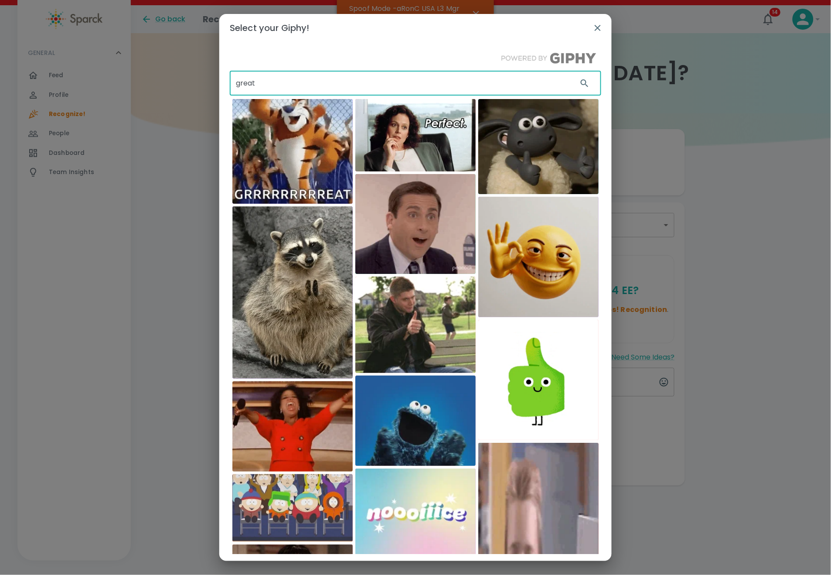
click at [311, 344] on img at bounding box center [292, 292] width 120 height 172
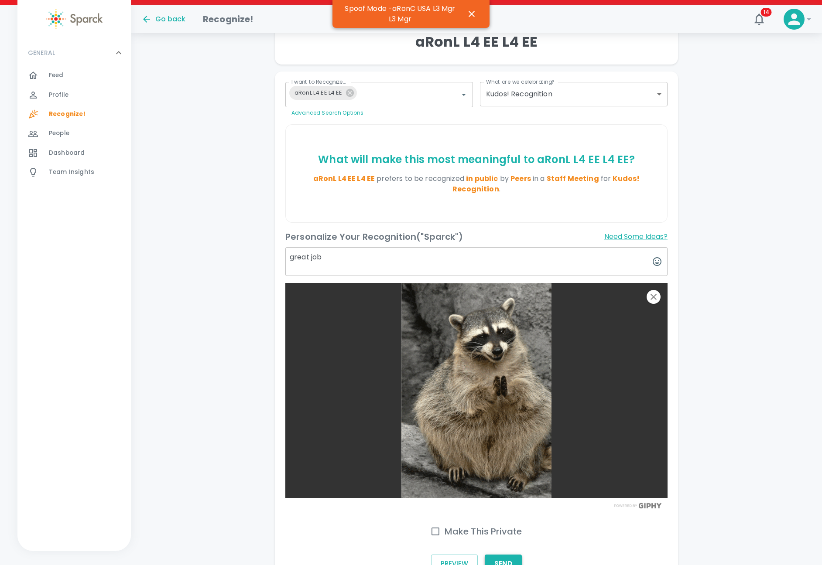
click at [492, 555] on button "Send" at bounding box center [503, 564] width 37 height 18
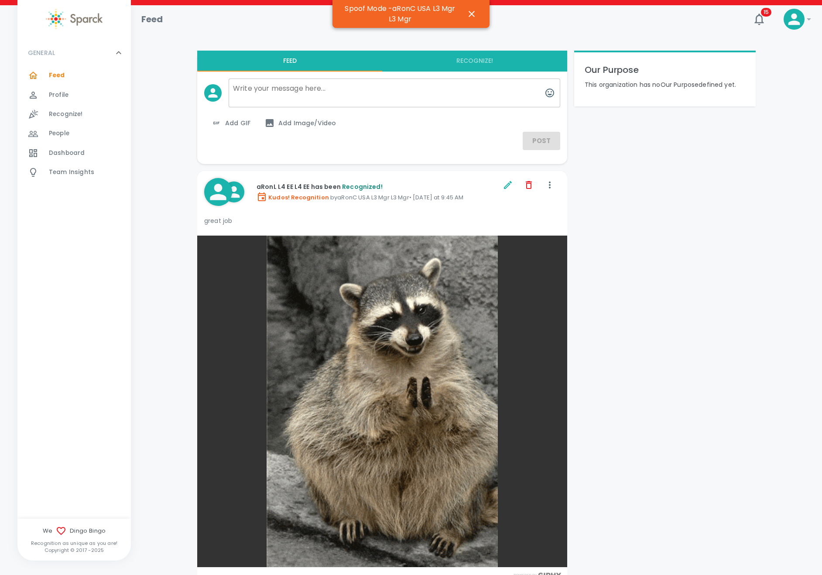
click at [61, 111] on span "Recognize!" at bounding box center [66, 114] width 34 height 9
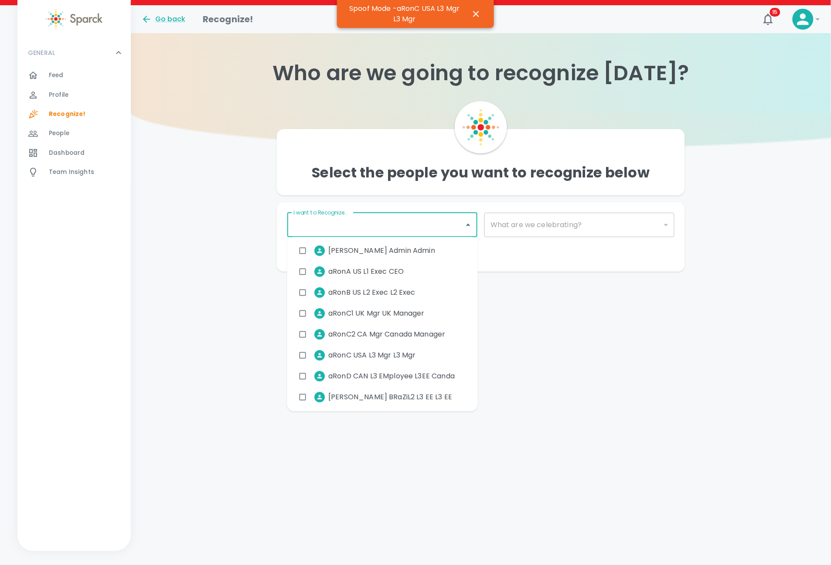
click at [444, 227] on input "I want to Recognize..." at bounding box center [375, 225] width 169 height 17
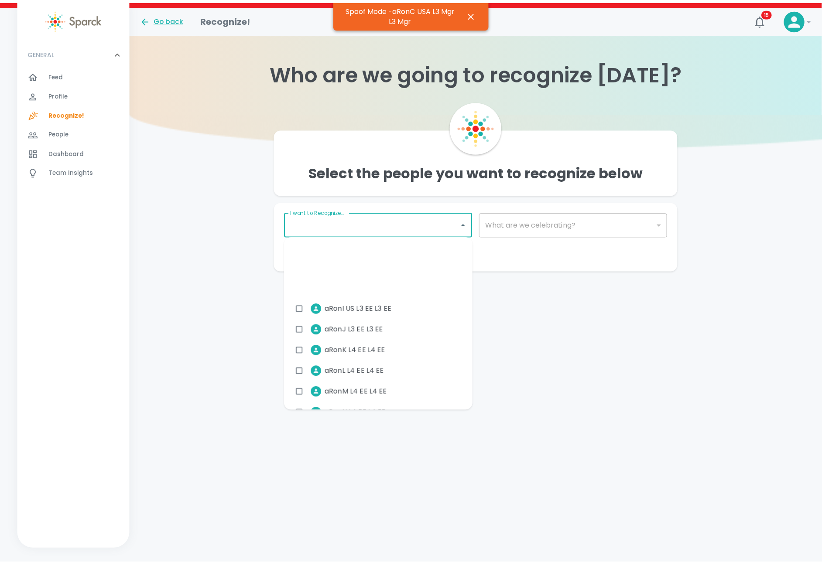
scroll to position [230, 0]
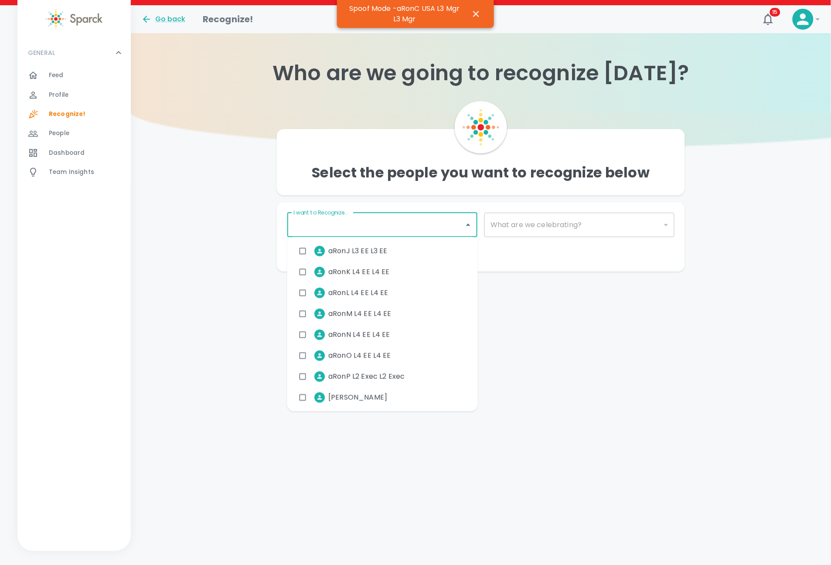
click at [394, 351] on li "aRonO L4 EE L4 EE" at bounding box center [346, 356] width 104 height 22
checkbox input "true"
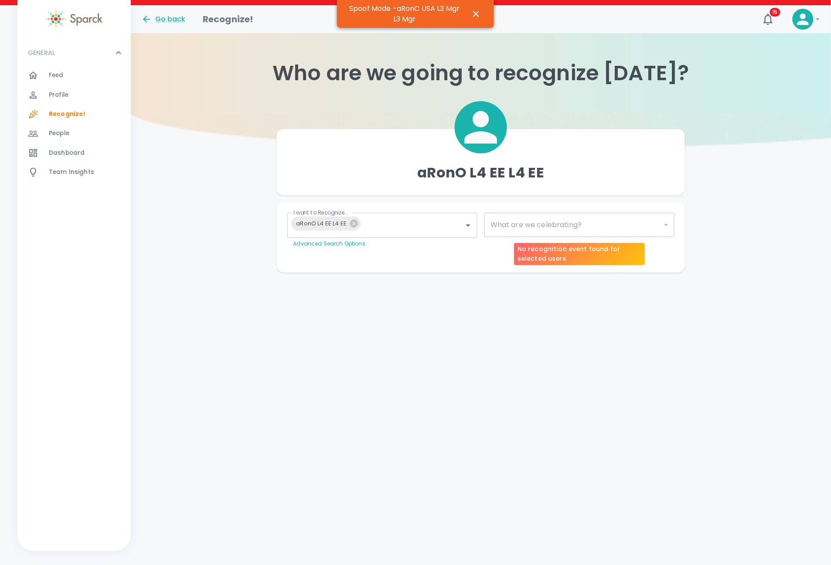
drag, startPoint x: 568, startPoint y: 227, endPoint x: 562, endPoint y: 232, distance: 7.9
click at [562, 232] on div "​" at bounding box center [580, 225] width 190 height 24
click at [553, 222] on div "​" at bounding box center [580, 225] width 190 height 24
click at [543, 225] on body "Skip Navigation Go back Recognize! 15 ! GENERAL 0 Feed 0 Profile 0 Recognize! 0…" at bounding box center [415, 153] width 831 height 307
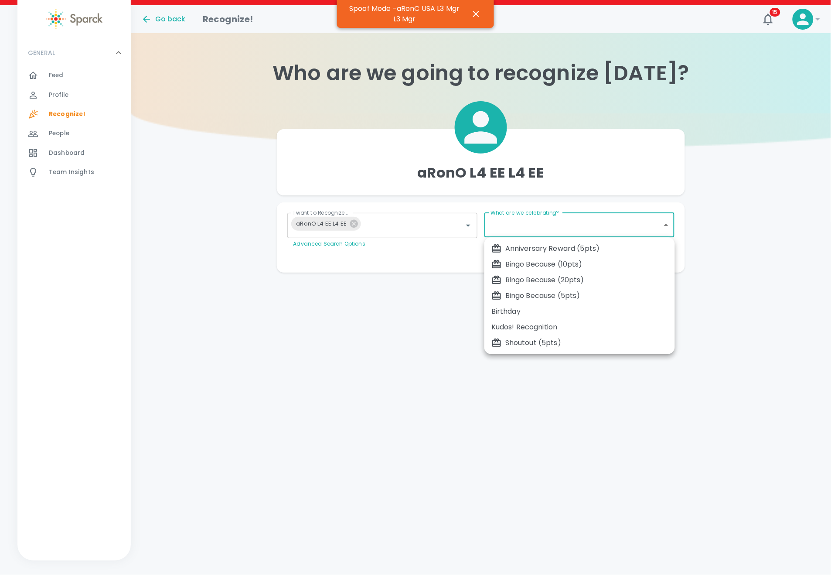
click at [541, 294] on div "Bingo Because (5pts)" at bounding box center [580, 295] width 177 height 10
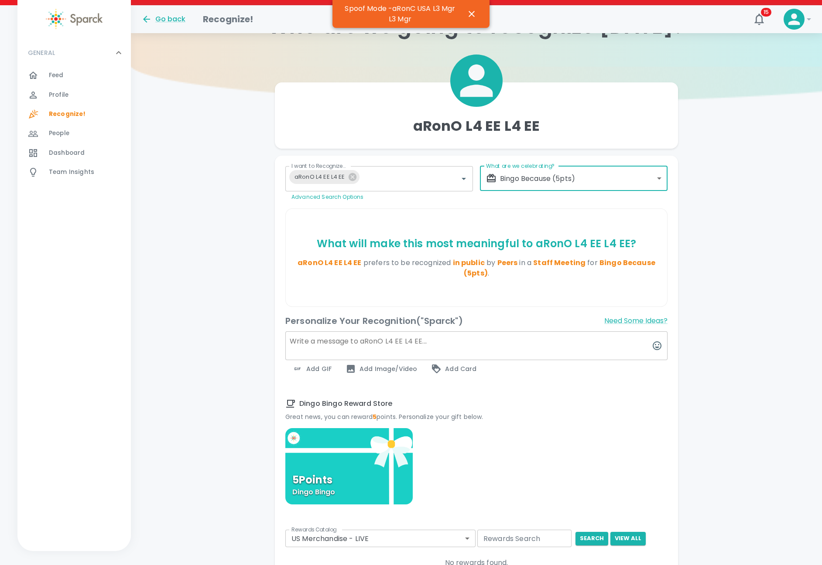
scroll to position [65, 0]
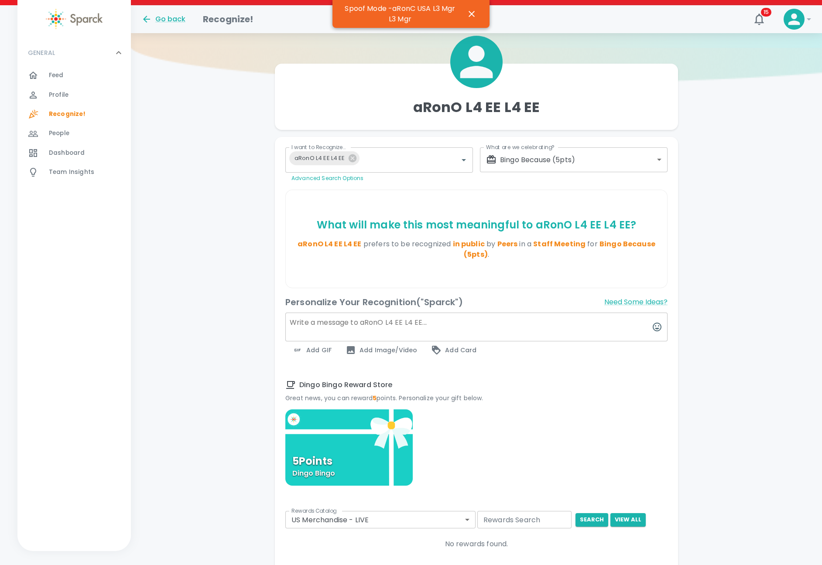
click at [494, 319] on textarea at bounding box center [476, 327] width 382 height 29
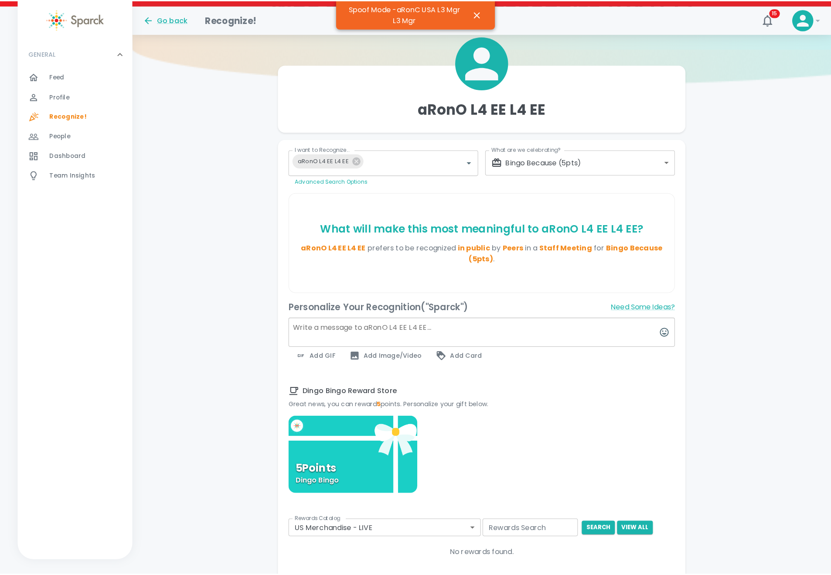
click at [559, 164] on body "Skip Navigation Go back Recognize! 15 ! GENERAL 0 Feed 0 Profile 0 Recognize! 0…" at bounding box center [411, 308] width 822 height 746
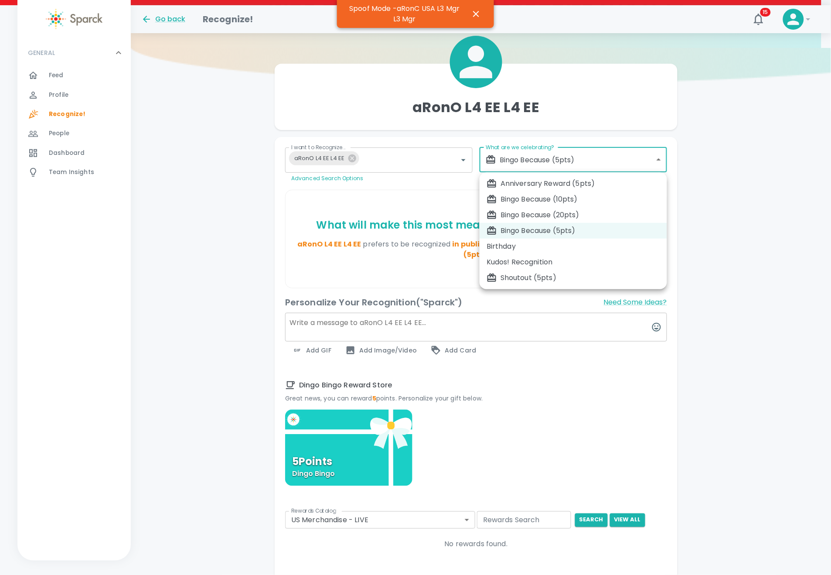
click at [553, 214] on div "Bingo Because (20pts)" at bounding box center [574, 215] width 174 height 10
type input "2343"
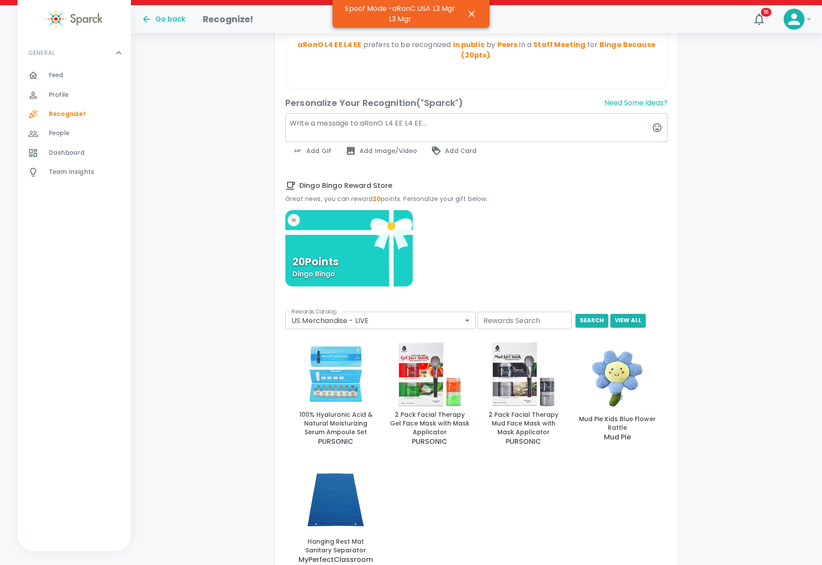
scroll to position [336, 0]
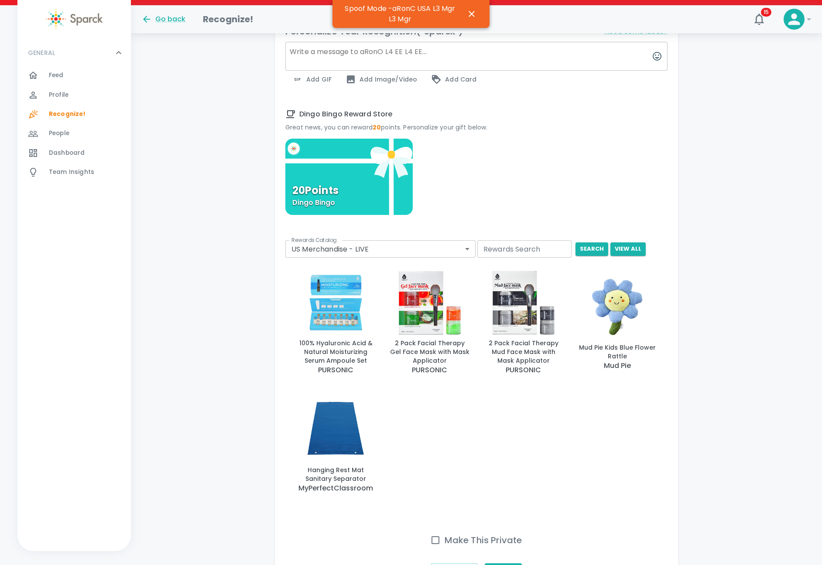
click at [360, 52] on textarea at bounding box center [476, 56] width 382 height 29
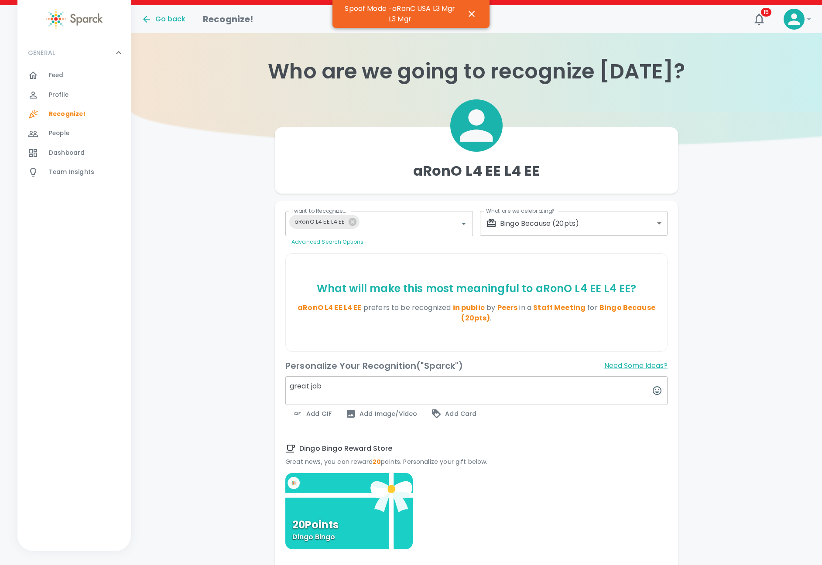
scroll to position [0, 0]
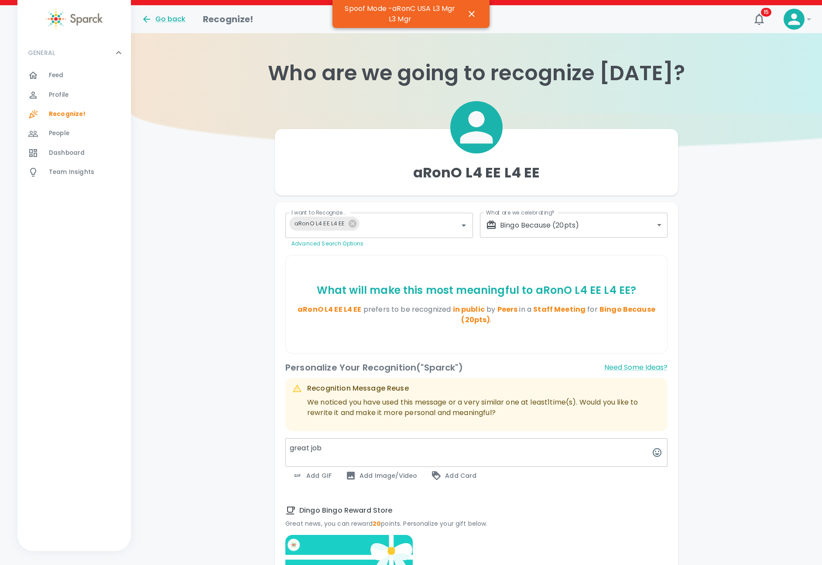
type textarea "great job"
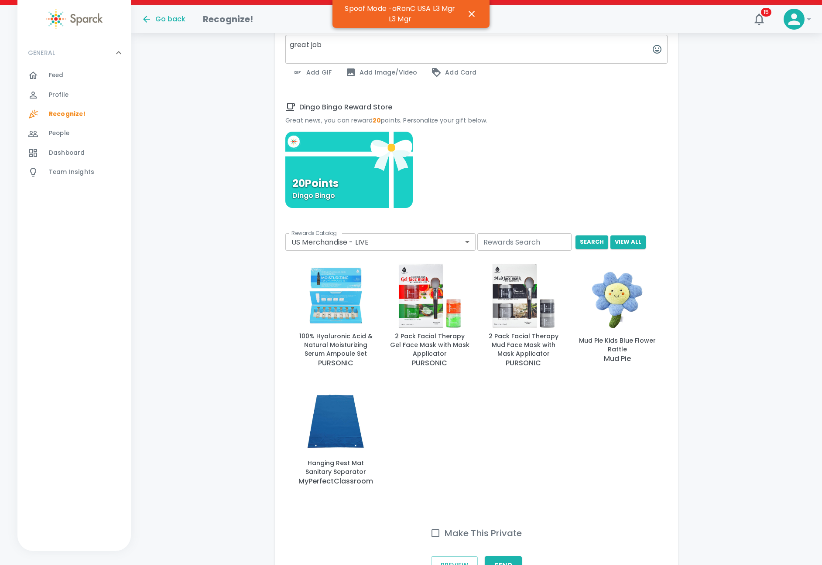
scroll to position [462, 0]
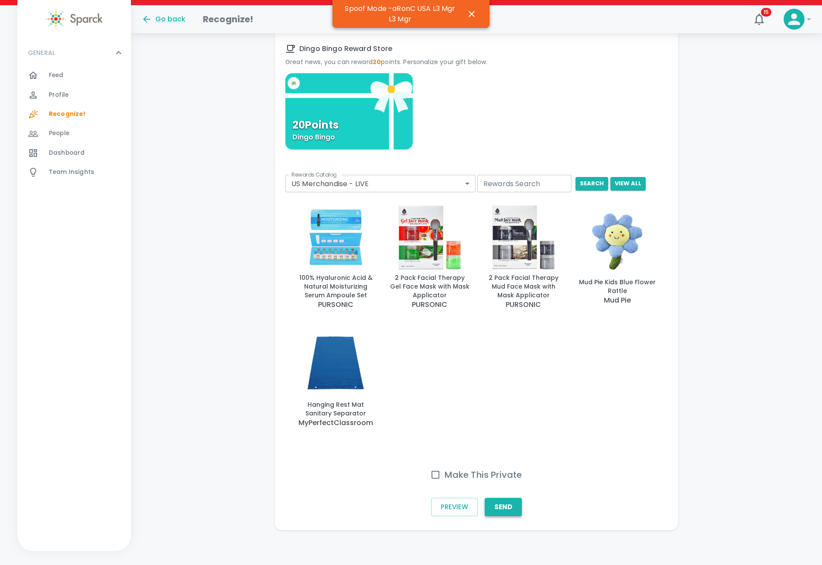
click at [503, 505] on button "Send" at bounding box center [503, 507] width 37 height 18
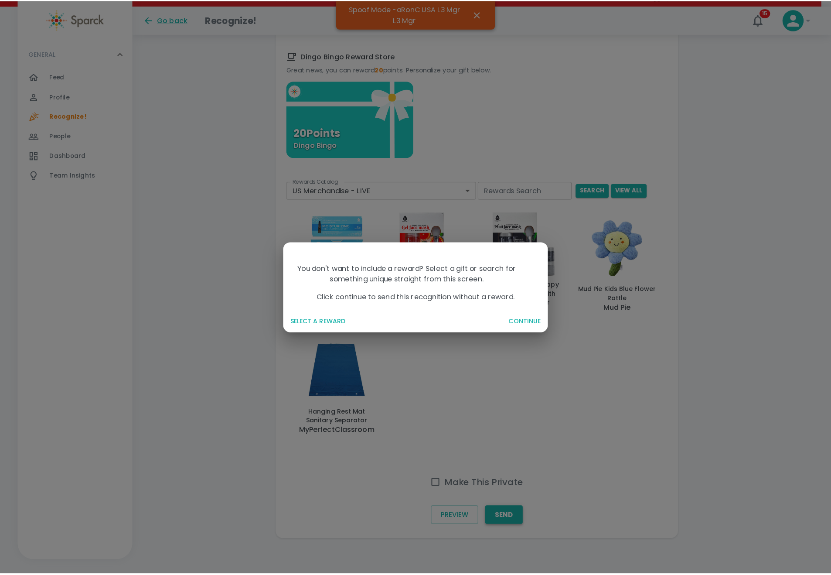
scroll to position [453, 0]
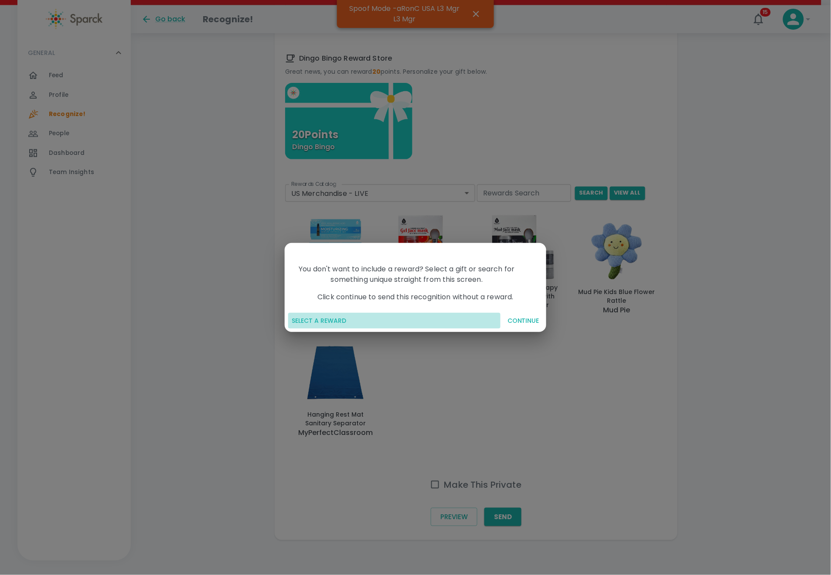
click at [333, 325] on button "SELECT A REWARD" at bounding box center [394, 321] width 212 height 16
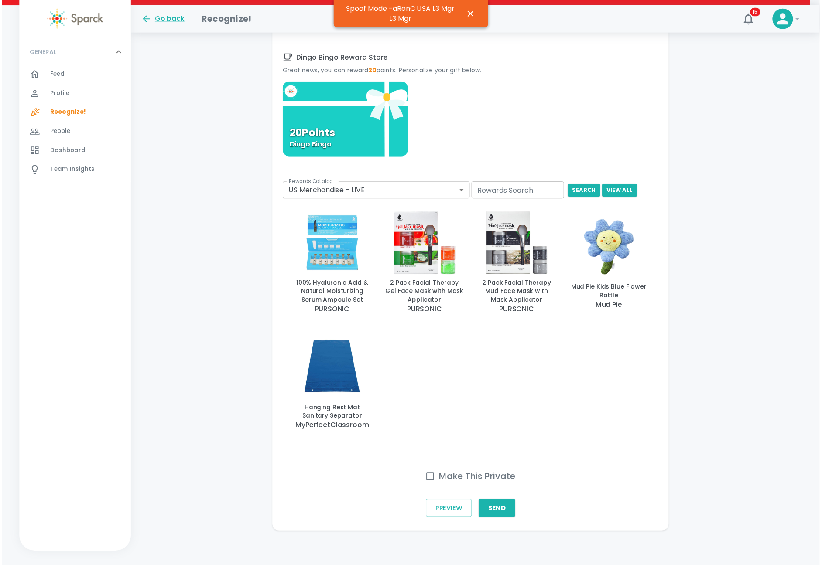
scroll to position [448, 0]
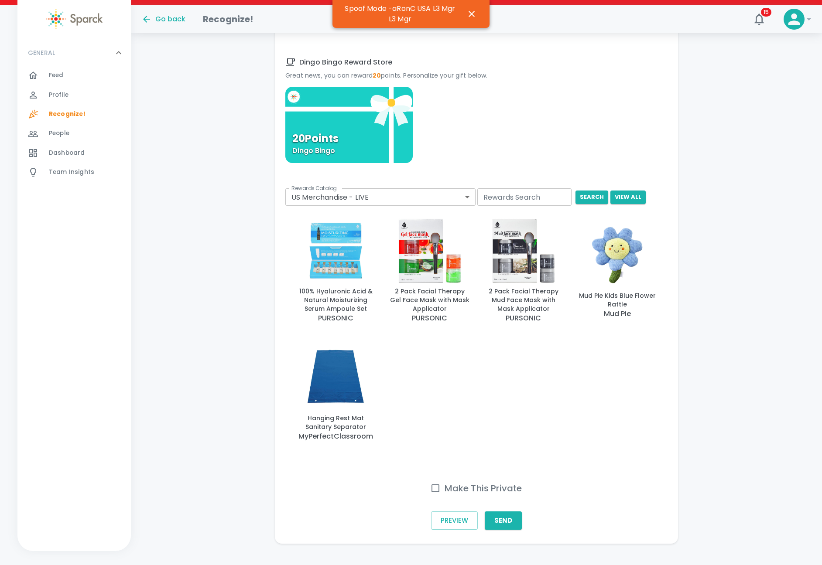
click at [611, 256] on img "button" at bounding box center [617, 254] width 80 height 65
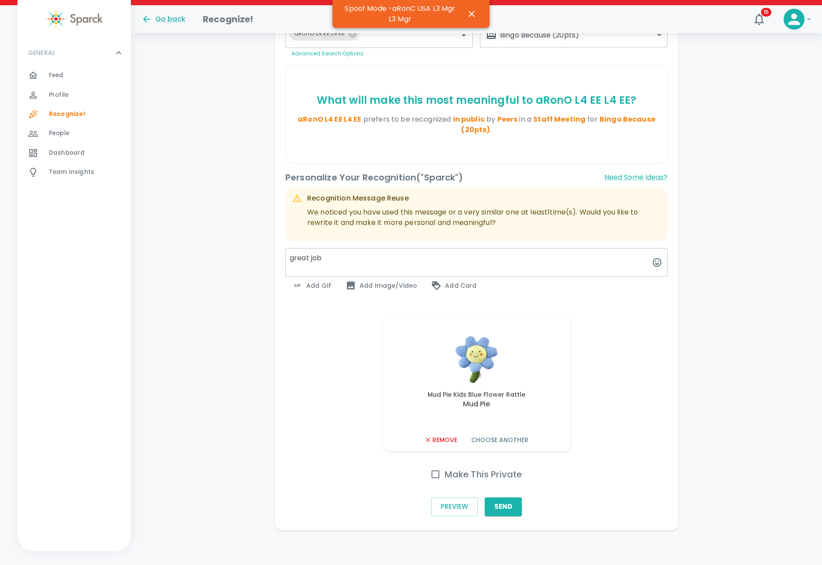
scroll to position [190, 0]
click at [506, 500] on button "Send" at bounding box center [503, 507] width 37 height 18
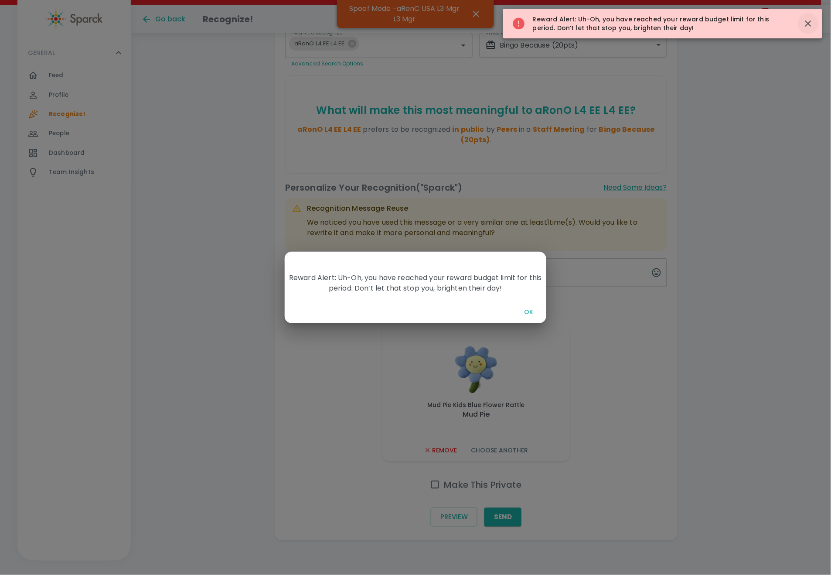
click at [806, 22] on icon "button" at bounding box center [808, 23] width 10 height 10
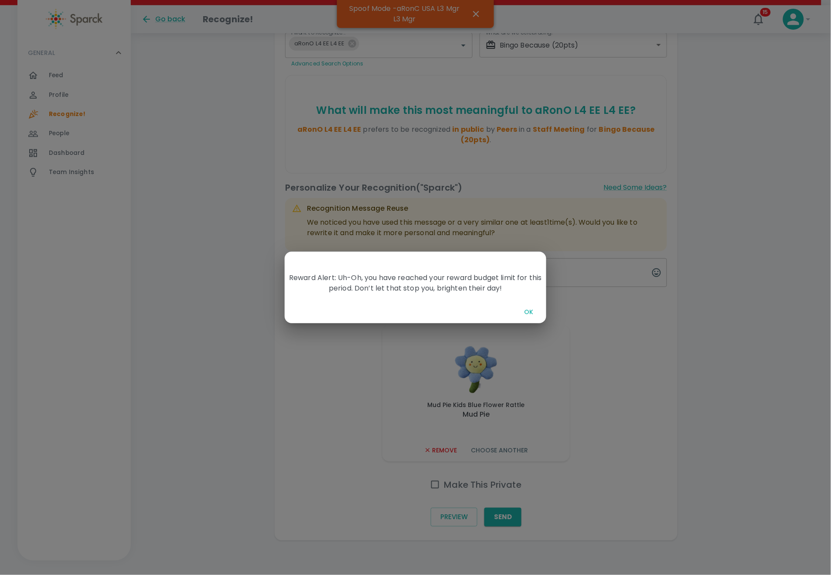
click at [530, 311] on button "OK" at bounding box center [529, 312] width 28 height 16
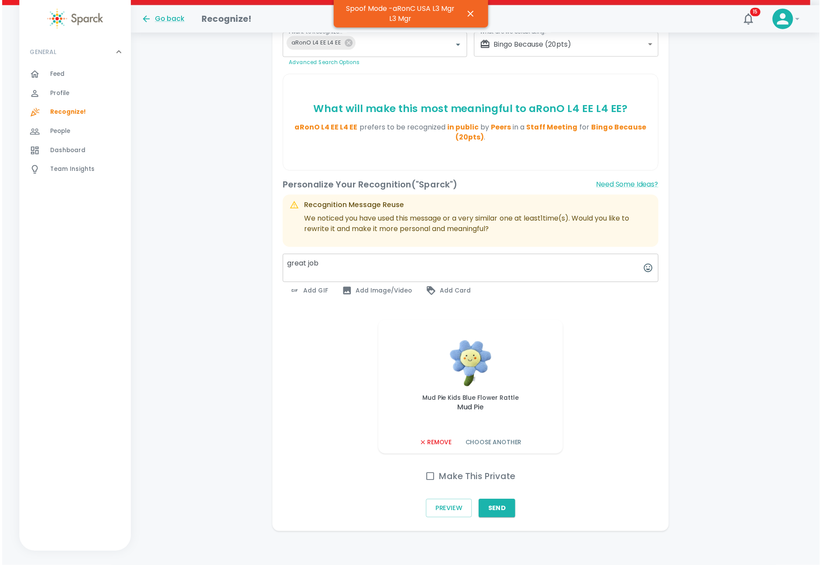
scroll to position [171, 0]
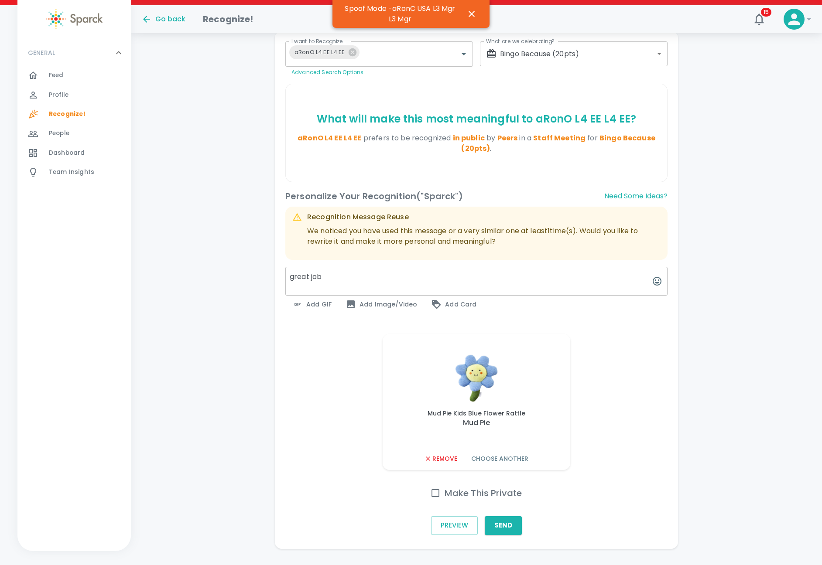
click at [441, 456] on button "Remove" at bounding box center [441, 459] width 40 height 16
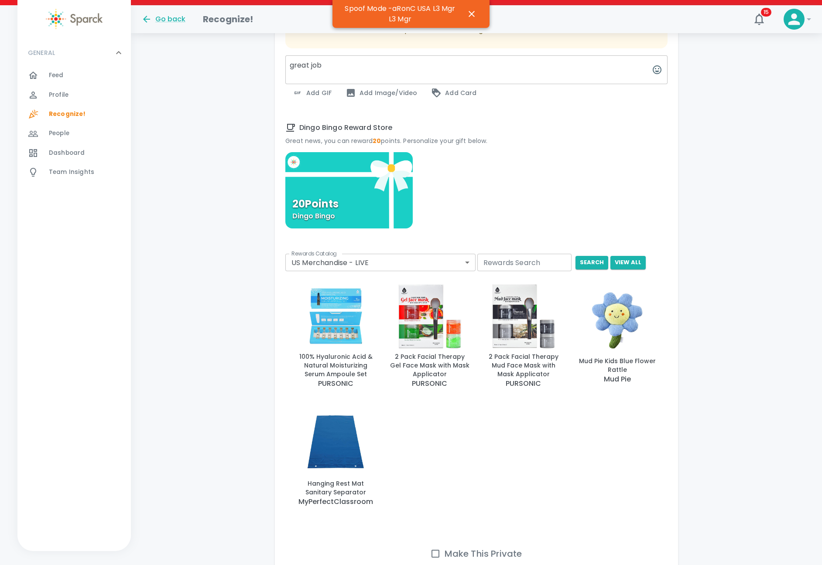
scroll to position [433, 0]
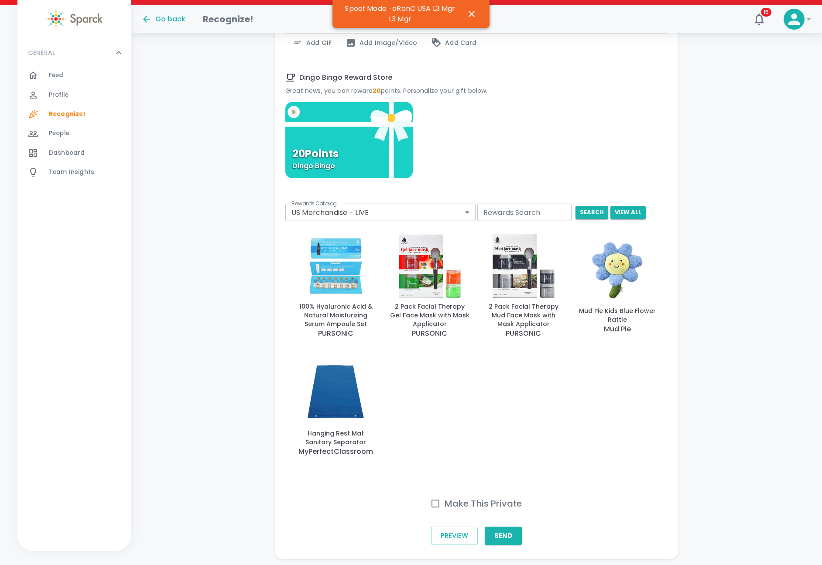
click at [490, 547] on div "Preview Send" at bounding box center [476, 535] width 382 height 25
click at [494, 543] on button "Send" at bounding box center [503, 536] width 37 height 18
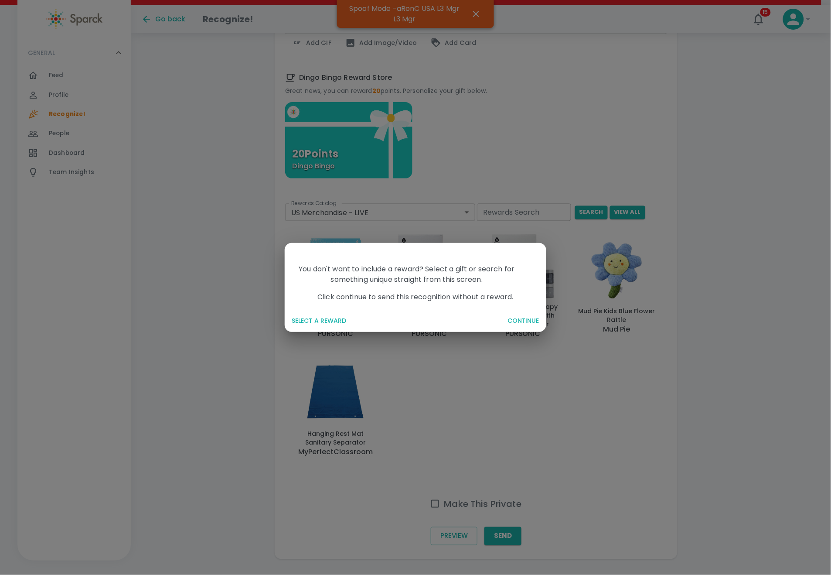
click at [310, 310] on div "SELECT A REWARD CONTINUE" at bounding box center [416, 320] width 262 height 23
click at [307, 315] on button "SELECT A REWARD" at bounding box center [394, 321] width 212 height 16
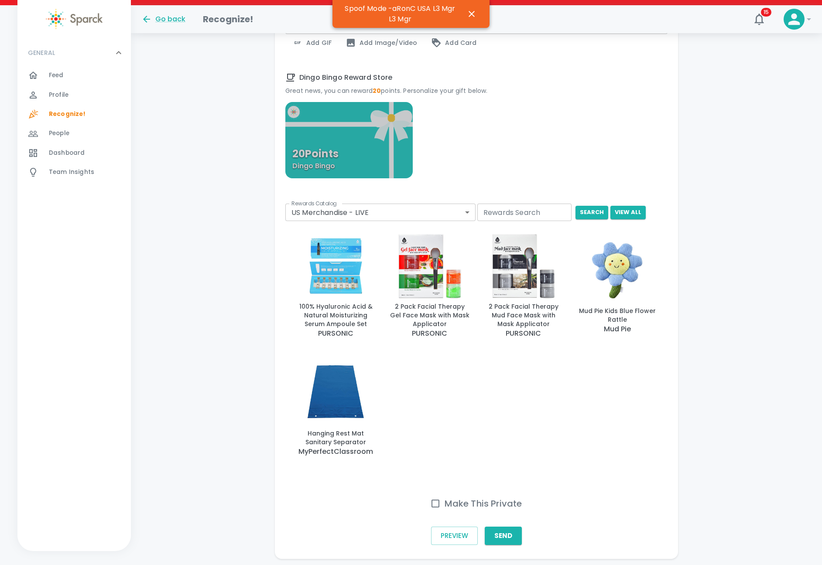
click at [348, 145] on div "20 Points [PERSON_NAME]" at bounding box center [348, 140] width 127 height 76
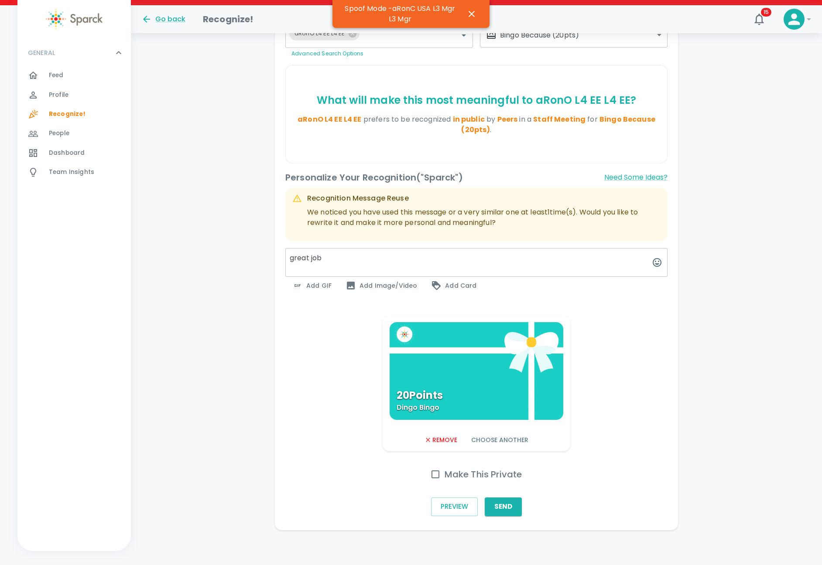
click at [504, 507] on button "Send" at bounding box center [503, 507] width 37 height 18
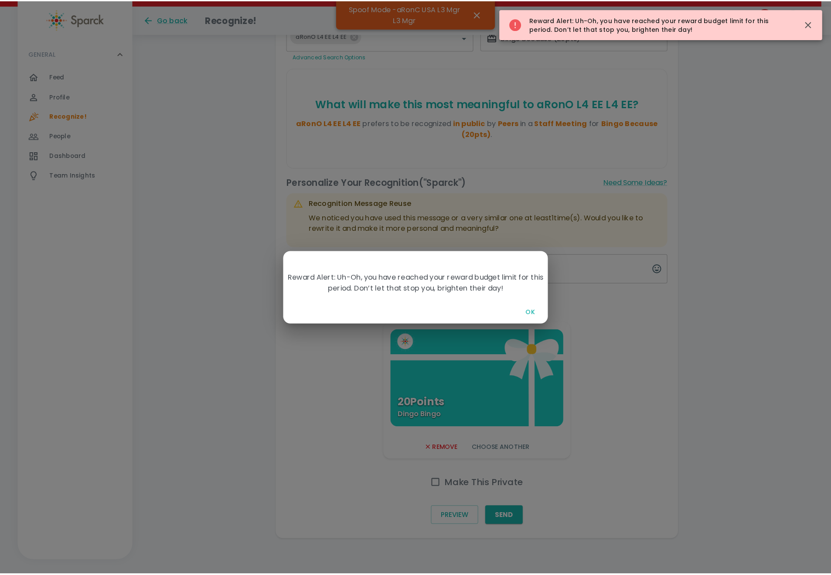
scroll to position [180, 0]
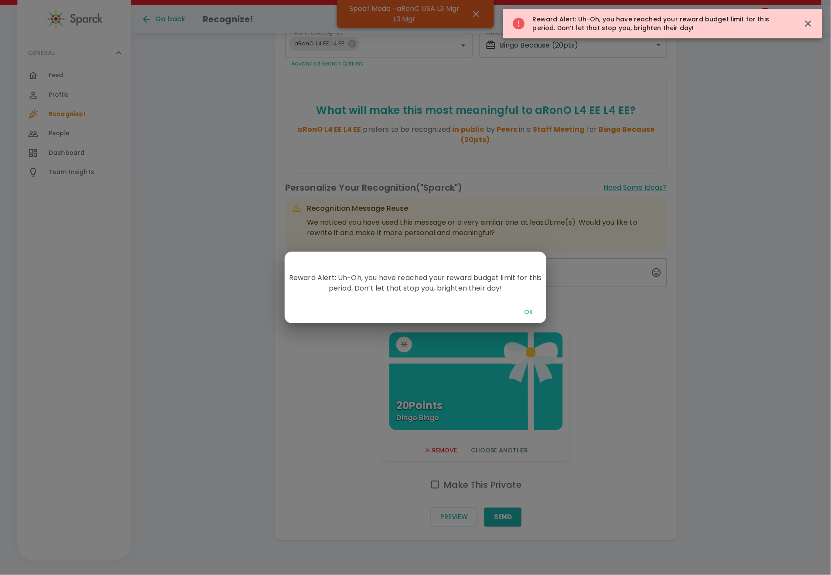
click at [527, 309] on button "OK" at bounding box center [529, 312] width 28 height 16
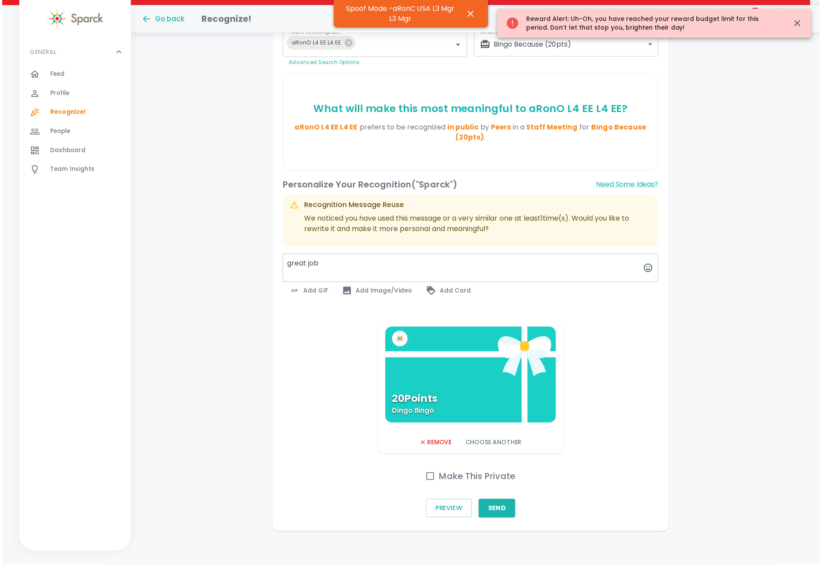
scroll to position [171, 0]
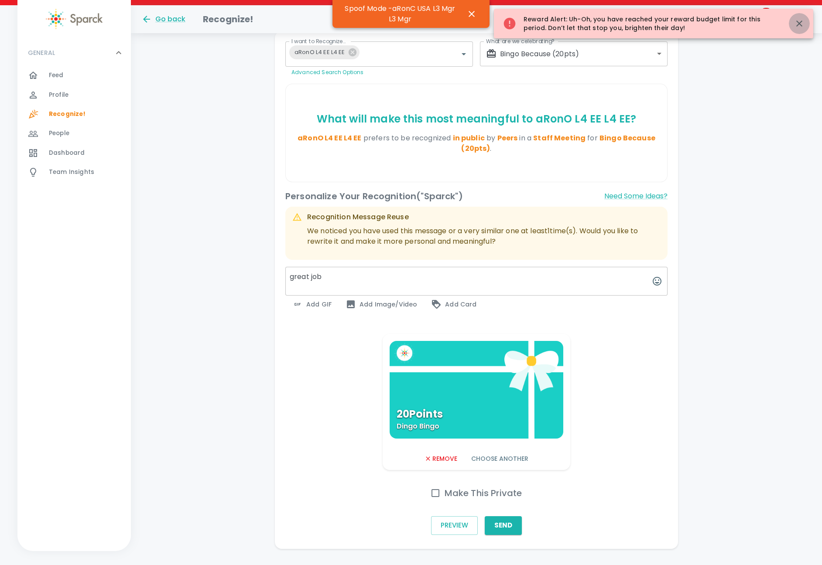
click at [796, 22] on icon "button" at bounding box center [799, 23] width 10 height 10
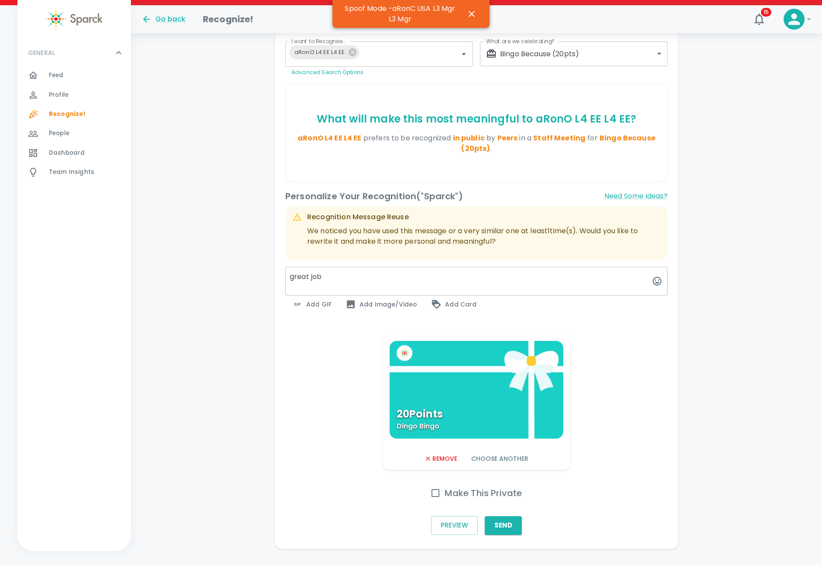
click at [608, 530] on div "Preview Send" at bounding box center [476, 525] width 382 height 25
click at [503, 526] on button "Send" at bounding box center [503, 525] width 37 height 18
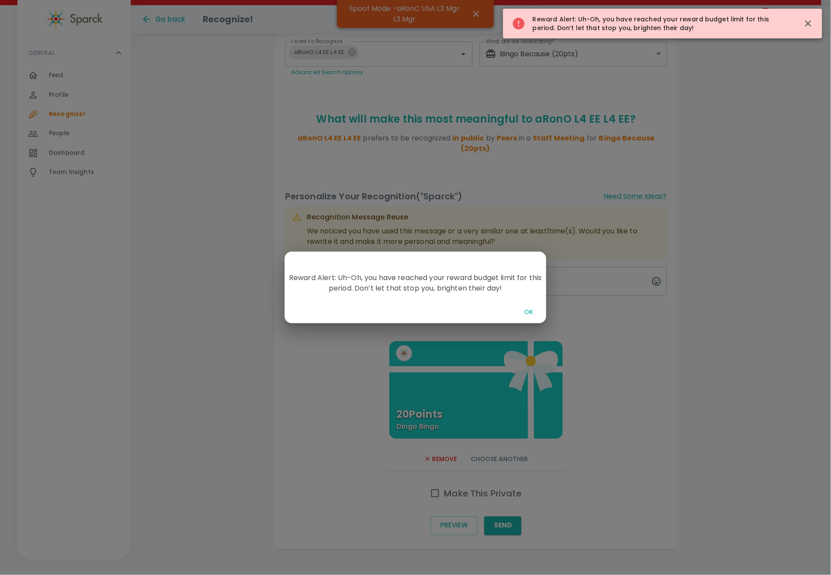
drag, startPoint x: 687, startPoint y: 460, endPoint x: 688, endPoint y: 449, distance: 11.0
click at [686, 458] on div "Reward Alert: Uh-Oh, you have reached your reward budget limit for this period.…" at bounding box center [415, 287] width 831 height 575
click at [816, 22] on button "button" at bounding box center [808, 23] width 21 height 21
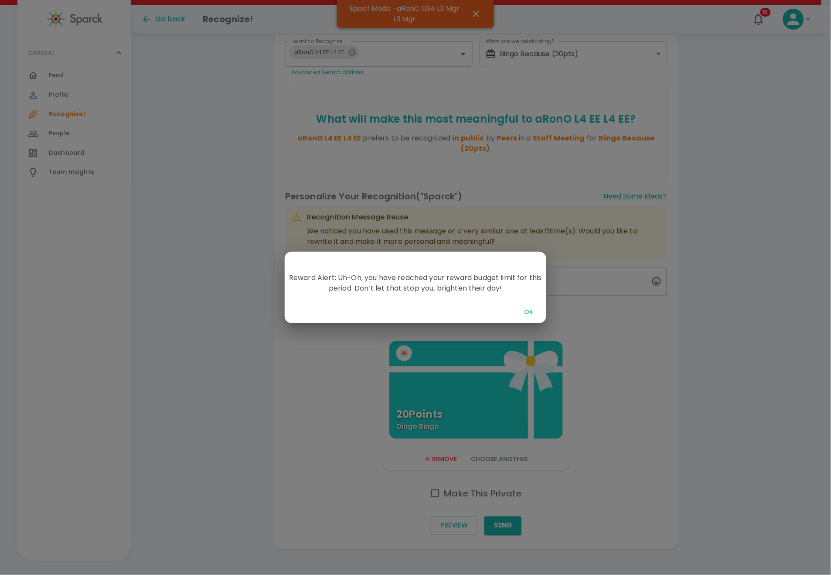
click at [523, 313] on button "OK" at bounding box center [529, 312] width 28 height 16
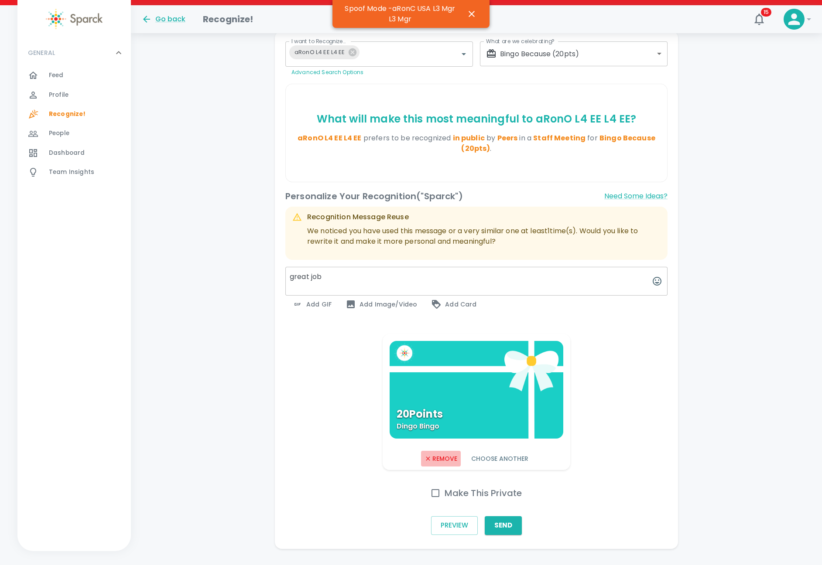
click at [443, 457] on button "Remove" at bounding box center [441, 459] width 40 height 16
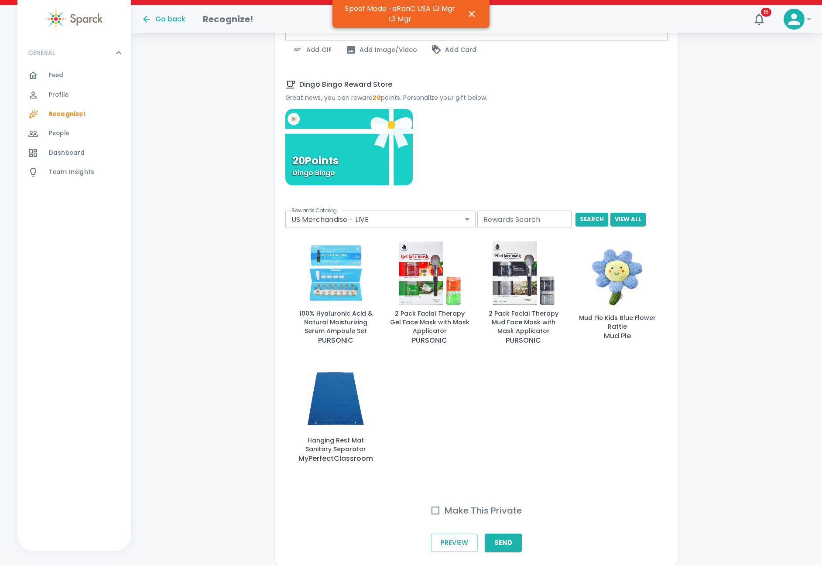
scroll to position [462, 0]
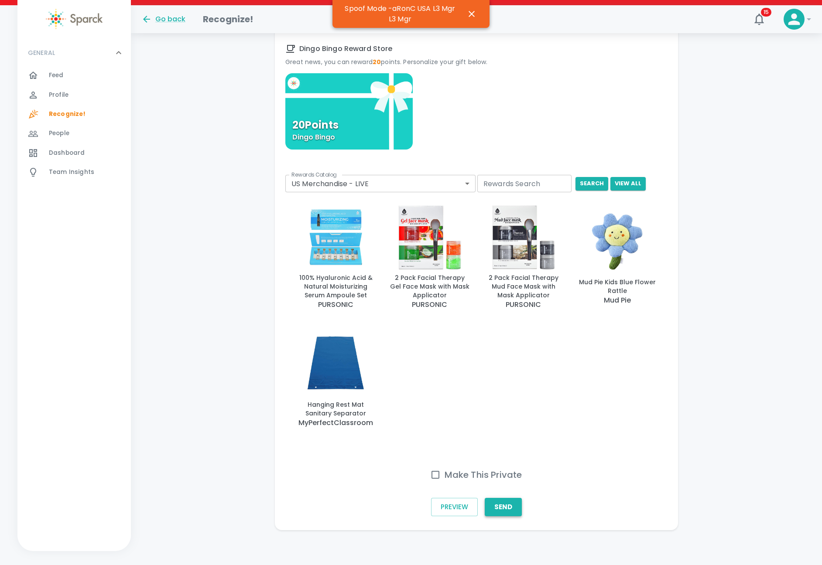
click at [509, 507] on button "Send" at bounding box center [503, 507] width 37 height 18
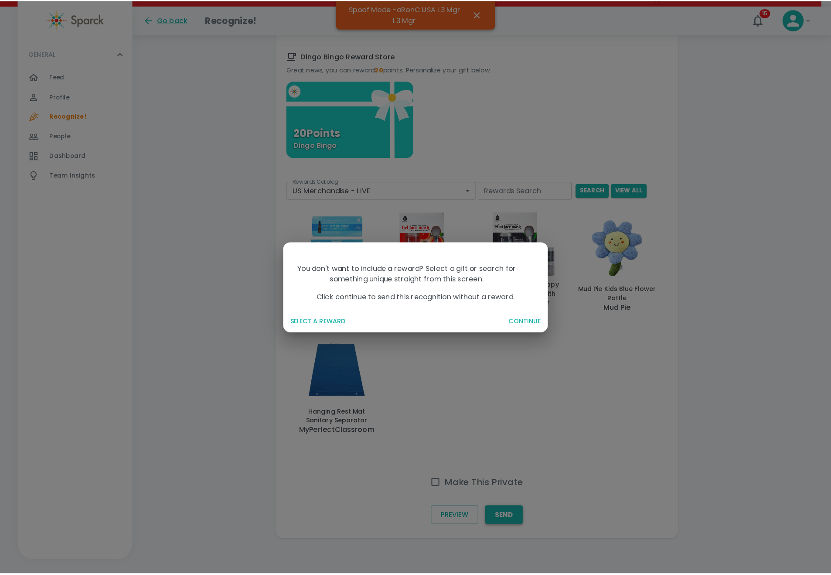
scroll to position [453, 0]
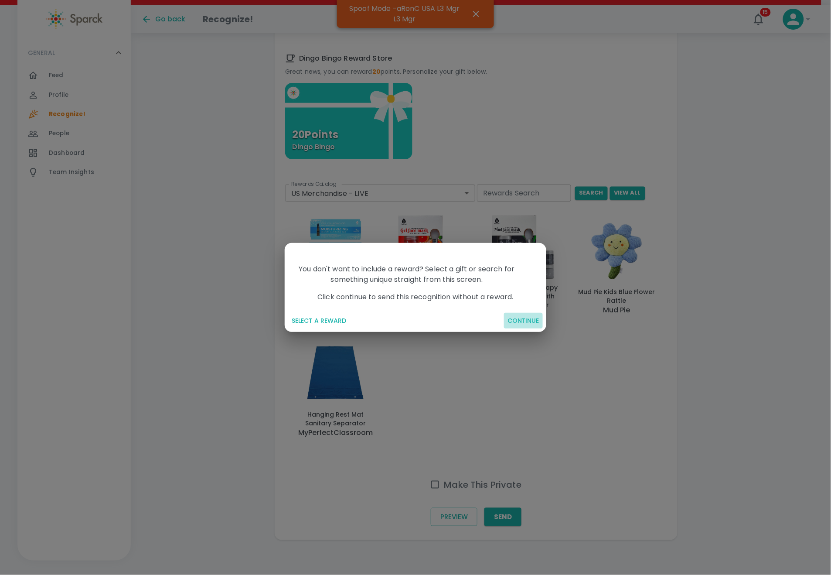
click at [519, 321] on button "CONTINUE" at bounding box center [523, 321] width 39 height 16
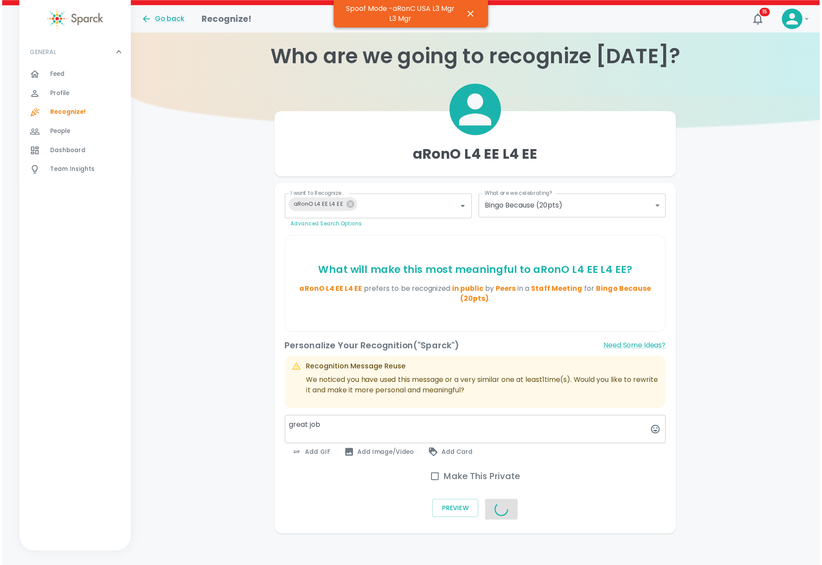
scroll to position [8, 0]
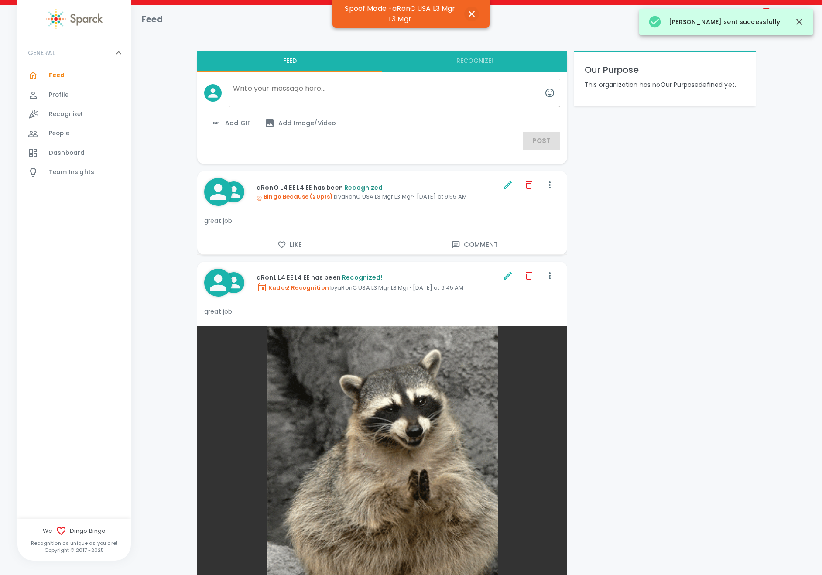
click at [478, 14] on button "button" at bounding box center [471, 14] width 15 height 15
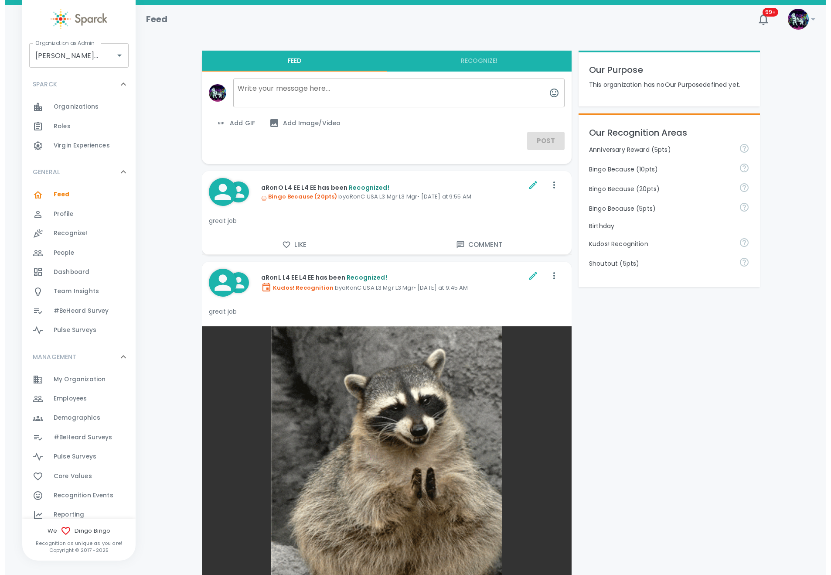
scroll to position [65, 0]
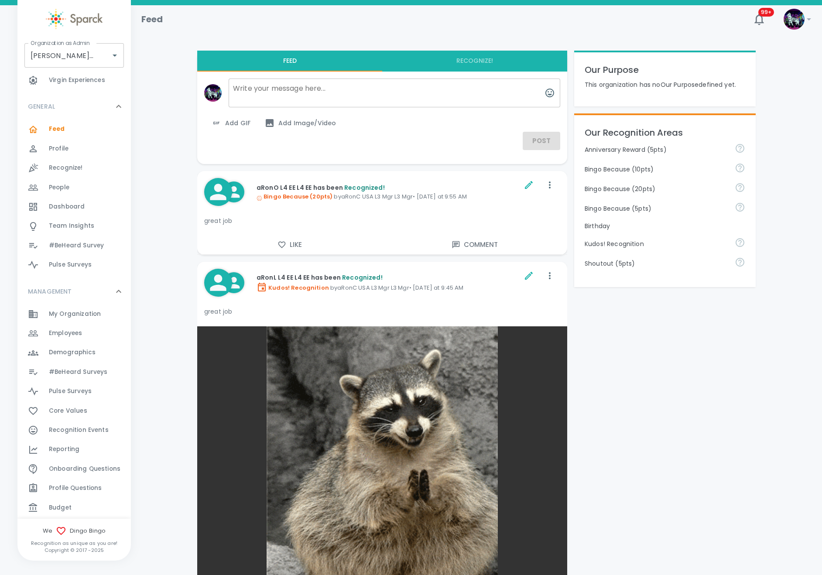
click at [64, 444] on span "Reporting 0" at bounding box center [64, 449] width 31 height 12
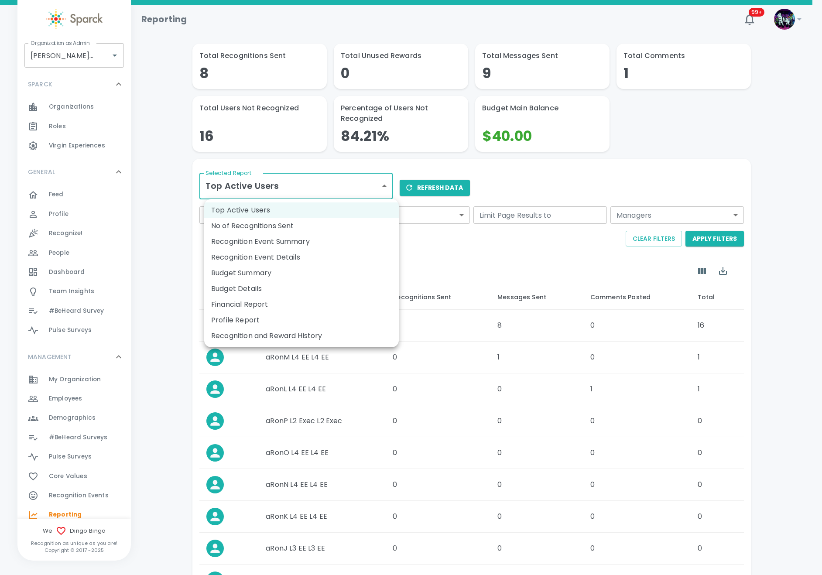
click at [311, 176] on body "Skip Navigation Reporting 99+ ! Organization as Admin Dingo Bingo • 1486 Organi…" at bounding box center [411, 352] width 822 height 704
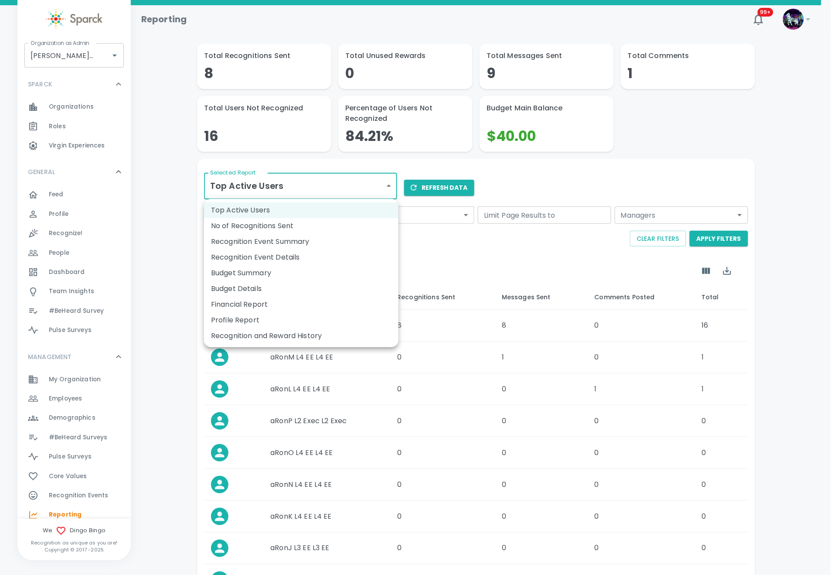
click at [279, 287] on li "Budget Details" at bounding box center [301, 289] width 195 height 16
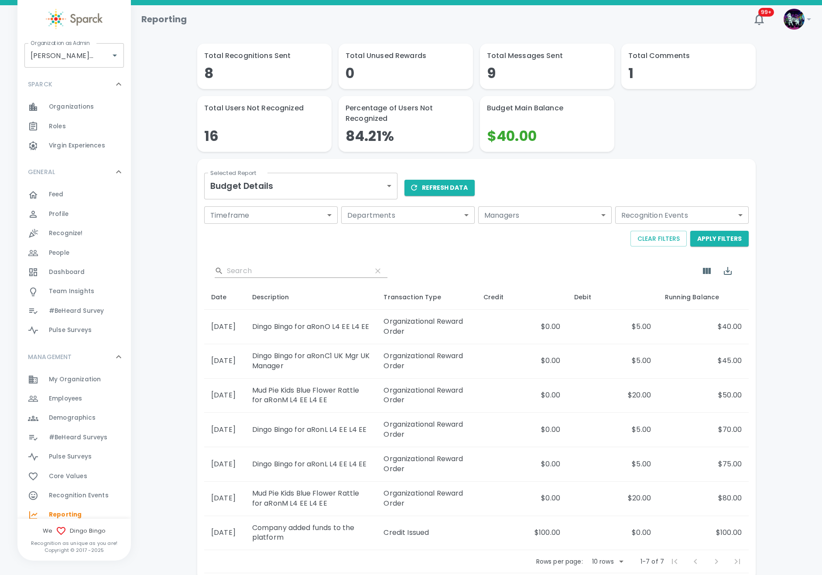
click at [289, 202] on div "Selected Report Budget Details budget-report Selected Report" at bounding box center [297, 181] width 200 height 44
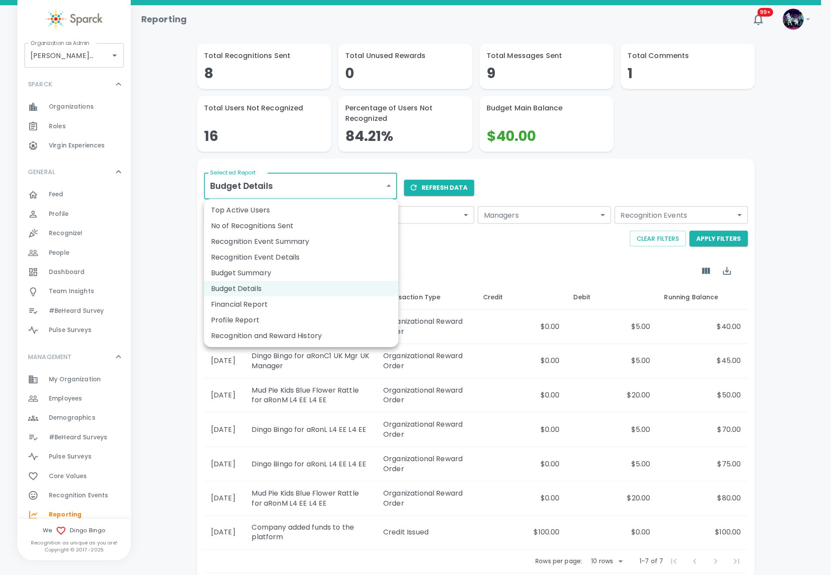
click at [294, 187] on body "Skip Navigation Reporting 99+ ! Organization as Admin Dingo Bingo • 1486 Organi…" at bounding box center [415, 312] width 831 height 625
click at [259, 268] on li "Budget Summary" at bounding box center [301, 273] width 195 height 16
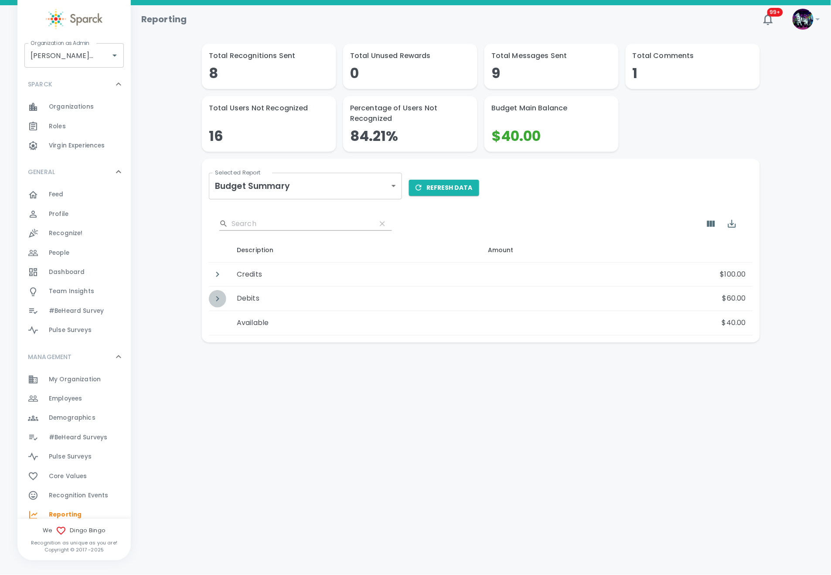
click at [218, 298] on icon "Detail panel visibility toggle" at bounding box center [217, 298] width 3 height 5
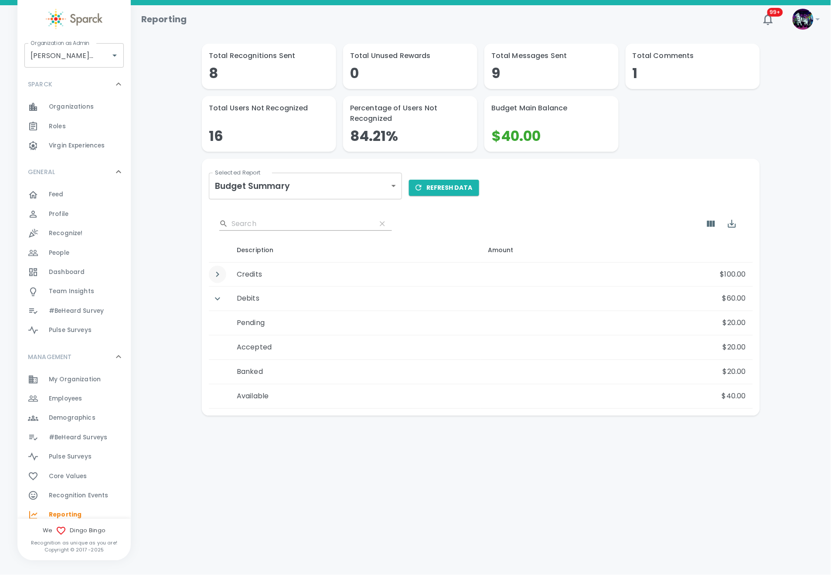
click at [218, 277] on icon "Detail panel visibility toggle" at bounding box center [217, 274] width 10 height 10
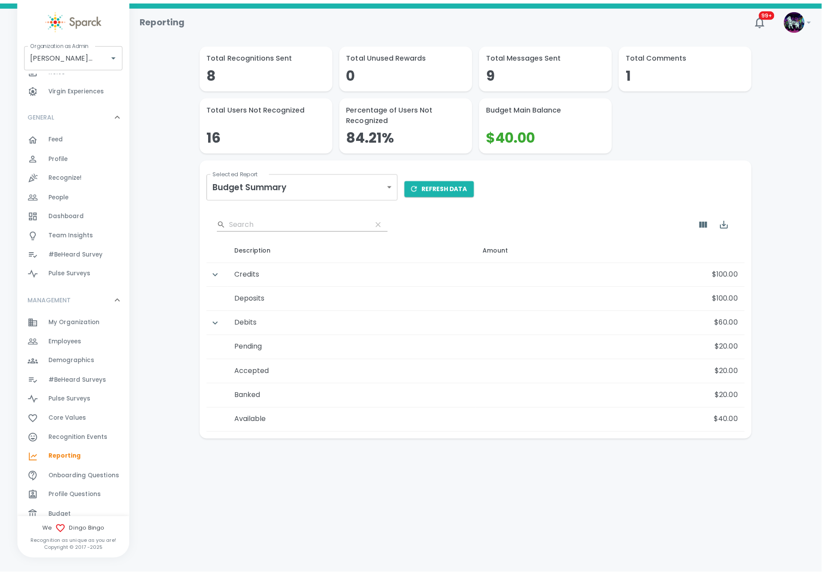
scroll to position [119, 0]
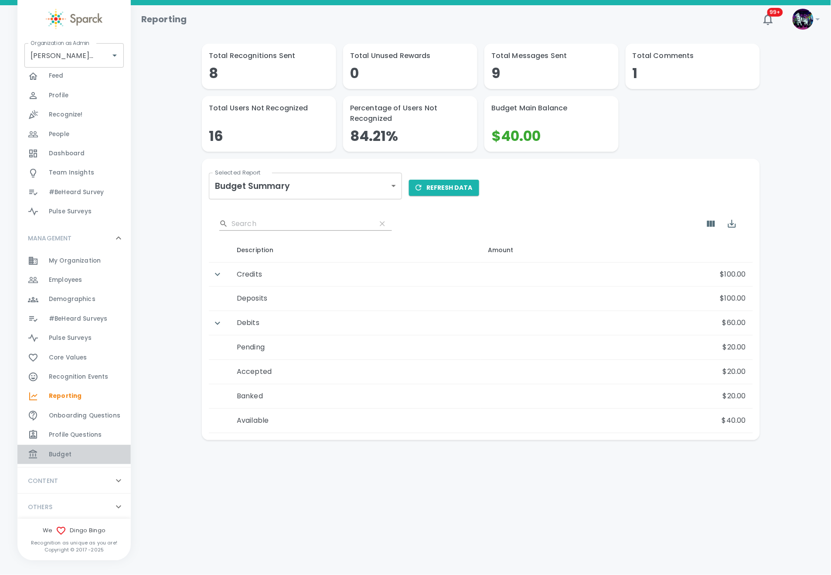
click at [74, 456] on div "Budget 0" at bounding box center [90, 454] width 82 height 12
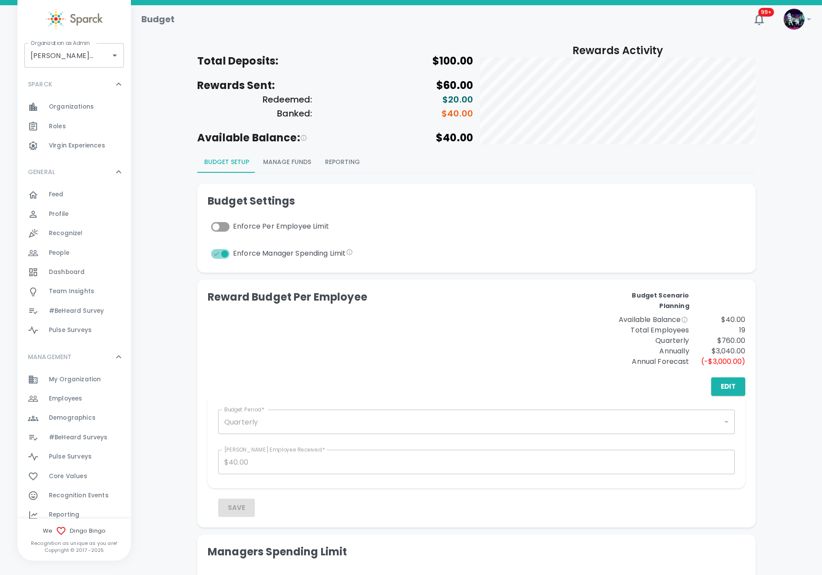
click at [297, 166] on button "Manage Funds" at bounding box center [287, 162] width 62 height 21
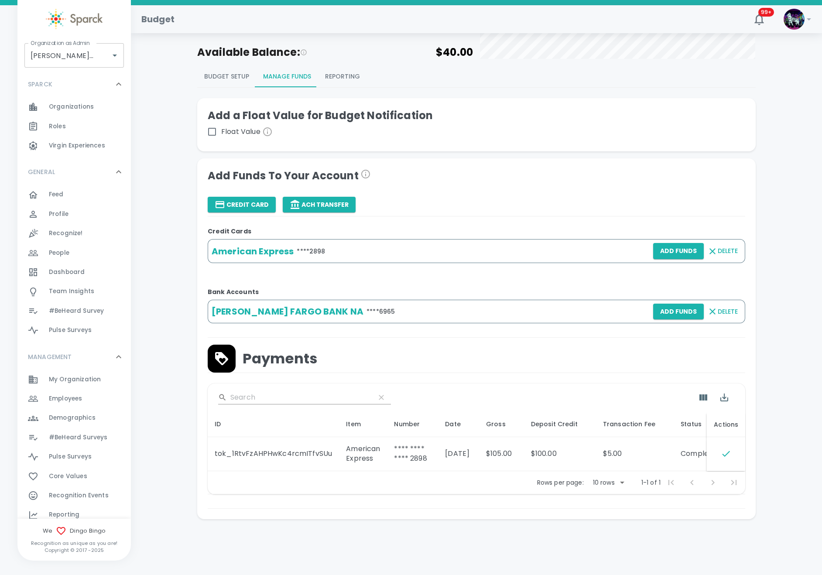
scroll to position [24, 0]
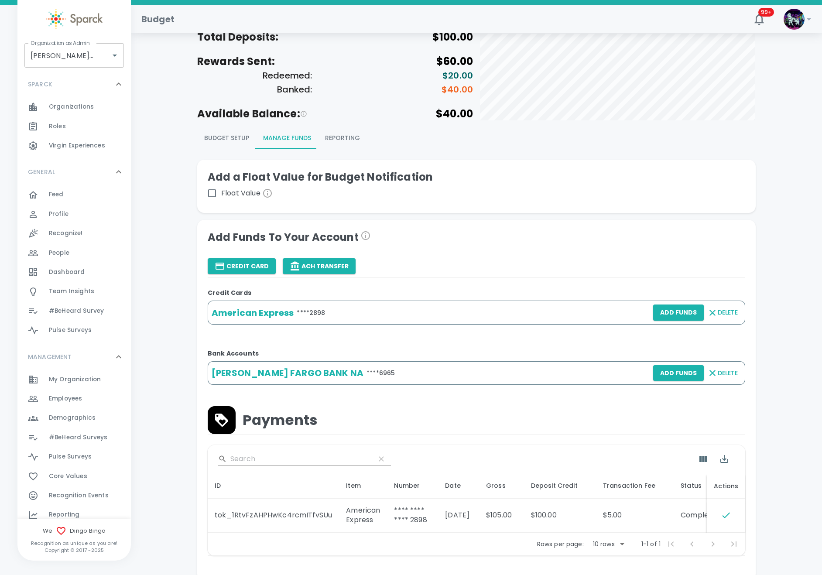
click at [214, 142] on button "Budget Setup" at bounding box center [226, 138] width 59 height 21
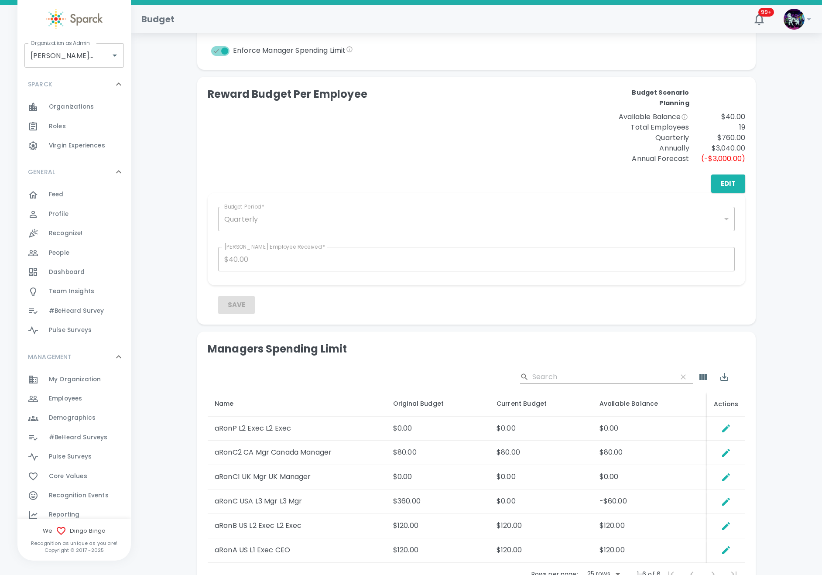
scroll to position [280, 0]
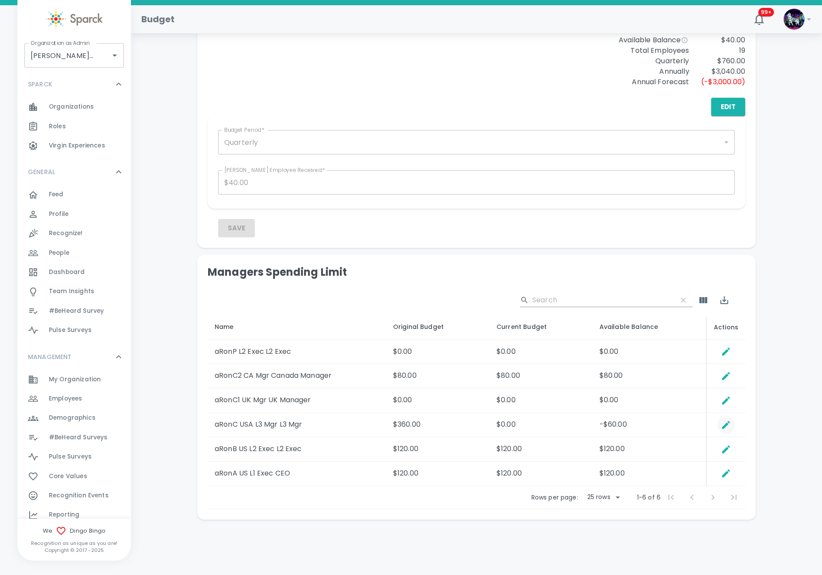
click at [726, 426] on icon "Edit Spending Limit" at bounding box center [726, 425] width 8 height 8
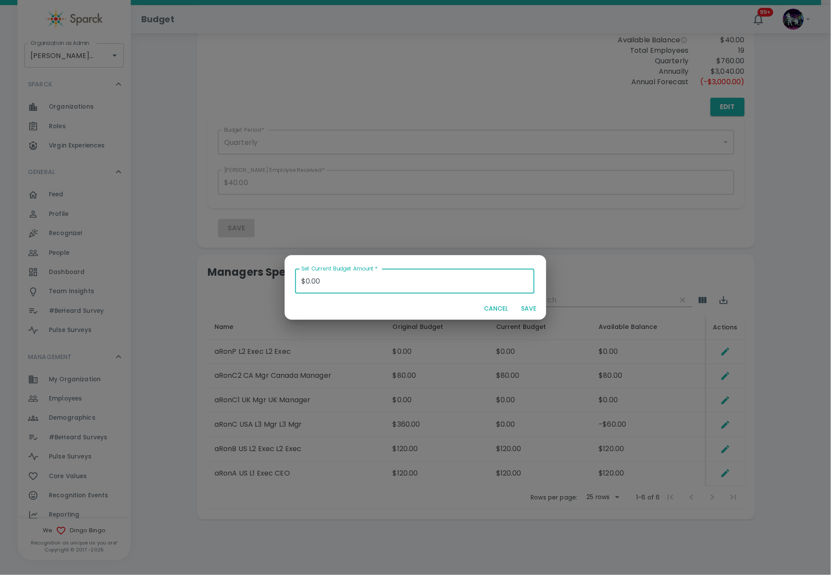
drag, startPoint x: 376, startPoint y: 273, endPoint x: 223, endPoint y: 281, distance: 152.9
click at [222, 281] on div "Set Current Budget Amount   * $0.00 Set Current Budget Amount   * CANCEL SAVE" at bounding box center [415, 287] width 831 height 575
click at [528, 310] on button "SAVE" at bounding box center [529, 309] width 28 height 16
type input "$0.00"
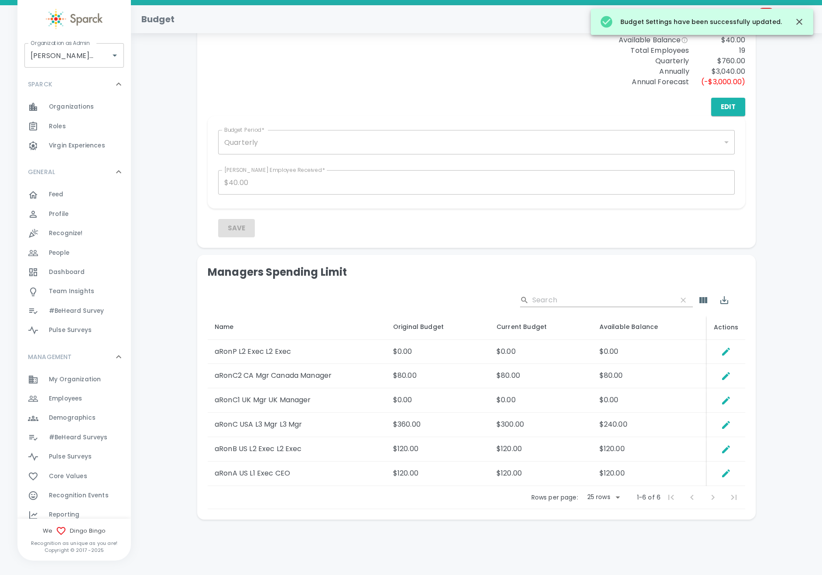
click at [85, 395] on div "Employees 0" at bounding box center [90, 399] width 82 height 12
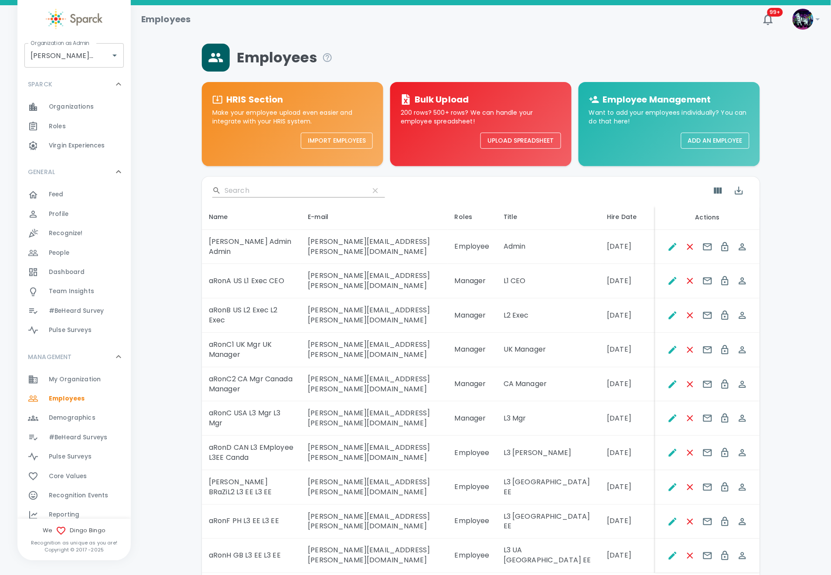
click at [620, 486] on body "Skip Navigation Employees 99+ ! Organization as Admin Dingo Bingo • 1486 Organi…" at bounding box center [415, 321] width 831 height 642
click at [615, 544] on li "50" at bounding box center [614, 551] width 41 height 16
type input "50"
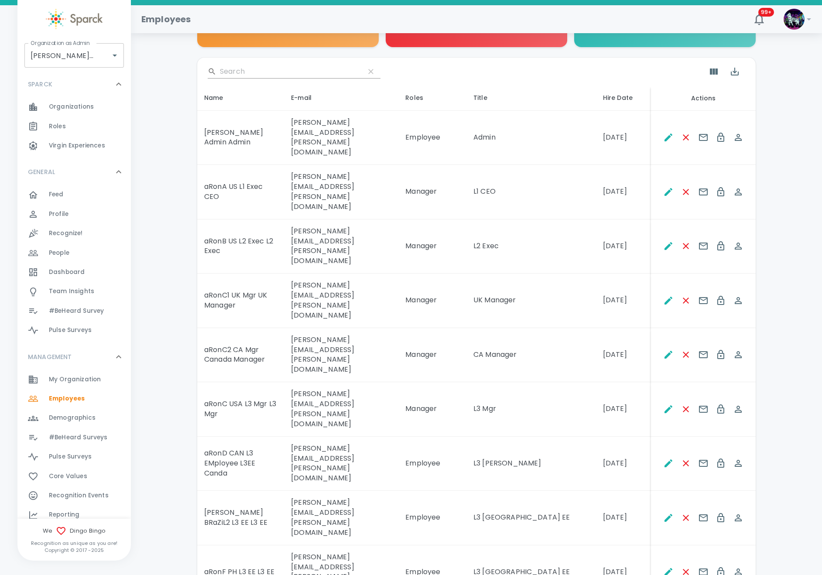
scroll to position [131, 0]
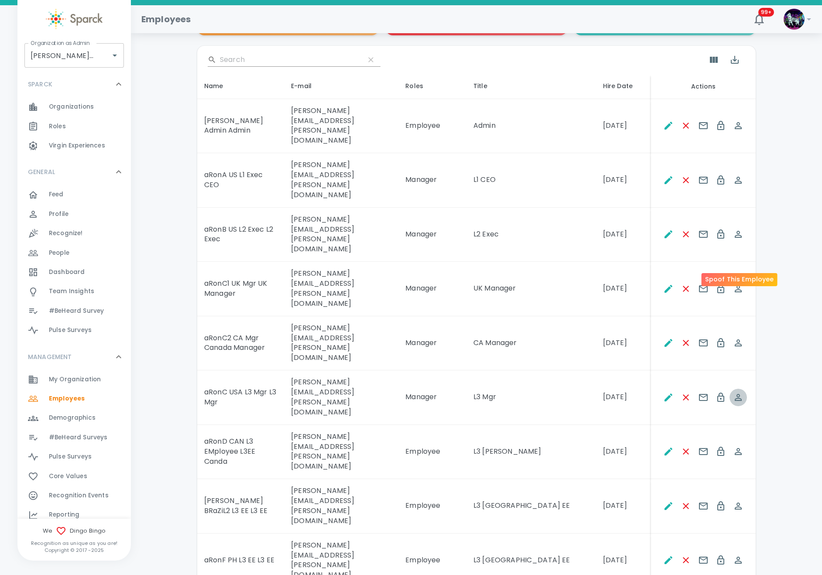
click at [740, 392] on icon "Spoof This Employee" at bounding box center [738, 397] width 10 height 10
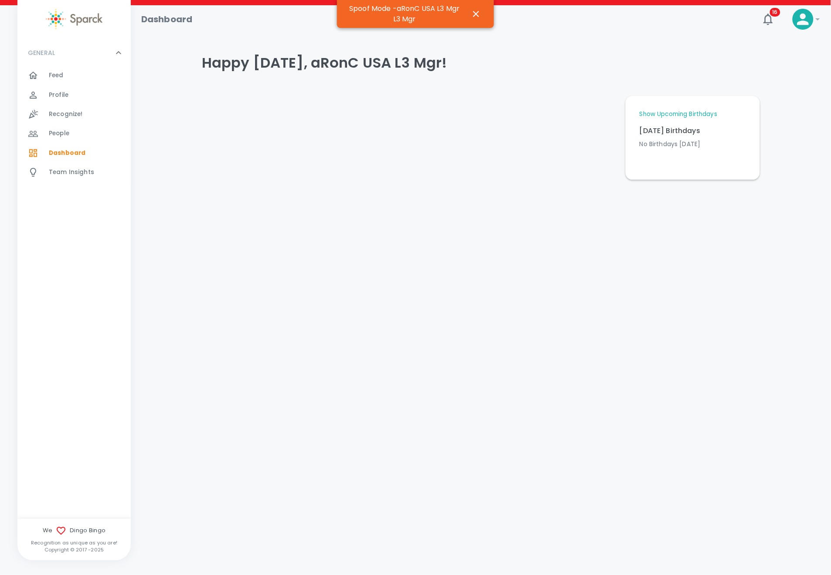
click at [48, 114] on div at bounding box center [38, 114] width 21 height 10
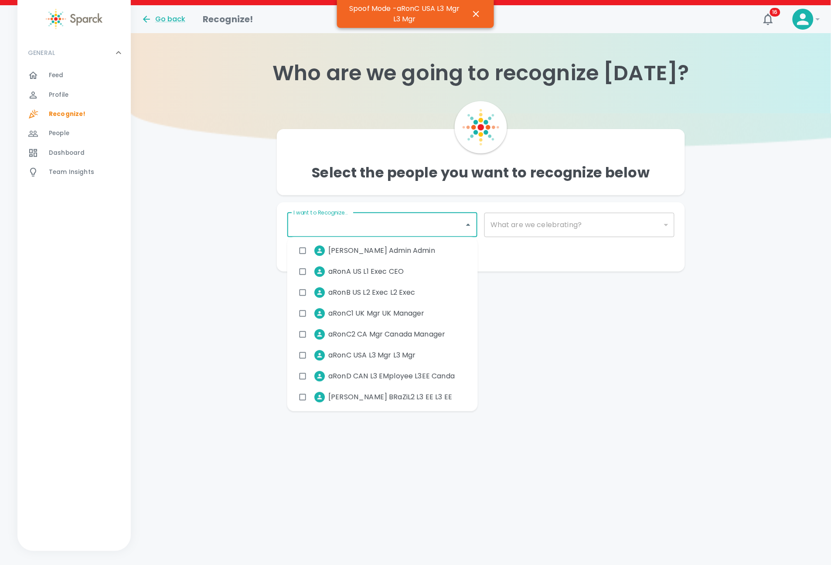
click at [437, 220] on input "I want to Recognize..." at bounding box center [375, 225] width 169 height 17
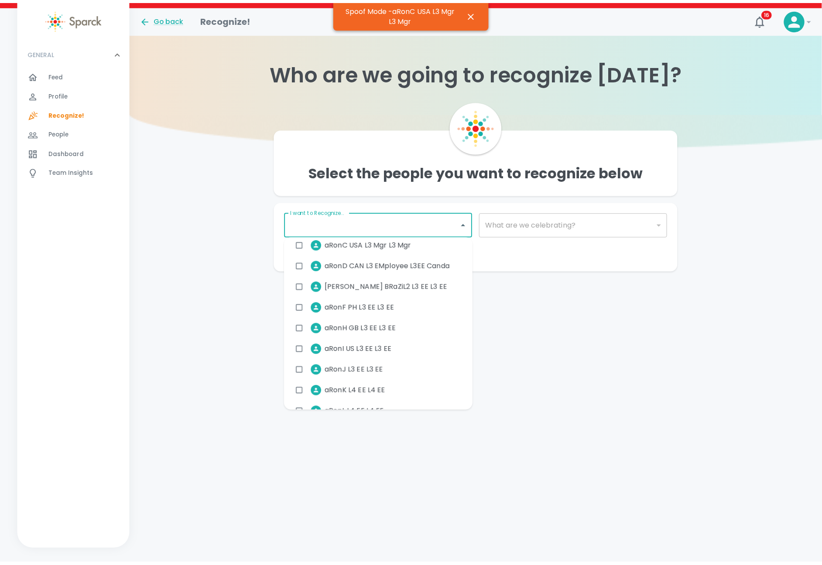
scroll to position [230, 0]
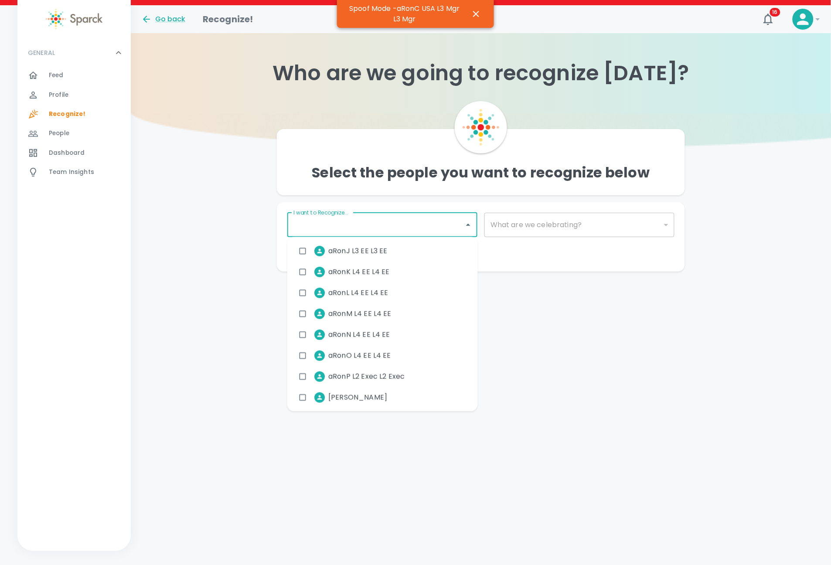
click at [404, 354] on div "aRonO L4 EE L4 EE" at bounding box center [382, 355] width 191 height 21
checkbox input "true"
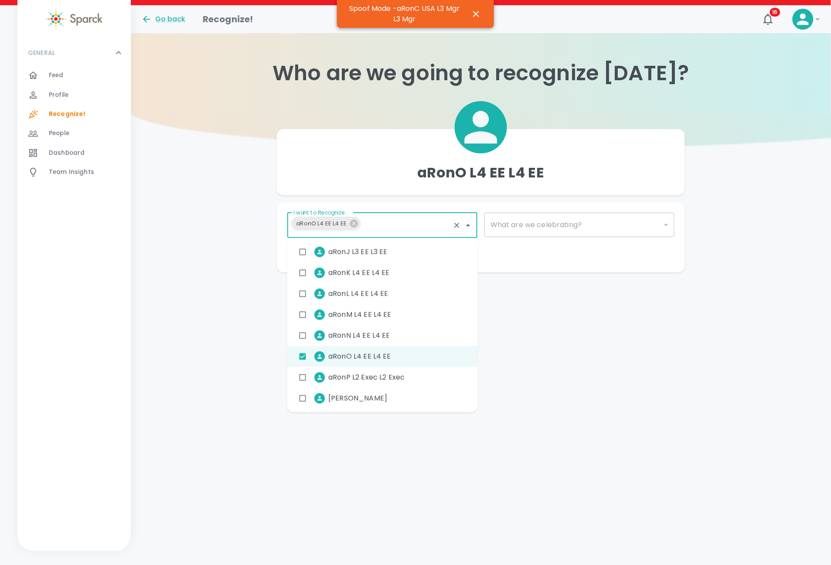
click at [530, 222] on div "​" at bounding box center [580, 225] width 190 height 24
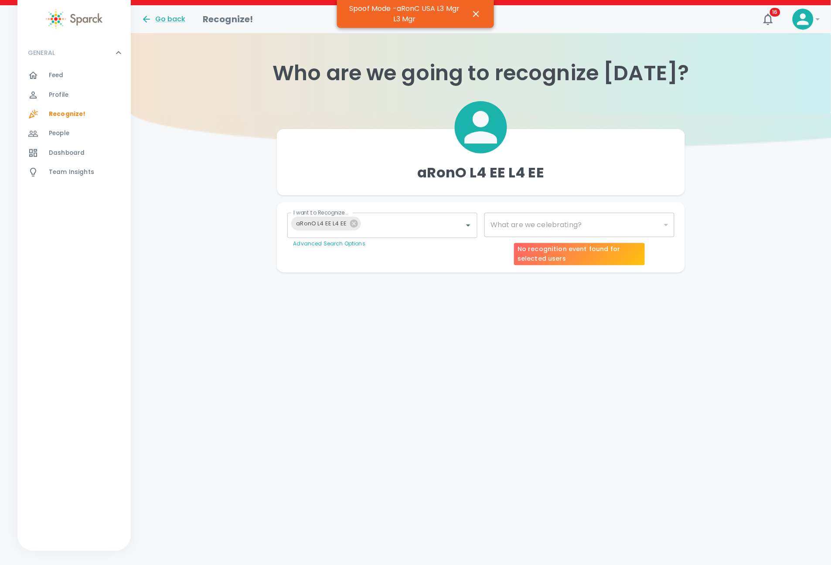
click at [526, 219] on div "​" at bounding box center [580, 225] width 190 height 24
drag, startPoint x: 520, startPoint y: 228, endPoint x: 515, endPoint y: 230, distance: 5.9
click at [520, 227] on div "​" at bounding box center [580, 225] width 190 height 24
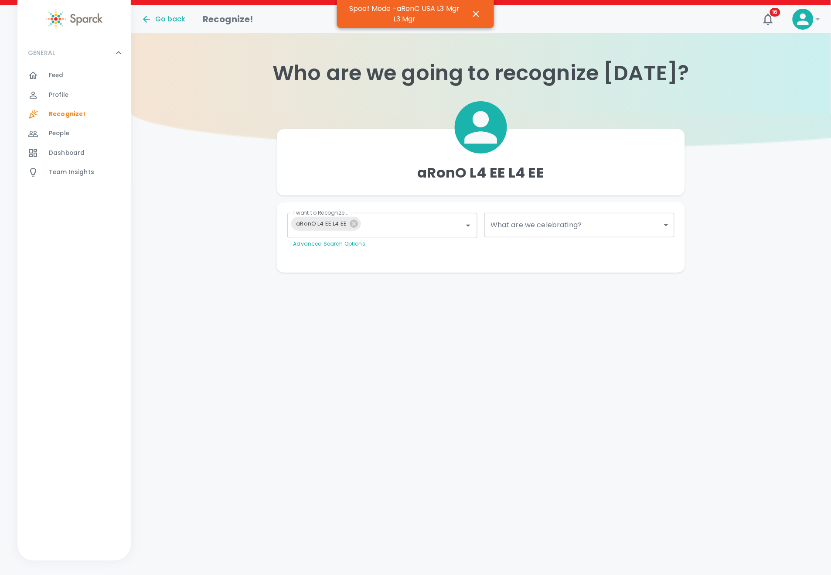
click at [506, 224] on body "Skip Navigation Go back Recognize! 16 ! GENERAL 0 Feed 0 Profile 0 Recognize! 0…" at bounding box center [415, 153] width 831 height 307
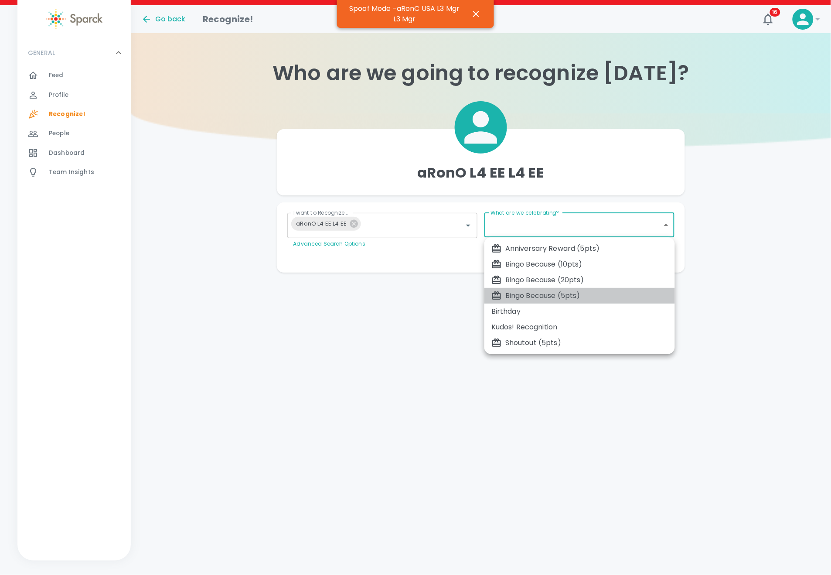
click at [509, 298] on div "Bingo Because (5pts)" at bounding box center [580, 295] width 177 height 10
type input "2341"
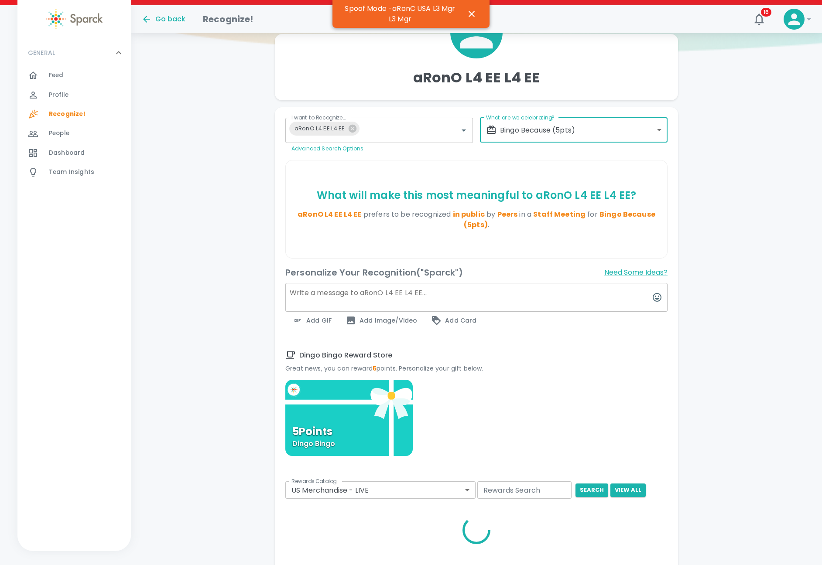
scroll to position [131, 0]
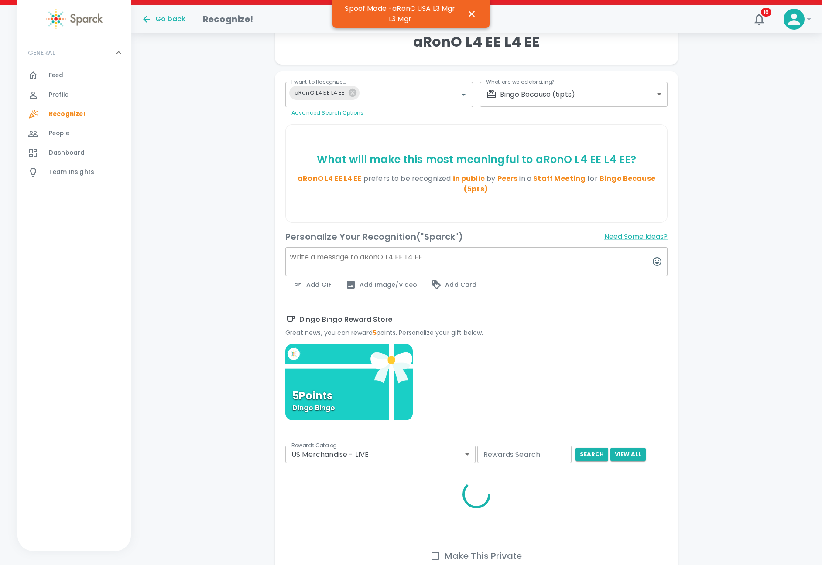
click at [352, 268] on textarea at bounding box center [476, 261] width 382 height 29
type textarea "Select reward and hit send"
click at [348, 376] on div "5 Points [PERSON_NAME]" at bounding box center [348, 382] width 127 height 76
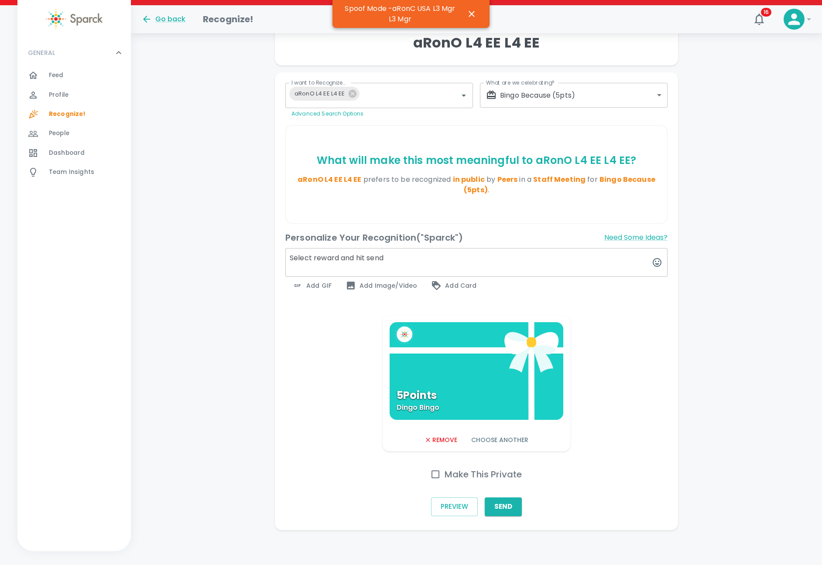
scroll to position [130, 0]
click at [503, 509] on button "Send" at bounding box center [503, 507] width 37 height 18
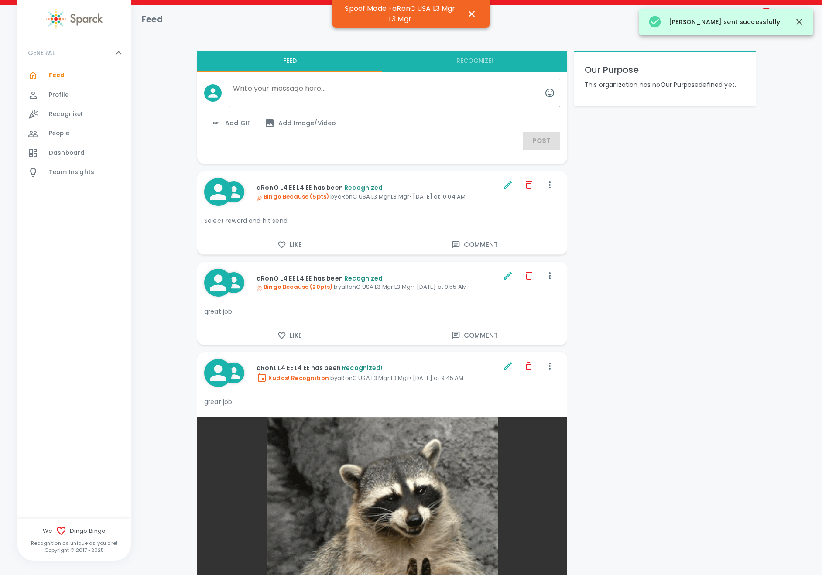
click at [70, 115] on span "Recognize!" at bounding box center [66, 114] width 34 height 9
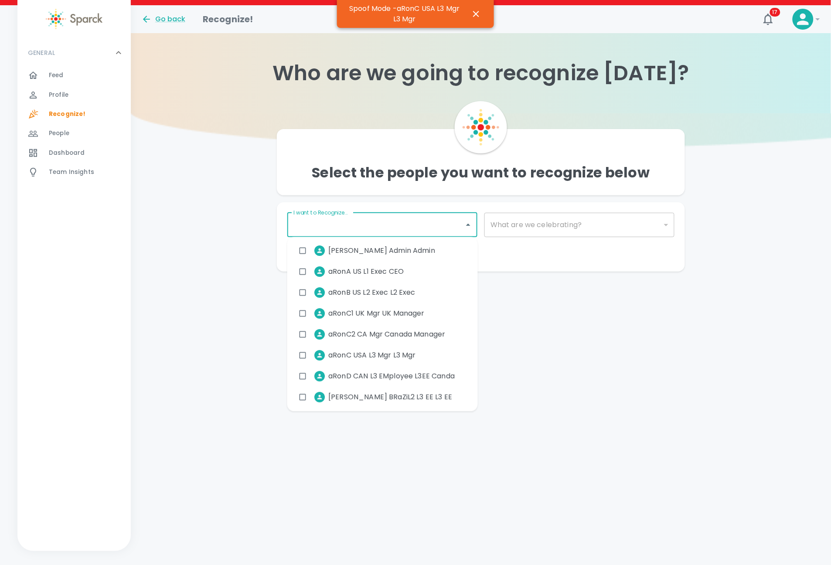
click at [372, 229] on input "I want to Recognize..." at bounding box center [375, 225] width 169 height 17
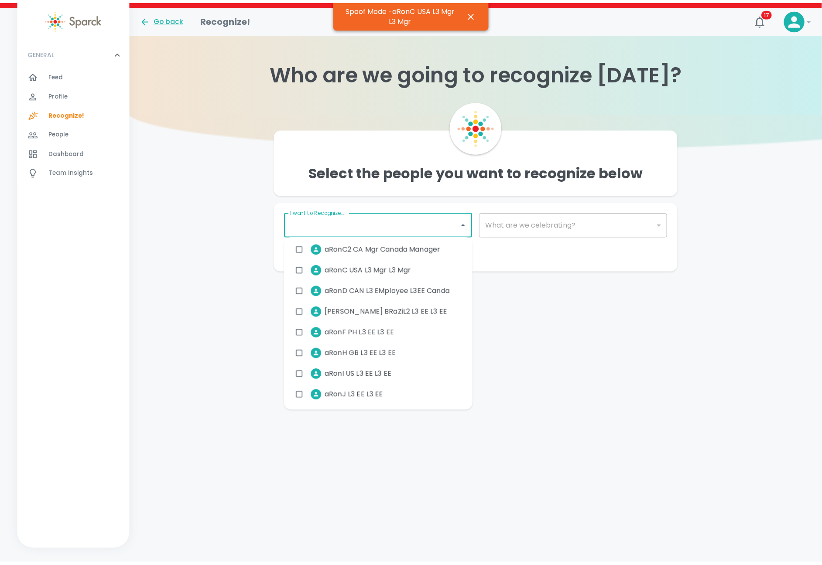
scroll to position [230, 0]
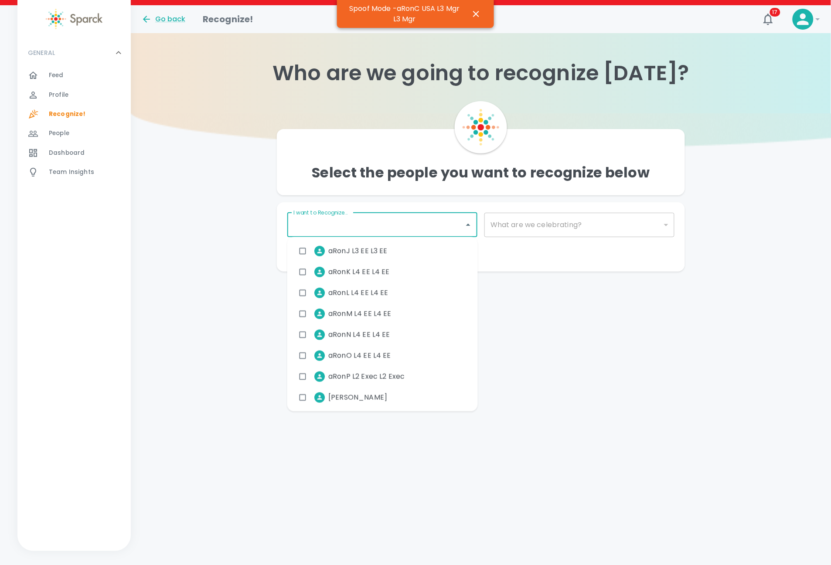
click at [391, 358] on li "aRonO L4 EE L4 EE" at bounding box center [346, 356] width 104 height 22
checkbox input "true"
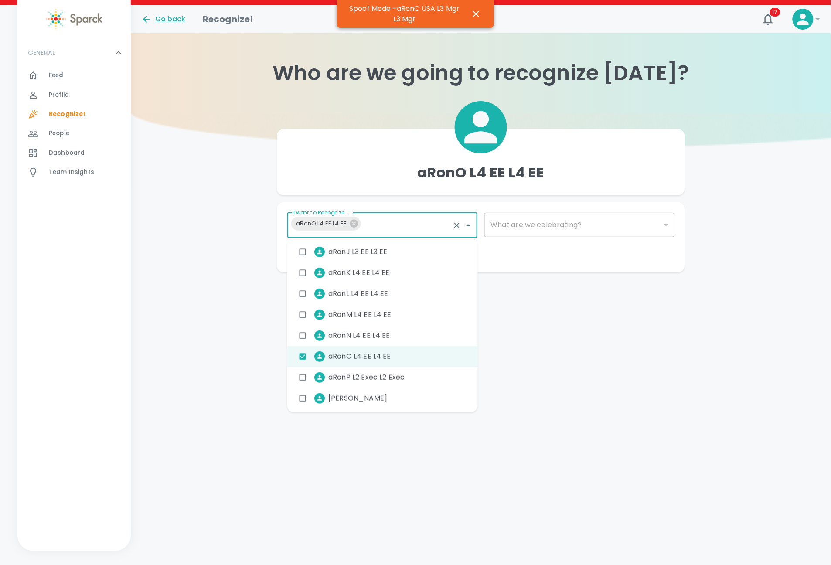
click at [556, 222] on div "​" at bounding box center [580, 225] width 190 height 24
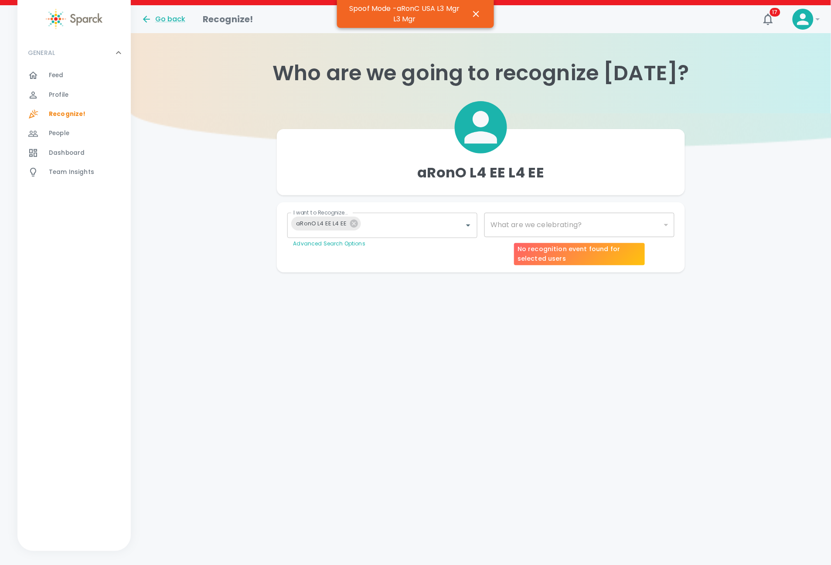
click at [547, 212] on div "What are we celebrating? ​ What are we celebrating?" at bounding box center [576, 227] width 197 height 42
click at [523, 231] on div "​" at bounding box center [580, 225] width 190 height 24
click at [509, 225] on body "Skip Navigation Go back Recognize! 17 ! GENERAL 0 Feed 0 Profile 0 Recognize! 0…" at bounding box center [415, 153] width 831 height 307
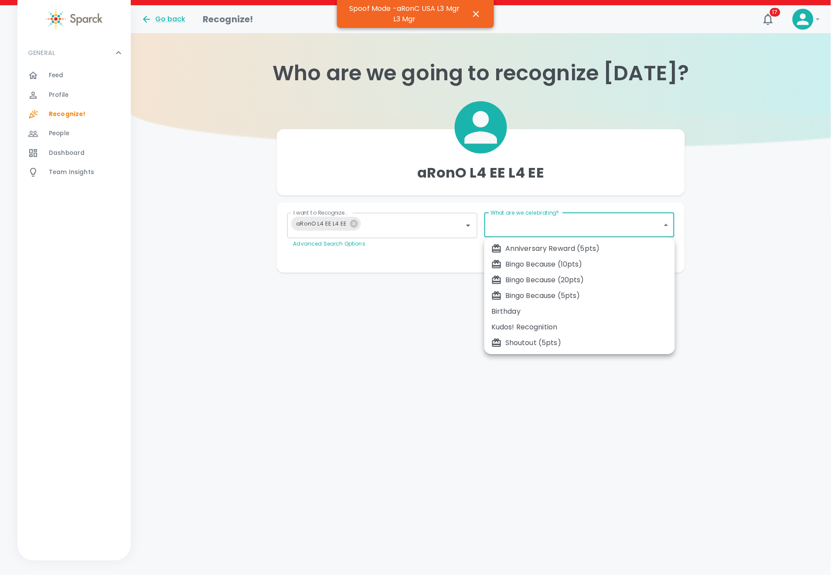
click at [539, 290] on li "Bingo Because (5pts)" at bounding box center [580, 296] width 191 height 16
type input "2341"
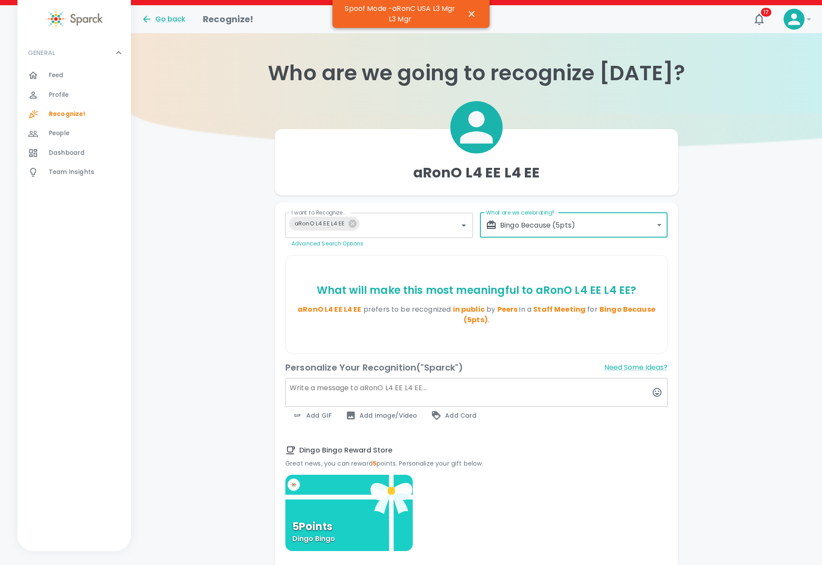
click at [318, 396] on textarea at bounding box center [476, 392] width 382 height 29
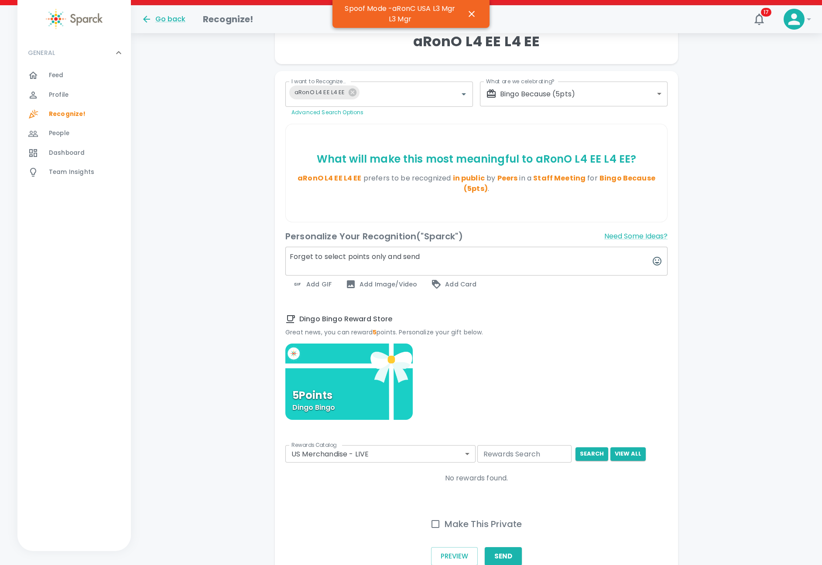
scroll to position [181, 0]
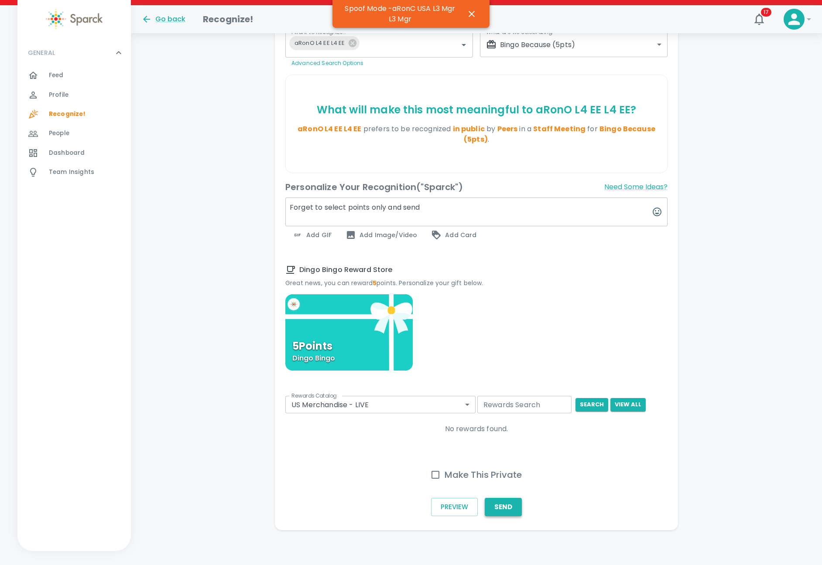
type textarea "Forget to select points only and send"
click at [505, 504] on button "Send" at bounding box center [503, 507] width 37 height 18
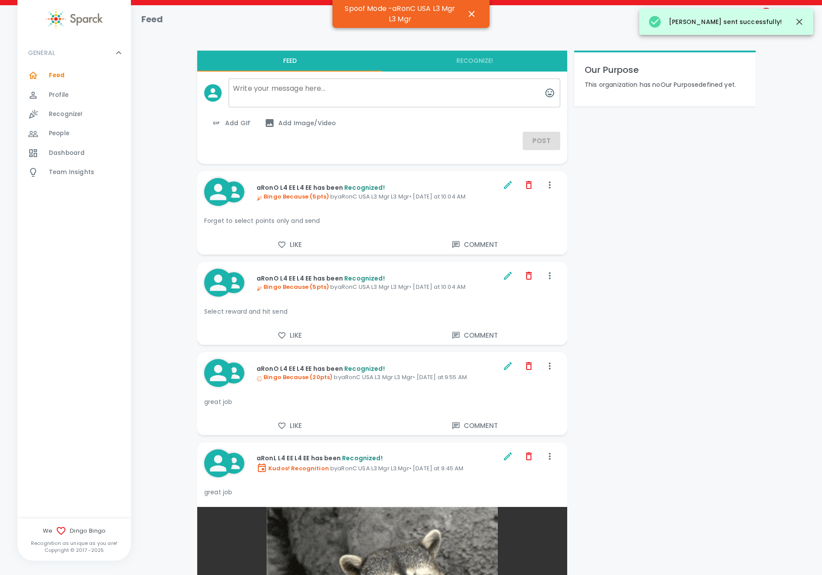
click at [30, 239] on div "GENERAL 0 Feed 0 Profile 0 Recognize! 0 People 0 Dashboard 0 Team Insights 0" at bounding box center [73, 279] width 113 height 479
click at [76, 122] on div "Recognize! 0" at bounding box center [73, 114] width 113 height 19
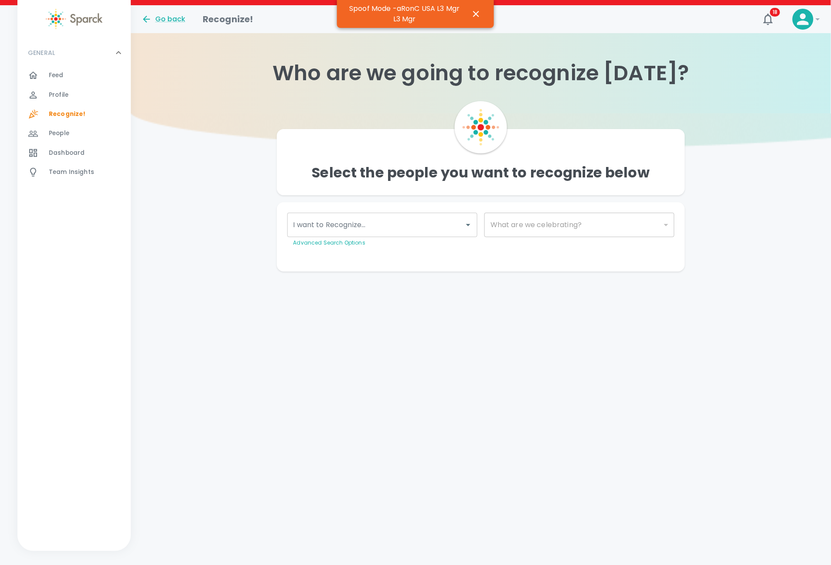
click at [356, 219] on input "I want to Recognize..." at bounding box center [375, 225] width 169 height 17
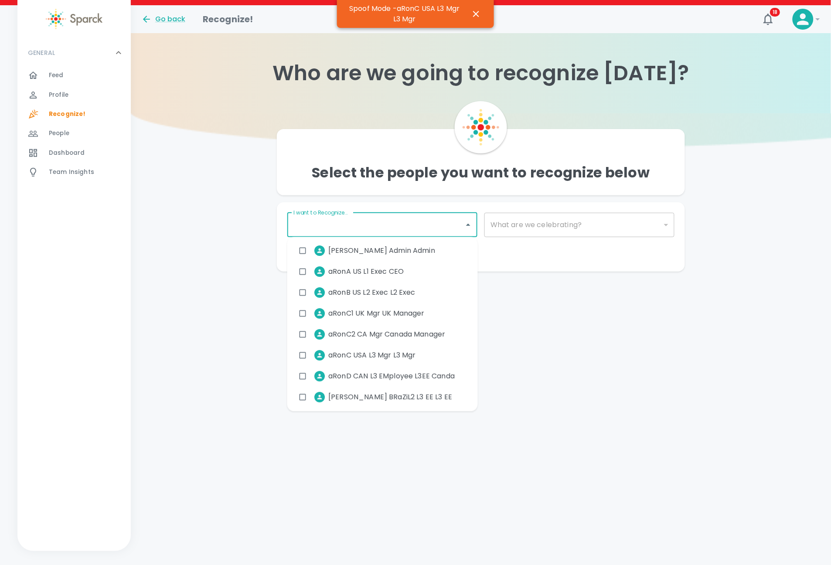
click at [350, 272] on span "aRonA US L1 Exec CEO" at bounding box center [365, 272] width 75 height 10
checkbox input "true"
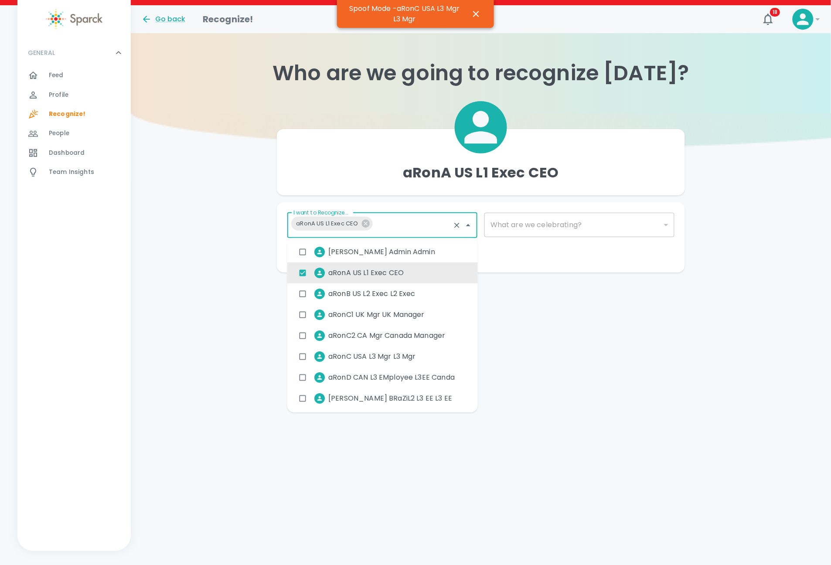
click at [532, 237] on div "What are we celebrating? ​ What are we celebrating?" at bounding box center [576, 227] width 197 height 42
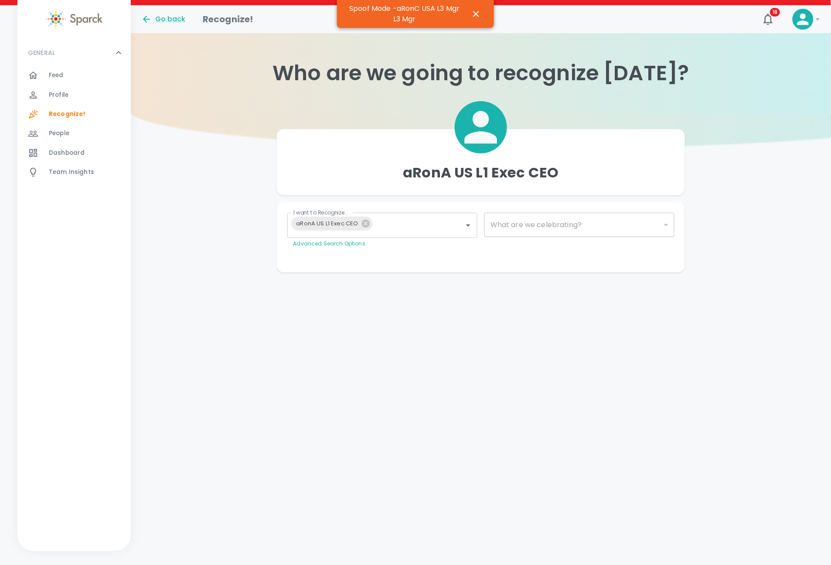
click at [524, 220] on div "​" at bounding box center [580, 225] width 190 height 24
click at [519, 225] on div "​" at bounding box center [580, 225] width 190 height 24
click at [512, 229] on div "​" at bounding box center [580, 225] width 190 height 24
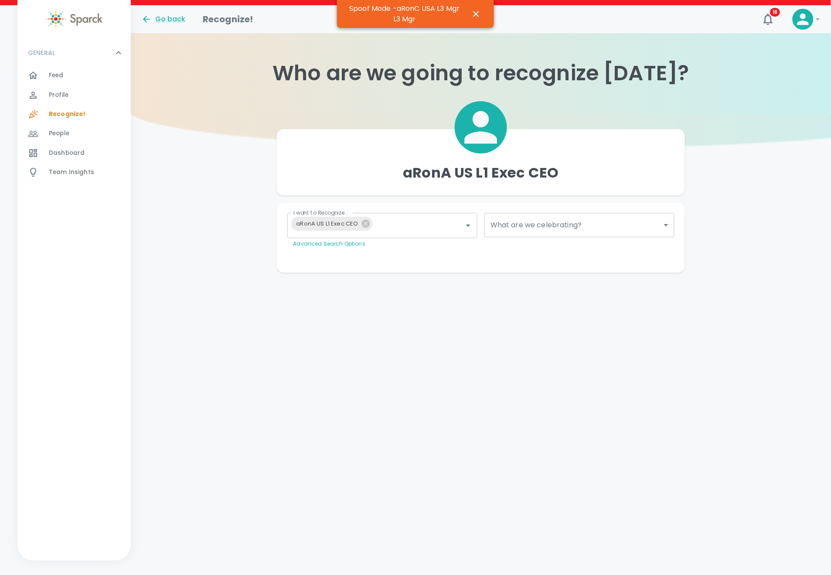
click at [507, 230] on body "Skip Navigation Go back Recognize! 18 ! GENERAL 0 Feed 0 Profile 0 Recognize! 0…" at bounding box center [415, 153] width 831 height 307
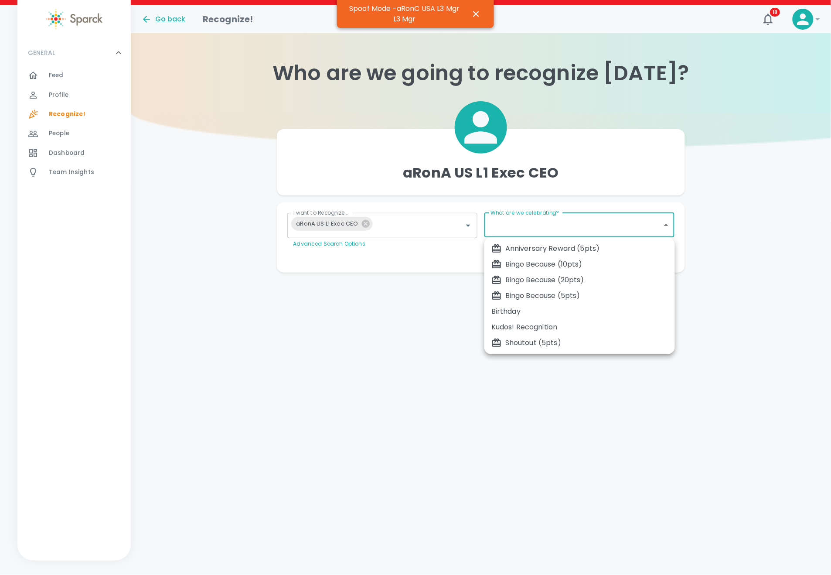
click at [526, 297] on div "Bingo Because (5pts)" at bounding box center [580, 295] width 177 height 10
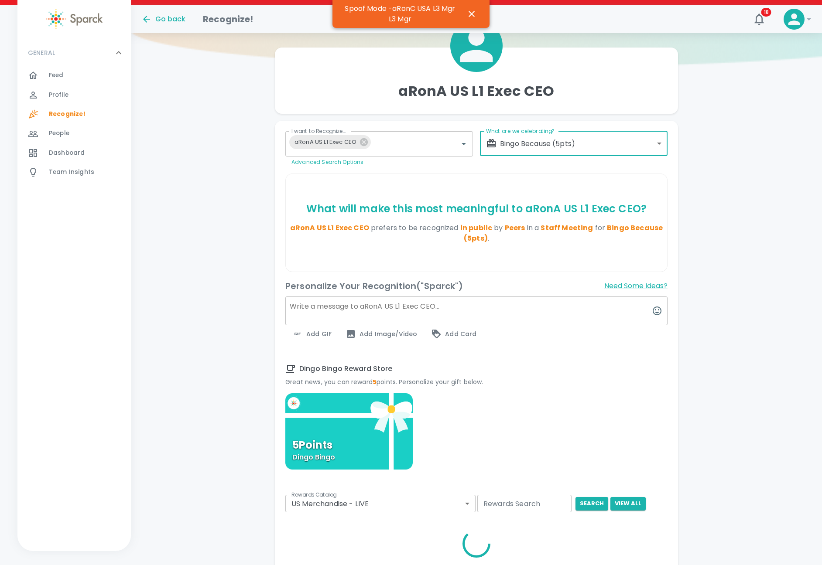
scroll to position [131, 0]
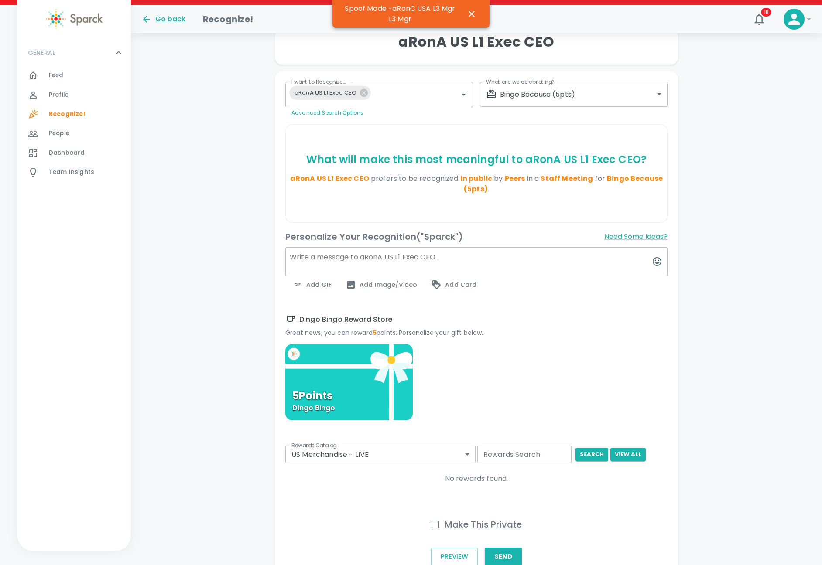
drag, startPoint x: 354, startPoint y: 378, endPoint x: 315, endPoint y: 396, distance: 42.9
drag, startPoint x: 315, startPoint y: 396, endPoint x: 607, endPoint y: 393, distance: 291.4
click at [607, 393] on div "5 Points [PERSON_NAME]" at bounding box center [476, 429] width 382 height 170
click at [514, 556] on button "Send" at bounding box center [503, 557] width 37 height 18
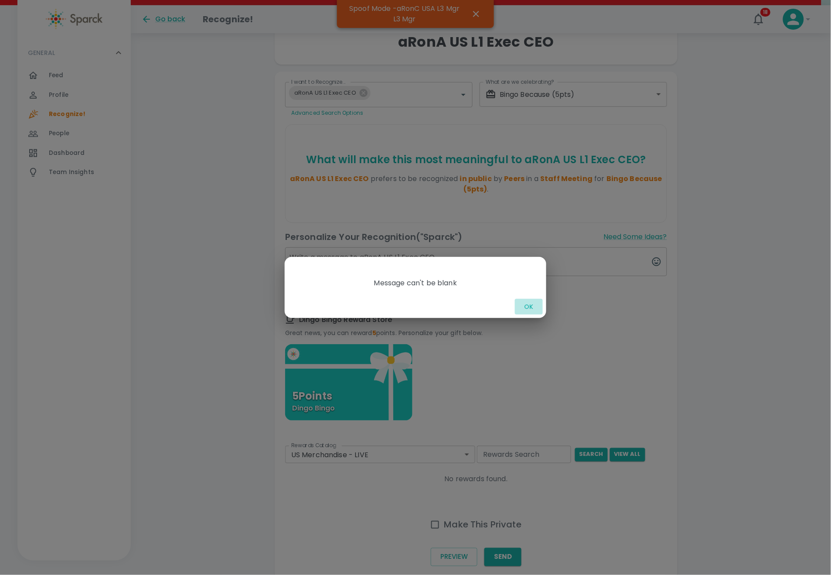
click at [523, 306] on button "OK" at bounding box center [529, 307] width 28 height 16
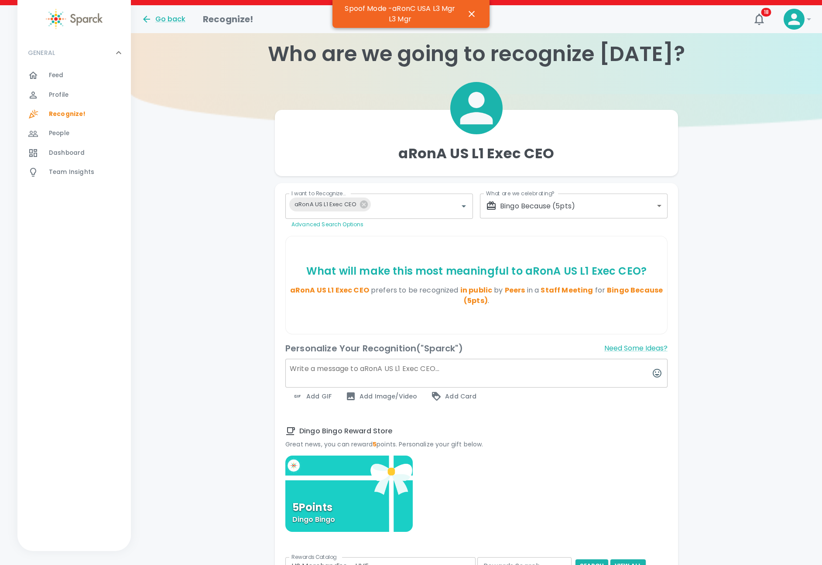
scroll to position [0, 0]
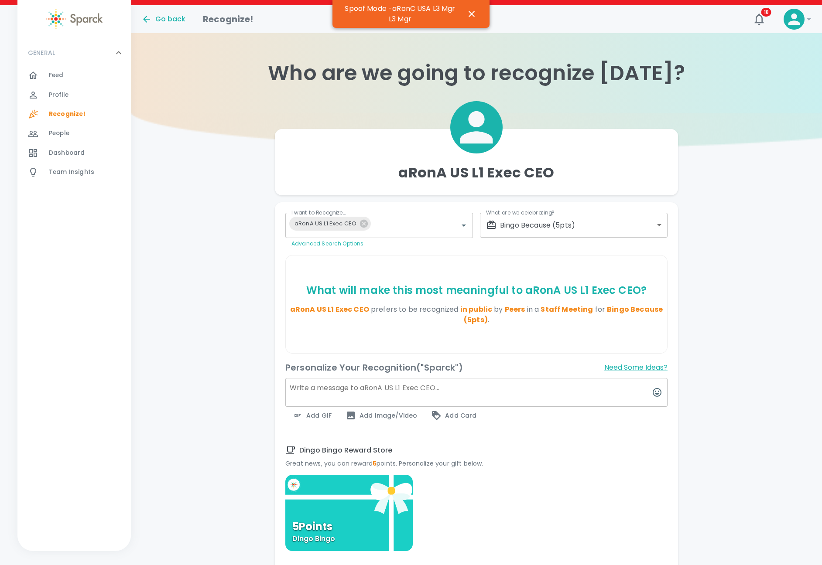
click at [613, 223] on body "Skip Navigation Go back Recognize! 18 ! GENERAL 0 Feed 0 Profile 0 Recognize! 0…" at bounding box center [411, 373] width 822 height 746
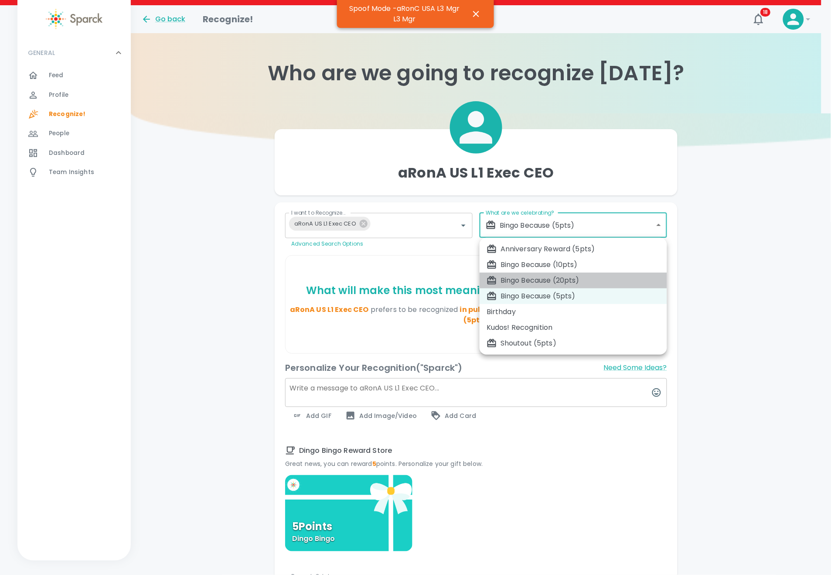
click at [578, 274] on li "Bingo Because (20pts)" at bounding box center [574, 281] width 188 height 16
type input "2343"
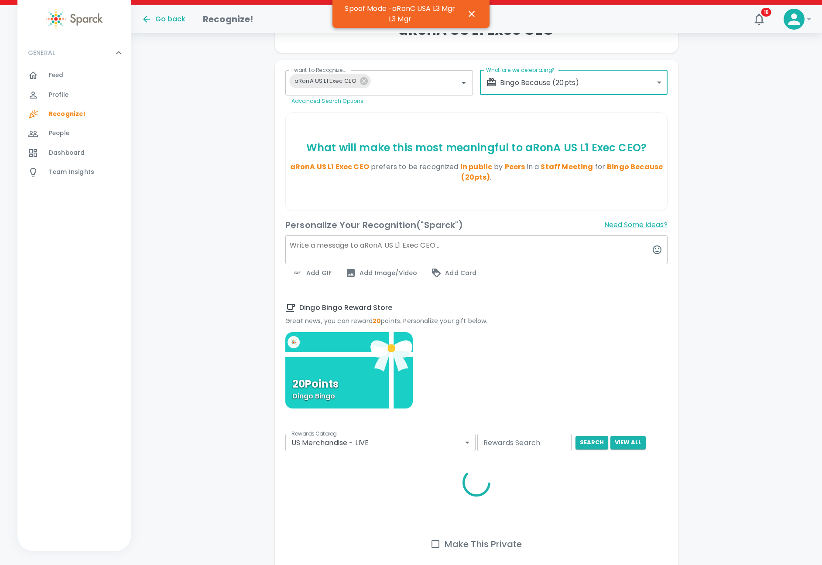
scroll to position [196, 0]
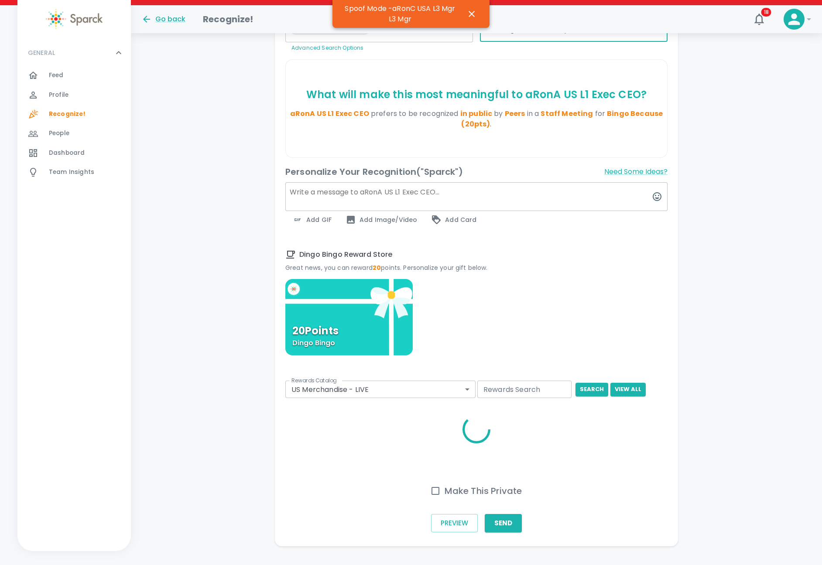
click at [327, 192] on textarea at bounding box center [476, 196] width 382 height 29
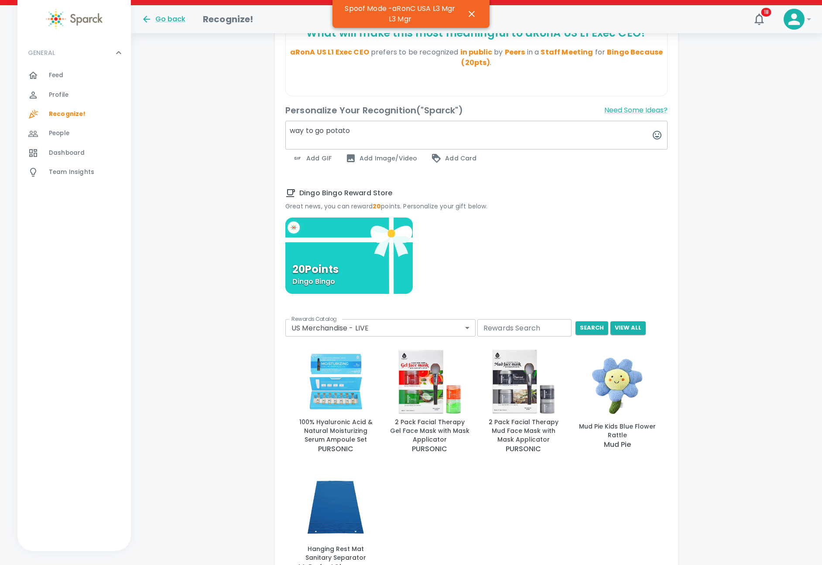
scroll to position [392, 0]
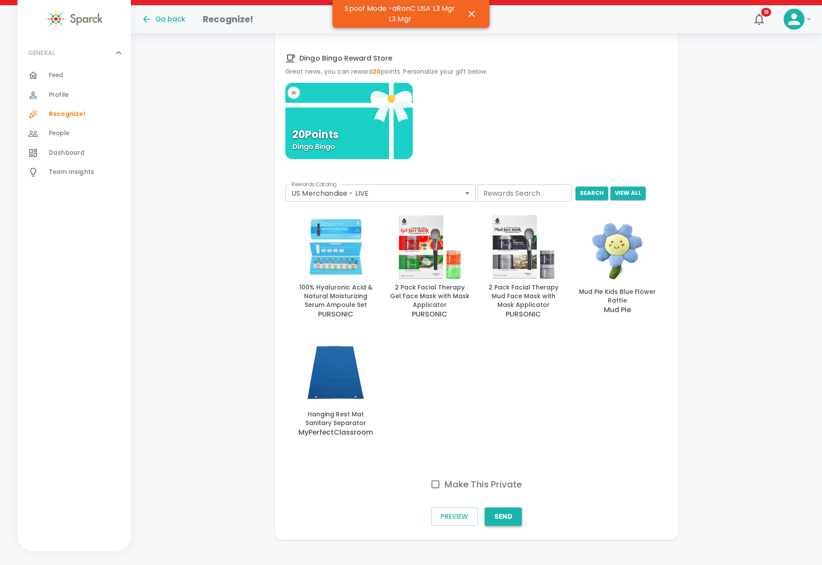
type textarea "way to go potato"
click at [504, 526] on button "Send" at bounding box center [503, 517] width 37 height 18
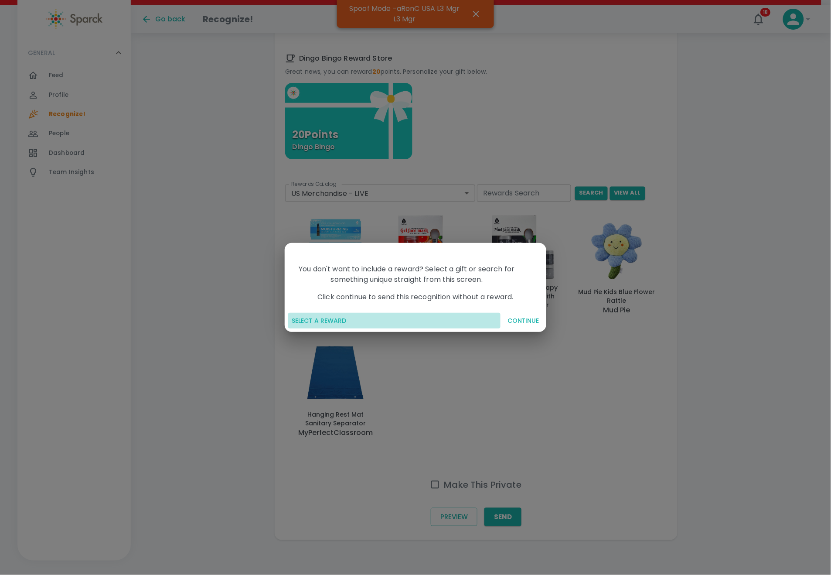
click at [328, 324] on button "SELECT A REWARD" at bounding box center [394, 321] width 212 height 16
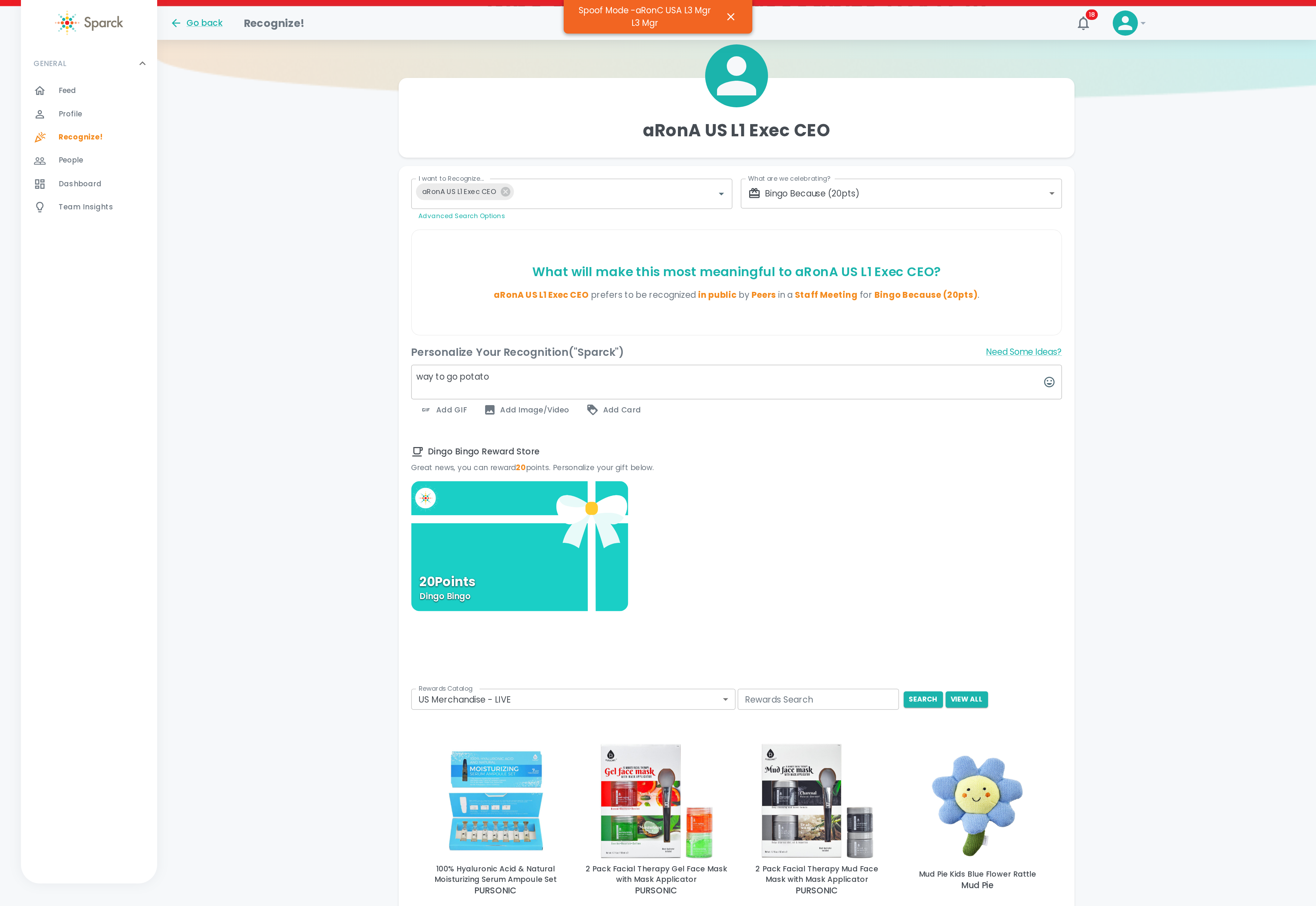
scroll to position [49, 0]
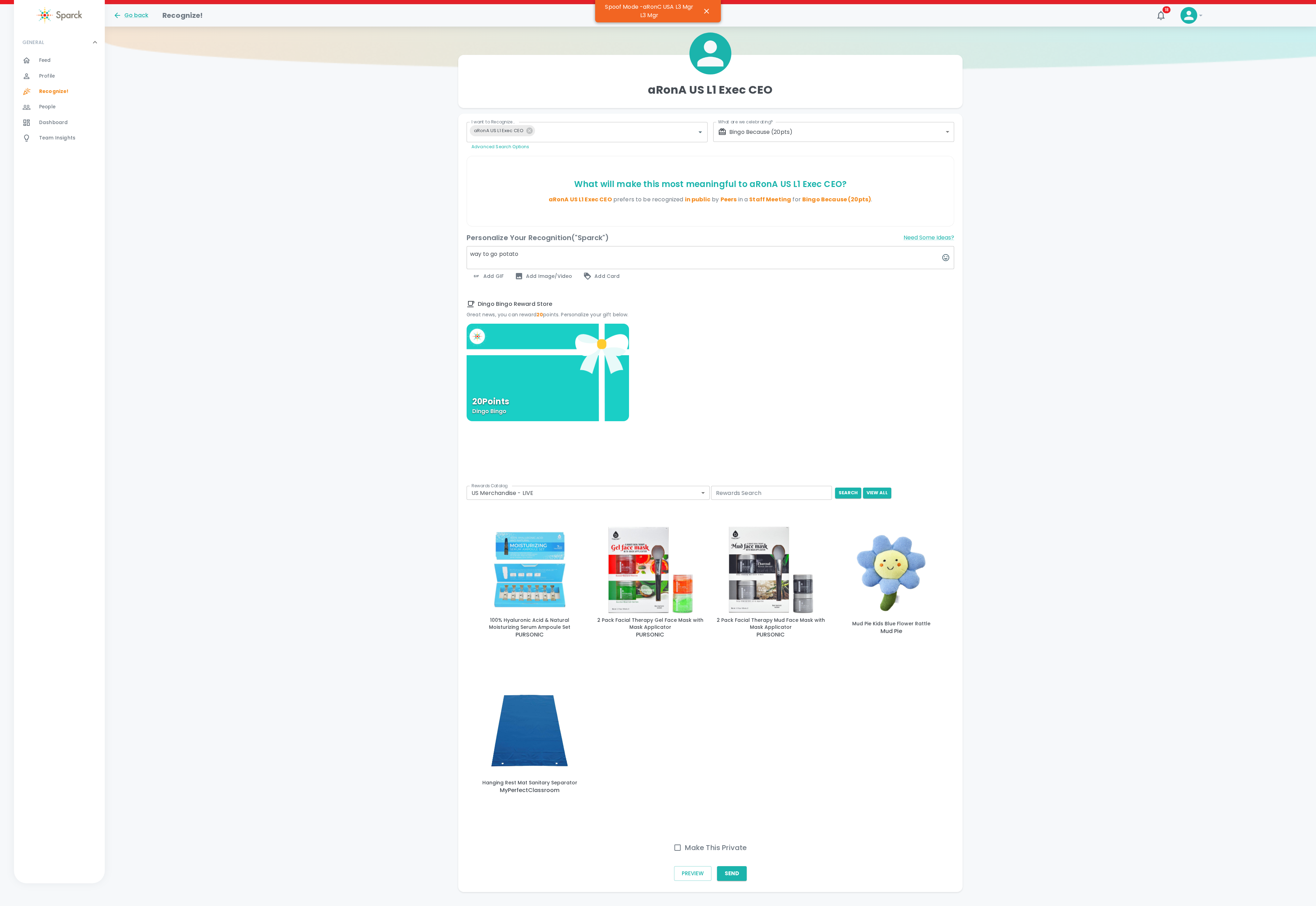
drag, startPoint x: 666, startPoint y: 86, endPoint x: 878, endPoint y: 591, distance: 547.7
click at [666, 460] on img "button" at bounding box center [891, 573] width 110 height 89
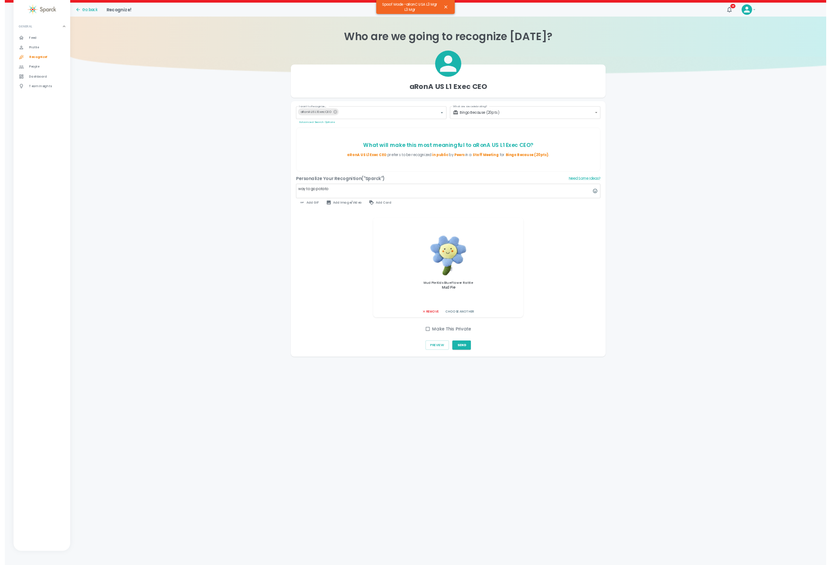
scroll to position [0, 0]
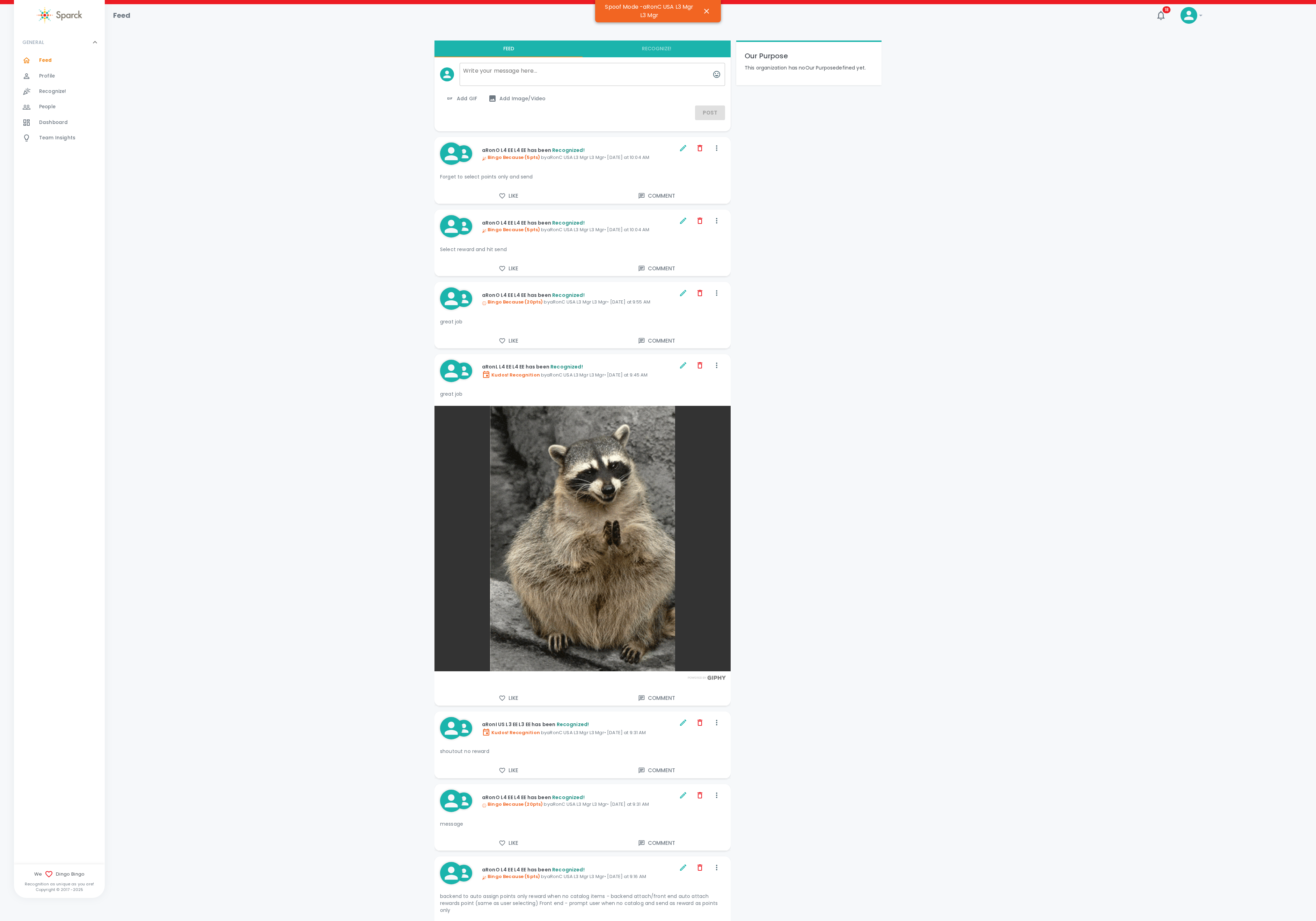
click at [70, 87] on div "Recognize! 0" at bounding box center [72, 91] width 66 height 10
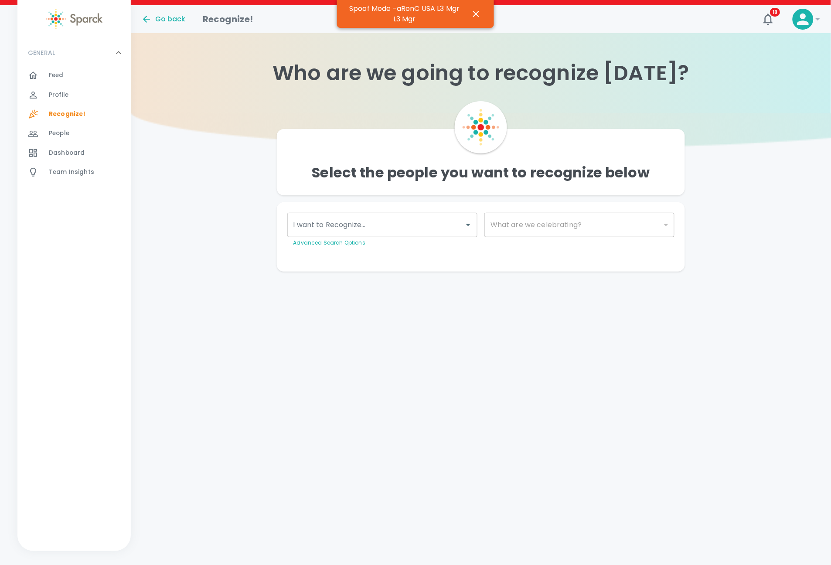
drag, startPoint x: 1469, startPoint y: 2, endPoint x: 383, endPoint y: 261, distance: 1116.5
click at [369, 305] on html "Skip Navigation Go back Recognize! 18 ! GENERAL 0 Feed 0 Profile 0 Recognize! 0…" at bounding box center [415, 153] width 831 height 307
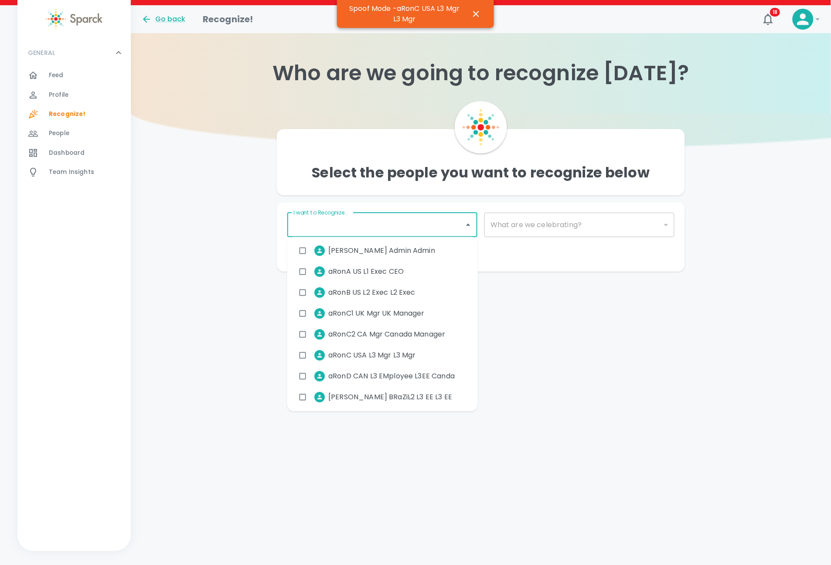
click at [420, 221] on input "I want to Recognize..." at bounding box center [375, 225] width 169 height 17
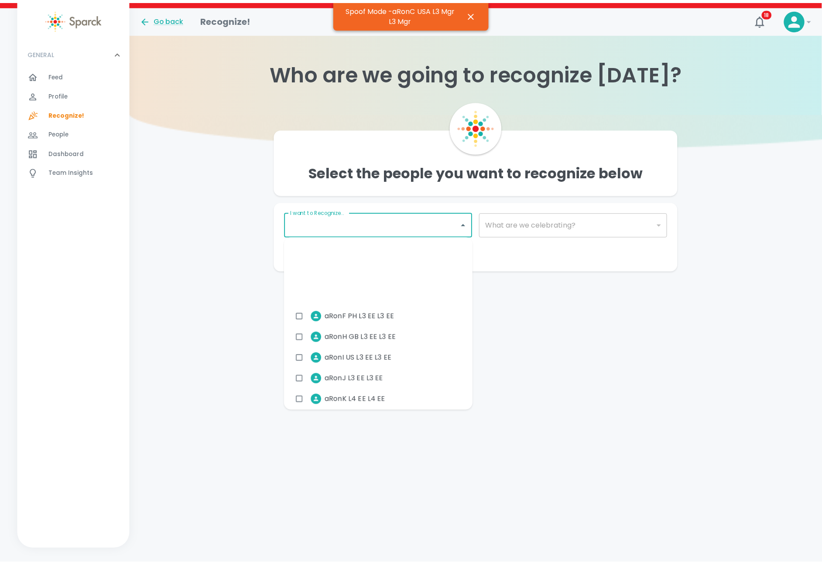
scroll to position [196, 0]
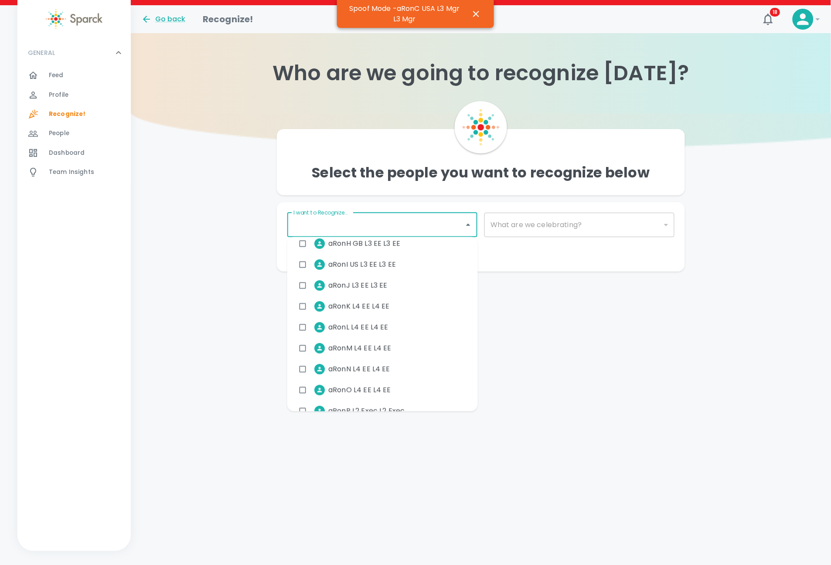
click at [361, 386] on span "aRonO L4 EE L4 EE" at bounding box center [359, 390] width 63 height 10
checkbox input "true"
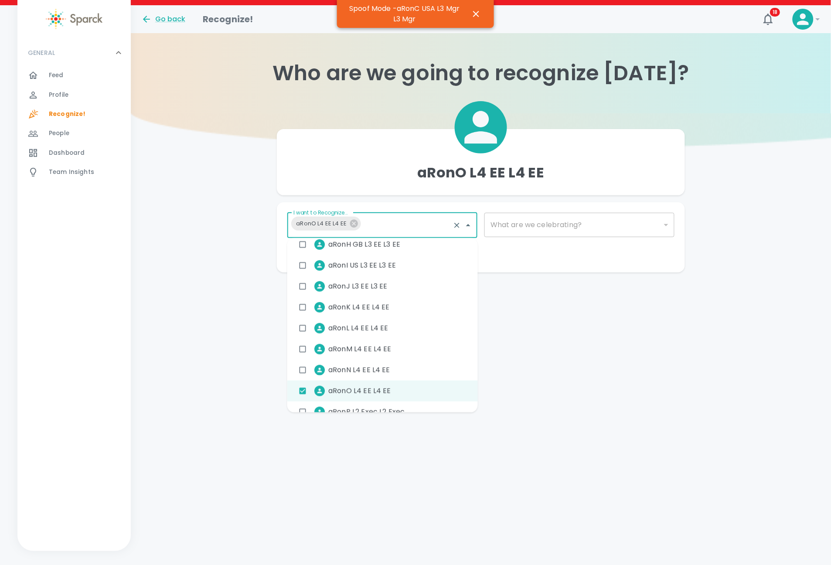
drag, startPoint x: 543, startPoint y: 225, endPoint x: 538, endPoint y: 228, distance: 5.3
click at [538, 228] on div "​" at bounding box center [580, 225] width 190 height 24
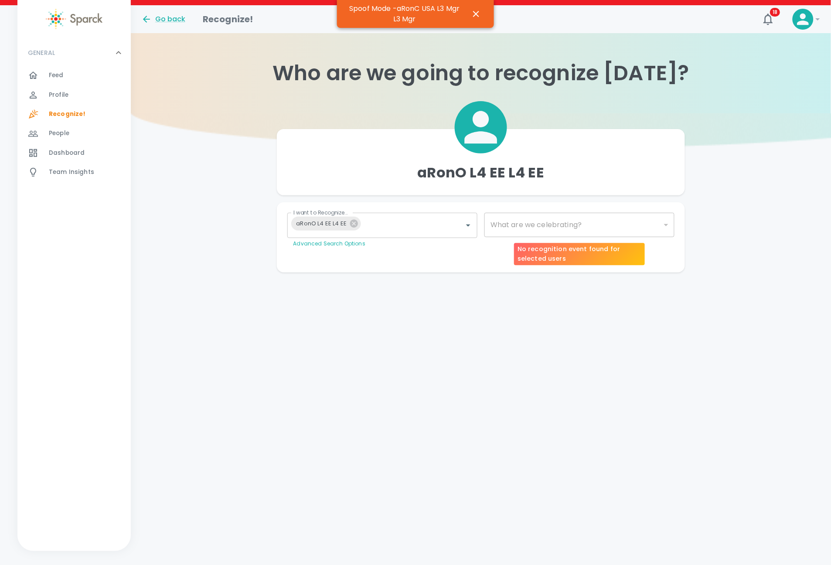
click at [528, 224] on div "​" at bounding box center [580, 225] width 190 height 24
click at [517, 228] on div "​" at bounding box center [580, 225] width 190 height 24
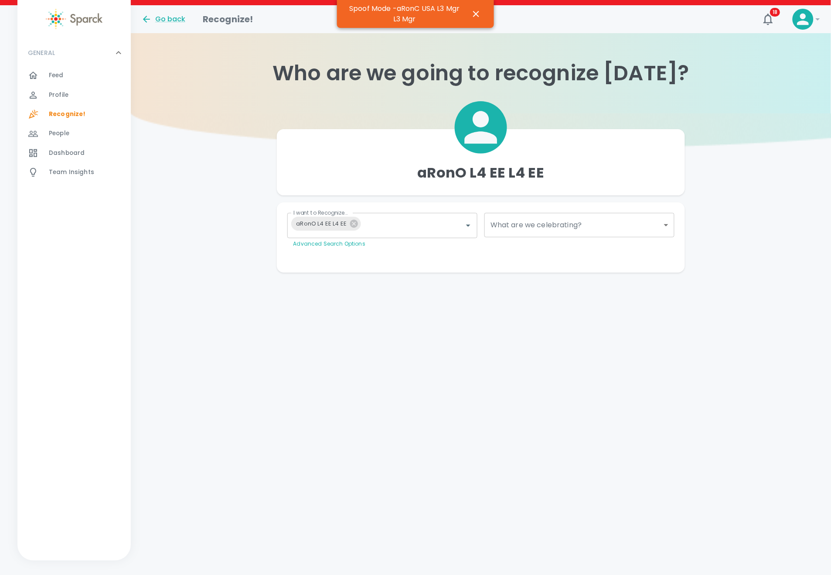
click at [511, 230] on body "Skip Navigation Go back Recognize! 18 ! GENERAL 0 Feed 0 Profile 0 Recognize! 0…" at bounding box center [415, 153] width 831 height 307
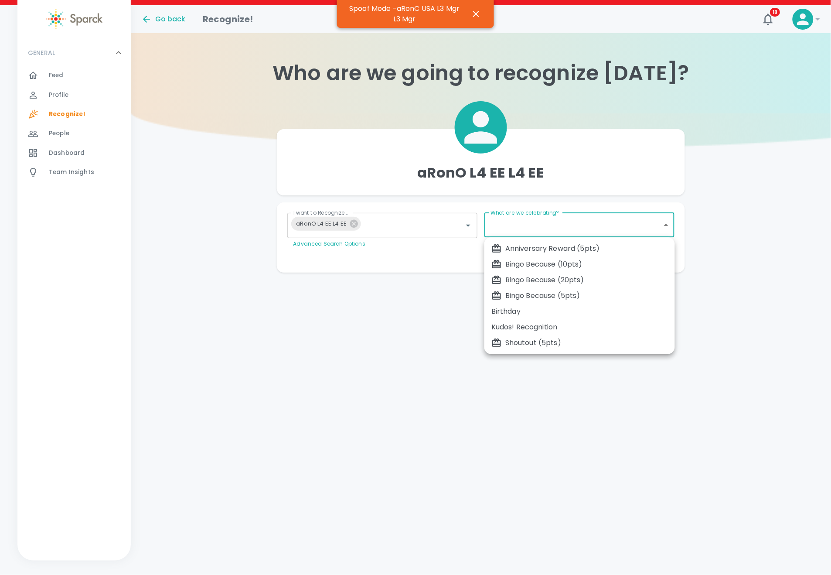
click at [561, 279] on div "Bingo Because (20pts)" at bounding box center [580, 280] width 177 height 10
type input "2343"
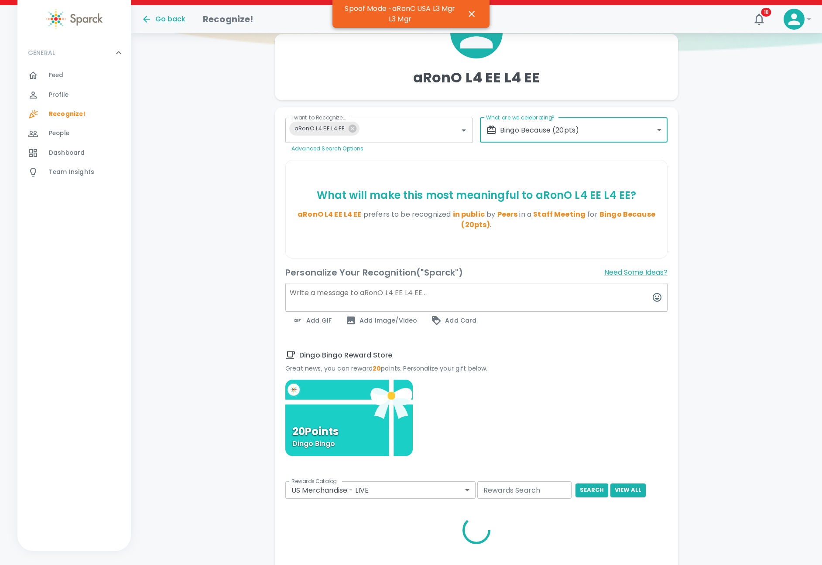
scroll to position [131, 0]
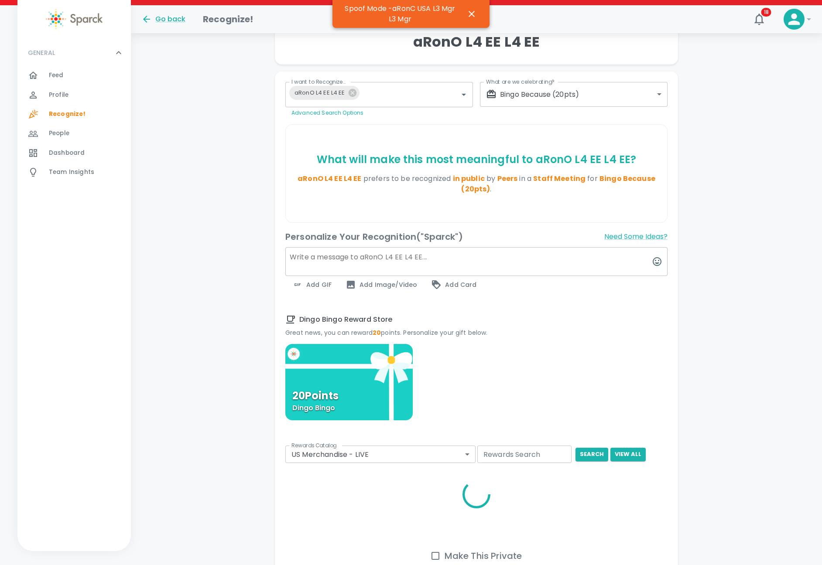
click at [430, 264] on textarea at bounding box center [476, 261] width 382 height 29
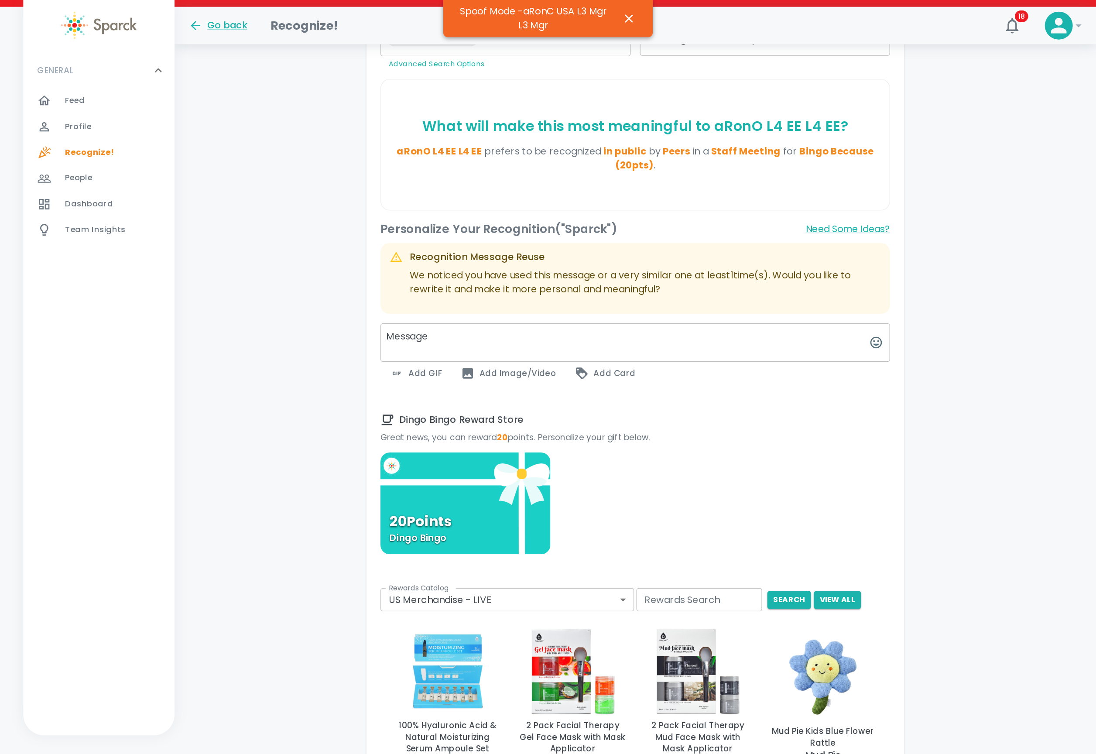
scroll to position [195, 0]
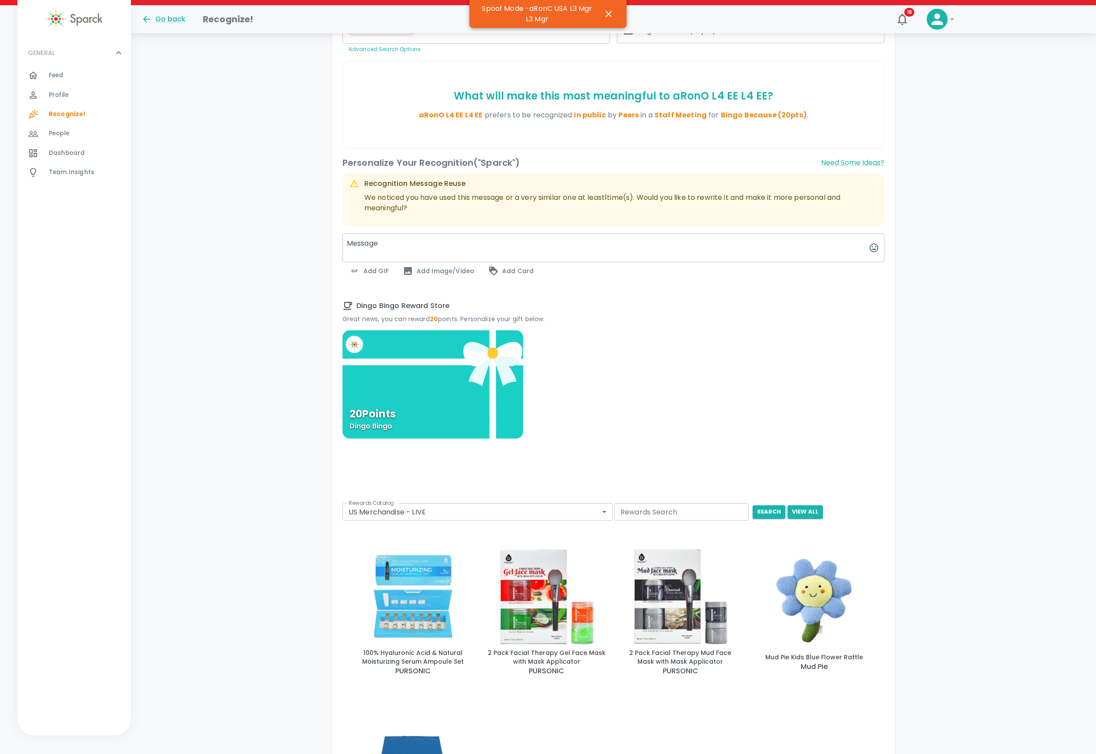
type textarea "Message"
drag, startPoint x: 665, startPoint y: 1, endPoint x: 692, endPoint y: 366, distance: 365.2
click at [691, 366] on div "20 Points [PERSON_NAME]" at bounding box center [613, 450] width 542 height 241
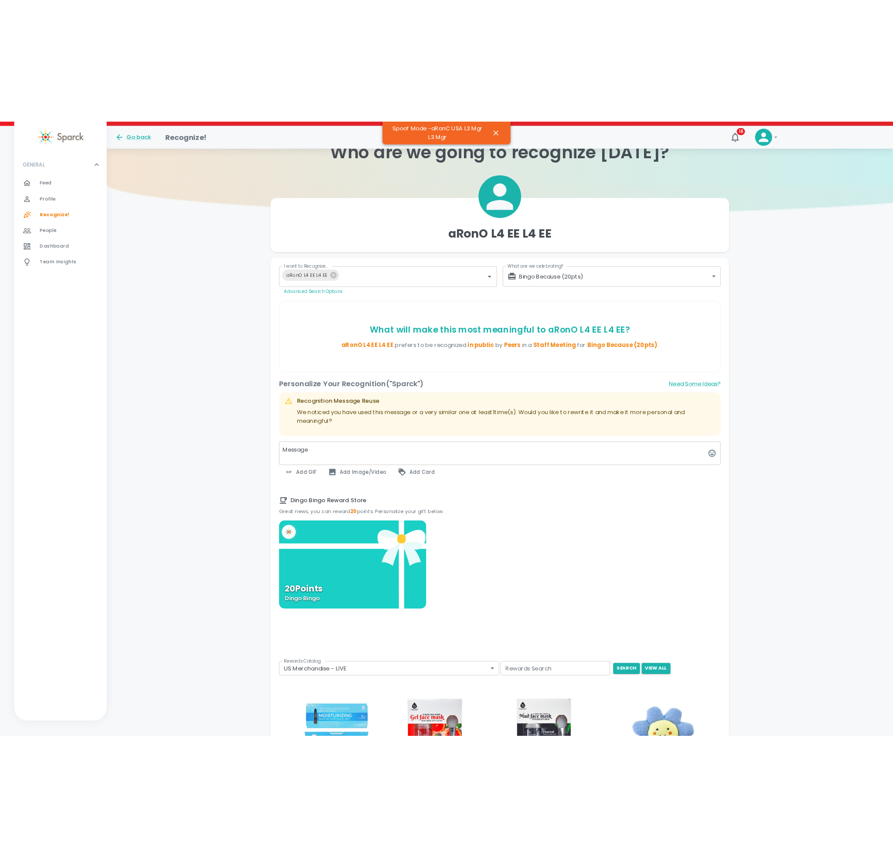
scroll to position [20, 0]
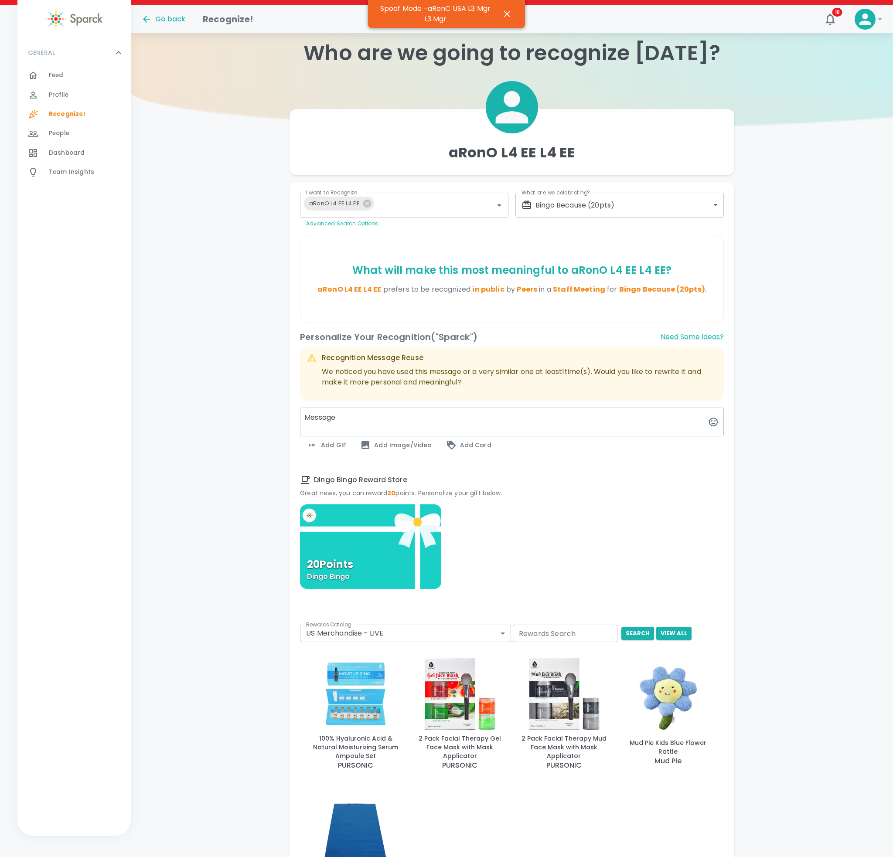
click at [633, 205] on body "Skip Navigation Go back Recognize! 18 ! GENERAL 0 Feed 0 Profile 0 Recognize! 0…" at bounding box center [446, 511] width 893 height 1063
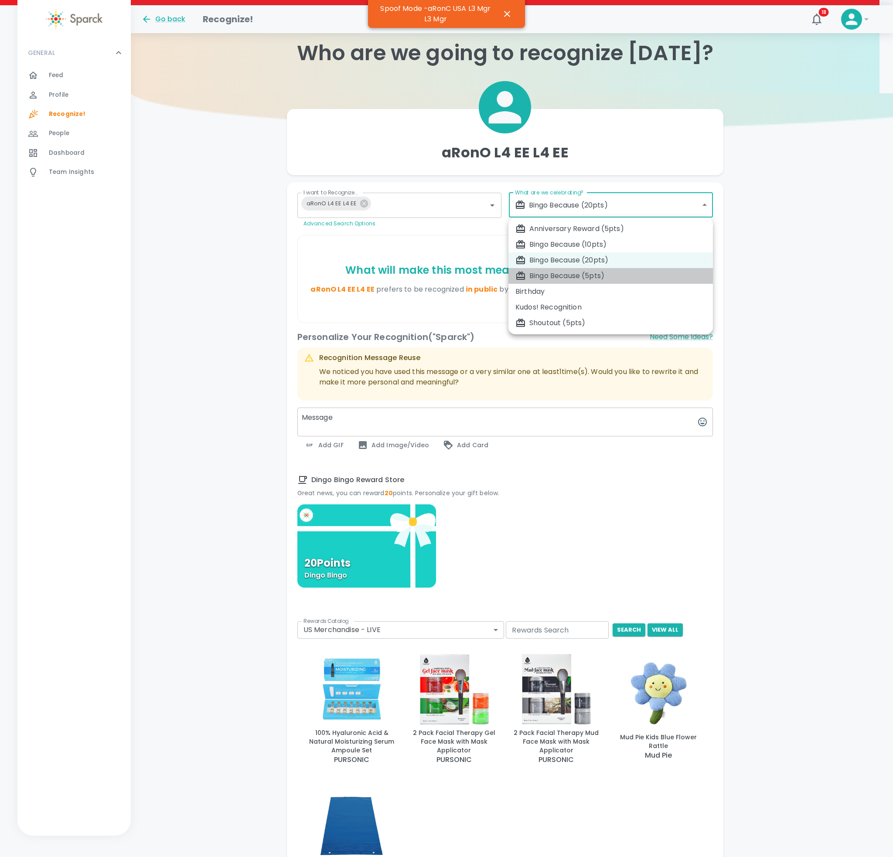
click at [593, 269] on li "Bingo Because (5pts)" at bounding box center [611, 276] width 205 height 16
type input "2341"
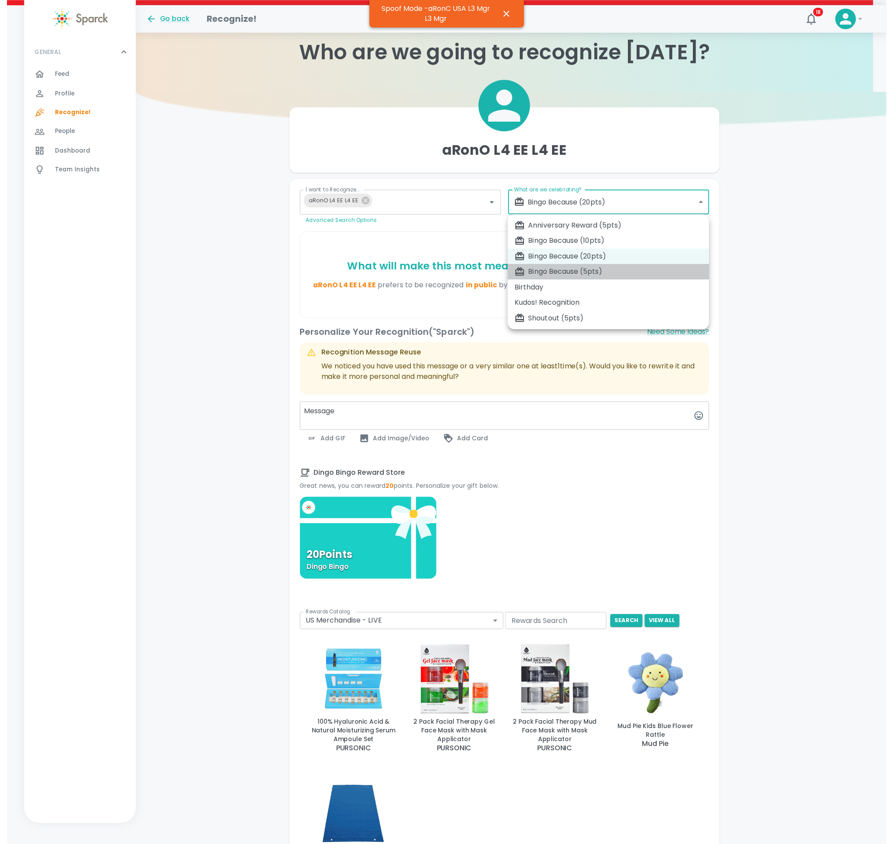
scroll to position [0, 0]
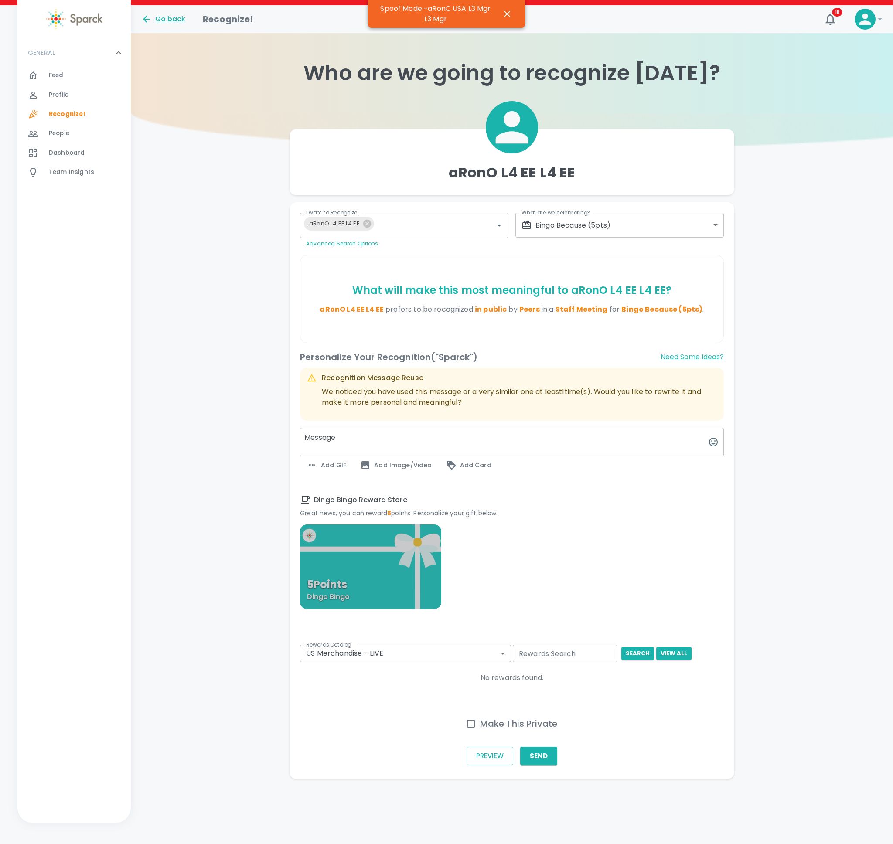
click at [382, 569] on div "5 Points [PERSON_NAME]" at bounding box center [370, 567] width 141 height 85
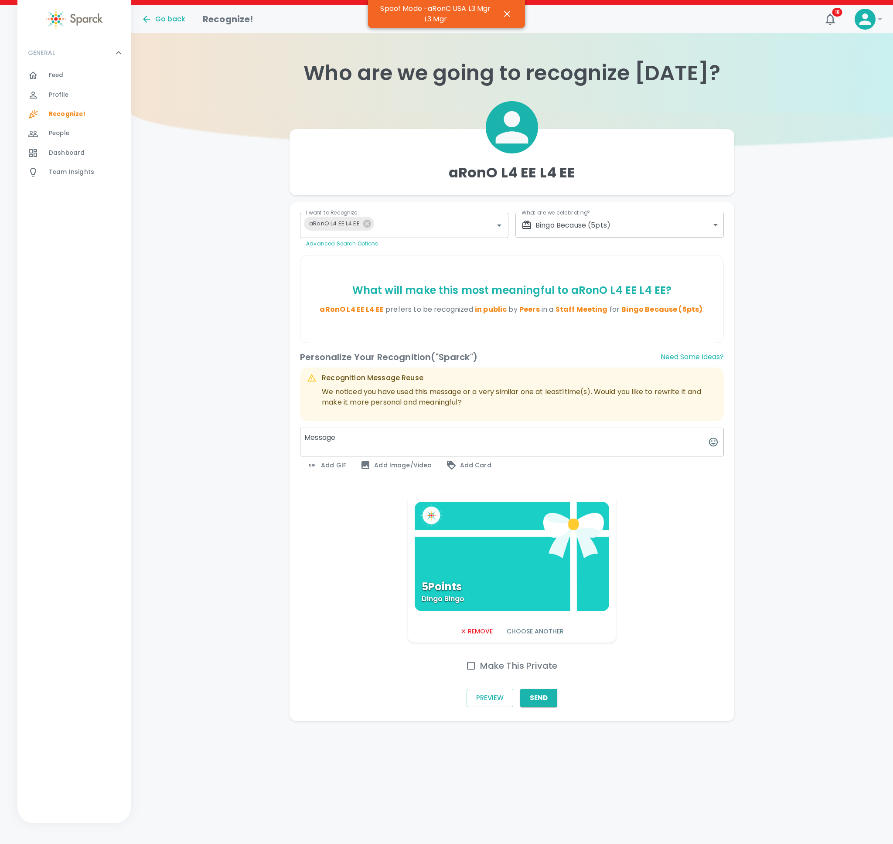
click at [418, 448] on textarea "Message" at bounding box center [512, 442] width 424 height 29
click at [551, 574] on button "Send" at bounding box center [538, 698] width 37 height 18
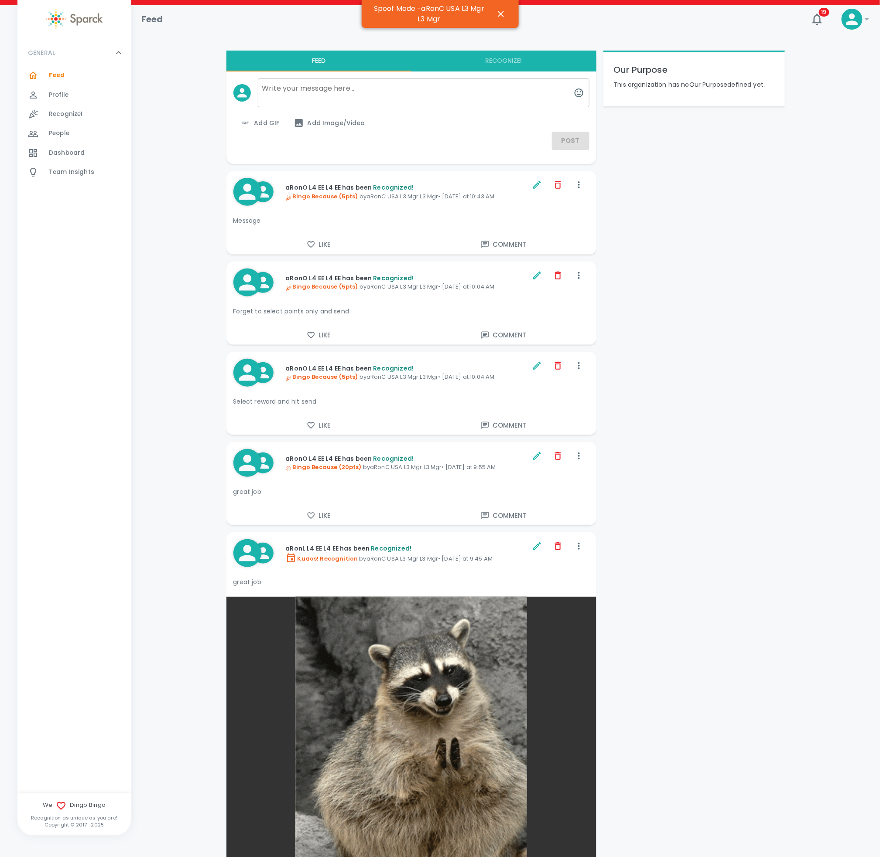
click at [70, 120] on span "Recognize! 0" at bounding box center [66, 114] width 34 height 12
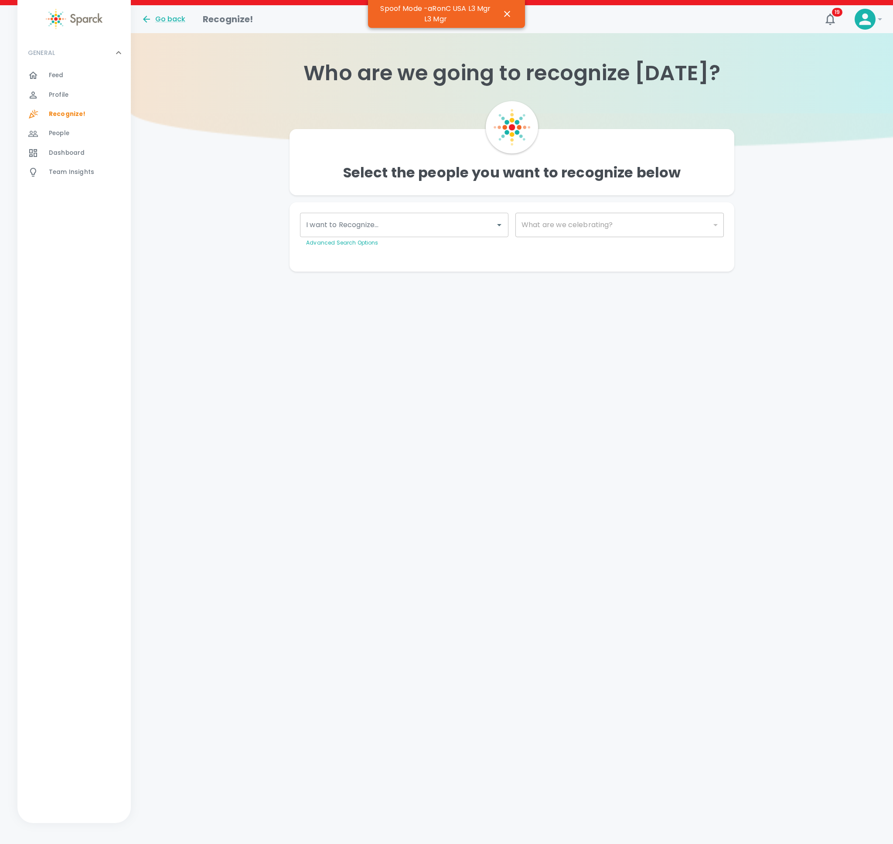
click at [411, 215] on div "I want to Recognize..." at bounding box center [404, 225] width 208 height 24
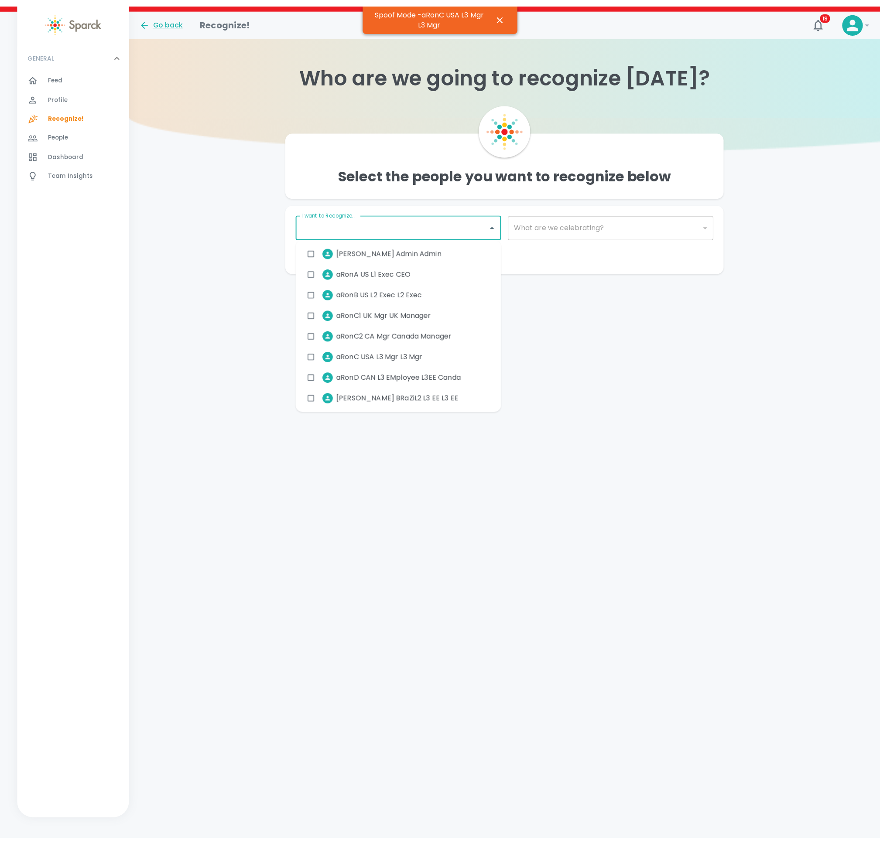
scroll to position [230, 0]
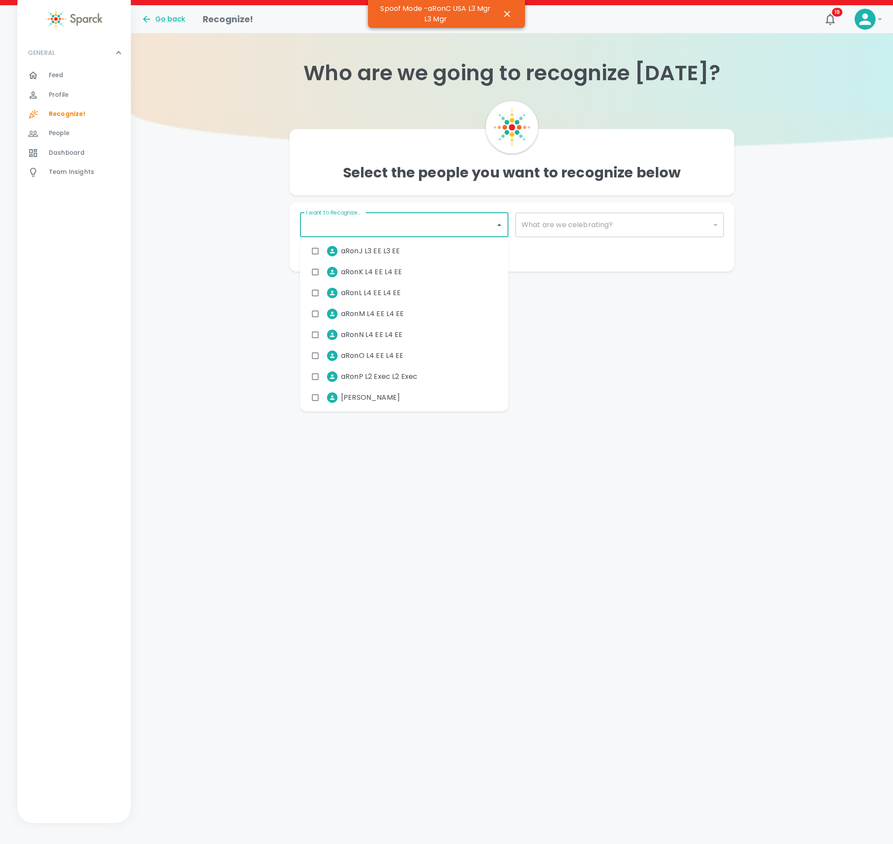
drag, startPoint x: 414, startPoint y: 360, endPoint x: 417, endPoint y: 356, distance: 4.7
click at [417, 357] on div "aRonO L4 EE L4 EE" at bounding box center [404, 355] width 208 height 21
checkbox input "true"
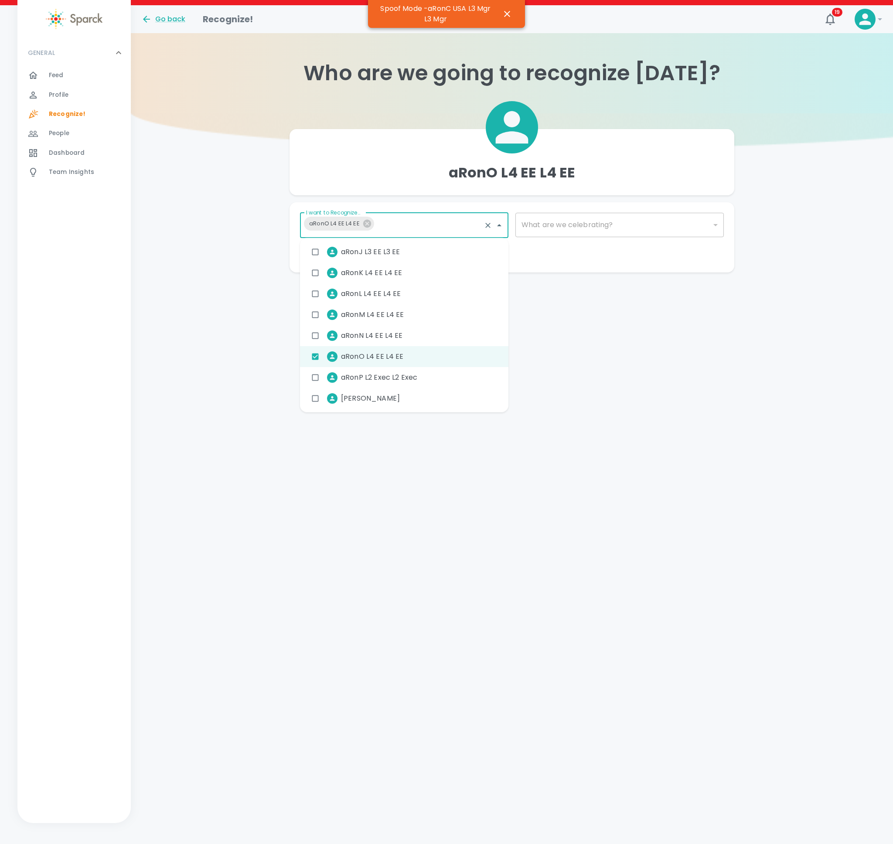
drag, startPoint x: 583, startPoint y: 224, endPoint x: 578, endPoint y: 232, distance: 9.2
click at [582, 224] on div "​" at bounding box center [620, 225] width 208 height 24
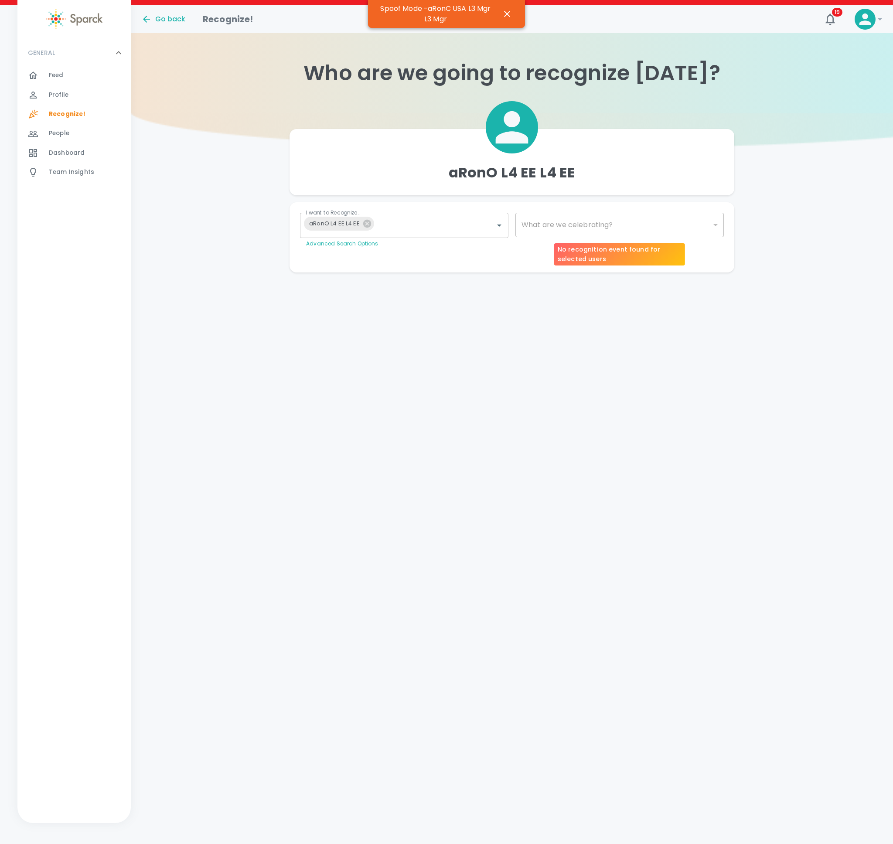
click at [574, 224] on div "​" at bounding box center [620, 225] width 208 height 24
click at [557, 226] on div "​" at bounding box center [620, 225] width 208 height 24
click at [547, 231] on body "Skip Navigation Go back Recognize! 19 ! GENERAL 0 Feed 0 Profile 0 Recognize! 0…" at bounding box center [446, 153] width 893 height 307
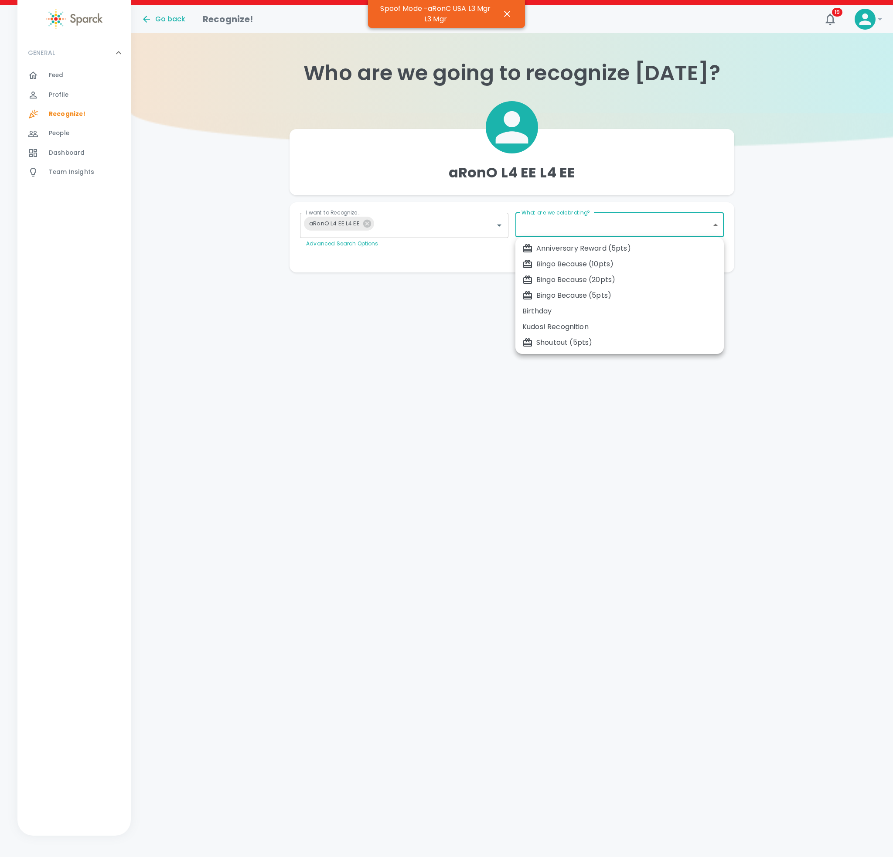
click at [607, 280] on div "Bingo Because (20pts)" at bounding box center [620, 280] width 195 height 10
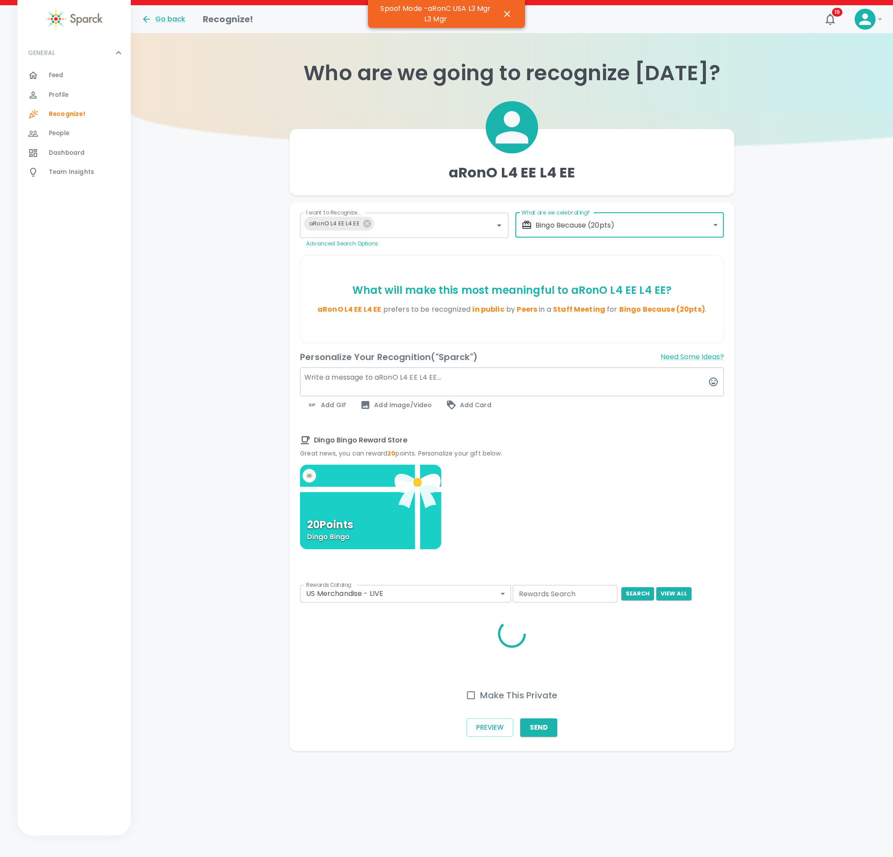
type input "2343"
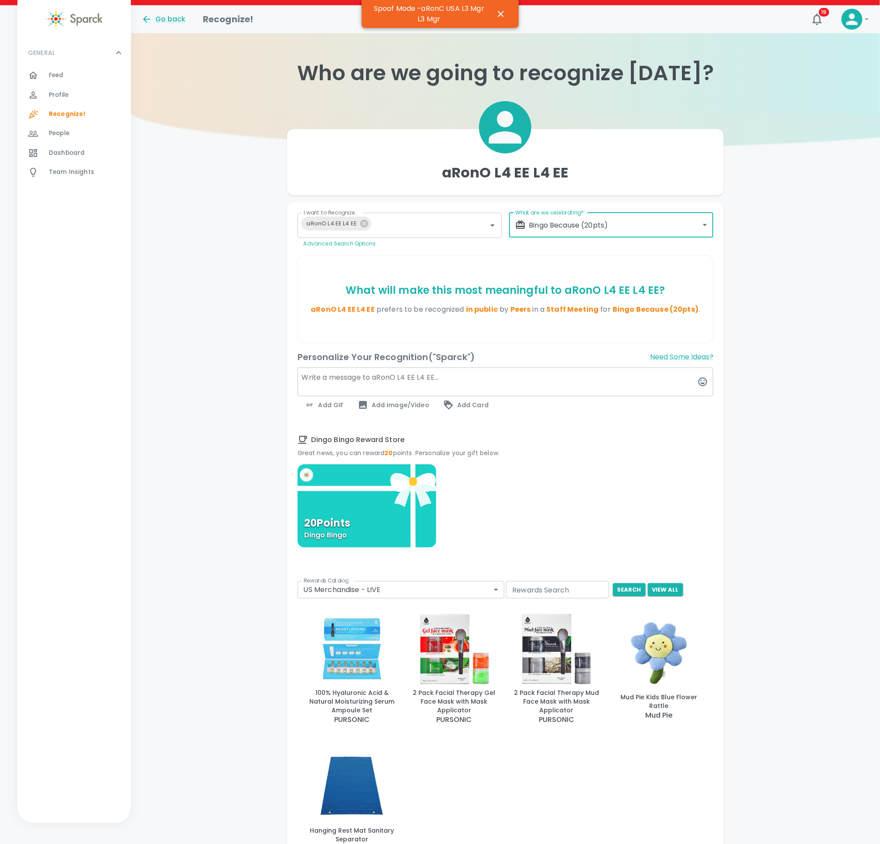
click at [501, 379] on textarea at bounding box center [505, 382] width 416 height 29
type textarea "message"
click at [669, 523] on div "20 Points [PERSON_NAME]" at bounding box center [505, 557] width 416 height 185
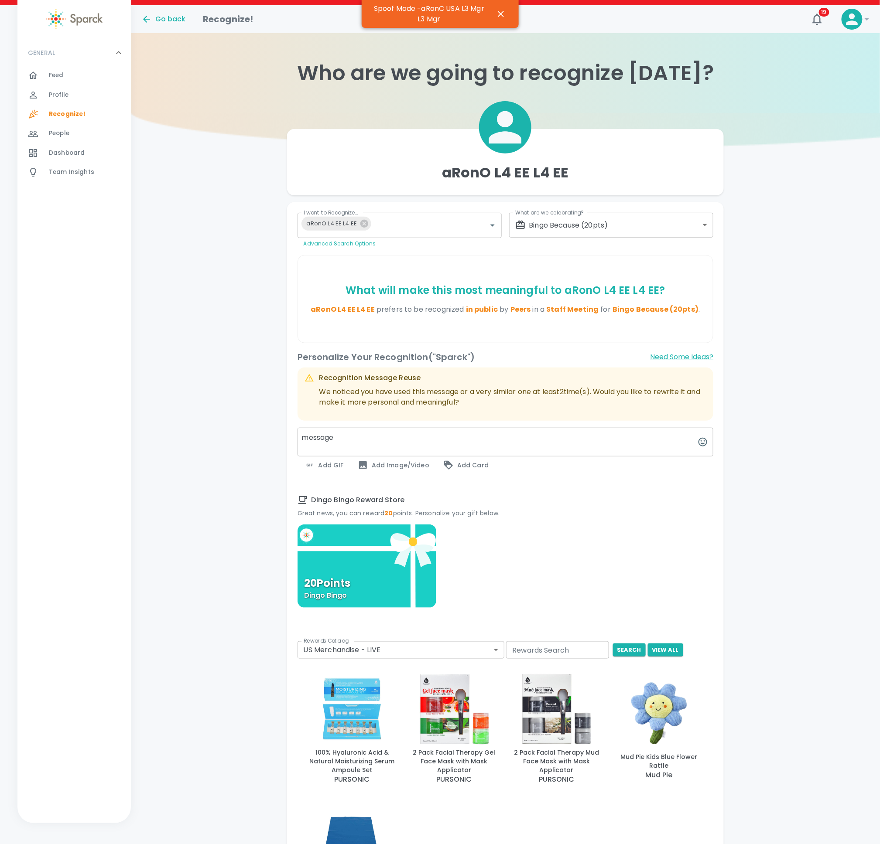
click at [520, 574] on input "Rewards Search" at bounding box center [557, 650] width 102 height 17
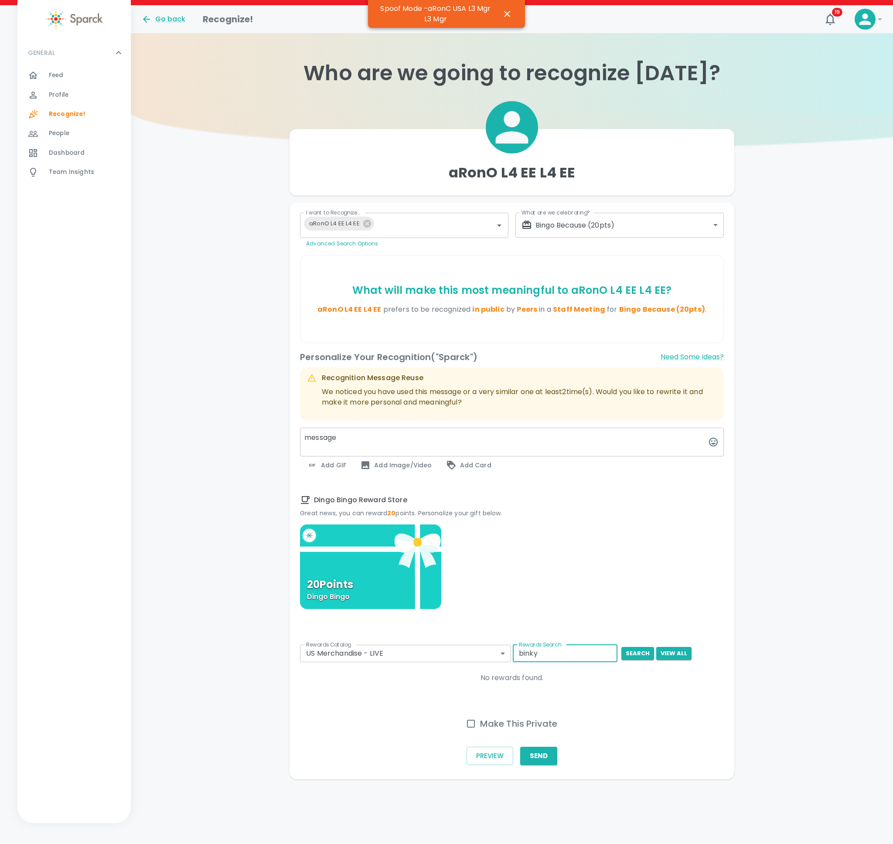
type input "binky"
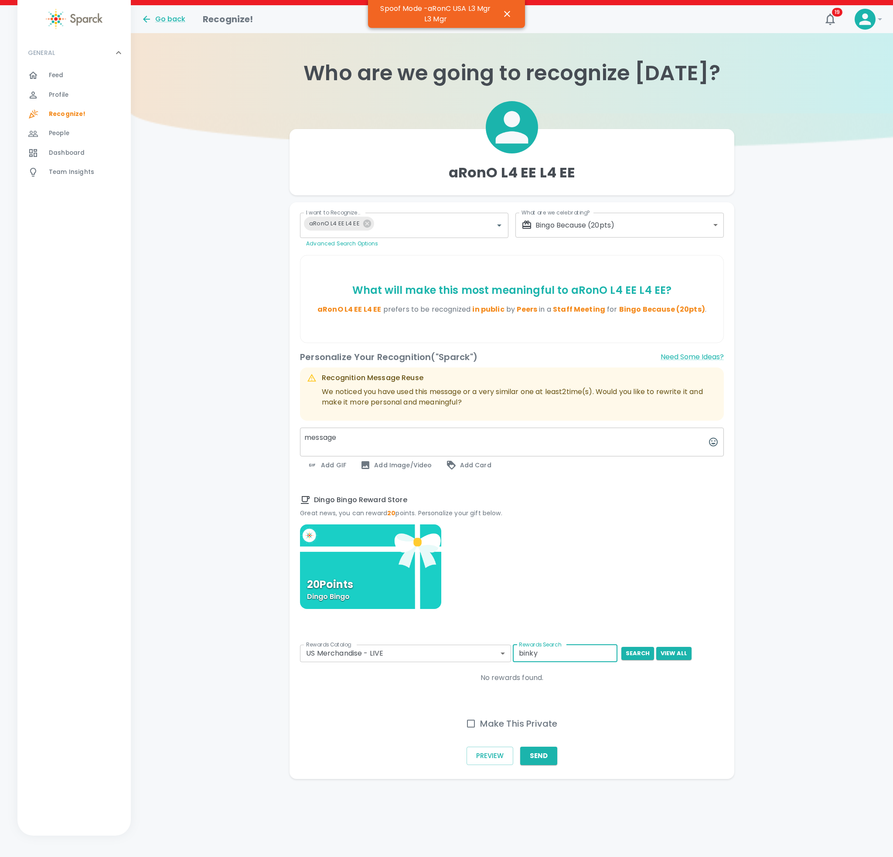
click at [490, 574] on body "Skip Navigation Go back Recognize! 19 ! GENERAL 0 Feed 0 Profile 0 Recognize! 0…" at bounding box center [446, 407] width 893 height 814
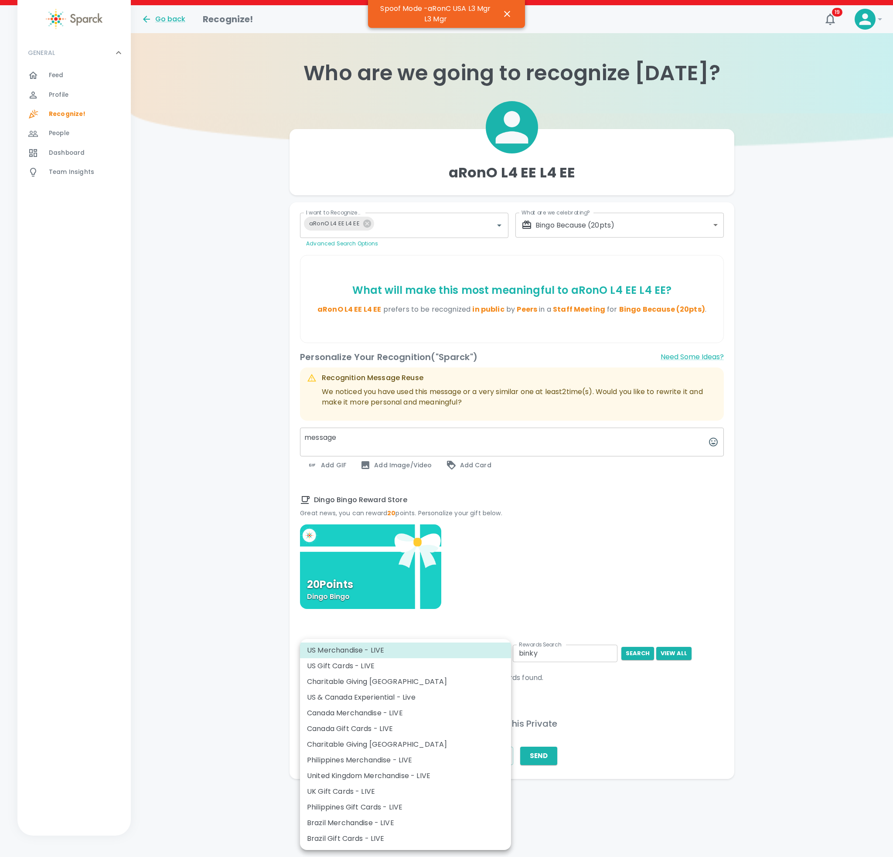
click at [425, 574] on li "US Gift Cards - LIVE" at bounding box center [405, 667] width 211 height 16
type input "877"
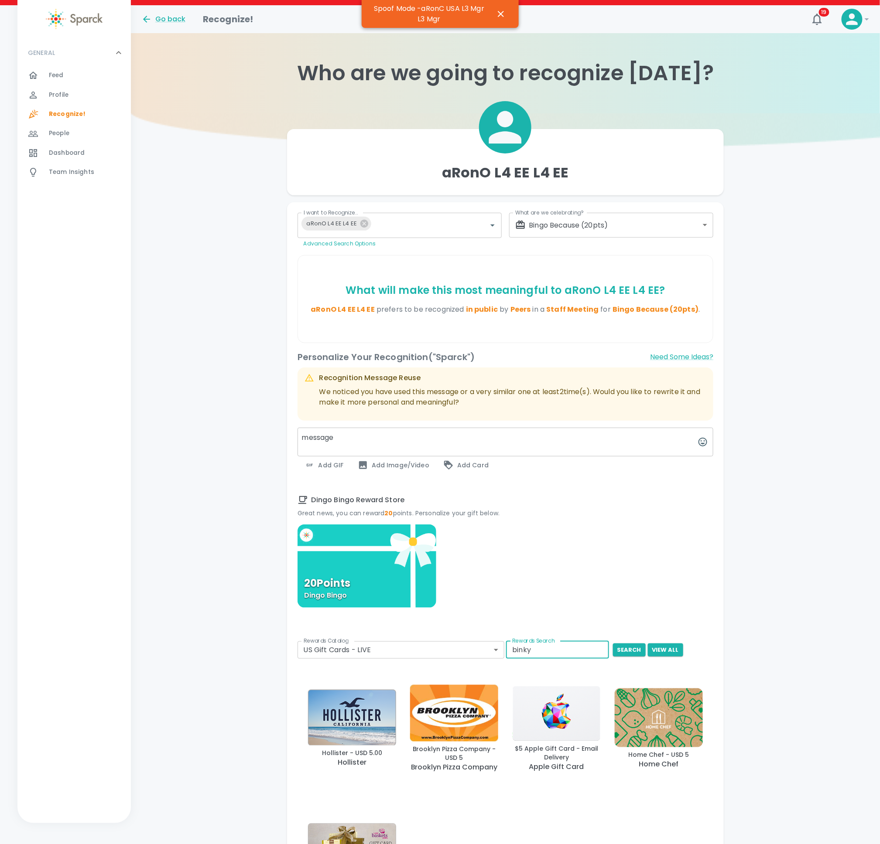
click at [567, 574] on input "binky" at bounding box center [557, 650] width 102 height 17
drag, startPoint x: 566, startPoint y: 652, endPoint x: 475, endPoint y: 652, distance: 90.7
click at [475, 574] on form "Rewards Catalog US Gift Cards - LIVE 877 Rewards Catalog Rewards Search binky R…" at bounding box center [505, 649] width 418 height 19
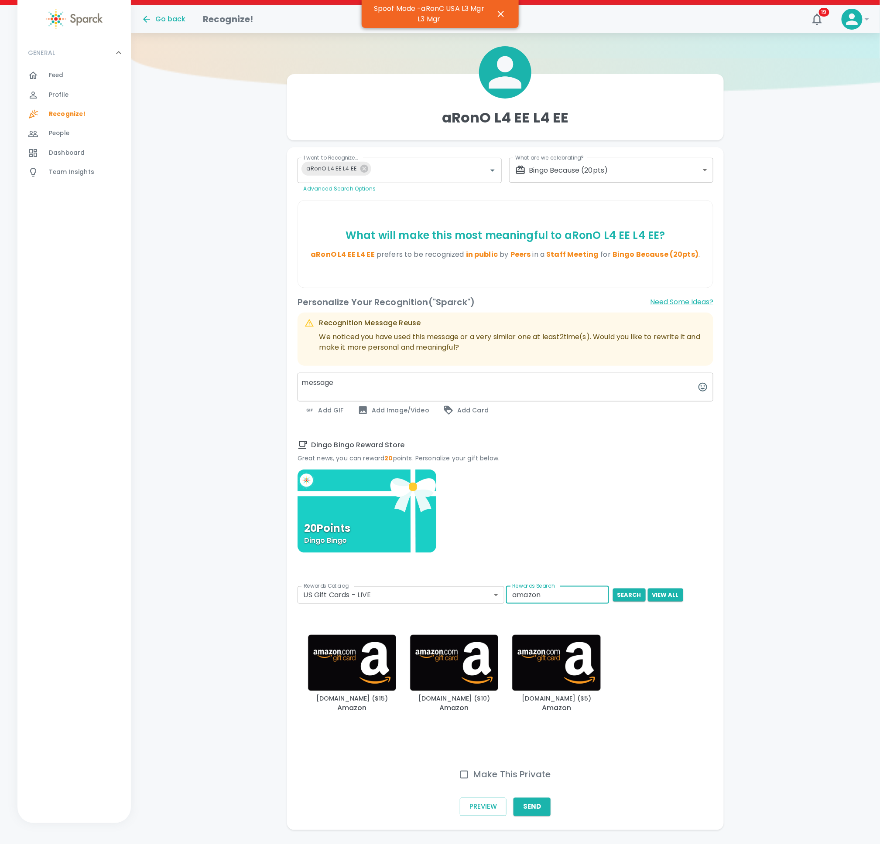
scroll to position [77, 0]
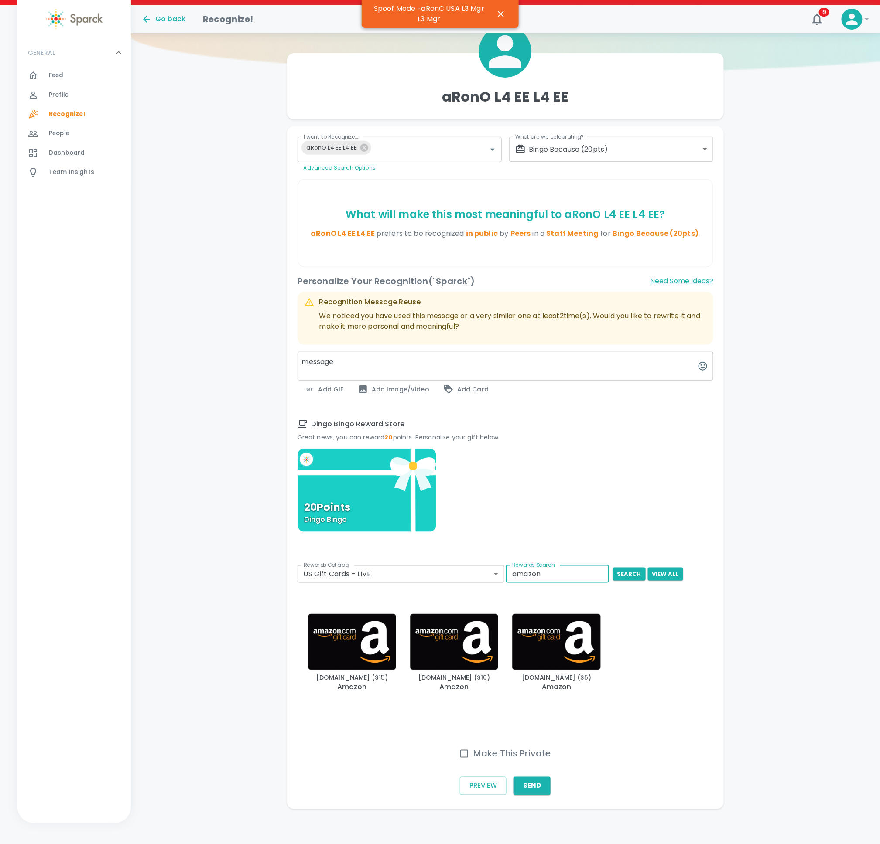
drag, startPoint x: 548, startPoint y: 575, endPoint x: 485, endPoint y: 573, distance: 63.3
click at [485, 573] on form "Rewards Catalog US Gift Cards - LIVE 877 Rewards Catalog Rewards Search amazon …" at bounding box center [505, 573] width 418 height 19
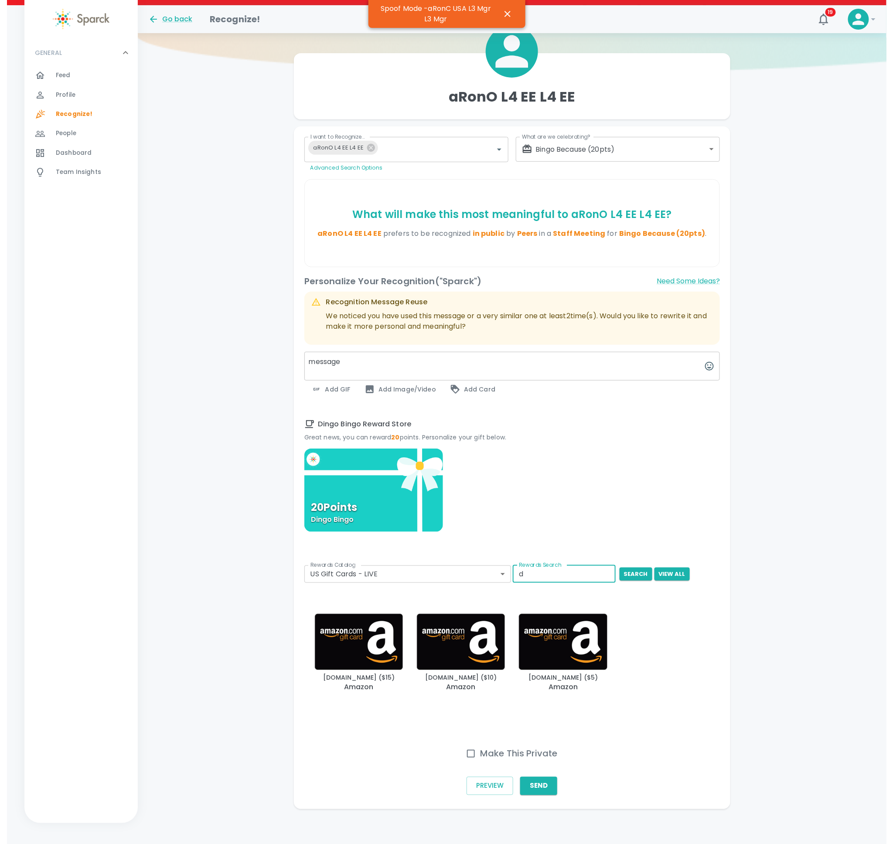
scroll to position [0, 0]
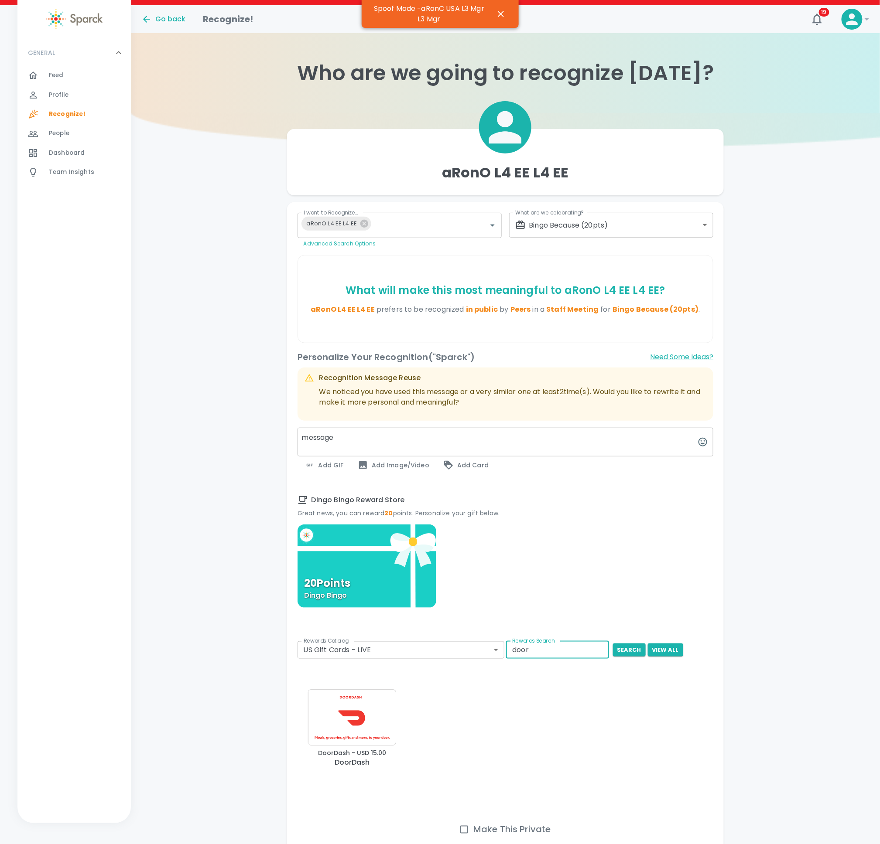
type input "door"
click at [354, 574] on img "button" at bounding box center [352, 718] width 88 height 56
